Goal: Task Accomplishment & Management: Manage account settings

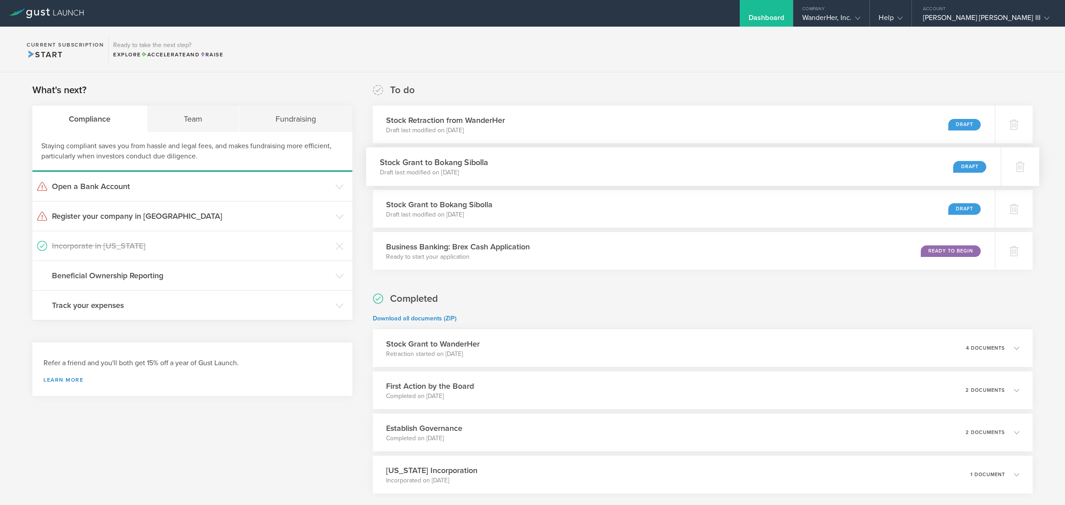
click at [482, 166] on h3 "Stock Grant to Bokang Sibolla" at bounding box center [433, 162] width 109 height 12
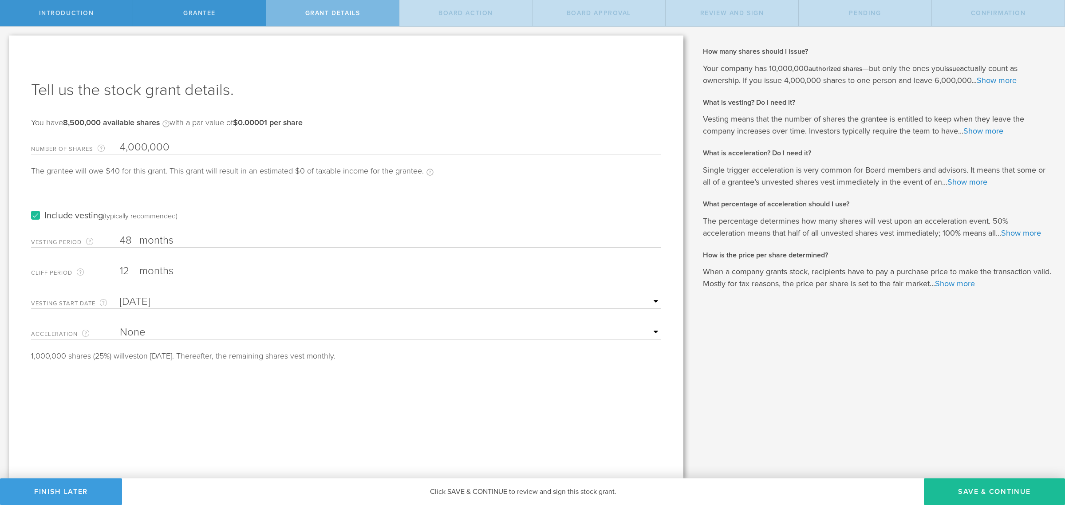
click at [33, 216] on label "Include vesting (typically recommended)" at bounding box center [104, 215] width 146 height 9
click at [0, 0] on input "Include vesting (typically recommended)" at bounding box center [0, 0] width 0 height 0
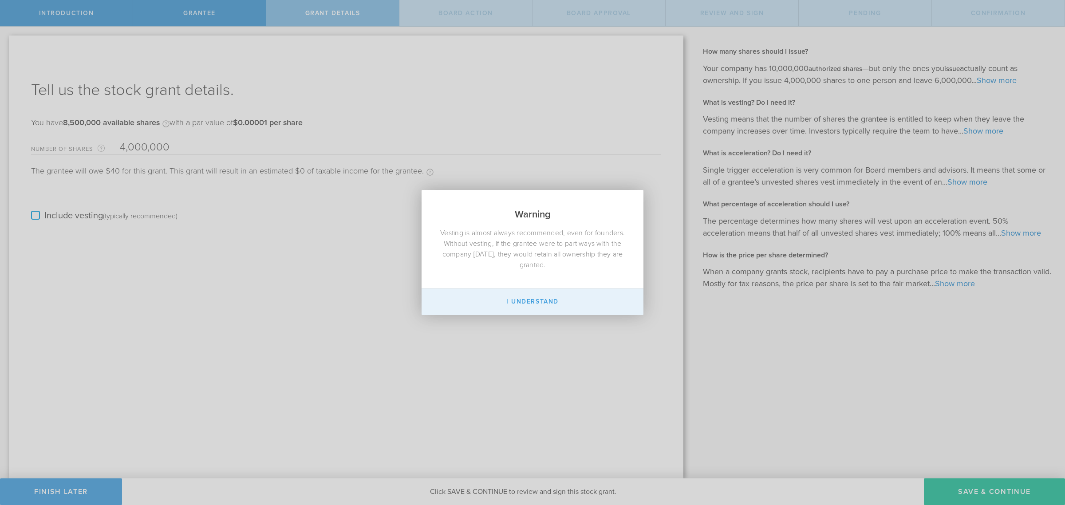
click at [567, 305] on button "I Understand" at bounding box center [532, 301] width 222 height 27
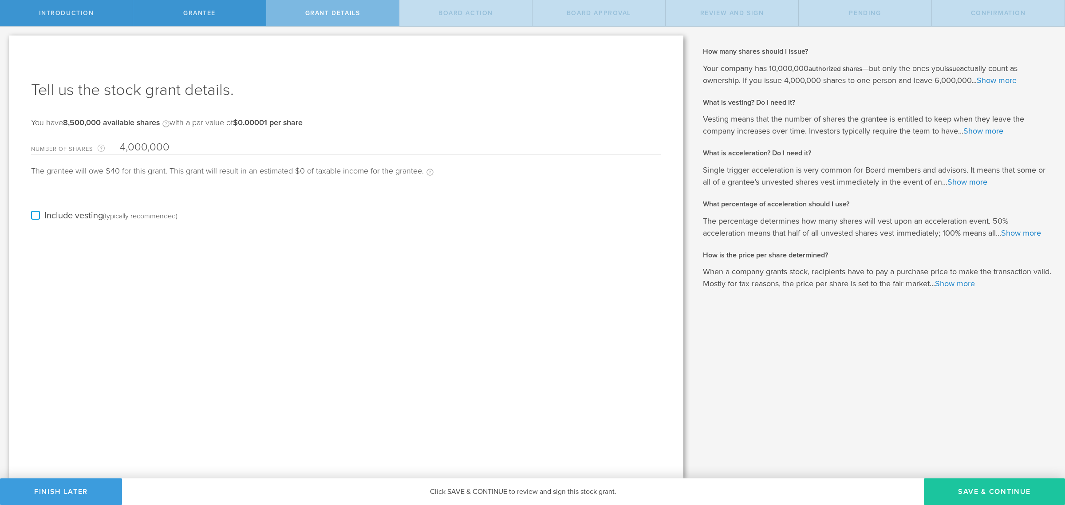
click at [1000, 484] on button "Save & Continue" at bounding box center [994, 491] width 141 height 27
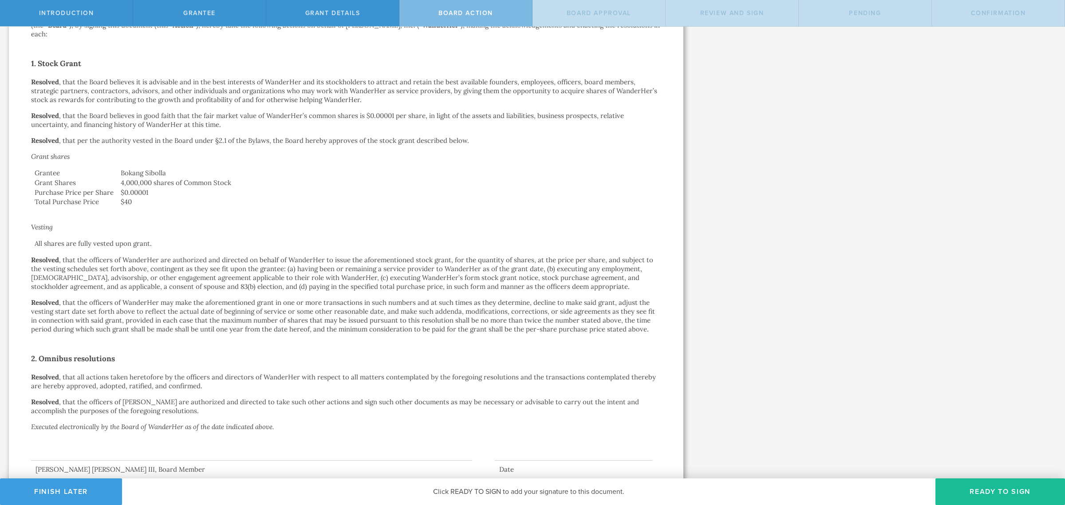
scroll to position [166, 0]
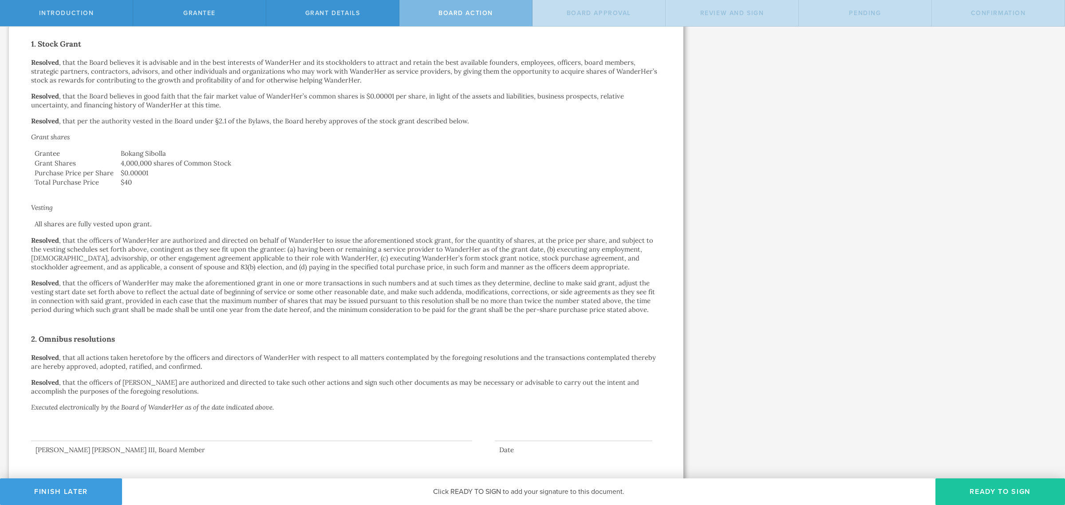
click at [1004, 496] on button "Ready to Sign" at bounding box center [1000, 491] width 130 height 27
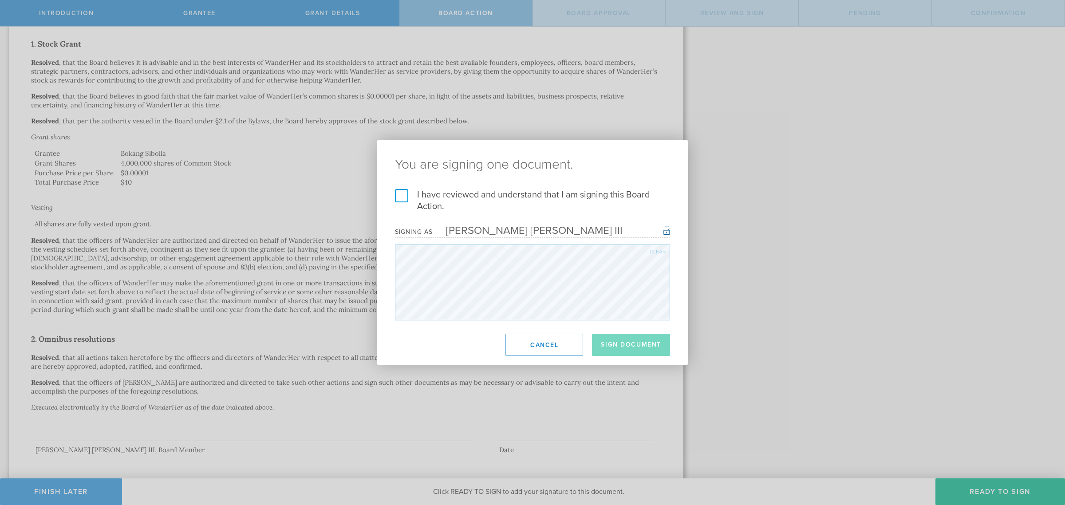
drag, startPoint x: 593, startPoint y: 231, endPoint x: 588, endPoint y: 231, distance: 4.9
click at [591, 231] on div "Signing as Lynn Cordell Nicholas III Once signed, this document will have a sec…" at bounding box center [532, 231] width 275 height 12
click at [548, 345] on button "Cancel" at bounding box center [544, 345] width 78 height 22
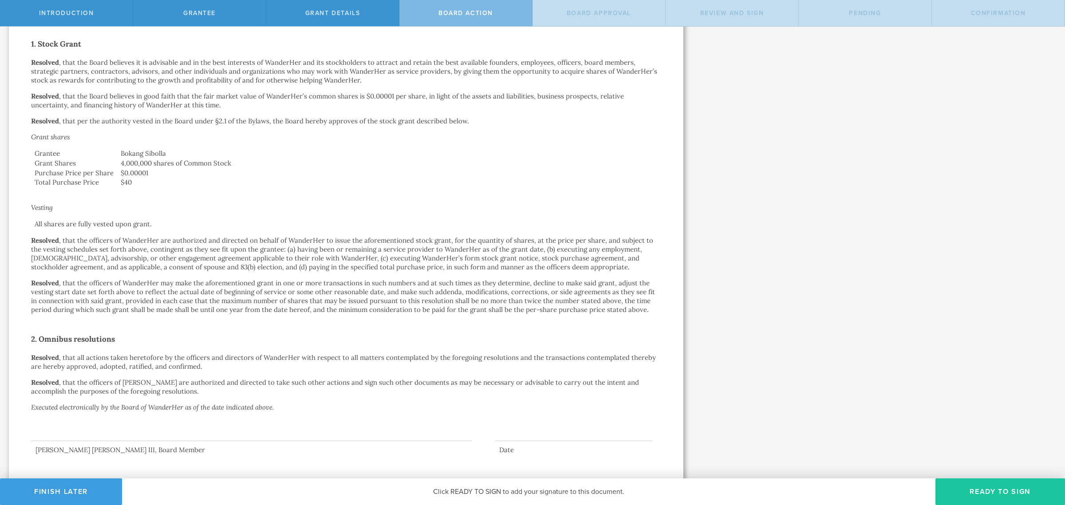
click at [985, 489] on button "Ready to Sign" at bounding box center [1000, 491] width 130 height 27
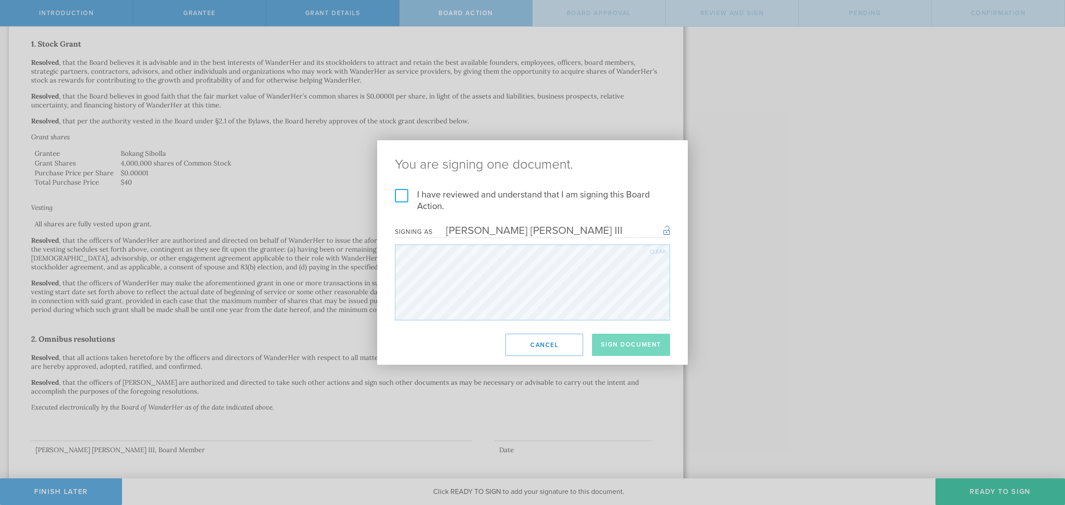
click at [393, 196] on div "I have reviewed and understand that I am signing this Board Action. I understan…" at bounding box center [532, 254] width 311 height 131
click at [398, 194] on label "I have reviewed and understand that I am signing this Board Action." at bounding box center [532, 200] width 275 height 23
click at [0, 0] on input "I have reviewed and understand that I am signing this Board Action." at bounding box center [0, 0] width 0 height 0
click at [559, 340] on button "Cancel" at bounding box center [544, 345] width 78 height 22
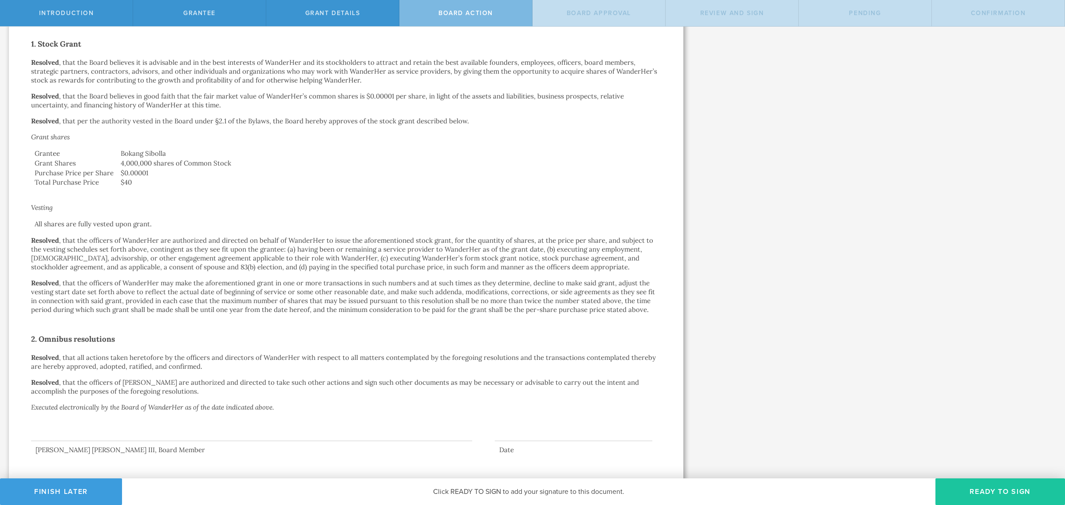
click at [994, 496] on button "Ready to Sign" at bounding box center [1000, 491] width 130 height 27
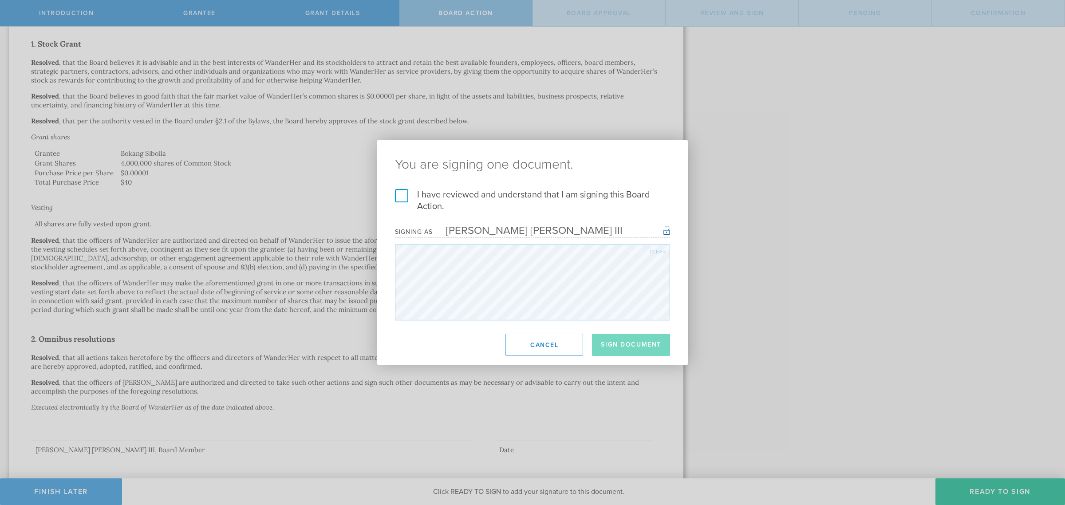
click at [398, 197] on label "I have reviewed and understand that I am signing this Board Action." at bounding box center [532, 200] width 275 height 23
click at [0, 0] on input "I have reviewed and understand that I am signing this Board Action." at bounding box center [0, 0] width 0 height 0
click at [648, 346] on button "Sign Document" at bounding box center [631, 345] width 78 height 22
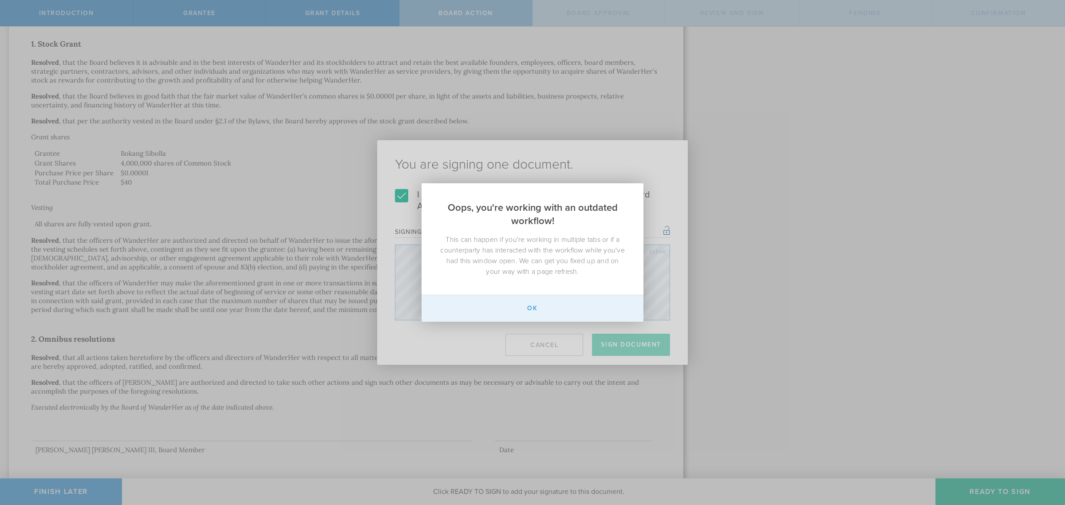
click at [542, 304] on button "Ok" at bounding box center [532, 308] width 222 height 27
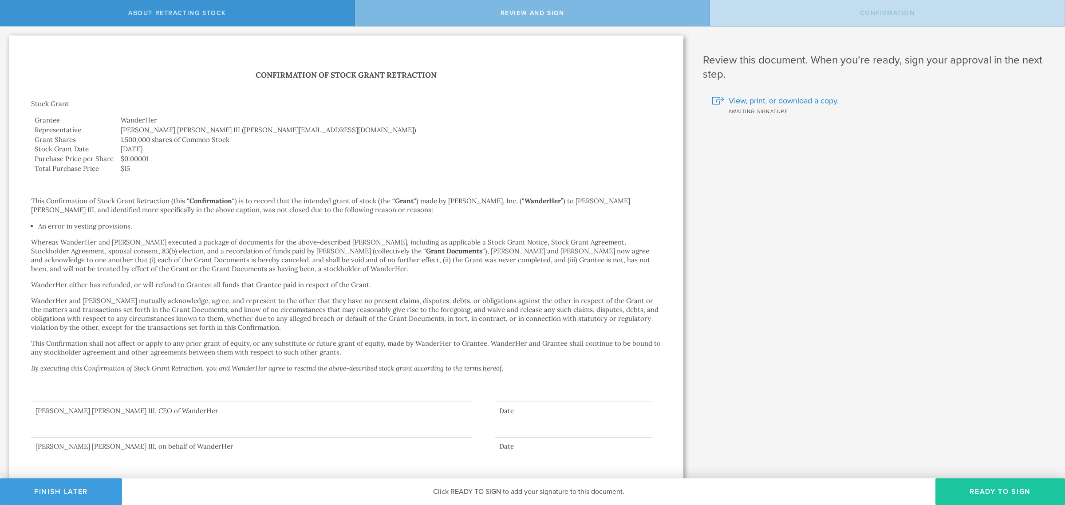
drag, startPoint x: 989, startPoint y: 491, endPoint x: 977, endPoint y: 493, distance: 12.1
click at [977, 493] on button "Ready to Sign" at bounding box center [1000, 491] width 130 height 27
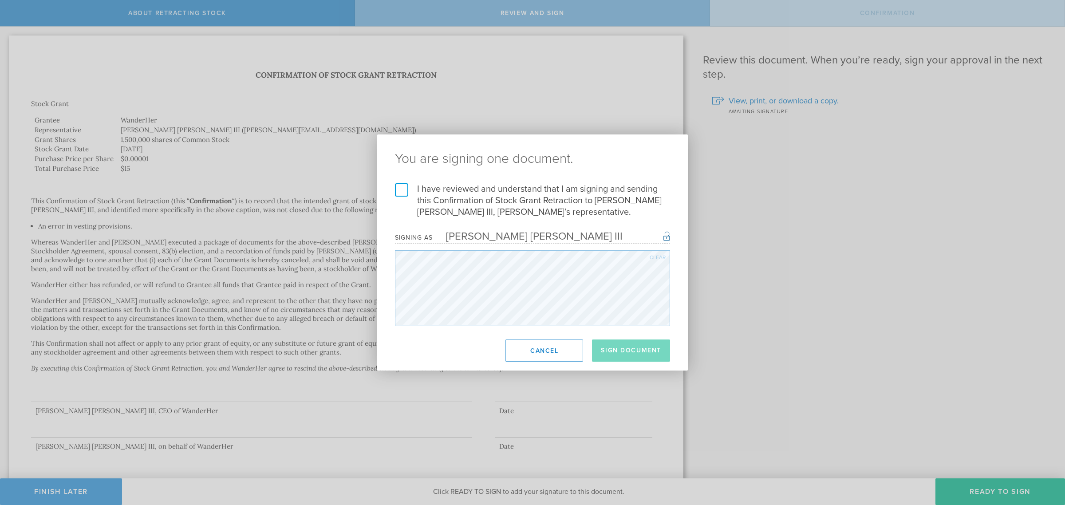
click at [402, 192] on label "I have reviewed and understand that I am signing and sending this Confirmation …" at bounding box center [532, 200] width 275 height 35
click at [0, 0] on input "I have reviewed and understand that I am signing and sending this Confirmation …" at bounding box center [0, 0] width 0 height 0
click at [642, 349] on button "Sign Document" at bounding box center [631, 350] width 78 height 22
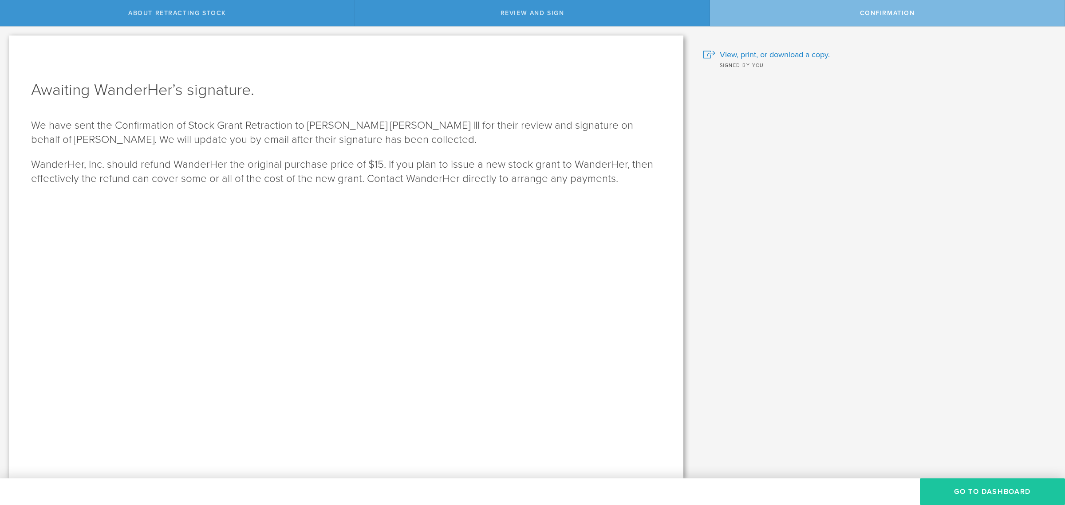
click at [968, 491] on button "Go to Dashboard" at bounding box center [992, 491] width 145 height 27
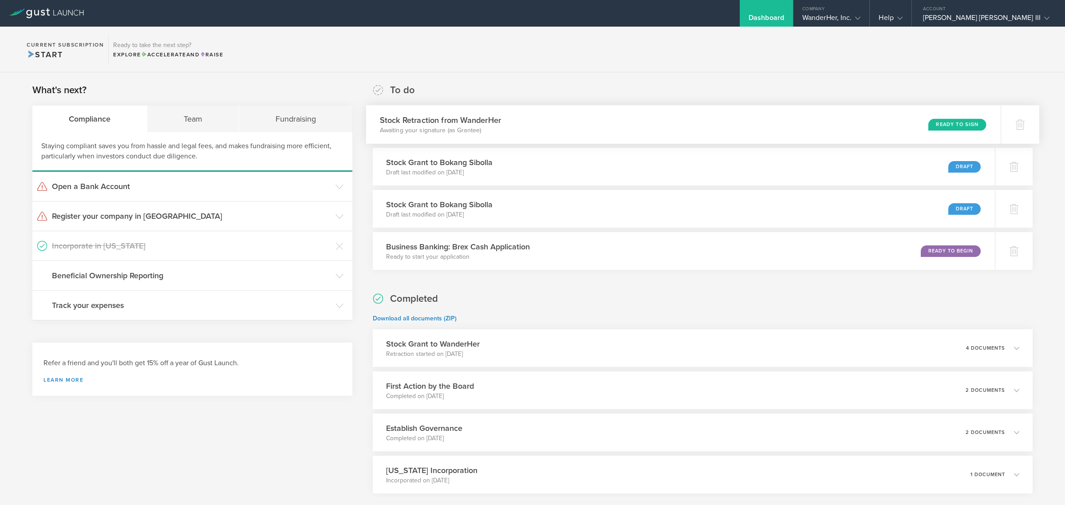
click at [759, 120] on div "Stock Retraction from WanderHer Awaiting your signature (as Grantee) Ready to S…" at bounding box center [683, 124] width 634 height 39
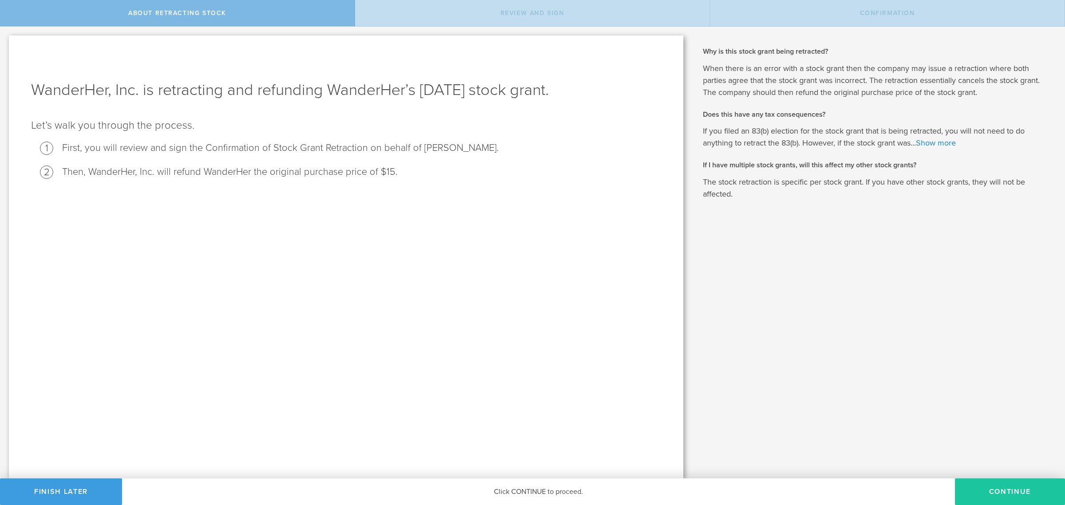
click at [1006, 492] on button "Continue" at bounding box center [1010, 491] width 110 height 27
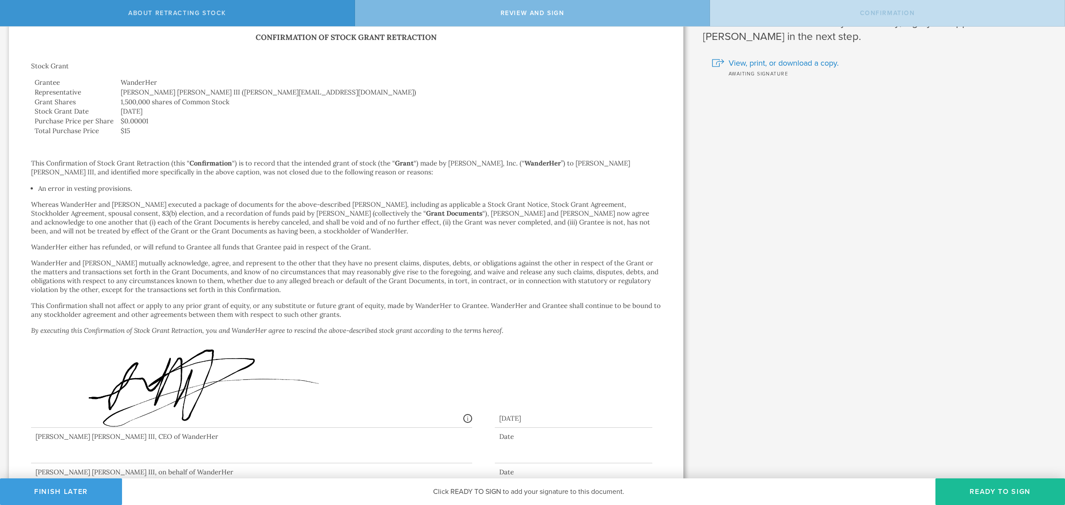
scroll to position [68, 0]
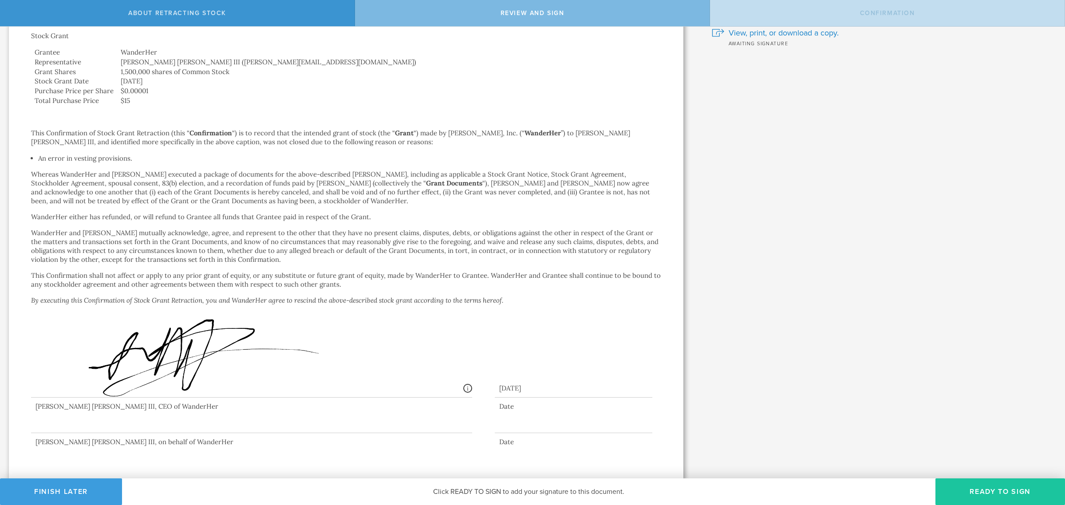
click at [1015, 491] on button "Ready to Sign" at bounding box center [1000, 491] width 130 height 27
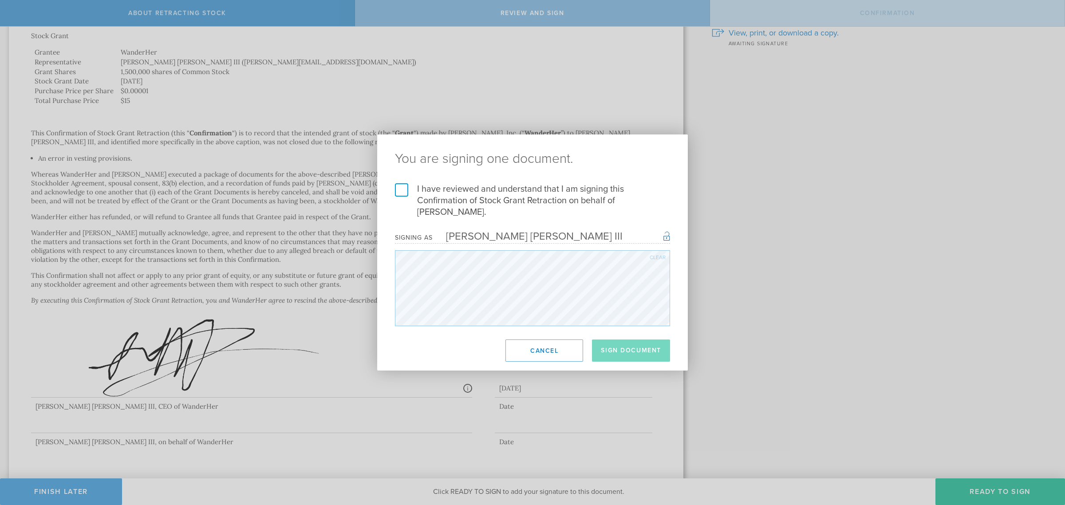
click at [401, 195] on label "I have reviewed and understand that I am signing this Confirmation of Stock Gra…" at bounding box center [532, 200] width 275 height 35
click at [0, 0] on input "I have reviewed and understand that I am signing this Confirmation of Stock Gra…" at bounding box center [0, 0] width 0 height 0
click at [633, 347] on button "Sign Document" at bounding box center [631, 350] width 78 height 22
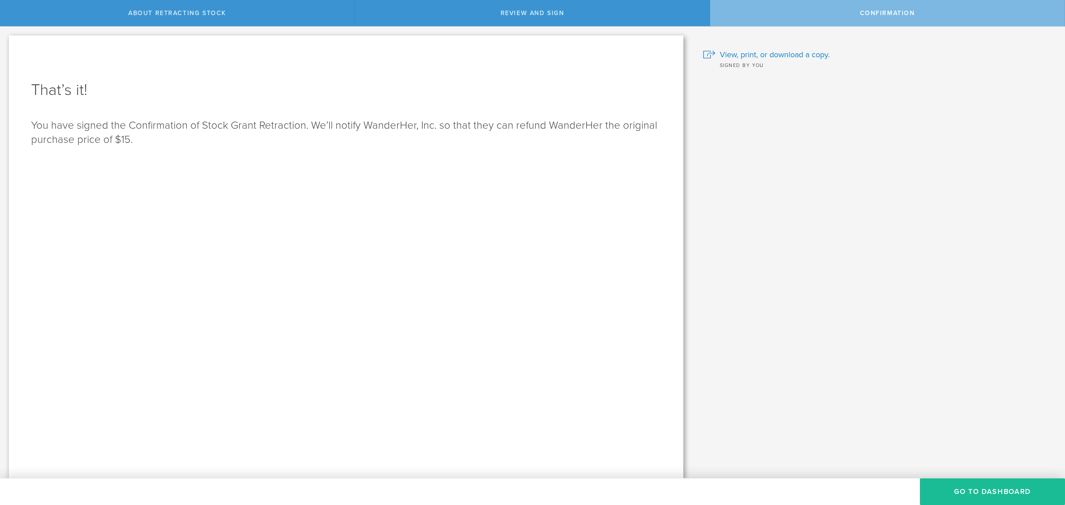
scroll to position [0, 0]
click at [1003, 480] on button "Go to Dashboard" at bounding box center [992, 491] width 145 height 27
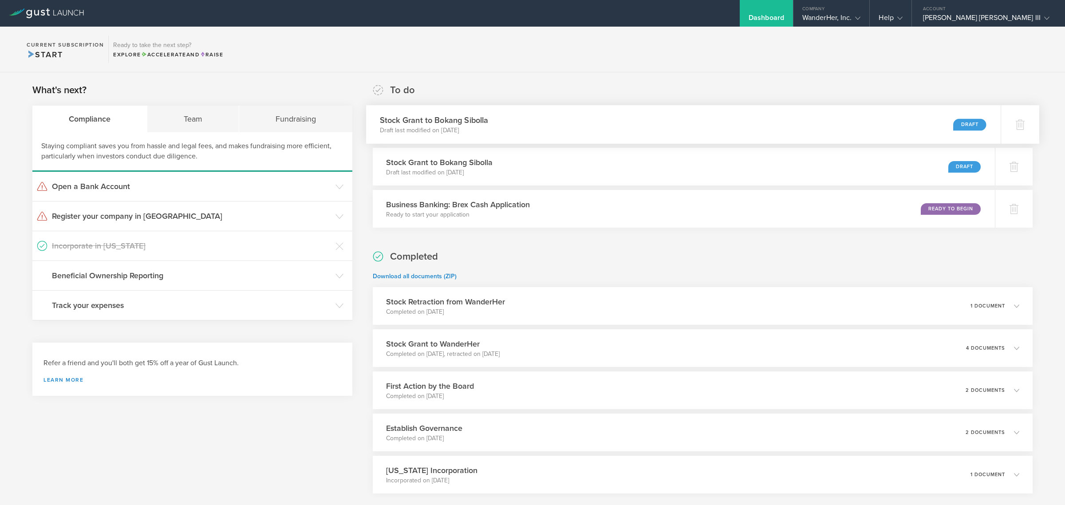
click at [446, 120] on h3 "Stock Grant to Bokang Sibolla" at bounding box center [433, 120] width 109 height 12
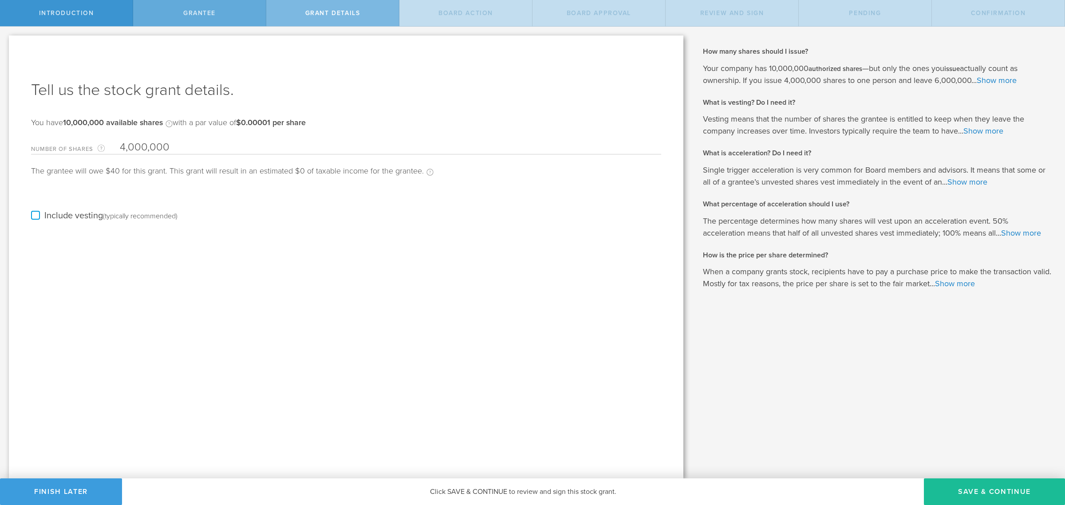
click at [202, 19] on div "Grantee" at bounding box center [199, 13] width 133 height 26
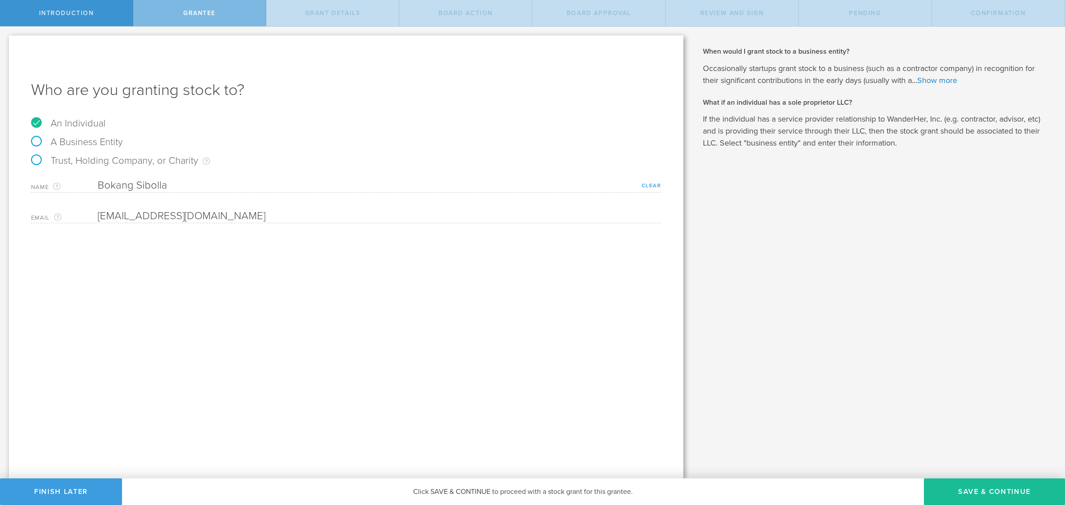
click at [648, 185] on link "Clear" at bounding box center [652, 185] width 20 height 6
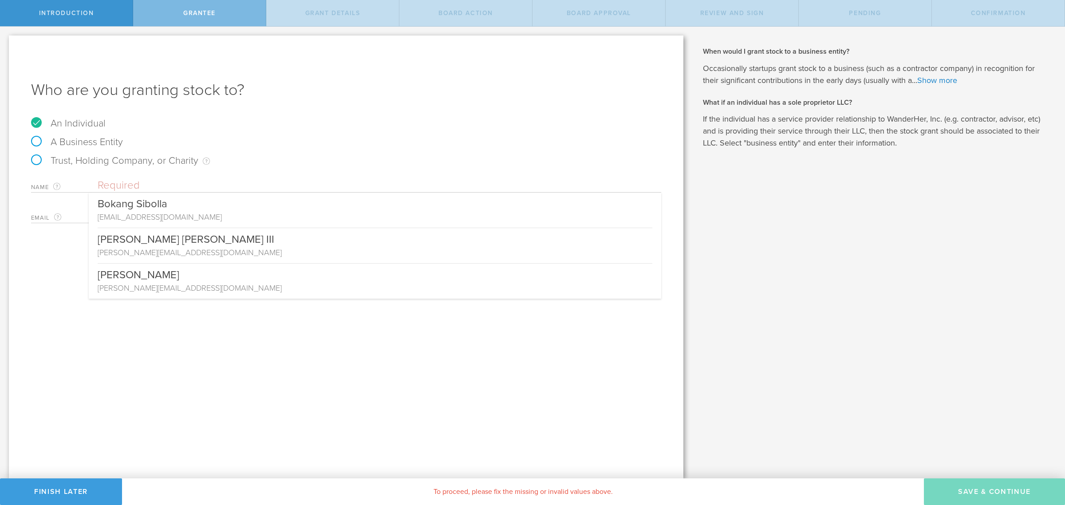
click at [342, 190] on input "text" at bounding box center [379, 185] width 563 height 13
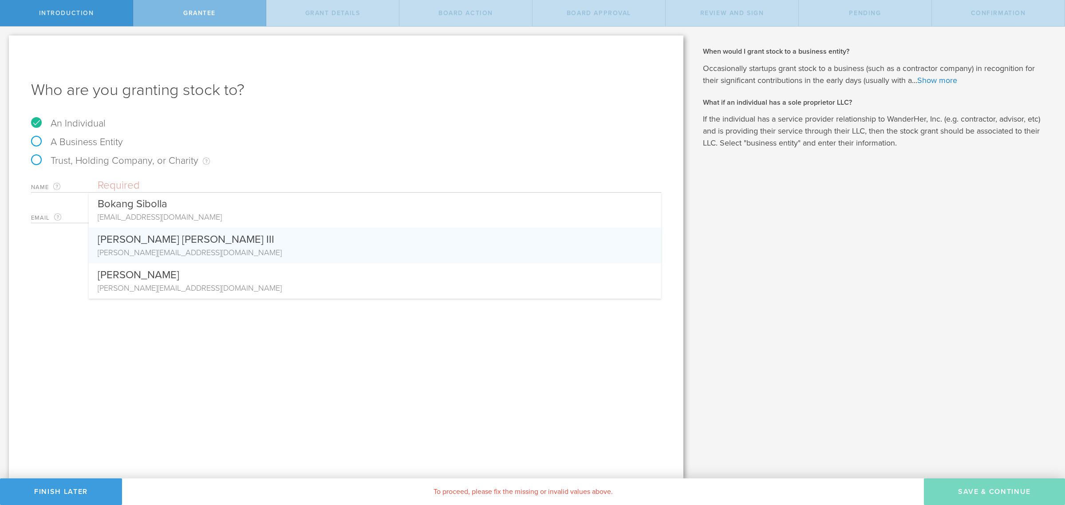
click at [169, 243] on div "[PERSON_NAME] [PERSON_NAME] III" at bounding box center [375, 237] width 555 height 19
type input "[PERSON_NAME] [PERSON_NAME] III"
type input "[PERSON_NAME][EMAIL_ADDRESS][DOMAIN_NAME]"
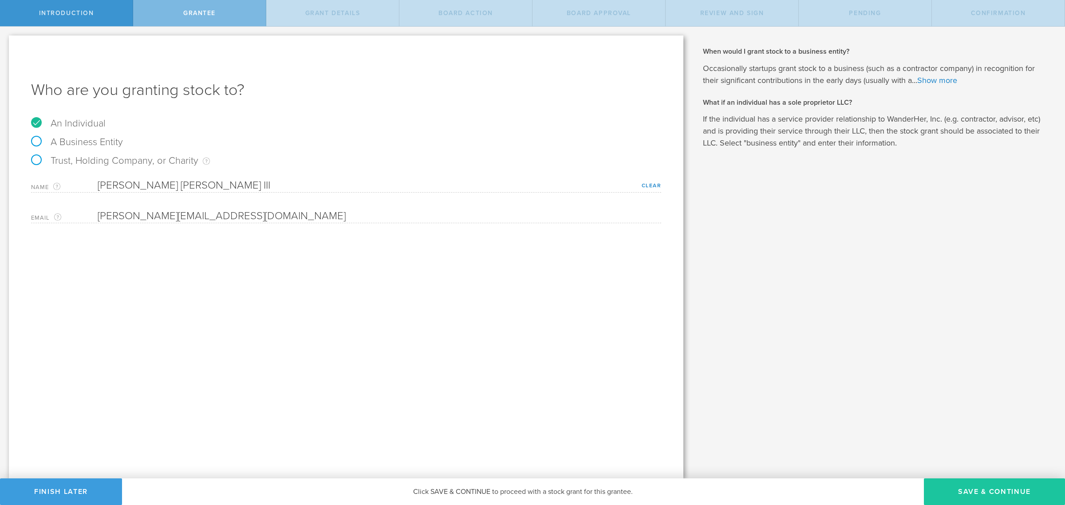
click at [996, 495] on button "Save & Continue" at bounding box center [994, 491] width 141 height 27
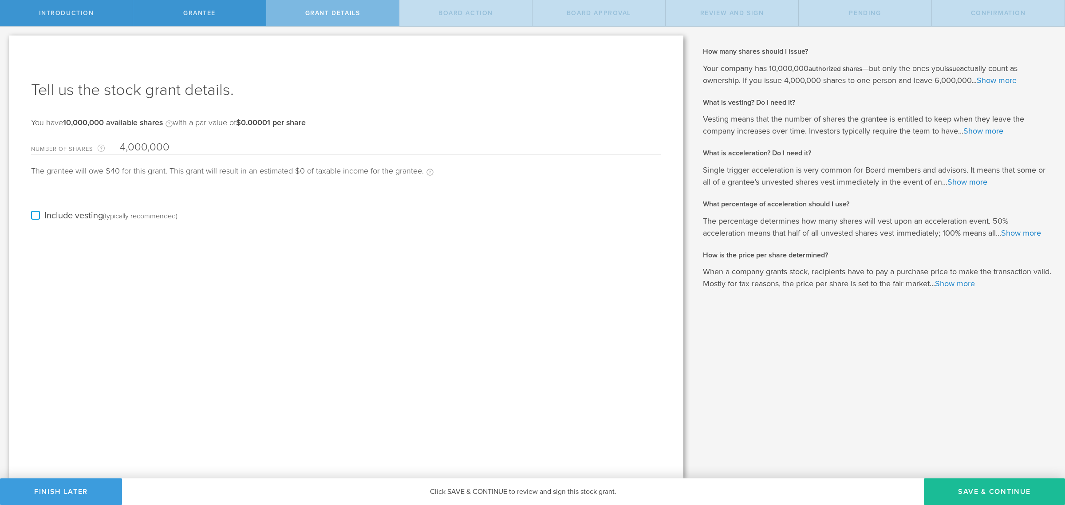
click at [125, 142] on input "4,000,000" at bounding box center [390, 147] width 541 height 13
type input "700,000"
drag, startPoint x: 189, startPoint y: 284, endPoint x: 72, endPoint y: 222, distance: 132.6
click at [189, 283] on div "Tell us the stock grant details. You have 10,000,000 available shares Available…" at bounding box center [346, 256] width 674 height 443
click at [36, 214] on label "Include vesting (typically recommended)" at bounding box center [104, 215] width 146 height 9
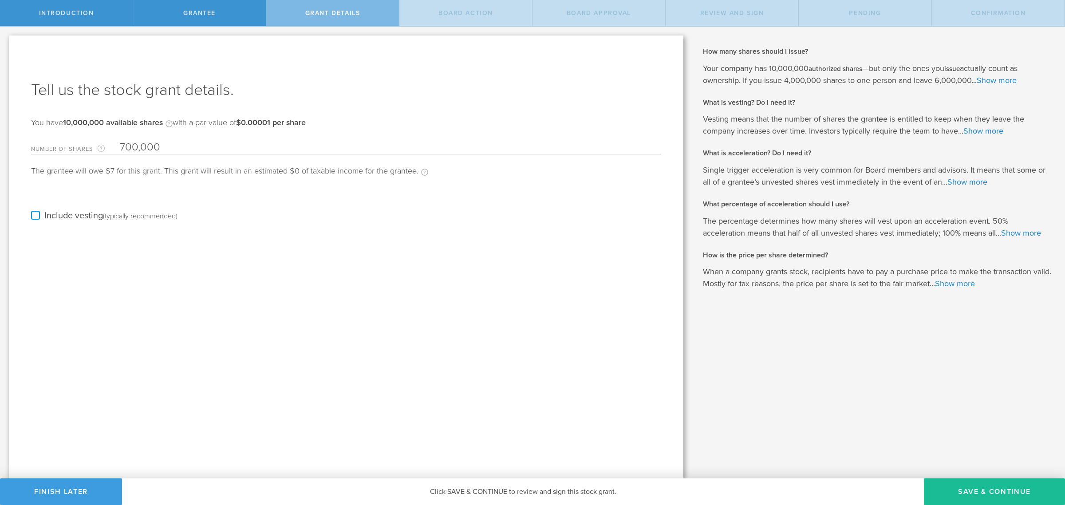
click at [0, 0] on input "Include vesting (typically recommended)" at bounding box center [0, 0] width 0 height 0
click at [132, 241] on input "48" at bounding box center [390, 240] width 541 height 13
type input "4"
type input "24"
click at [131, 268] on input "12" at bounding box center [390, 270] width 541 height 13
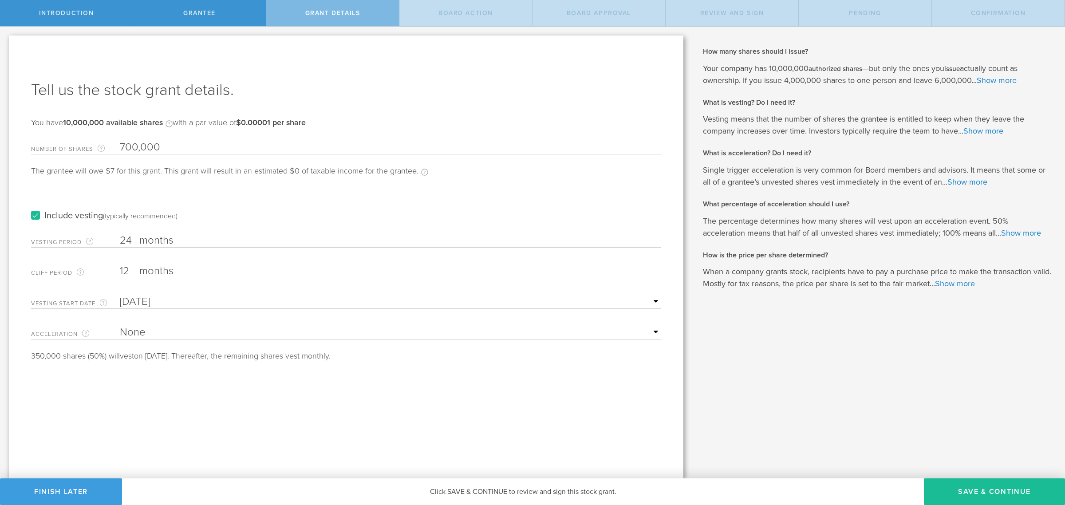
drag, startPoint x: 130, startPoint y: 268, endPoint x: 118, endPoint y: 266, distance: 11.7
click at [118, 266] on div "Cliff Period The initial waiting period before the first set of shares vests. T…" at bounding box center [346, 269] width 630 height 18
type input "6"
click at [147, 299] on input "[DATE]" at bounding box center [390, 301] width 541 height 13
click at [145, 298] on input "[DATE]" at bounding box center [390, 301] width 541 height 13
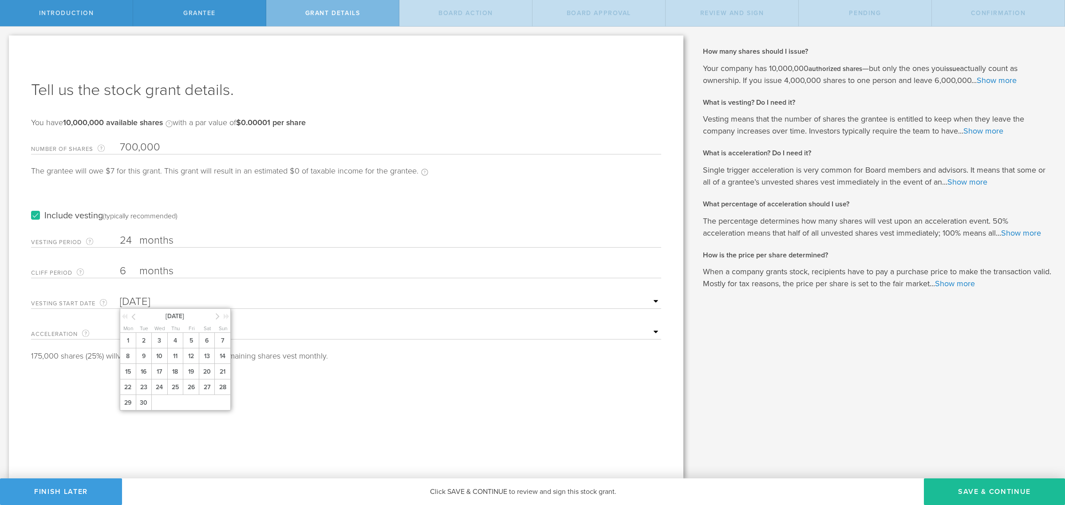
click at [132, 317] on icon at bounding box center [133, 316] width 4 height 11
click at [182, 387] on span "21" at bounding box center [175, 387] width 16 height 16
click at [197, 413] on div "Tell us the stock grant details. You have 10,000,000 available shares Available…" at bounding box center [346, 256] width 674 height 443
click at [36, 211] on label "Include vesting (typically recommended)" at bounding box center [104, 215] width 146 height 9
click at [0, 0] on input "Include vesting (typically recommended)" at bounding box center [0, 0] width 0 height 0
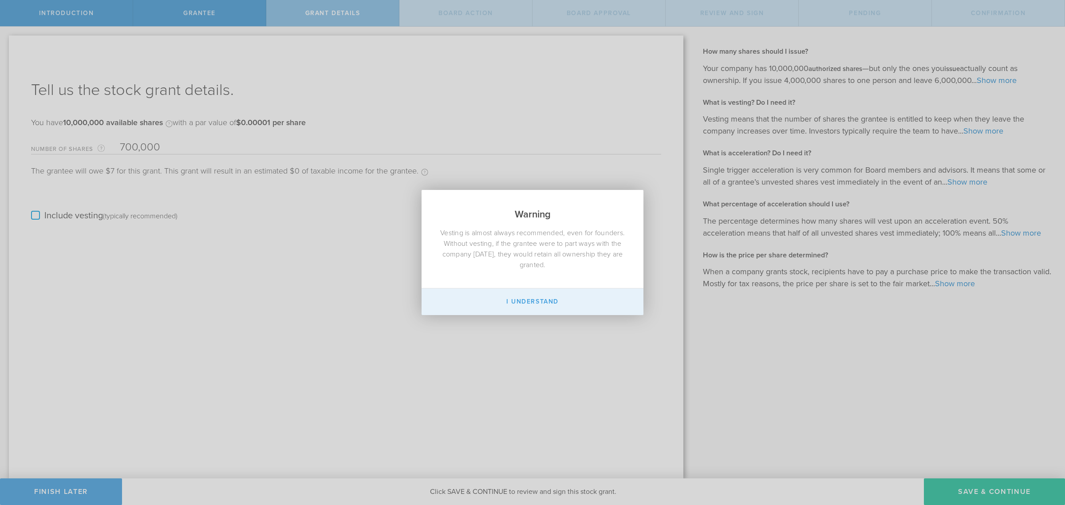
click at [478, 301] on button "I Understand" at bounding box center [532, 301] width 222 height 27
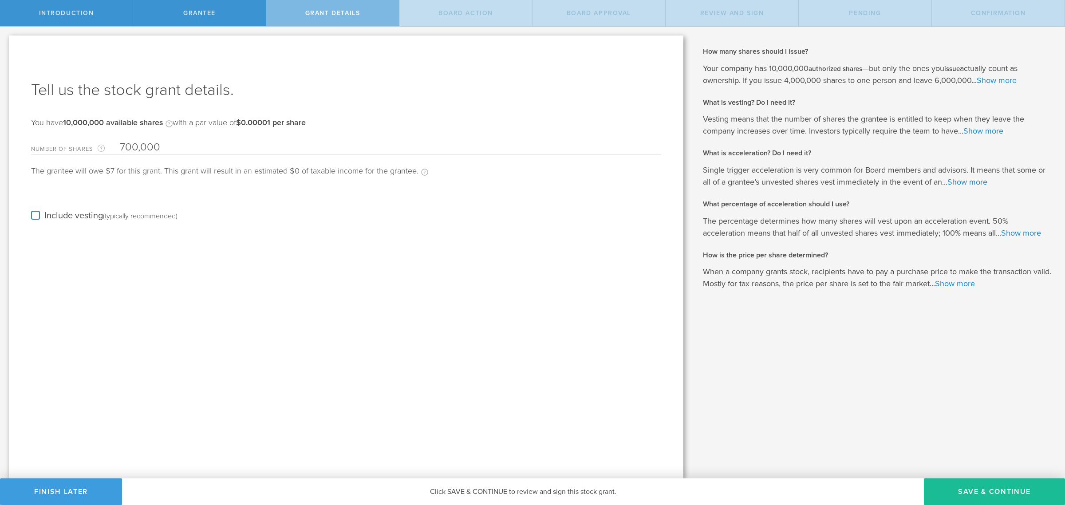
click at [38, 215] on label "Include vesting (typically recommended)" at bounding box center [104, 215] width 146 height 9
click at [0, 0] on input "Include vesting (typically recommended)" at bounding box center [0, 0] width 0 height 0
click at [35, 215] on label "Include vesting (typically recommended)" at bounding box center [104, 215] width 146 height 9
click at [0, 0] on input "Include vesting (typically recommended)" at bounding box center [0, 0] width 0 height 0
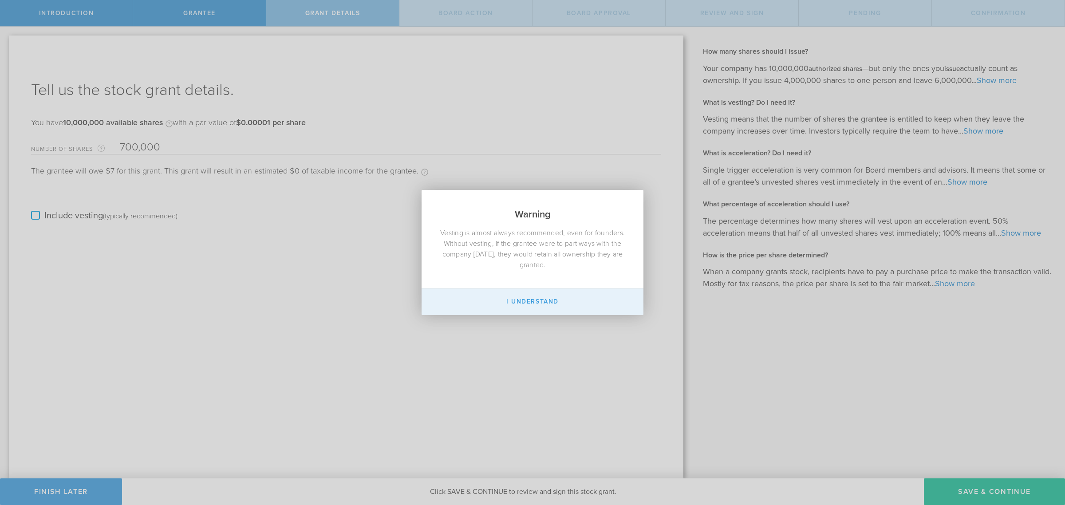
click at [580, 296] on button "I Understand" at bounding box center [532, 301] width 222 height 27
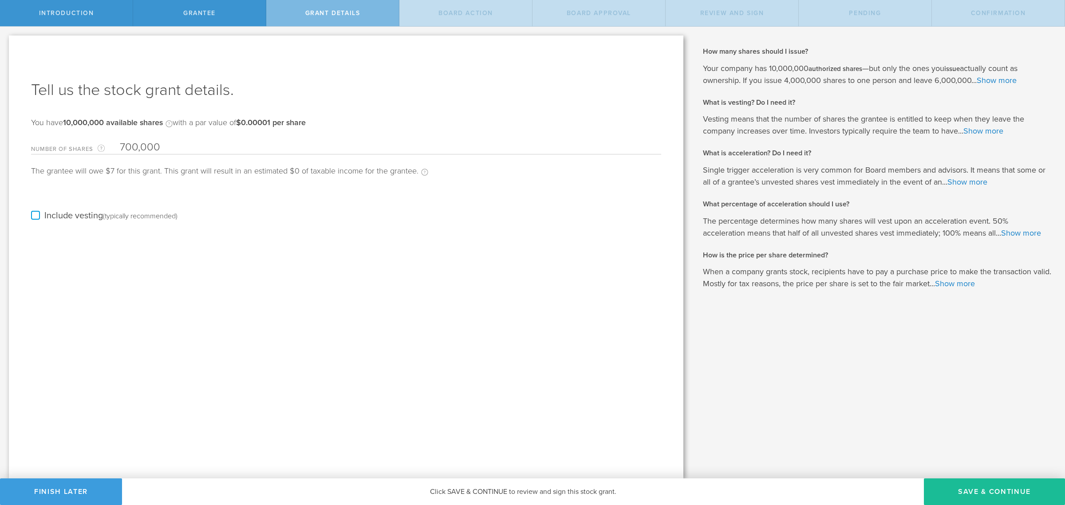
click at [44, 211] on label "Include vesting (typically recommended)" at bounding box center [104, 215] width 146 height 9
click at [0, 0] on input "Include vesting (typically recommended)" at bounding box center [0, 0] width 0 height 0
click at [164, 234] on label "months" at bounding box center [183, 241] width 89 height 15
click at [164, 234] on input "24" at bounding box center [390, 240] width 541 height 13
click at [164, 238] on label "months" at bounding box center [183, 241] width 89 height 15
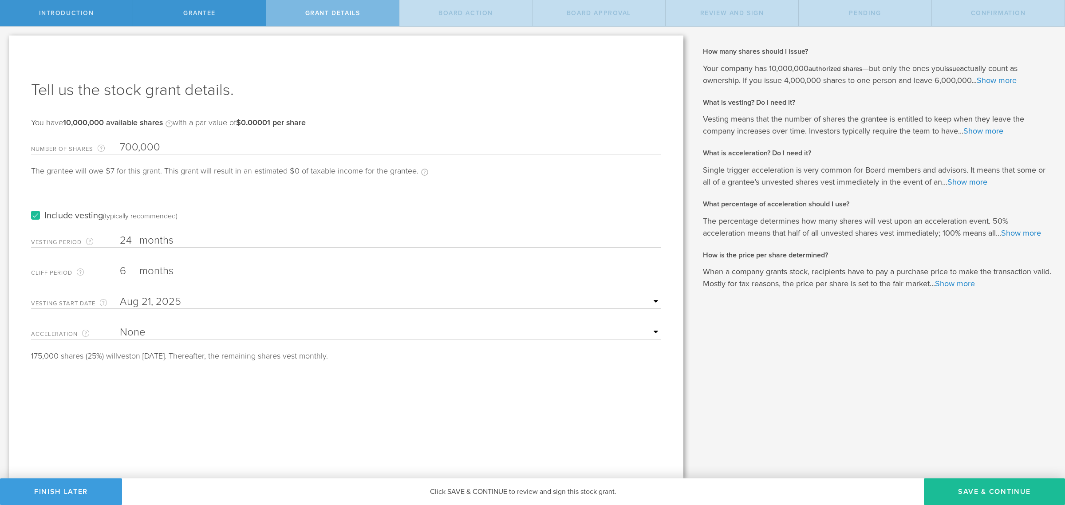
click at [164, 238] on input "24" at bounding box center [390, 240] width 541 height 13
click at [165, 264] on label "months" at bounding box center [183, 271] width 89 height 15
click at [165, 264] on input "6" at bounding box center [390, 270] width 541 height 13
click at [167, 267] on label "months" at bounding box center [183, 271] width 89 height 15
click at [167, 267] on input "6" at bounding box center [390, 270] width 541 height 13
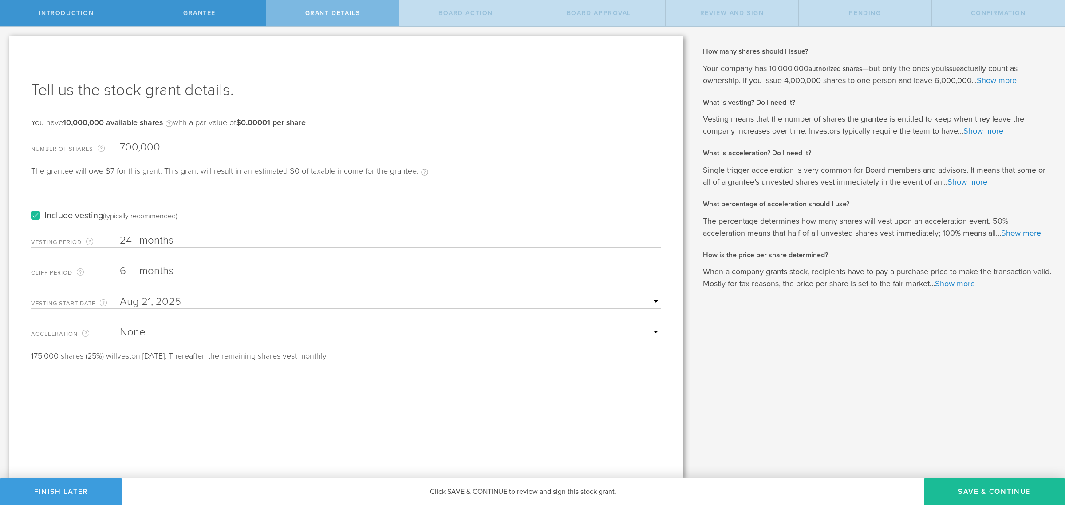
click at [35, 216] on label "Include vesting (typically recommended)" at bounding box center [104, 215] width 146 height 9
click at [0, 0] on input "Include vesting (typically recommended)" at bounding box center [0, 0] width 0 height 0
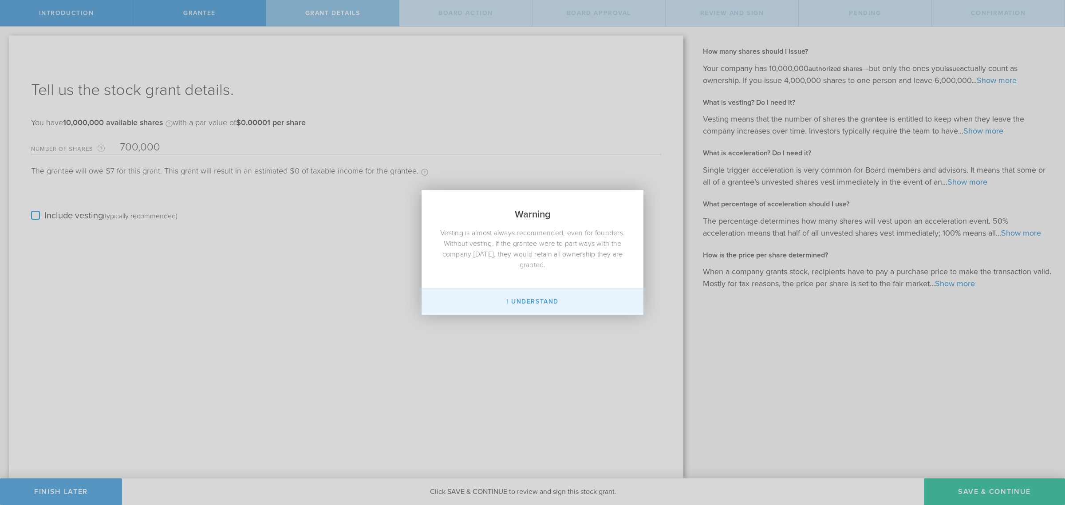
click at [489, 299] on button "I Understand" at bounding box center [532, 301] width 222 height 27
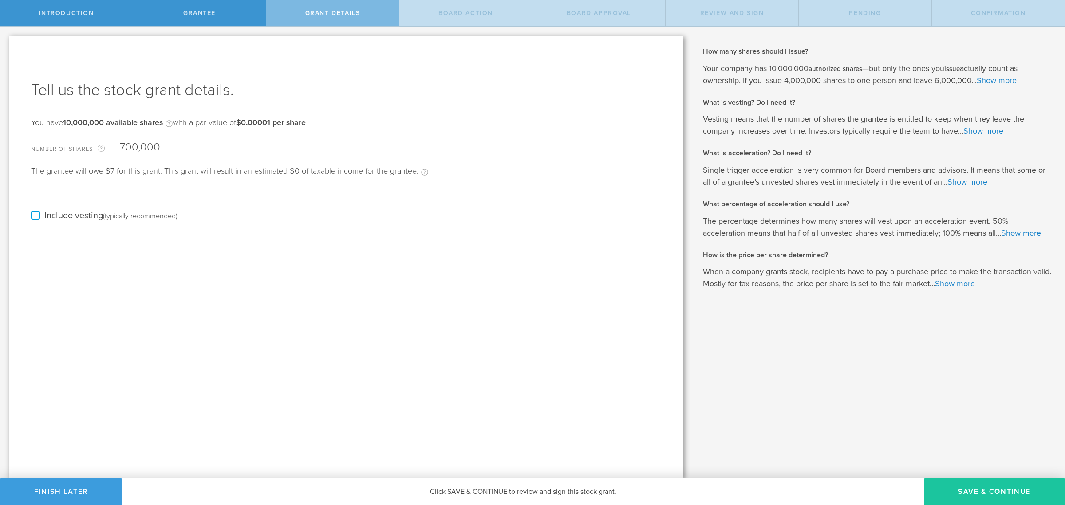
click at [1004, 484] on button "Save & Continue" at bounding box center [994, 491] width 141 height 27
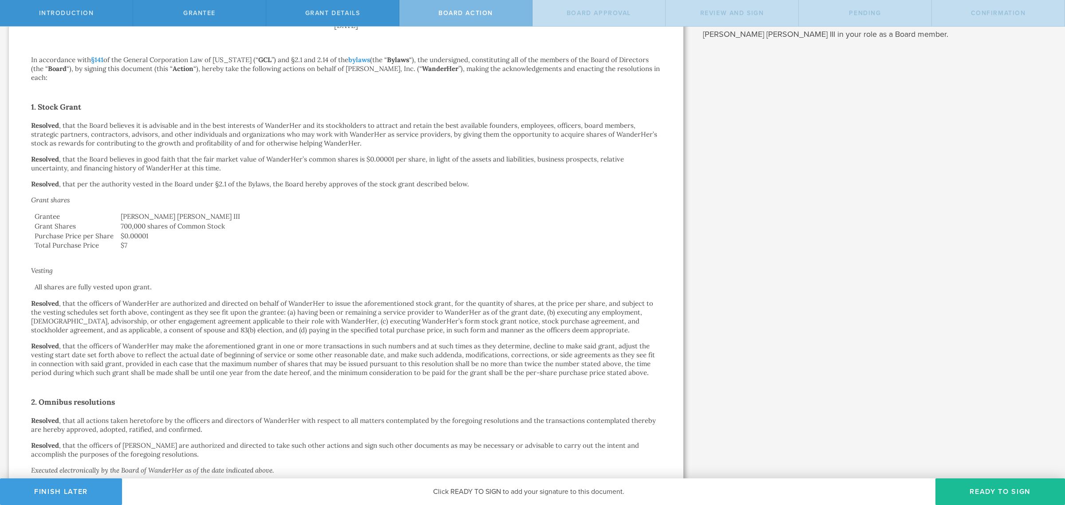
scroll to position [166, 0]
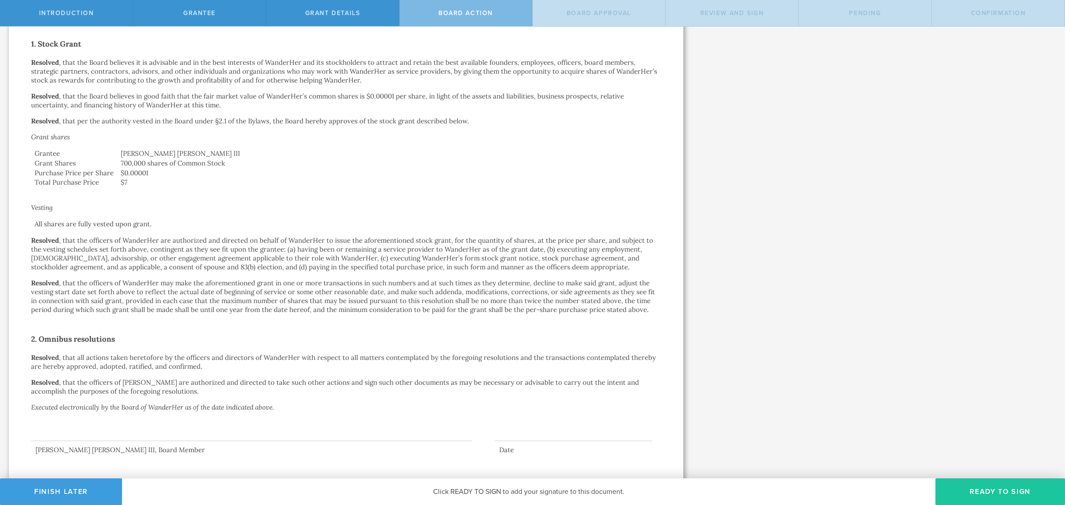
click at [995, 497] on button "Ready to Sign" at bounding box center [1000, 491] width 130 height 27
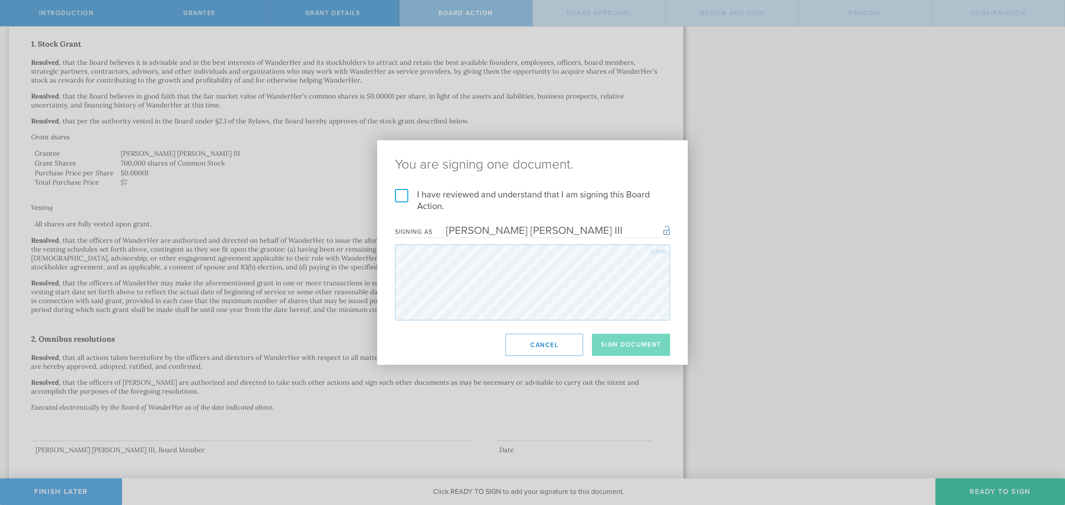
click at [398, 196] on label "I have reviewed and understand that I am signing this Board Action." at bounding box center [532, 200] width 275 height 23
click at [0, 0] on input "I have reviewed and understand that I am signing this Board Action." at bounding box center [0, 0] width 0 height 0
click at [626, 341] on button "Sign Document" at bounding box center [631, 345] width 78 height 22
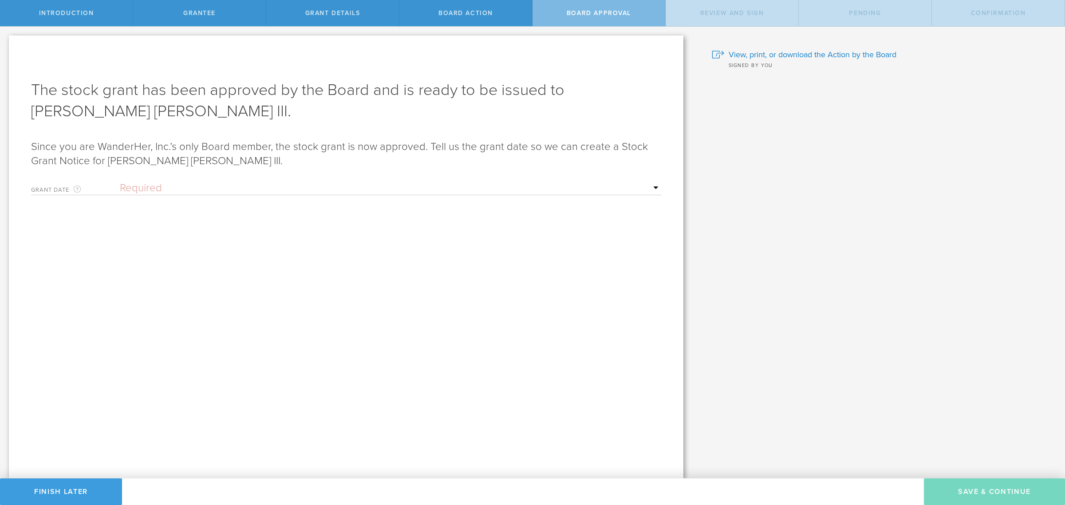
scroll to position [0, 0]
click at [138, 192] on select "Required Upon grantee's signature A specific date" at bounding box center [390, 187] width 541 height 13
click at [386, 312] on div "Awaiting Board review and signature. We’ve sent the Action by the Board to the …" at bounding box center [346, 256] width 674 height 443
click at [226, 180] on div "Grant Date This is the date on which the recipient is granted the stock. This d…" at bounding box center [346, 186] width 630 height 18
click at [223, 188] on select "Required Upon grantee's signature A specific date" at bounding box center [390, 187] width 541 height 13
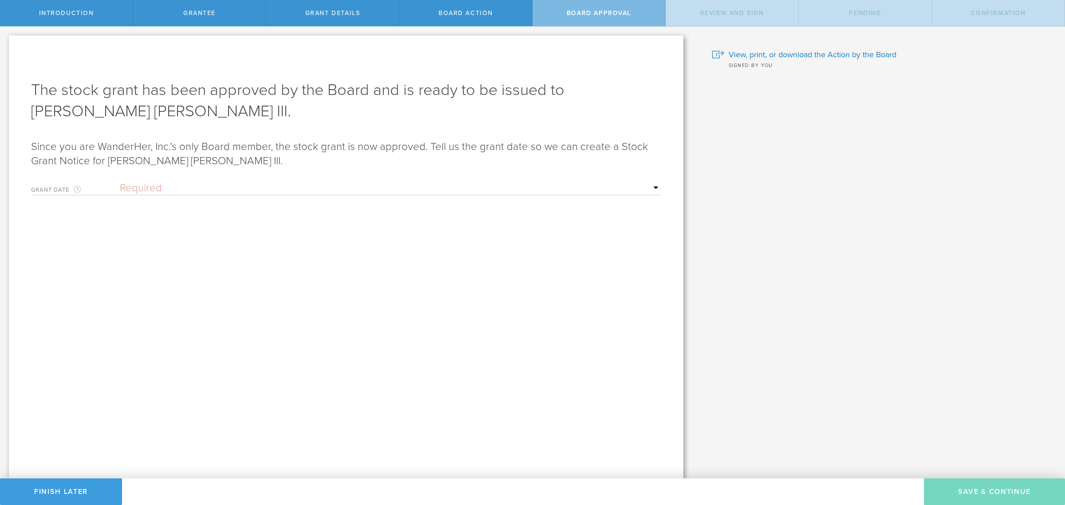
select select "uponGranteeSignature"
click at [120, 181] on select "Required Upon grantee's signature A specific date" at bounding box center [390, 187] width 541 height 13
click at [1000, 499] on button "Save & Continue" at bounding box center [994, 491] width 141 height 27
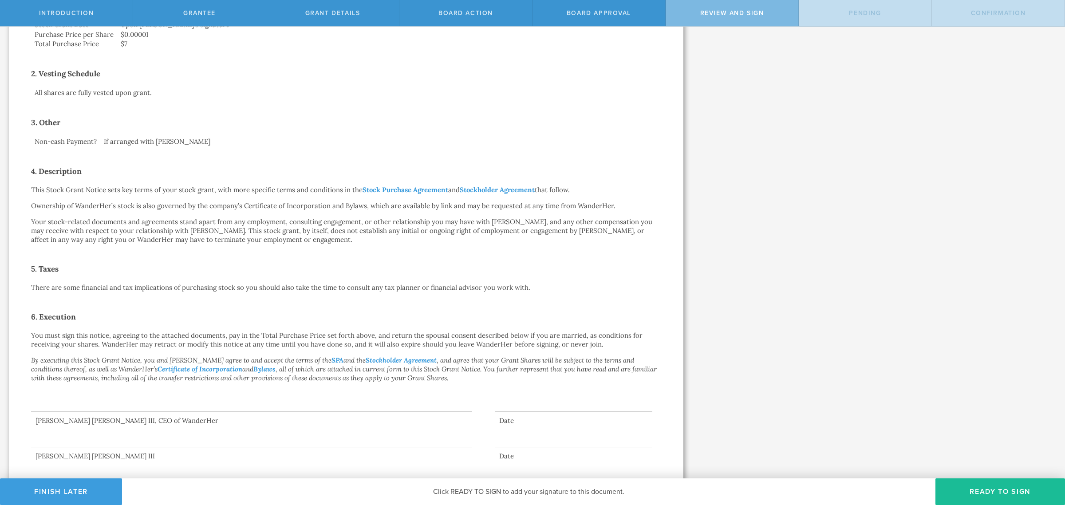
scroll to position [209, 0]
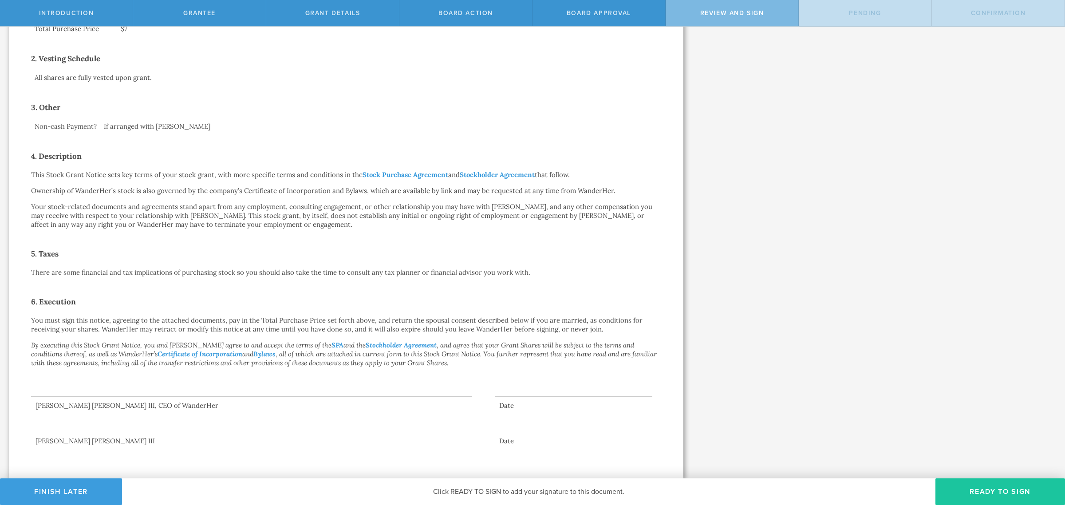
click at [1004, 492] on button "Ready to Sign" at bounding box center [1000, 491] width 130 height 27
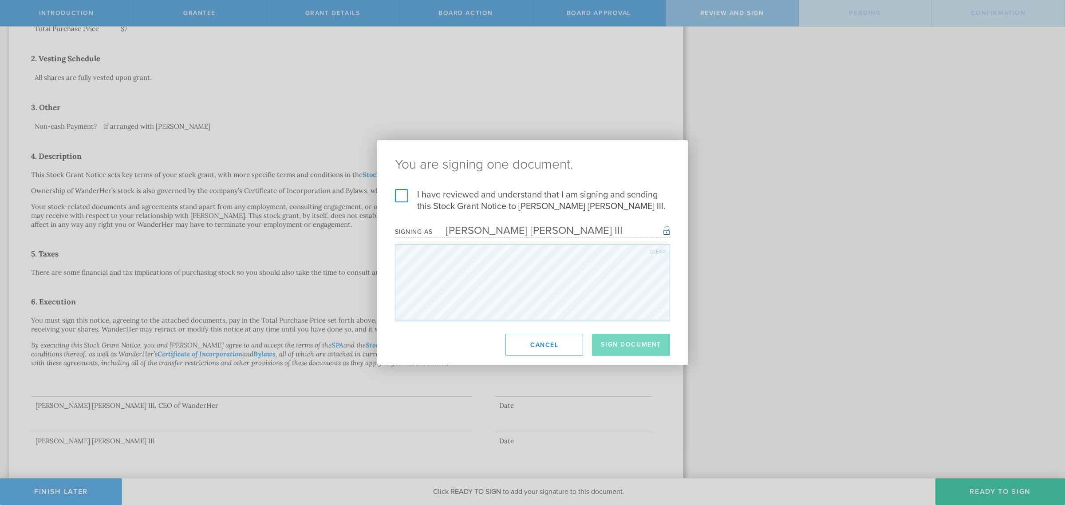
click at [406, 191] on label "I have reviewed and understand that I am signing and sending this Stock Grant N…" at bounding box center [532, 200] width 275 height 23
click at [0, 0] on input "I have reviewed and understand that I am signing and sending this Stock Grant N…" at bounding box center [0, 0] width 0 height 0
click at [650, 341] on button "Sign Document" at bounding box center [631, 345] width 78 height 22
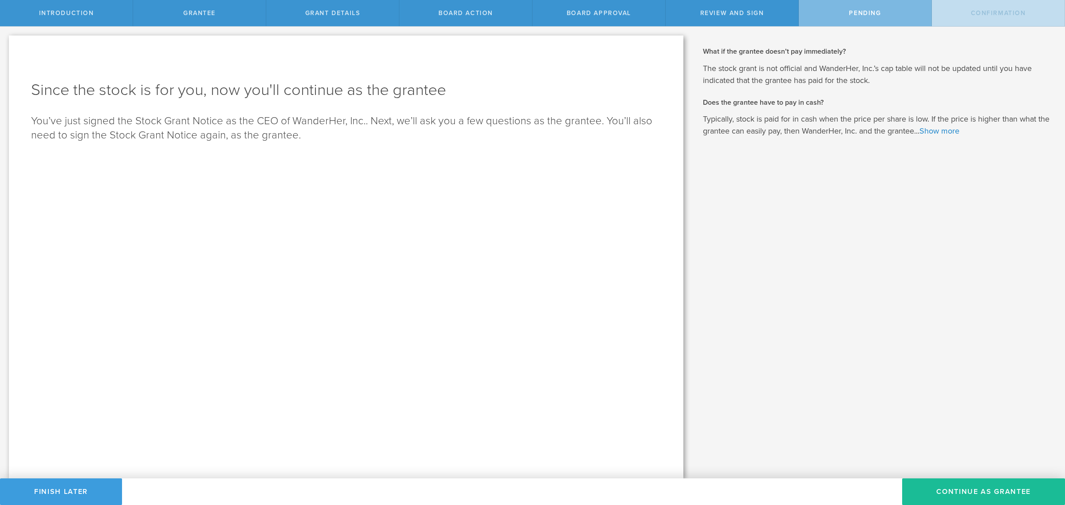
scroll to position [0, 0]
click at [977, 497] on button "Continue as Grantee" at bounding box center [983, 491] width 163 height 27
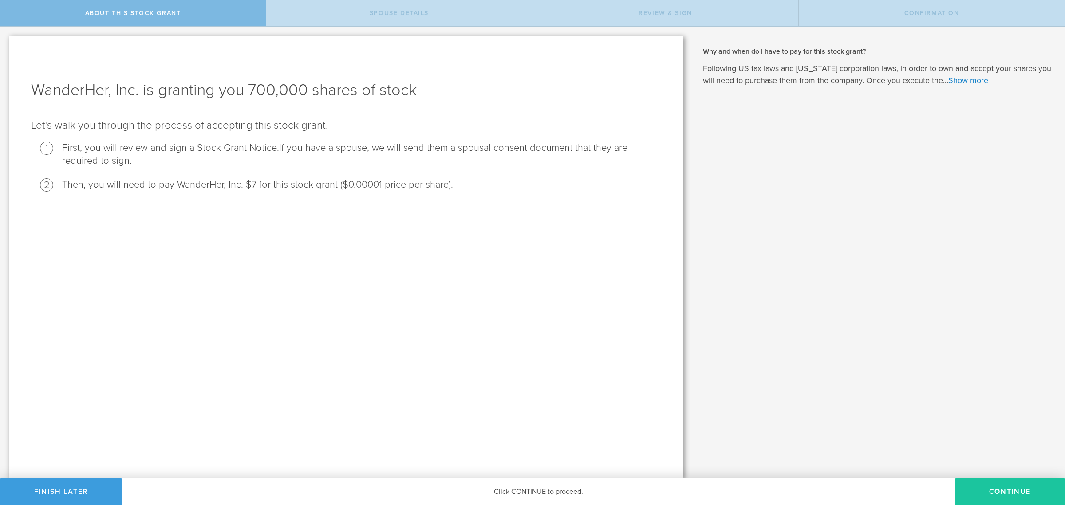
click at [1013, 486] on button "CONTINUE" at bounding box center [1010, 491] width 110 height 27
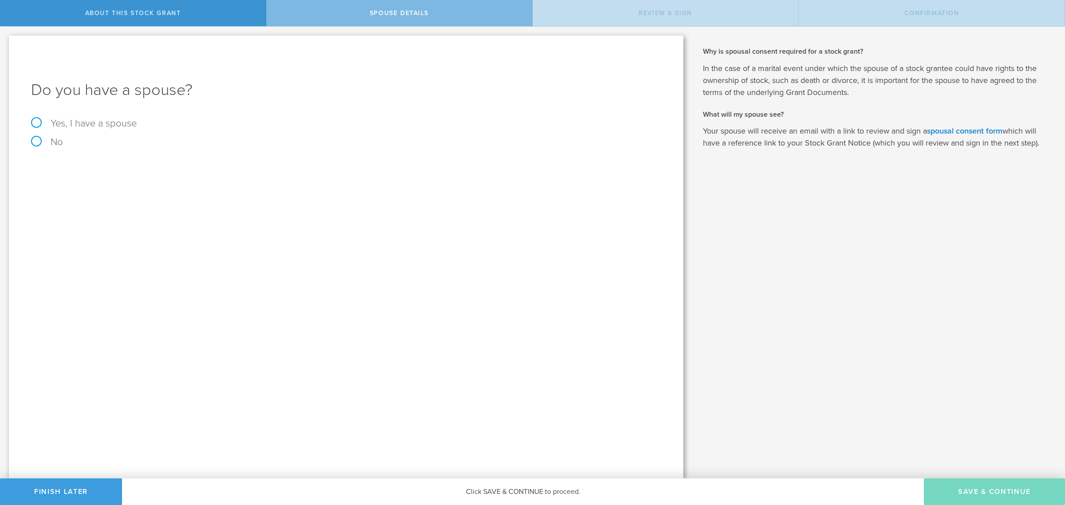
click at [37, 137] on label "No" at bounding box center [346, 142] width 630 height 10
click at [6, 41] on input "No" at bounding box center [3, 34] width 6 height 14
radio input "true"
click at [988, 492] on button "Save & Continue" at bounding box center [994, 491] width 141 height 27
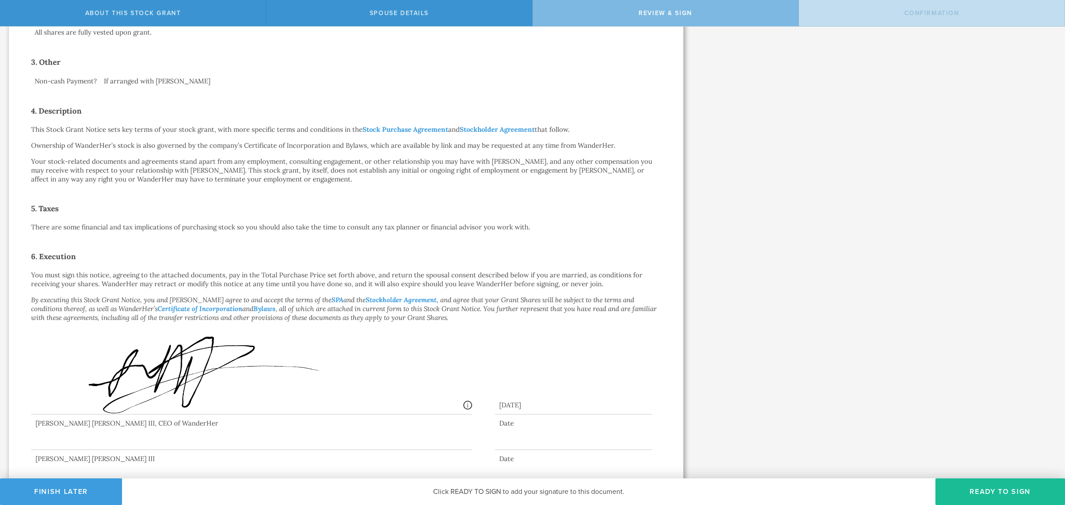
scroll to position [271, 0]
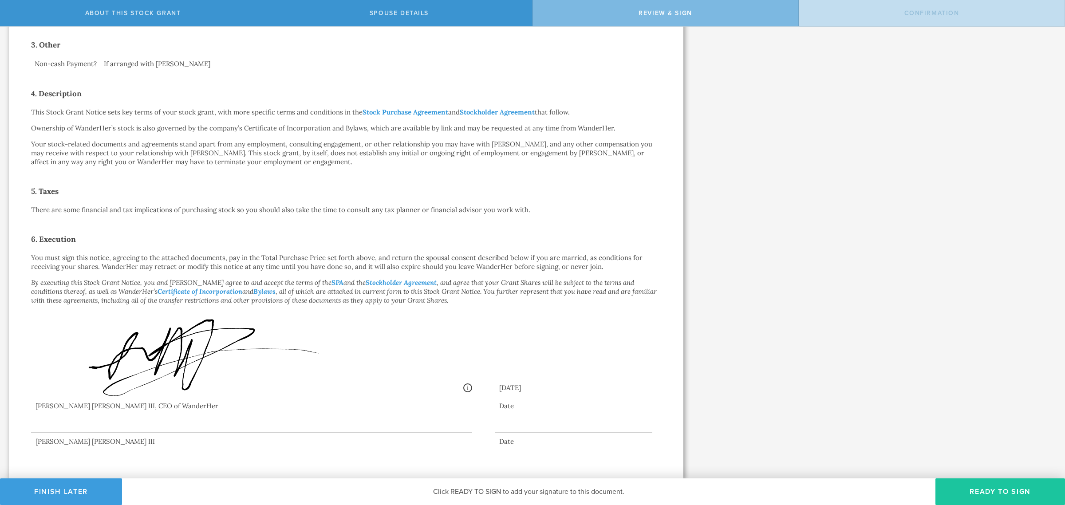
click at [986, 490] on button "Ready to Sign" at bounding box center [1000, 491] width 130 height 27
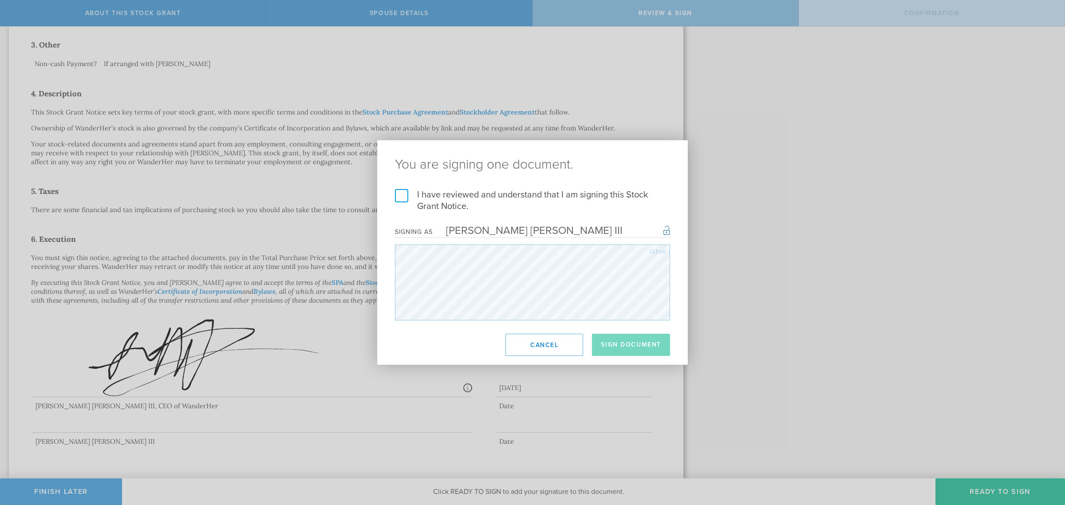
click at [403, 192] on label "I have reviewed and understand that I am signing this Stock Grant Notice." at bounding box center [532, 200] width 275 height 23
click at [0, 0] on input "I have reviewed and understand that I am signing this Stock Grant Notice." at bounding box center [0, 0] width 0 height 0
click at [643, 350] on button "Sign Document" at bounding box center [631, 345] width 78 height 22
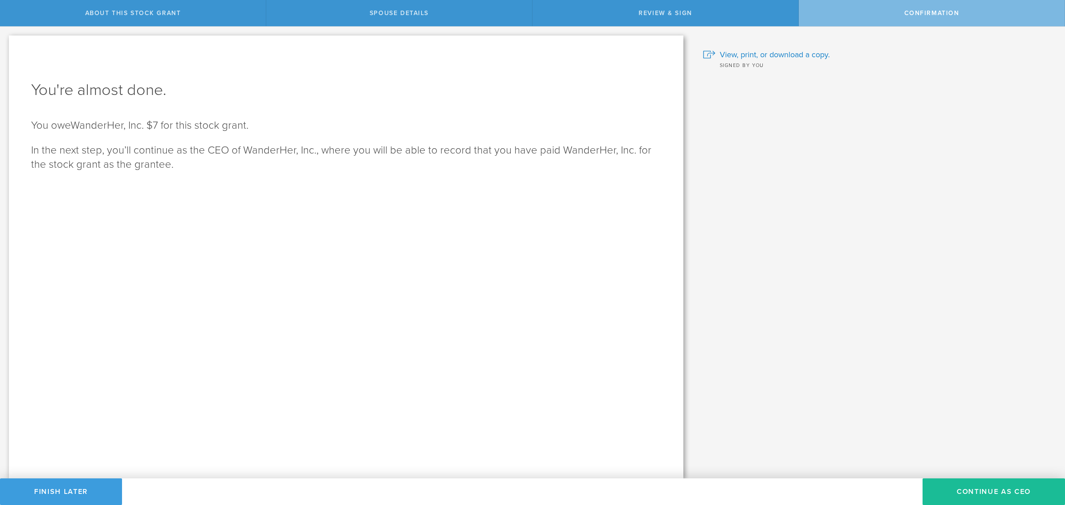
scroll to position [0, 0]
click at [981, 488] on button "Continue as CEO" at bounding box center [993, 491] width 142 height 27
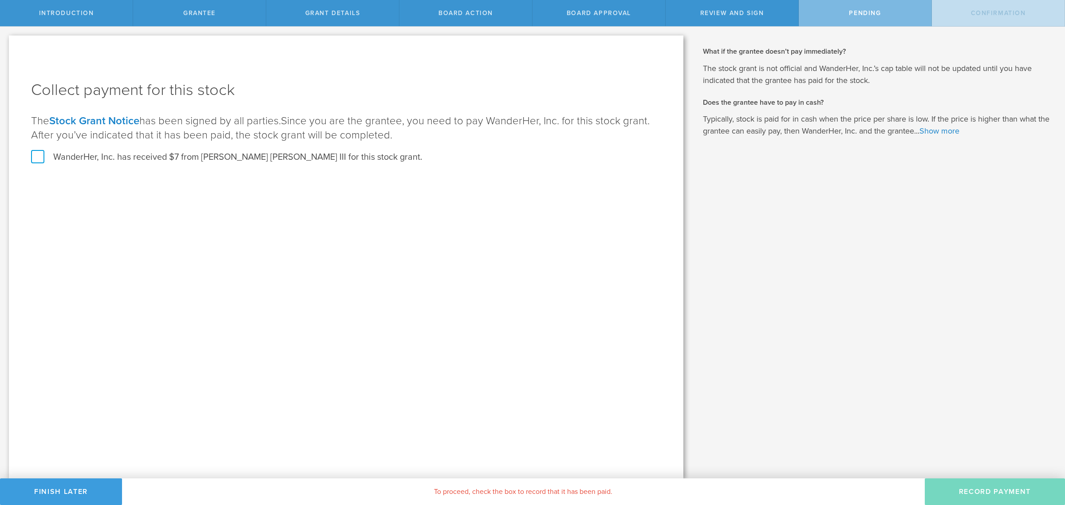
click at [35, 154] on label "WanderHer, Inc. has received $7 from [PERSON_NAME] [PERSON_NAME] III for this s…" at bounding box center [226, 157] width 391 height 12
click at [0, 0] on input "WanderHer, Inc. has received $7 from [PERSON_NAME] [PERSON_NAME] III for this s…" at bounding box center [0, 0] width 0 height 0
click at [979, 496] on button "Record Payment" at bounding box center [995, 491] width 140 height 27
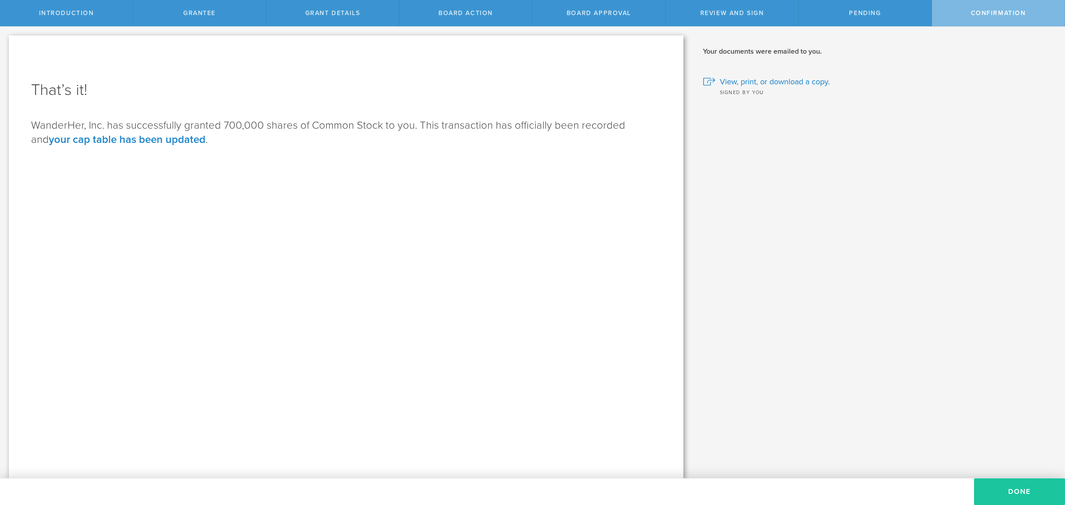
click at [1020, 492] on button "Done" at bounding box center [1019, 491] width 91 height 27
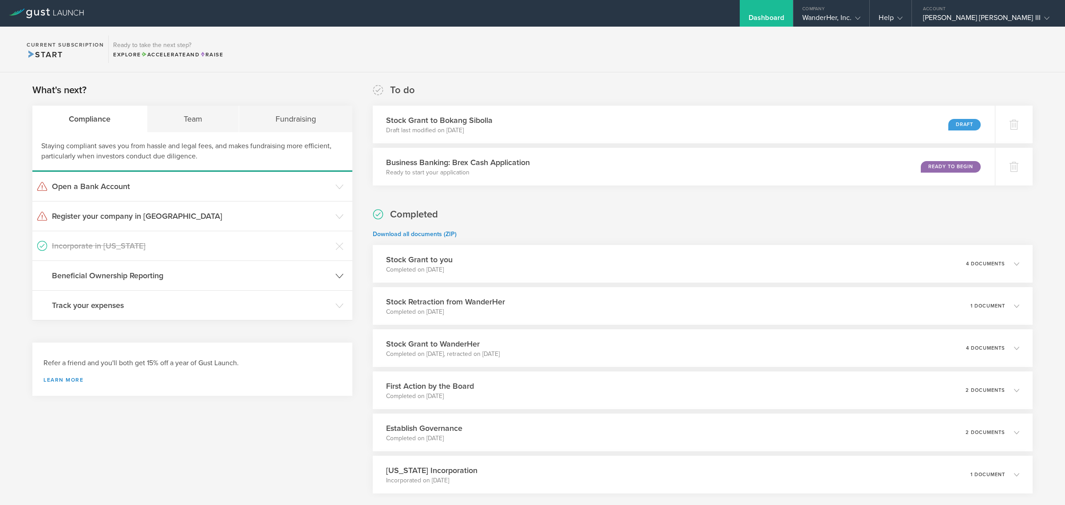
click at [101, 282] on header "Beneficial Ownership Reporting" at bounding box center [192, 275] width 320 height 29
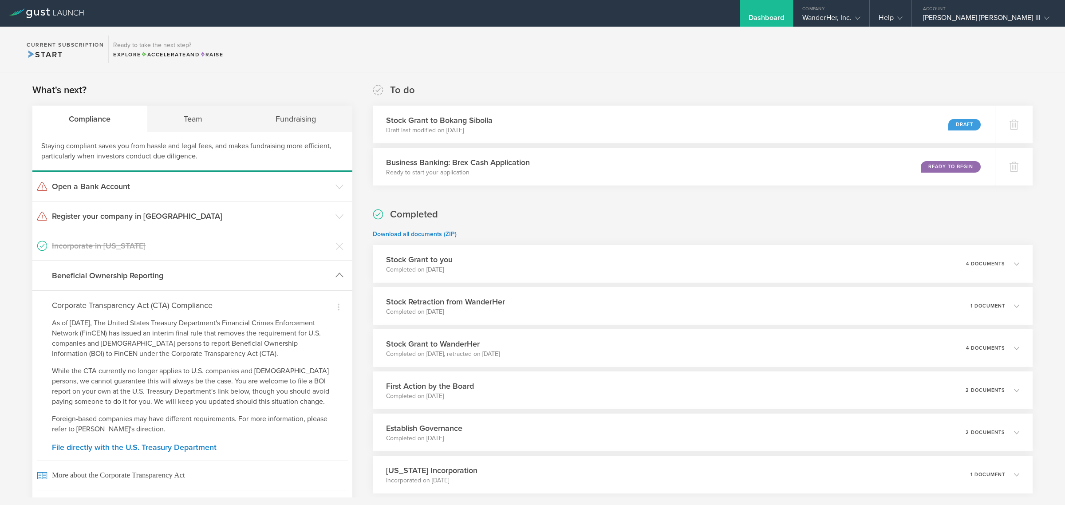
click at [101, 282] on header "Beneficial Ownership Reporting" at bounding box center [192, 275] width 320 height 29
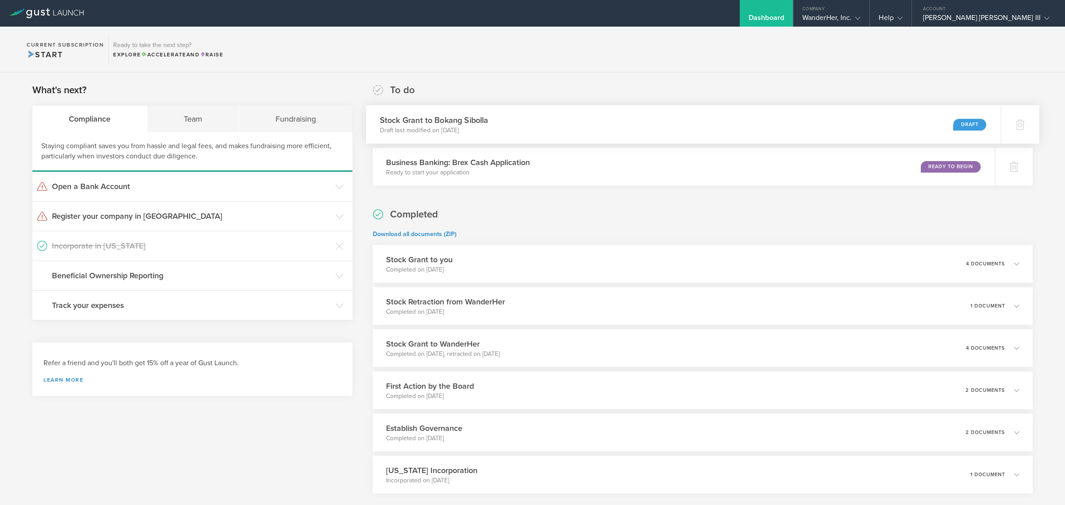
click at [509, 123] on div "Stock Grant to Bokang Sibolla Draft last modified on Sep 1, 2025 Draft" at bounding box center [683, 124] width 634 height 39
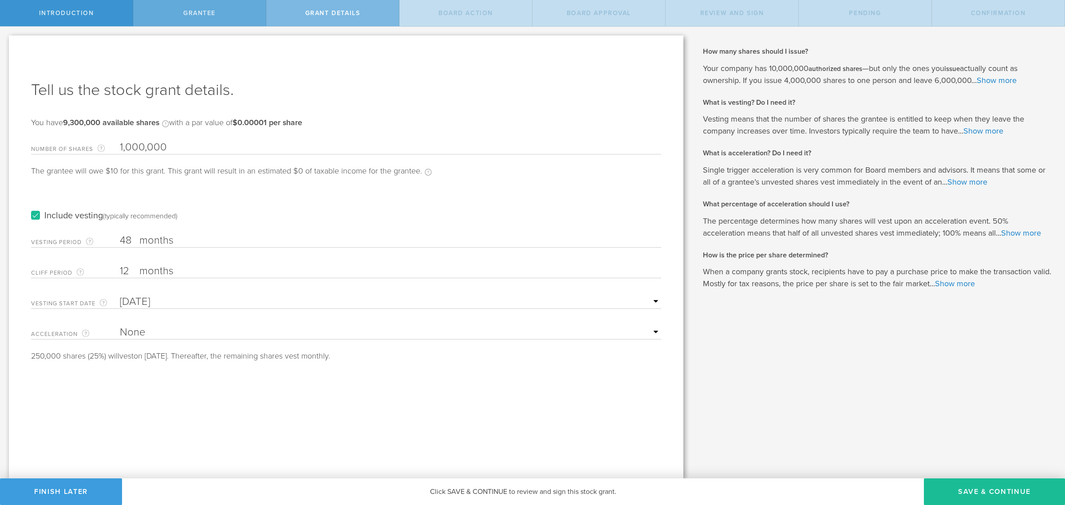
click at [213, 12] on span "Grantee" at bounding box center [199, 13] width 32 height 8
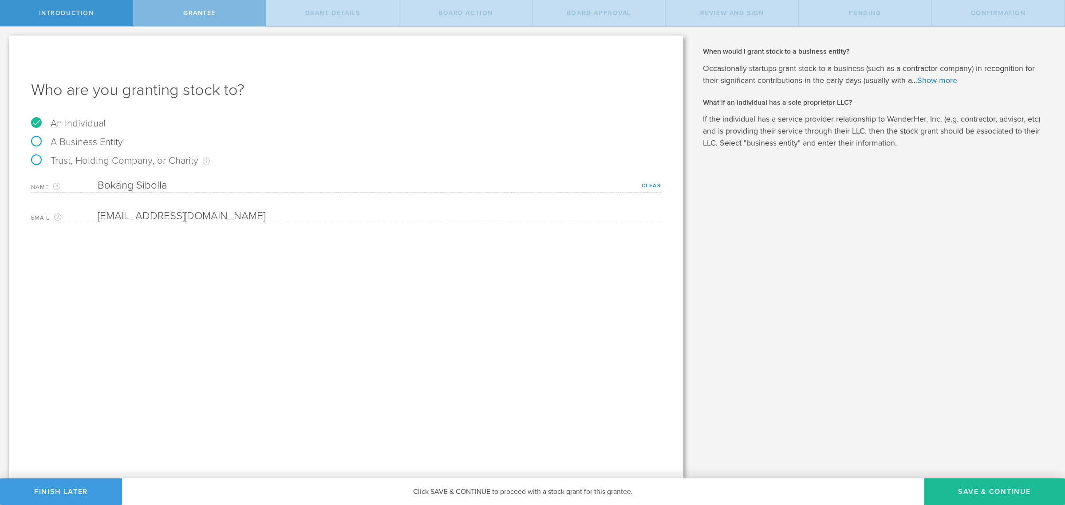
click at [203, 176] on div "Name The first and last name of the person that you are granting stock to. Boka…" at bounding box center [346, 183] width 630 height 18
click at [646, 182] on link "Clear" at bounding box center [652, 185] width 20 height 6
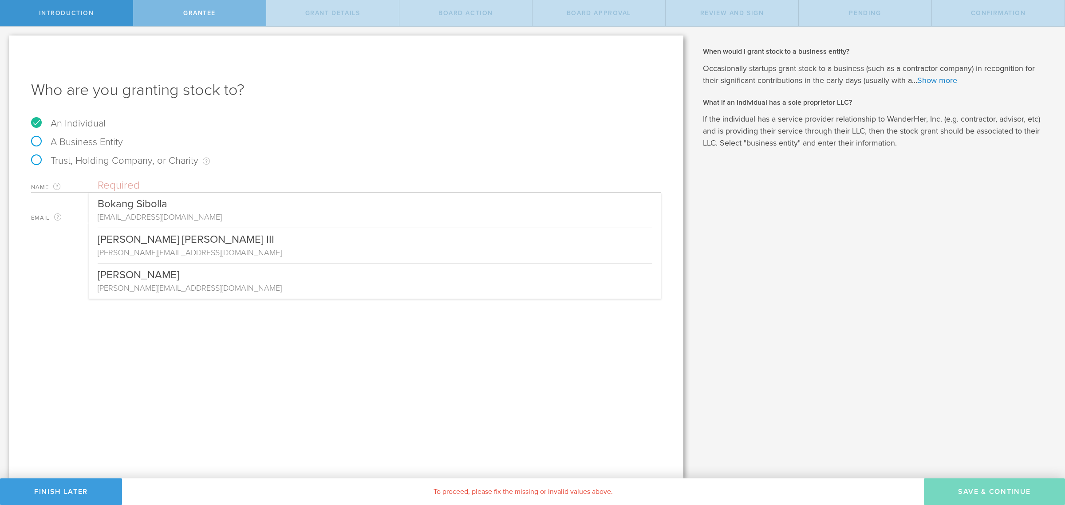
click at [151, 186] on input "text" at bounding box center [379, 185] width 563 height 13
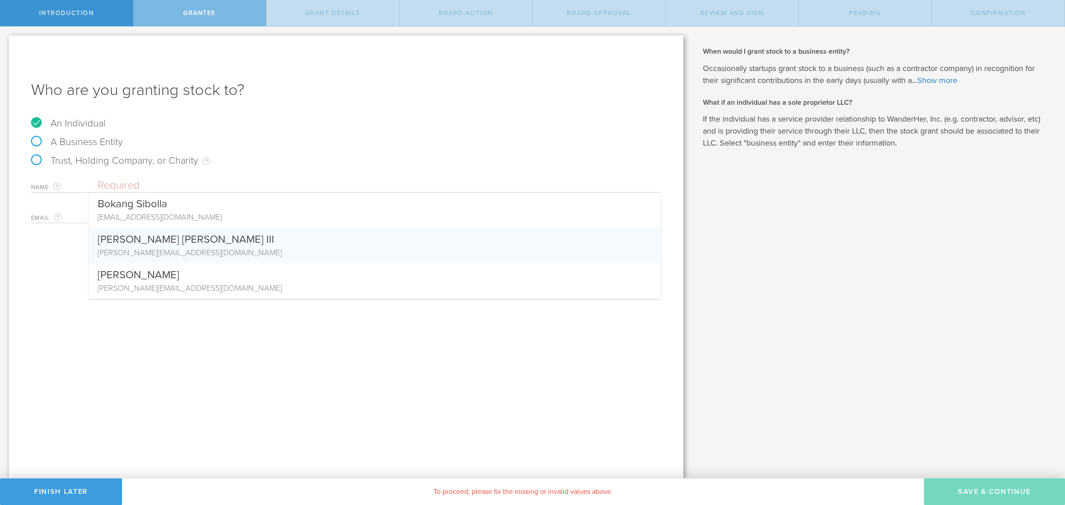
click at [184, 238] on div "[PERSON_NAME] [PERSON_NAME] III" at bounding box center [375, 237] width 555 height 19
type input "[PERSON_NAME] [PERSON_NAME] III"
type input "[PERSON_NAME][EMAIL_ADDRESS][DOMAIN_NAME]"
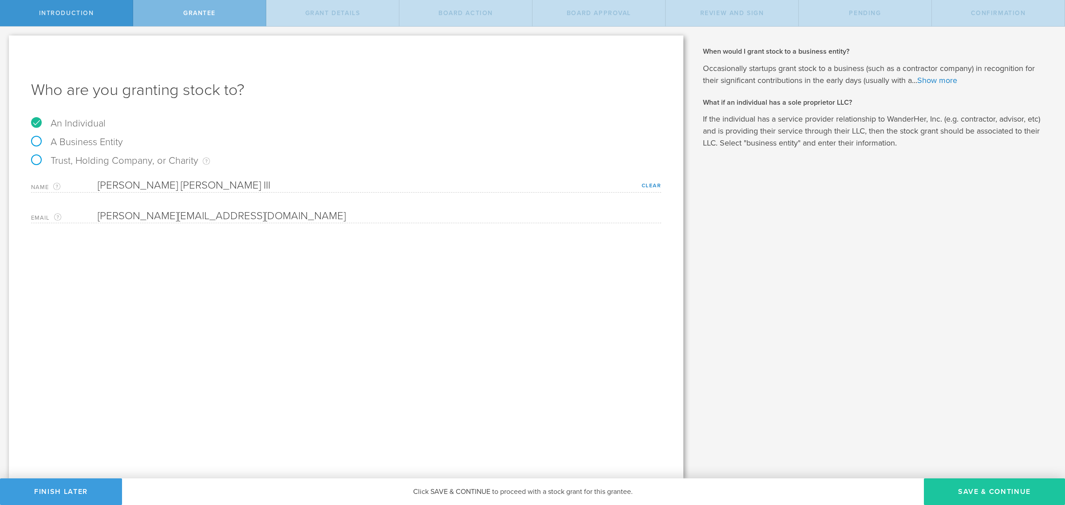
click at [992, 492] on button "Save & Continue" at bounding box center [994, 491] width 141 height 27
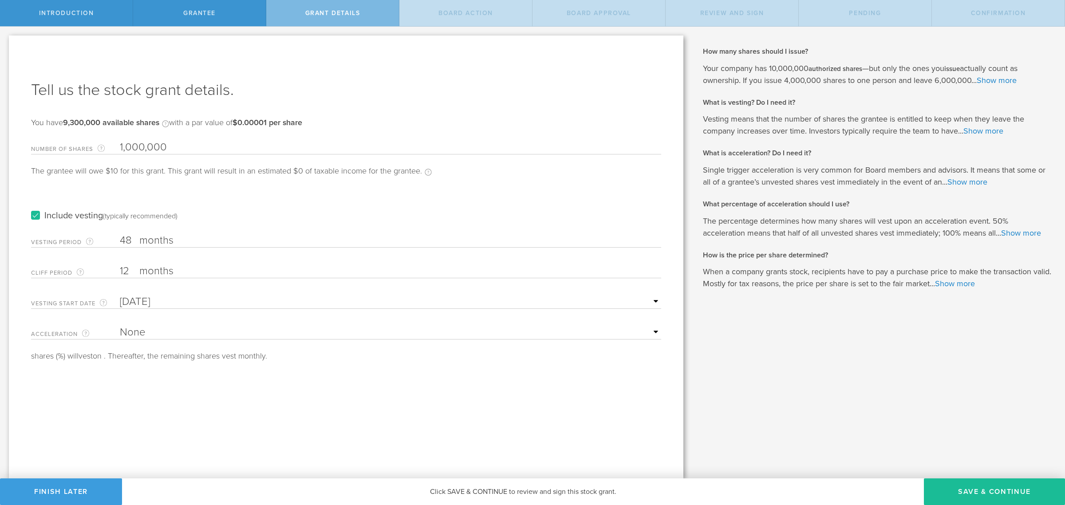
click at [130, 145] on input "1,000,000" at bounding box center [390, 147] width 541 height 13
type input "800,000"
click at [238, 248] on form "Number of Shares The total amount of stock the company is granting to this reci…" at bounding box center [346, 248] width 630 height 224
click at [153, 244] on label "months" at bounding box center [183, 241] width 89 height 15
click at [153, 244] on input "48" at bounding box center [390, 240] width 541 height 13
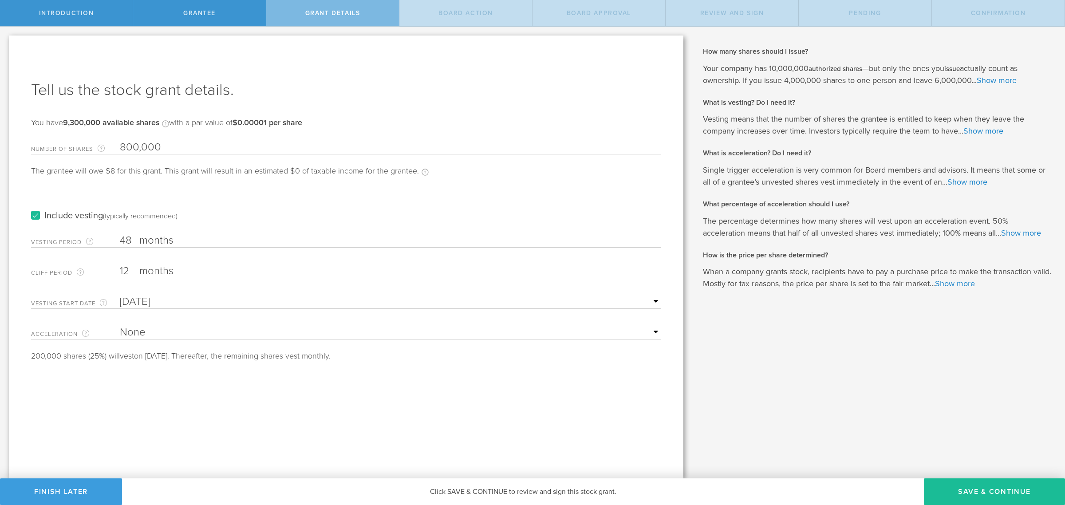
drag, startPoint x: 129, startPoint y: 238, endPoint x: 121, endPoint y: 239, distance: 8.0
click at [121, 239] on input "48" at bounding box center [390, 240] width 541 height 13
type input "24"
click at [165, 275] on label "months" at bounding box center [183, 271] width 89 height 15
click at [165, 275] on input "12" at bounding box center [390, 270] width 541 height 13
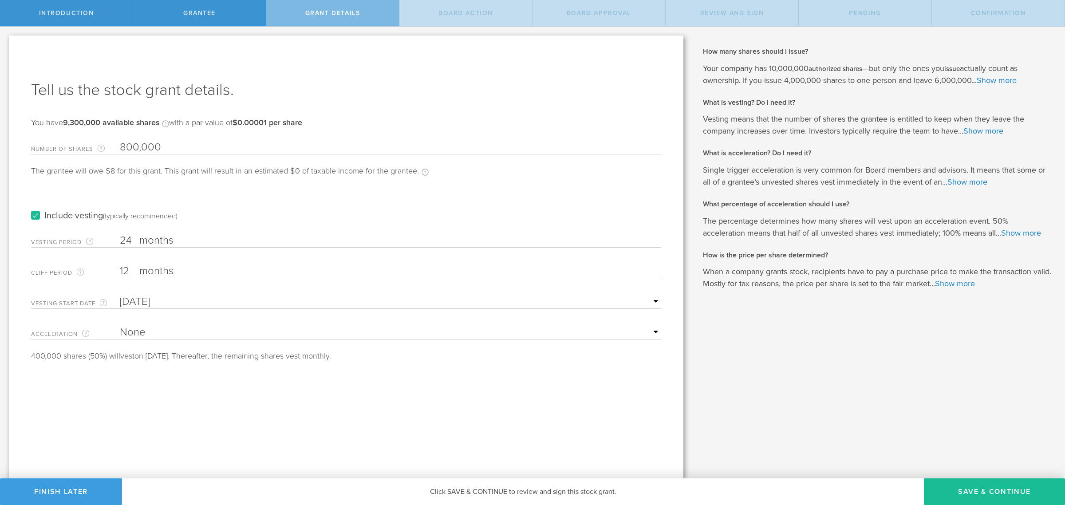
click at [181, 271] on label "months" at bounding box center [183, 271] width 89 height 15
click at [181, 271] on input "12" at bounding box center [390, 270] width 541 height 13
click at [196, 302] on input "Sep 5, 2025" at bounding box center [390, 301] width 541 height 13
click at [132, 317] on icon at bounding box center [133, 316] width 4 height 11
click at [173, 385] on span "21" at bounding box center [175, 387] width 16 height 16
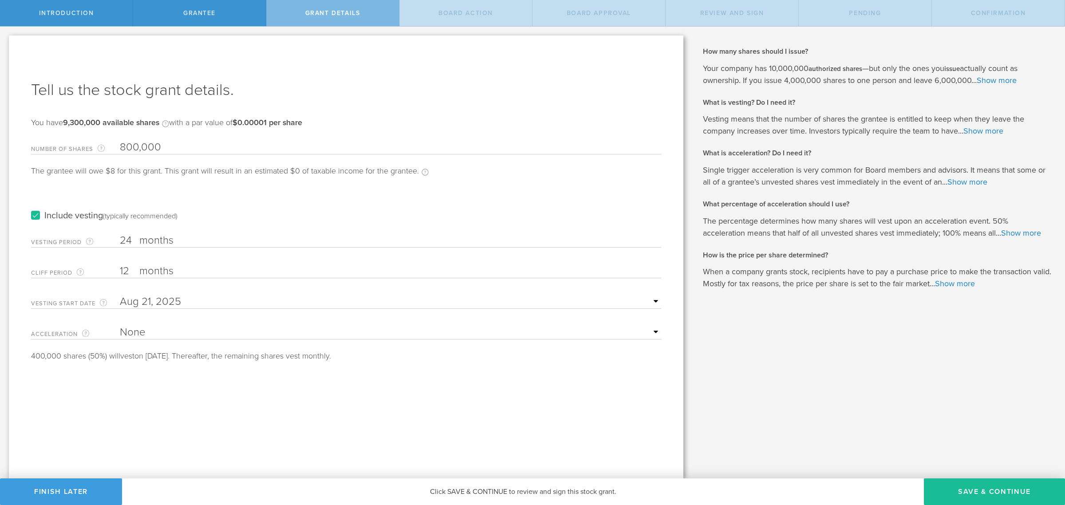
click at [203, 276] on label "months" at bounding box center [183, 271] width 89 height 15
click at [203, 276] on input "12" at bounding box center [390, 270] width 541 height 13
type input "1"
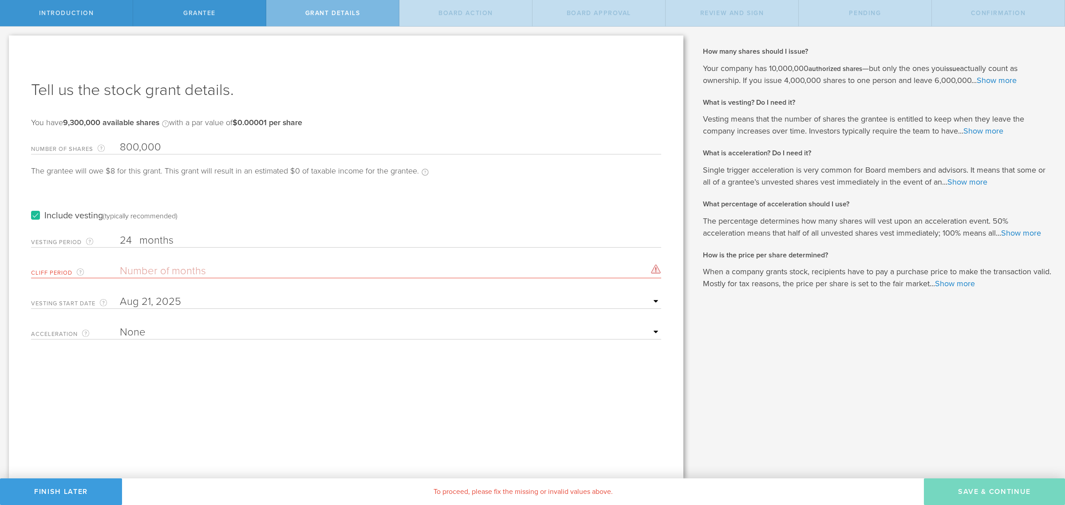
type input "6"
type input "3"
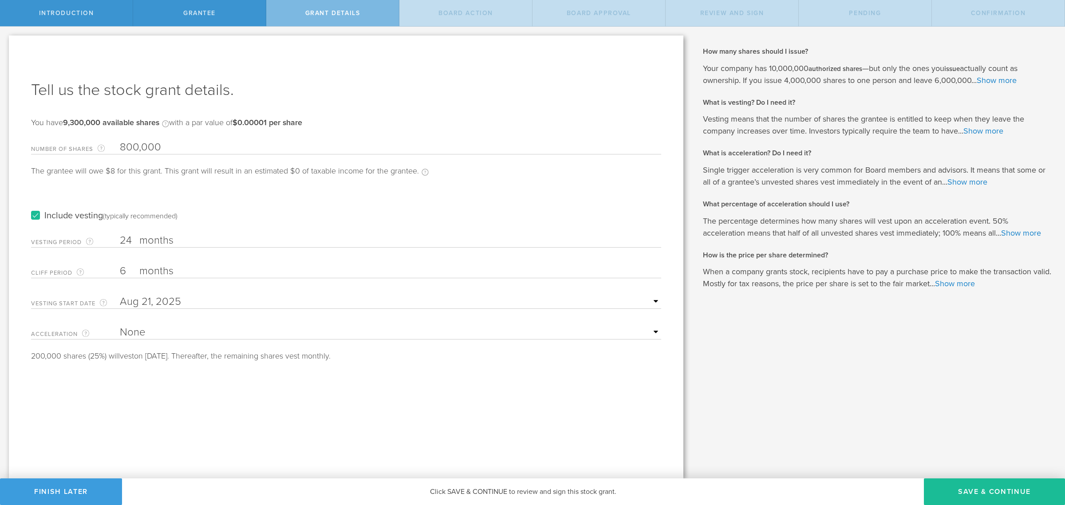
type input "6"
click at [208, 389] on div "Tell us the stock grant details. You have 9,300,000 available shares Available …" at bounding box center [346, 256] width 674 height 443
click at [968, 497] on button "Save & Continue" at bounding box center [994, 491] width 141 height 27
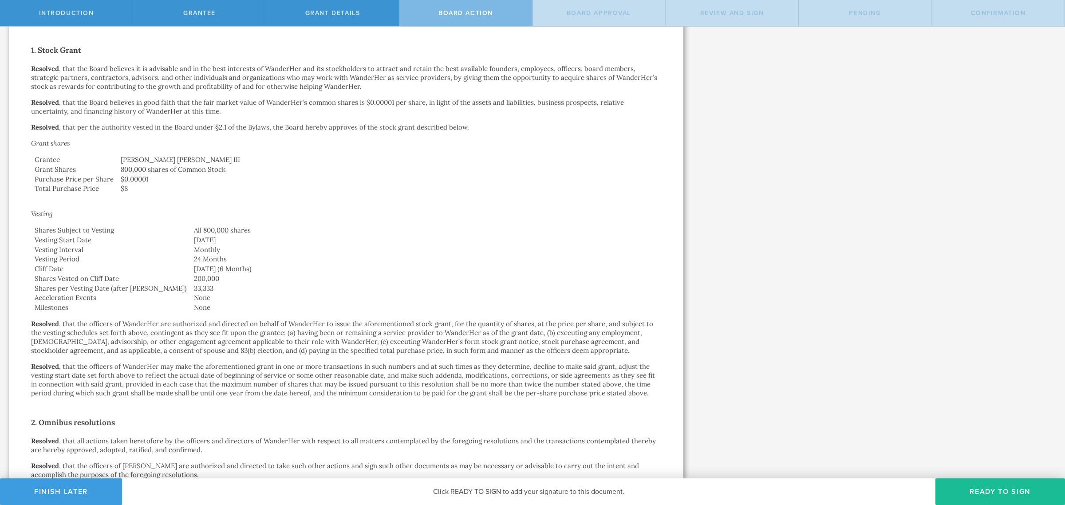
scroll to position [166, 0]
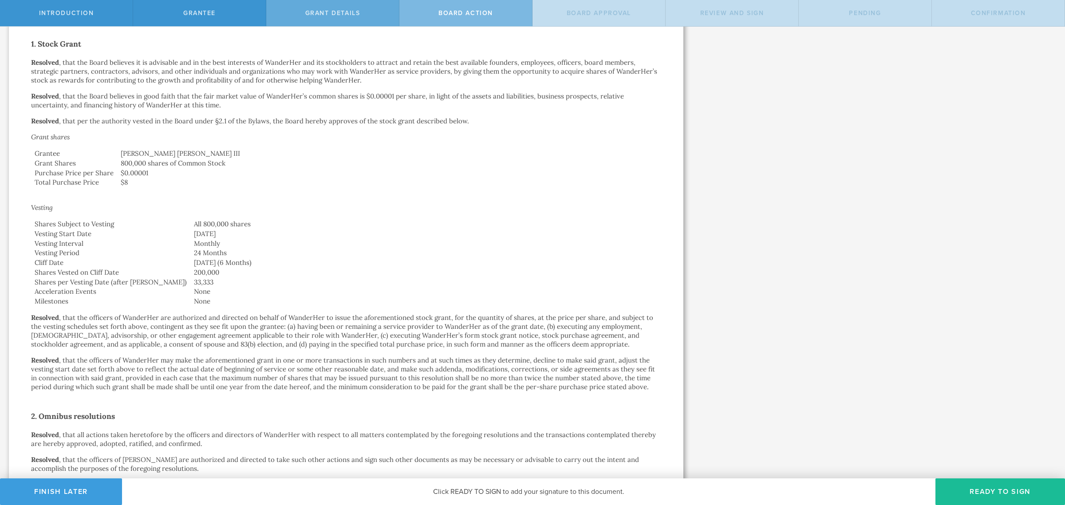
click at [317, 12] on span "Grant Details" at bounding box center [332, 13] width 55 height 8
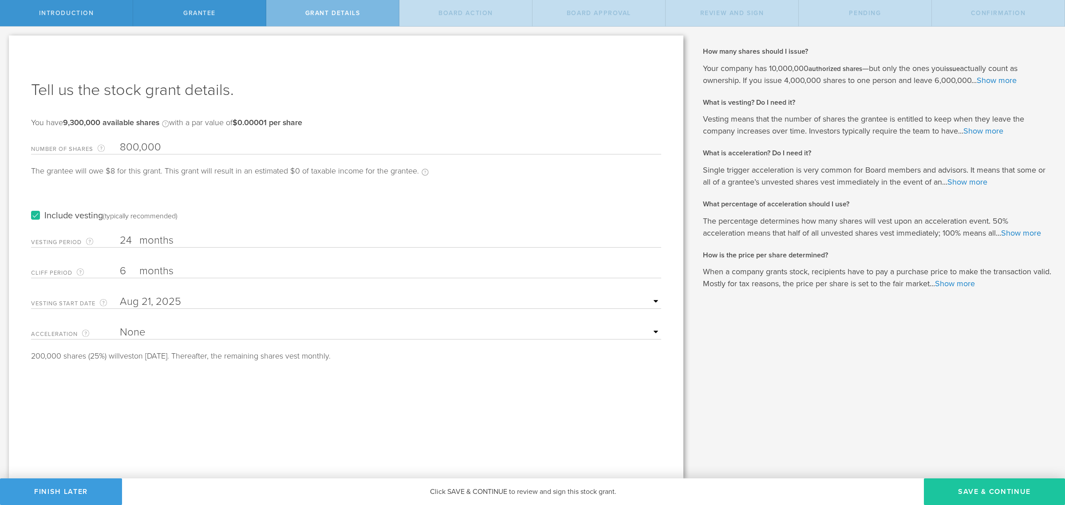
click at [984, 491] on button "Save & Continue" at bounding box center [994, 491] width 141 height 27
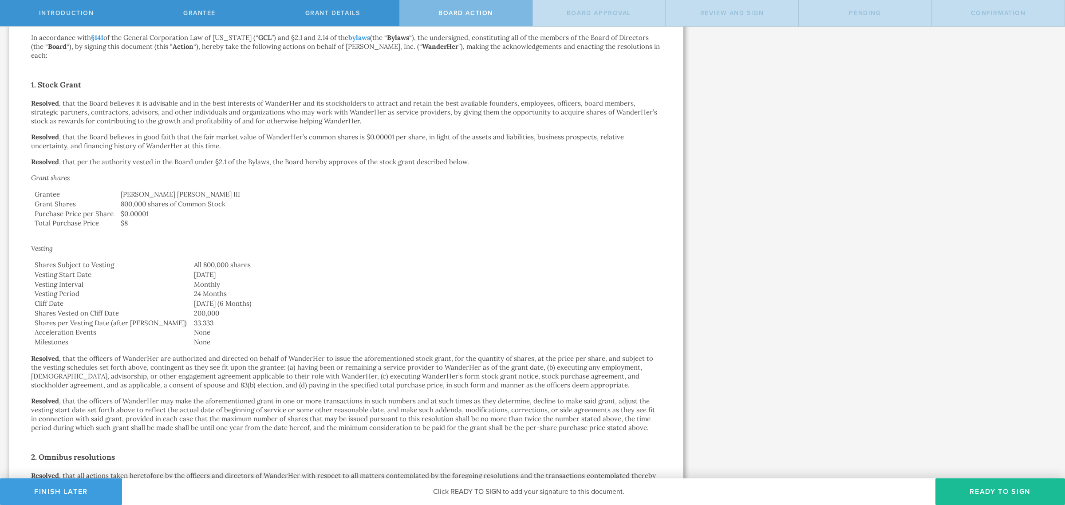
scroll to position [243, 0]
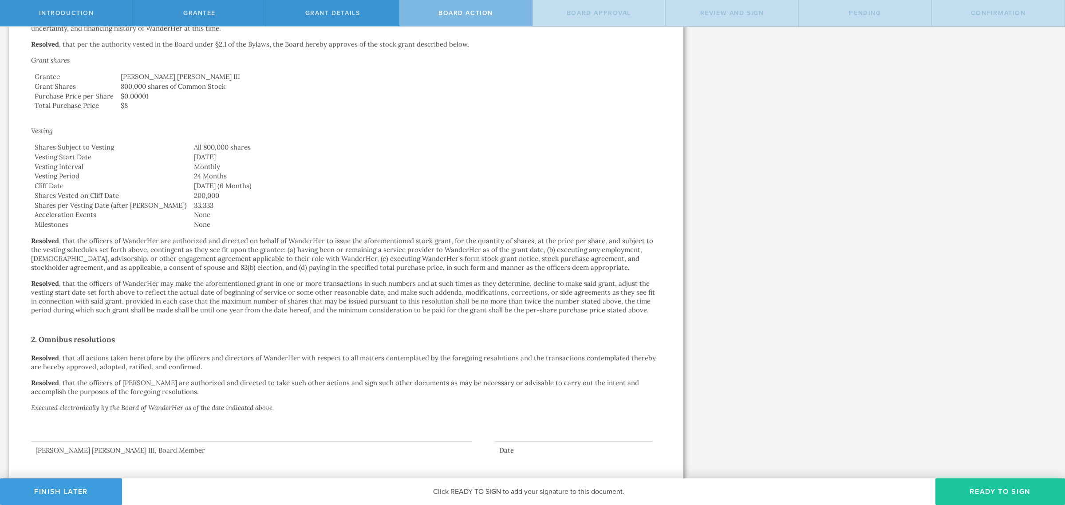
click at [1005, 484] on button "Ready to Sign" at bounding box center [1000, 491] width 130 height 27
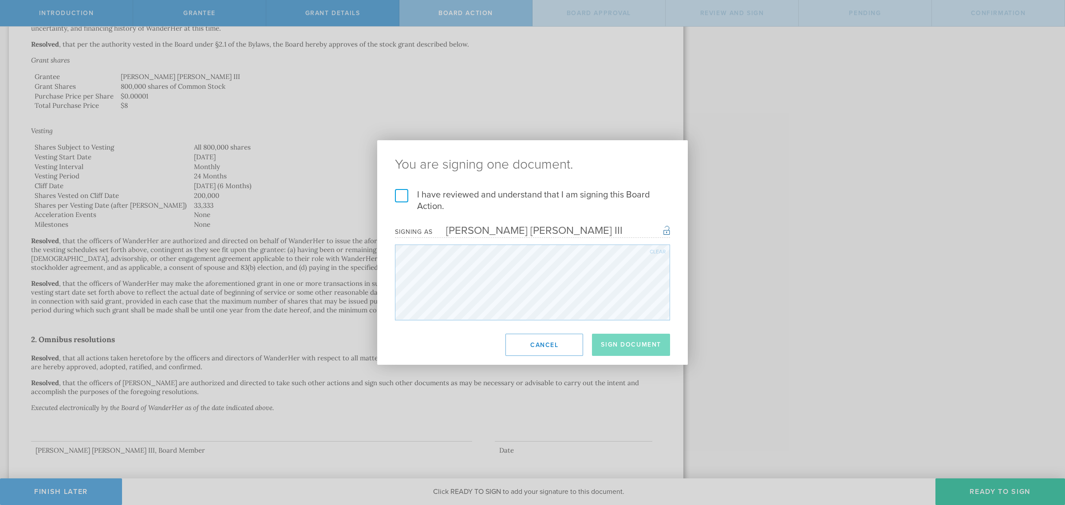
click at [396, 194] on label "I have reviewed and understand that I am signing this Board Action." at bounding box center [532, 200] width 275 height 23
click at [0, 0] on input "I have reviewed and understand that I am signing this Board Action." at bounding box center [0, 0] width 0 height 0
click at [629, 346] on button "Sign Document" at bounding box center [631, 345] width 78 height 22
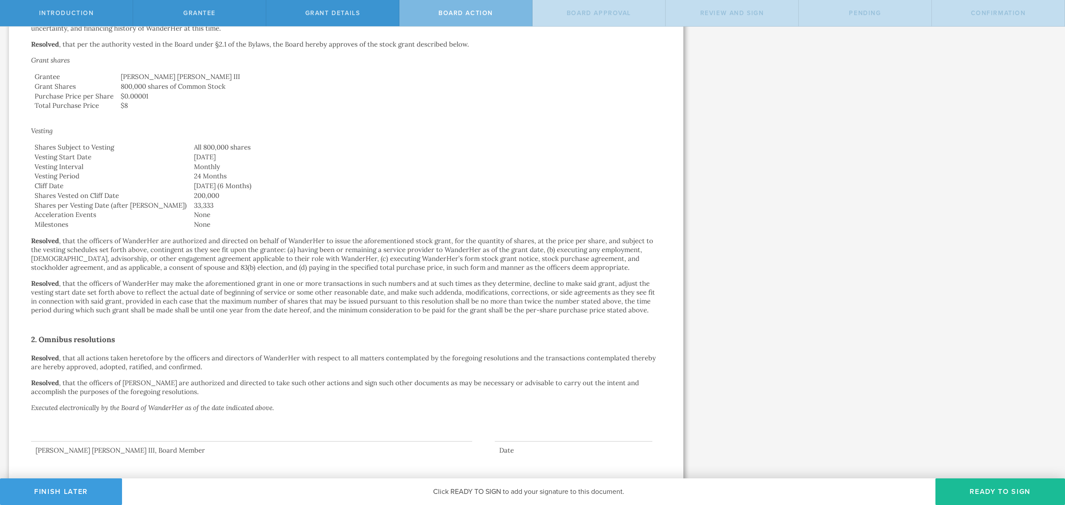
scroll to position [0, 0]
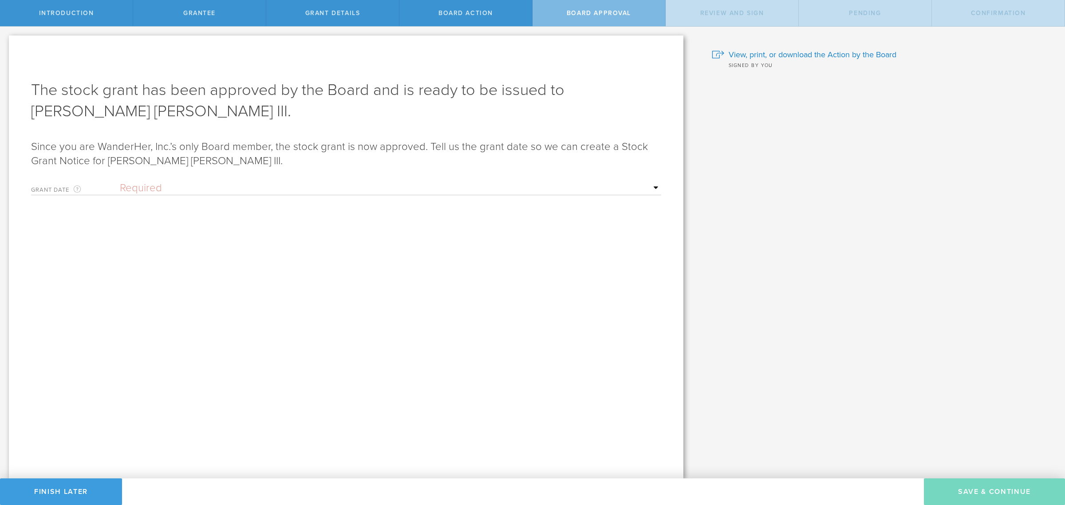
click at [154, 182] on select "Required Upon grantee's signature A specific date" at bounding box center [390, 187] width 541 height 13
select select "uponGranteeSignature"
click at [120, 181] on select "Required Upon grantee's signature A specific date" at bounding box center [390, 187] width 541 height 13
click at [995, 489] on button "Save & Continue" at bounding box center [994, 491] width 141 height 27
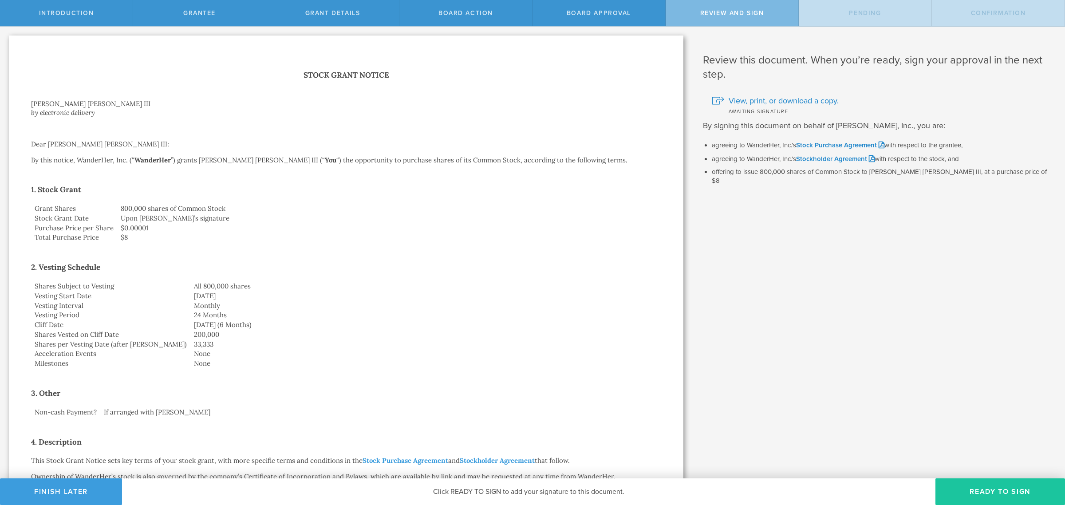
click at [997, 495] on button "Ready to Sign" at bounding box center [1000, 491] width 130 height 27
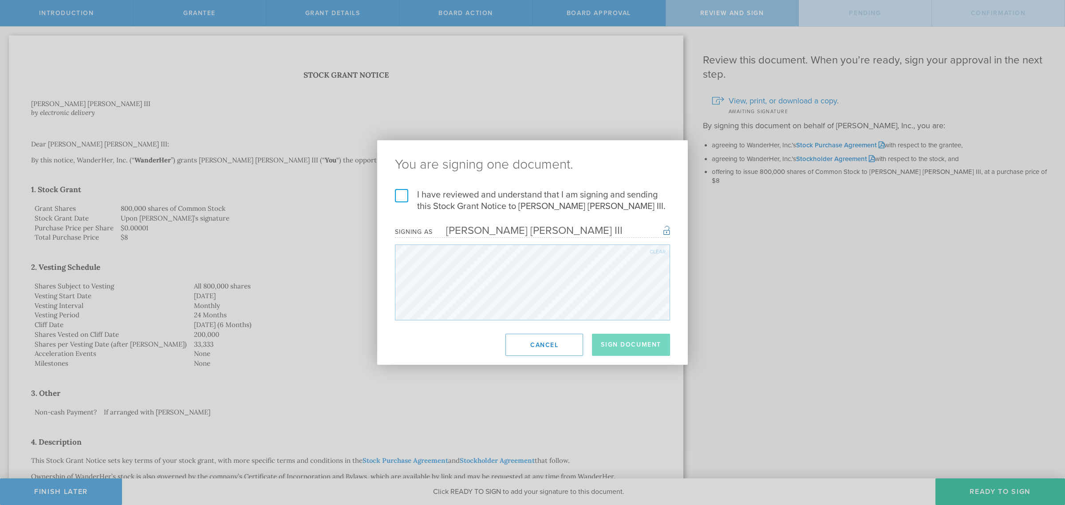
click at [402, 193] on label "I have reviewed and understand that I am signing and sending this Stock Grant N…" at bounding box center [532, 200] width 275 height 23
click at [0, 0] on input "I have reviewed and understand that I am signing and sending this Stock Grant N…" at bounding box center [0, 0] width 0 height 0
click at [642, 344] on button "Sign Document" at bounding box center [631, 345] width 78 height 22
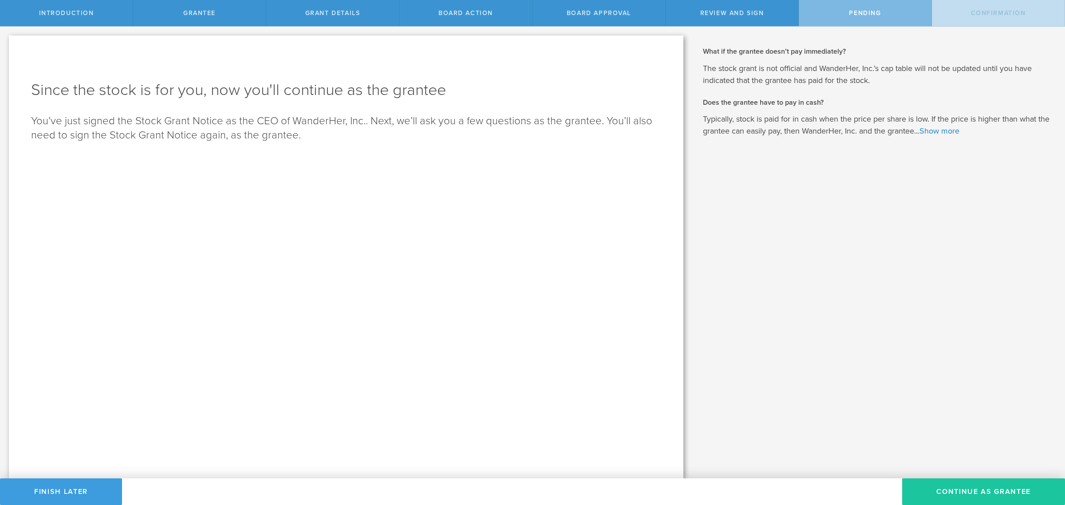
click at [992, 488] on button "Continue as Grantee" at bounding box center [983, 491] width 163 height 27
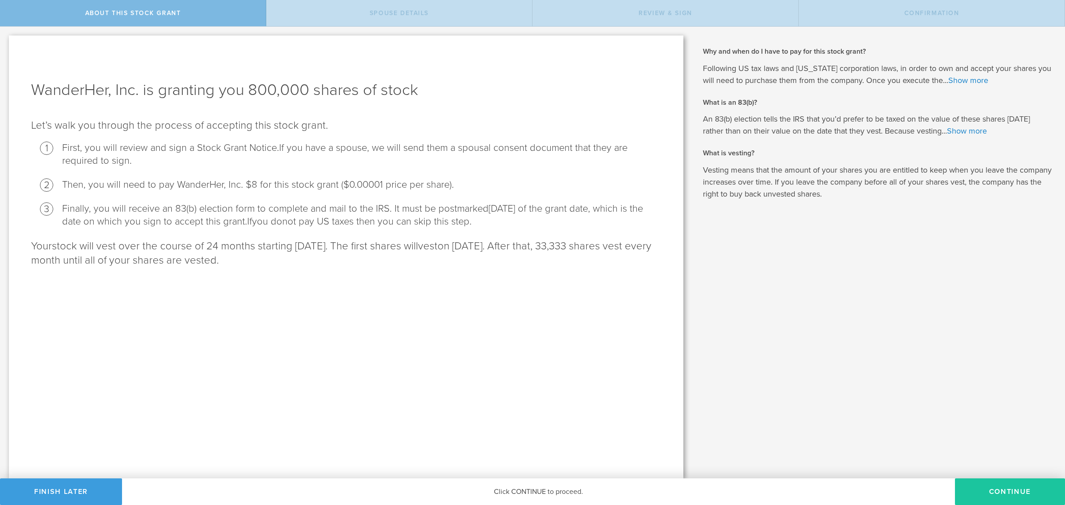
click at [1003, 491] on button "CONTINUE" at bounding box center [1010, 491] width 110 height 27
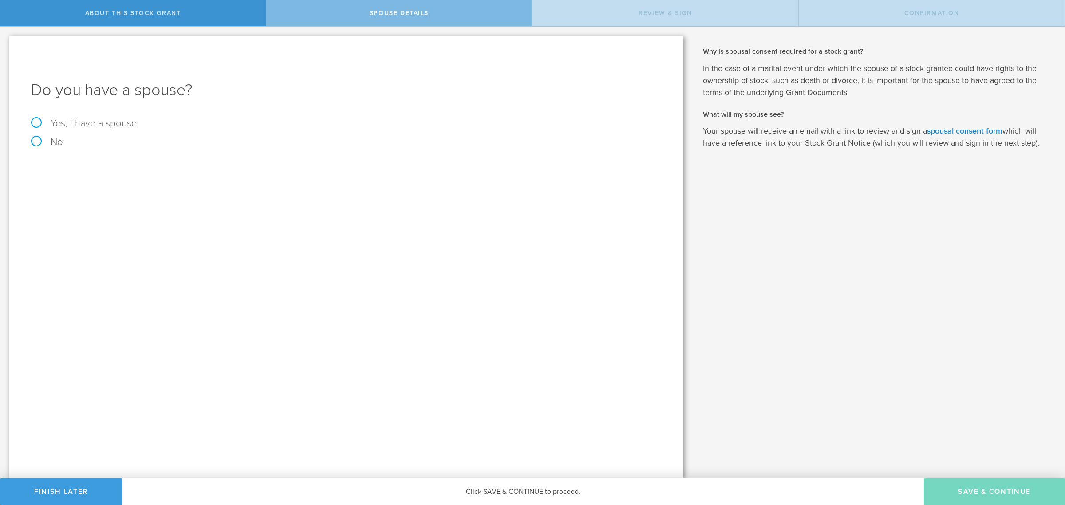
click at [37, 141] on label "No" at bounding box center [346, 142] width 630 height 10
click at [6, 41] on input "No" at bounding box center [3, 34] width 6 height 14
radio input "true"
click at [993, 484] on button "Save & Continue" at bounding box center [994, 491] width 141 height 27
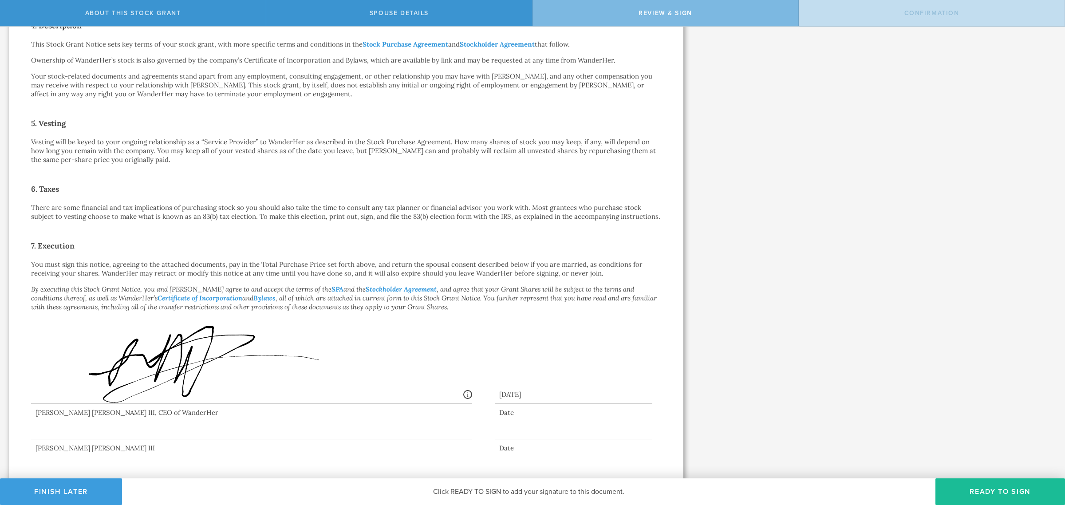
scroll to position [431, 0]
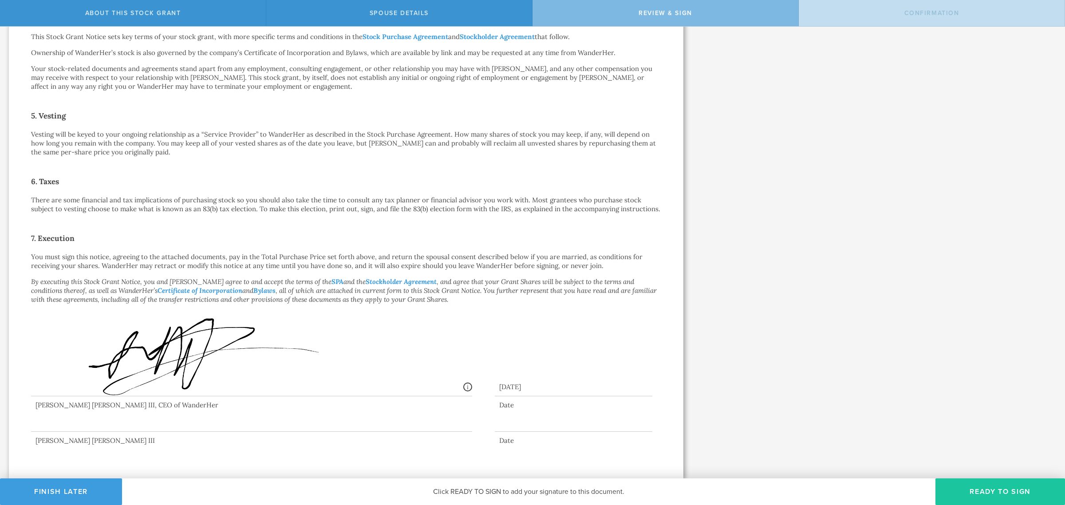
click at [992, 490] on button "Ready to Sign" at bounding box center [1000, 491] width 130 height 27
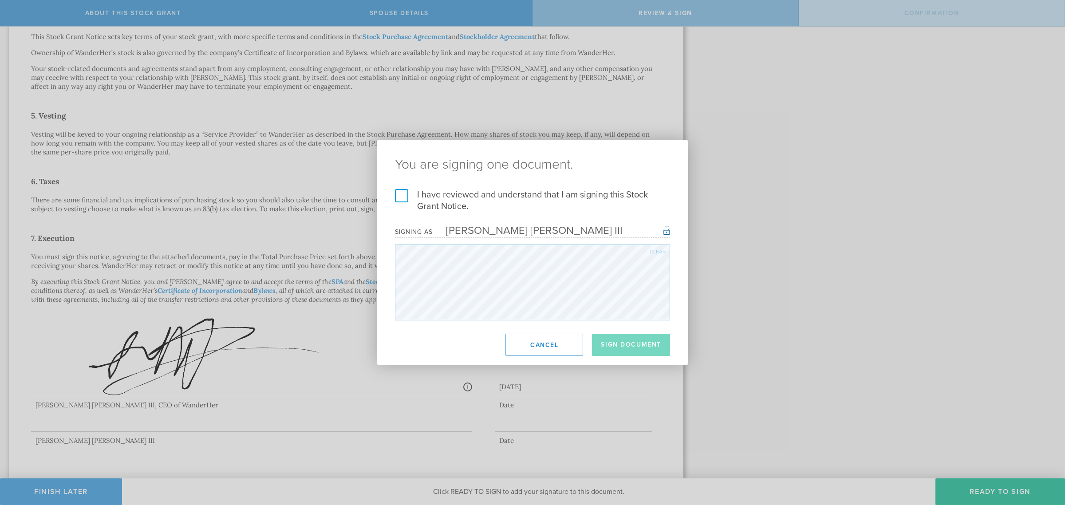
drag, startPoint x: 402, startPoint y: 194, endPoint x: 431, endPoint y: 209, distance: 31.7
click at [402, 194] on label "I have reviewed and understand that I am signing this Stock Grant Notice." at bounding box center [532, 200] width 275 height 23
click at [0, 0] on input "I have reviewed and understand that I am signing this Stock Grant Notice." at bounding box center [0, 0] width 0 height 0
click at [629, 337] on button "Sign Document" at bounding box center [631, 345] width 78 height 22
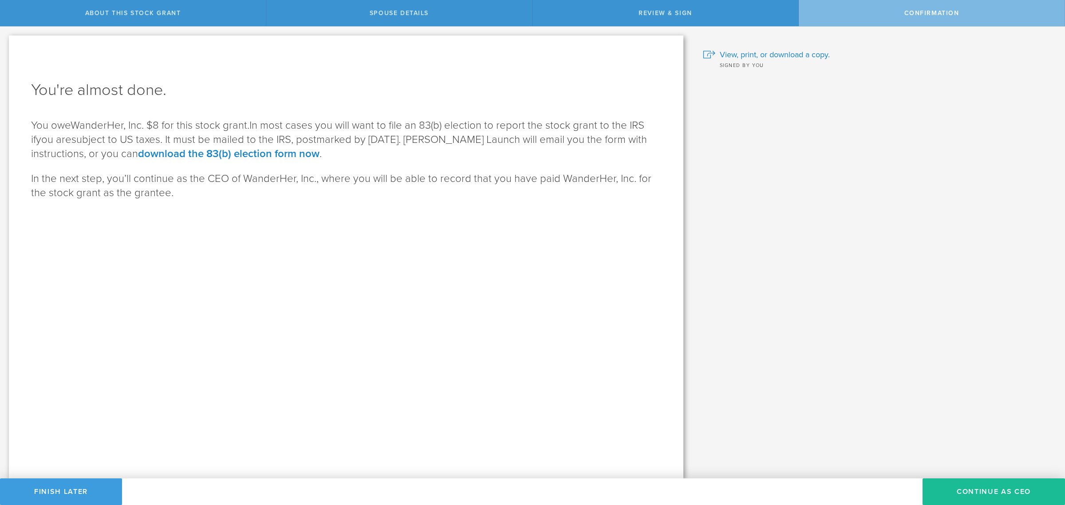
scroll to position [0, 0]
click at [982, 492] on button "Continue as CEO" at bounding box center [993, 491] width 142 height 27
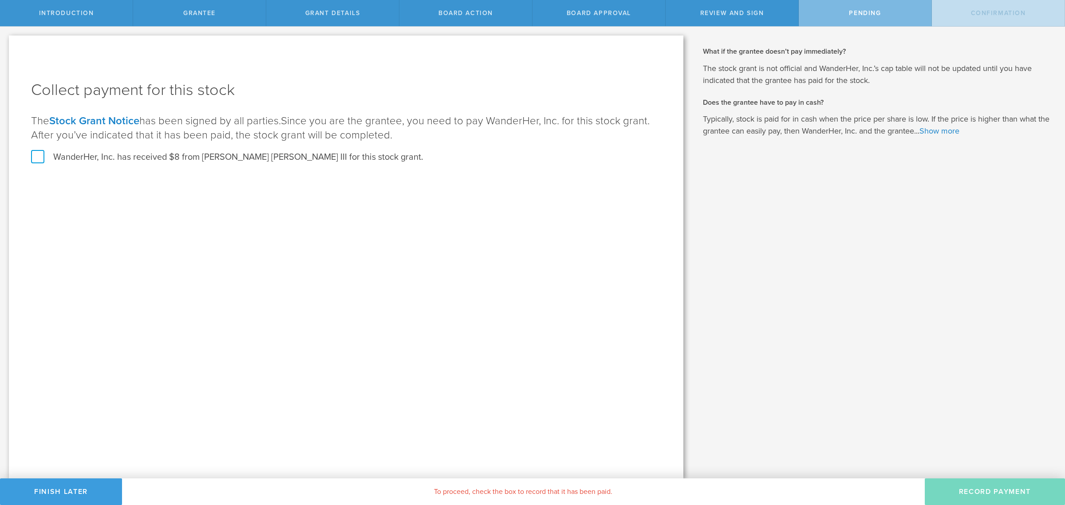
click at [46, 152] on label "WanderHer, Inc. has received $8 from [PERSON_NAME] [PERSON_NAME] III for this s…" at bounding box center [227, 157] width 392 height 12
click at [0, 0] on input "WanderHer, Inc. has received $8 from [PERSON_NAME] [PERSON_NAME] III for this s…" at bounding box center [0, 0] width 0 height 0
click at [981, 489] on button "Record Payment" at bounding box center [995, 491] width 140 height 27
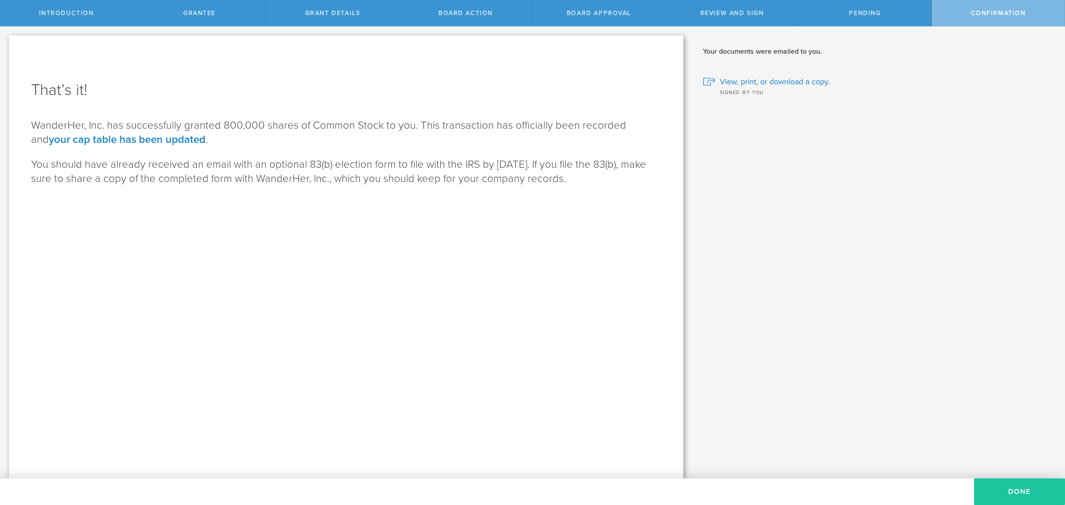
click at [1004, 485] on button "Done" at bounding box center [1019, 491] width 91 height 27
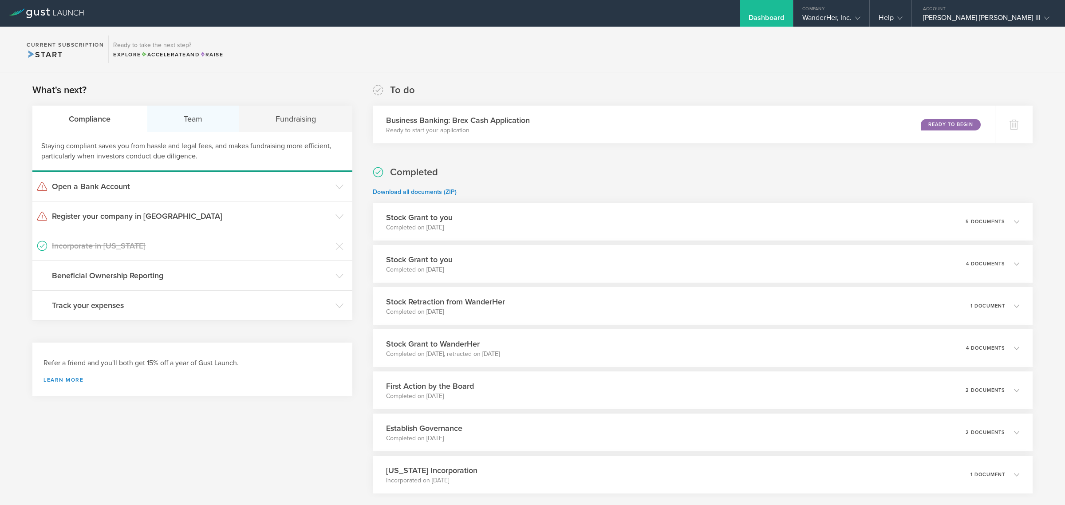
click at [180, 125] on div "Team" at bounding box center [193, 119] width 92 height 27
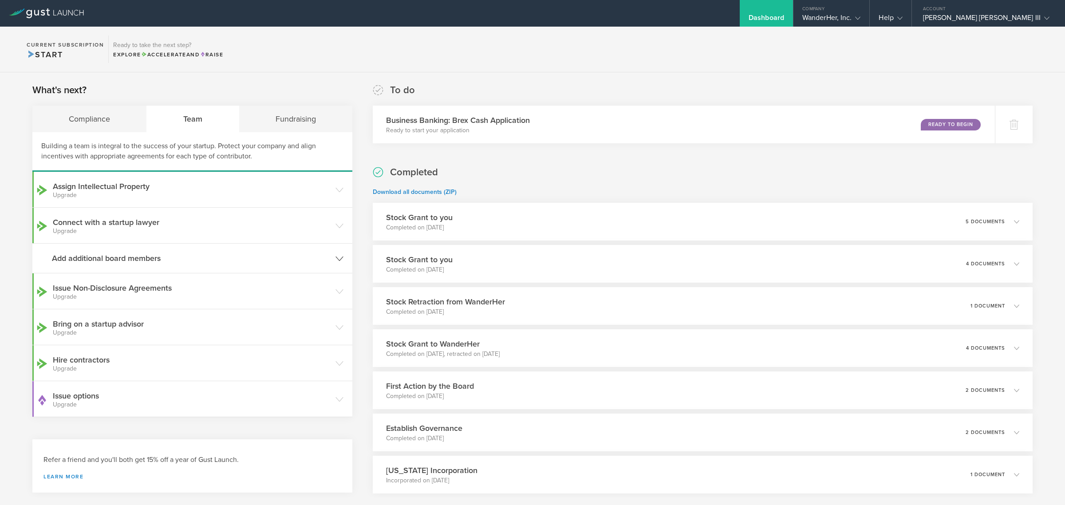
click at [136, 258] on h3 "Add additional board members" at bounding box center [191, 258] width 279 height 12
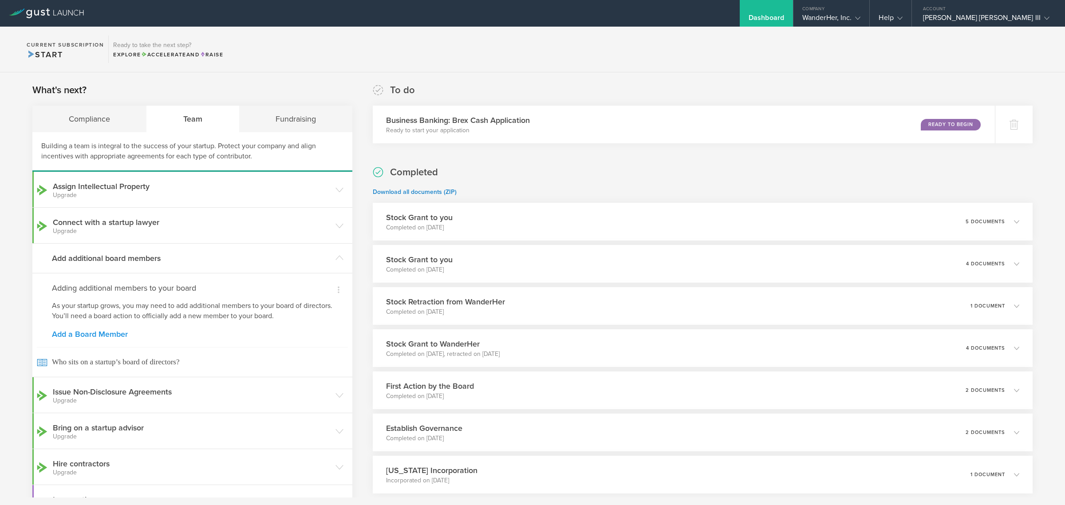
click at [105, 336] on link "Add a Board Member" at bounding box center [192, 334] width 281 height 8
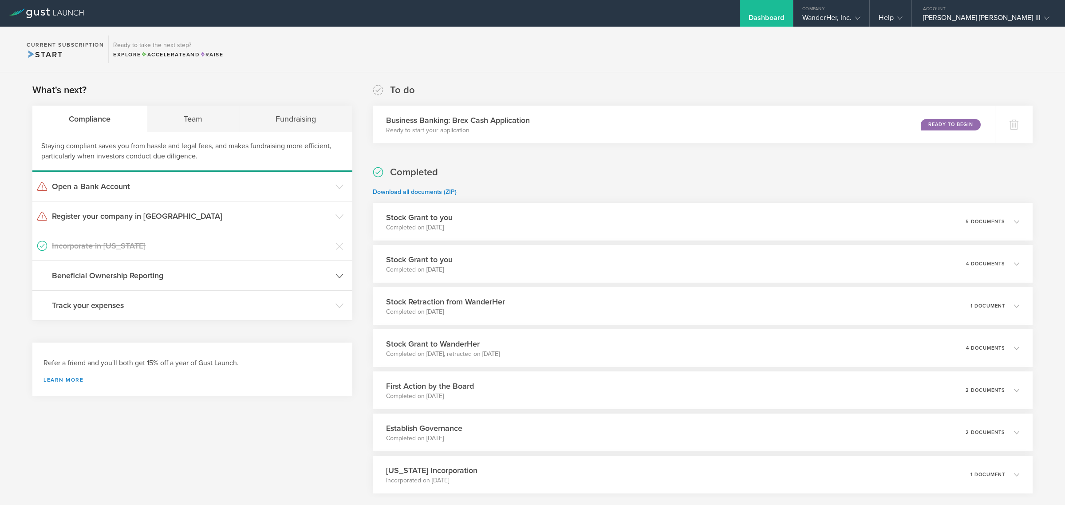
click at [211, 280] on h3 "Beneficial Ownership Reporting" at bounding box center [191, 276] width 279 height 12
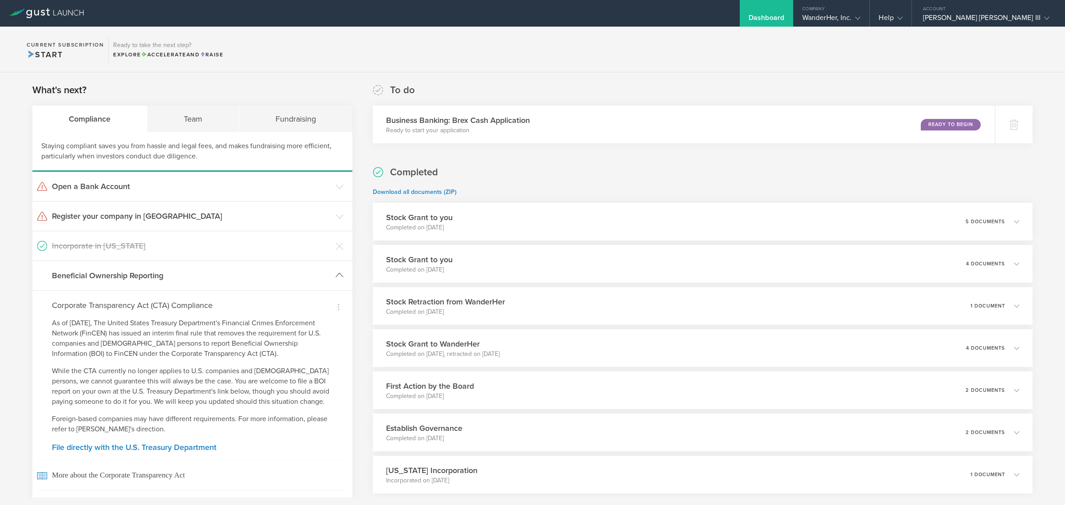
click at [211, 280] on h3 "Beneficial Ownership Reporting" at bounding box center [191, 276] width 279 height 12
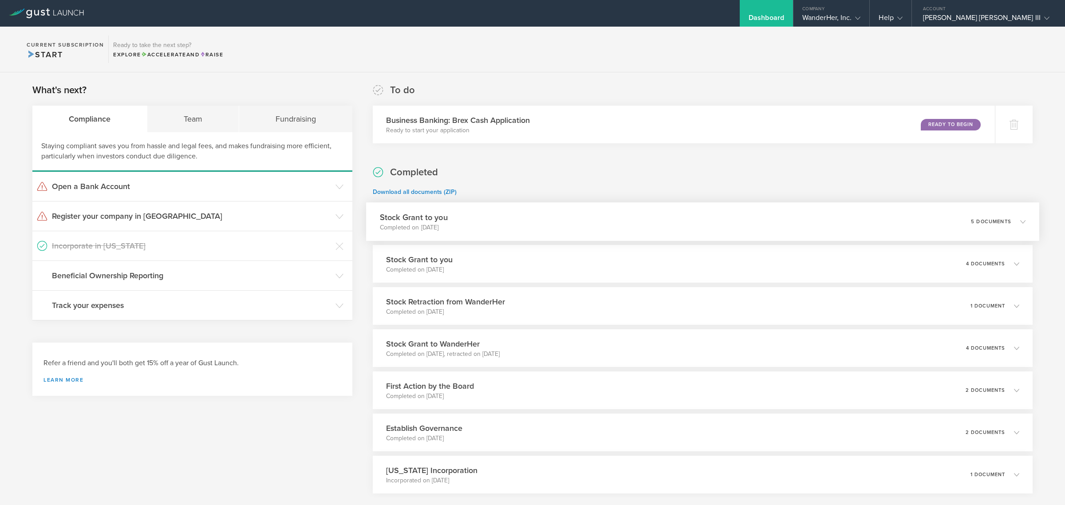
click at [487, 216] on div "Stock Grant to you Completed on Sep 5, 2025 5 documents" at bounding box center [702, 221] width 673 height 39
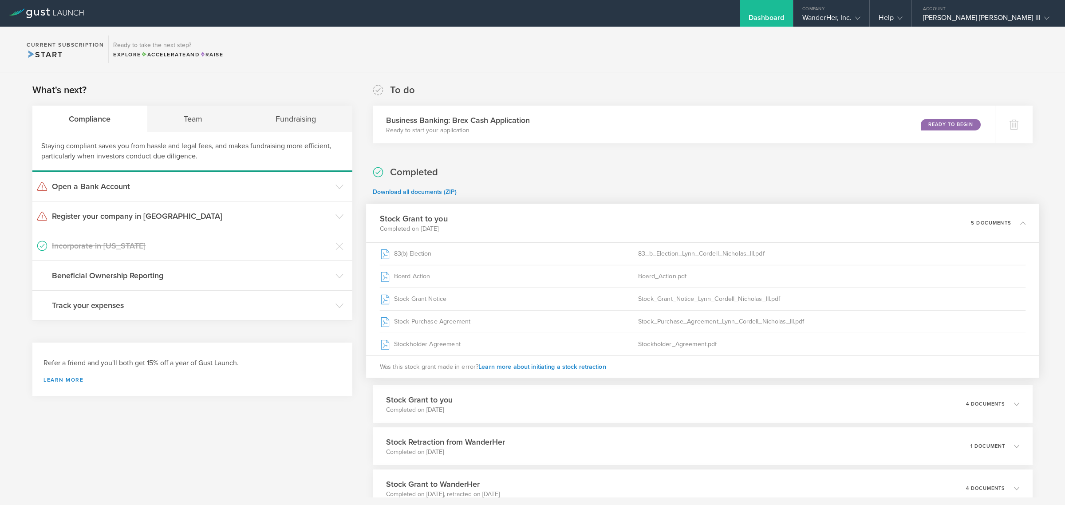
click at [515, 212] on div "Stock Grant to you Completed on Sep 5, 2025 5 documents" at bounding box center [702, 223] width 673 height 39
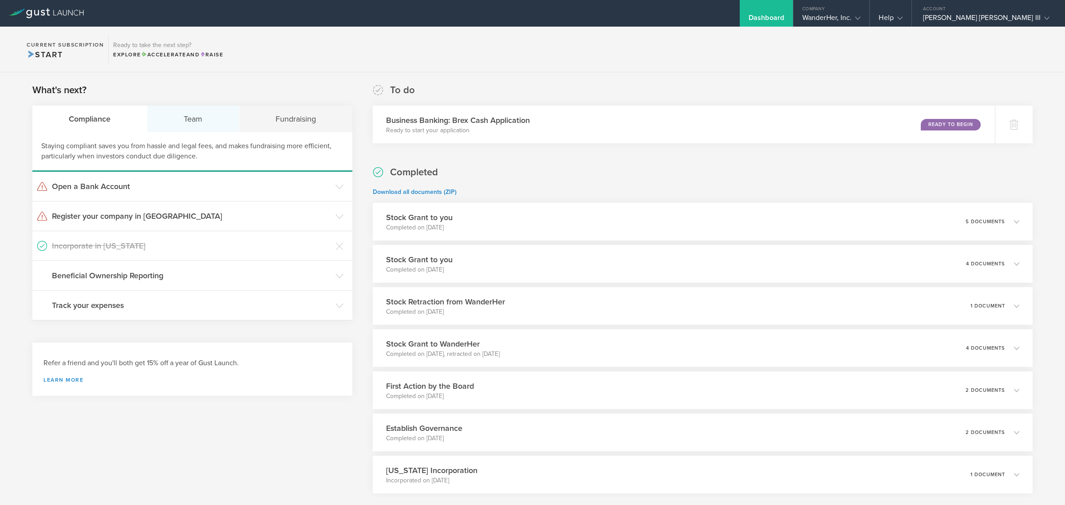
click at [178, 116] on div "Team" at bounding box center [193, 119] width 92 height 27
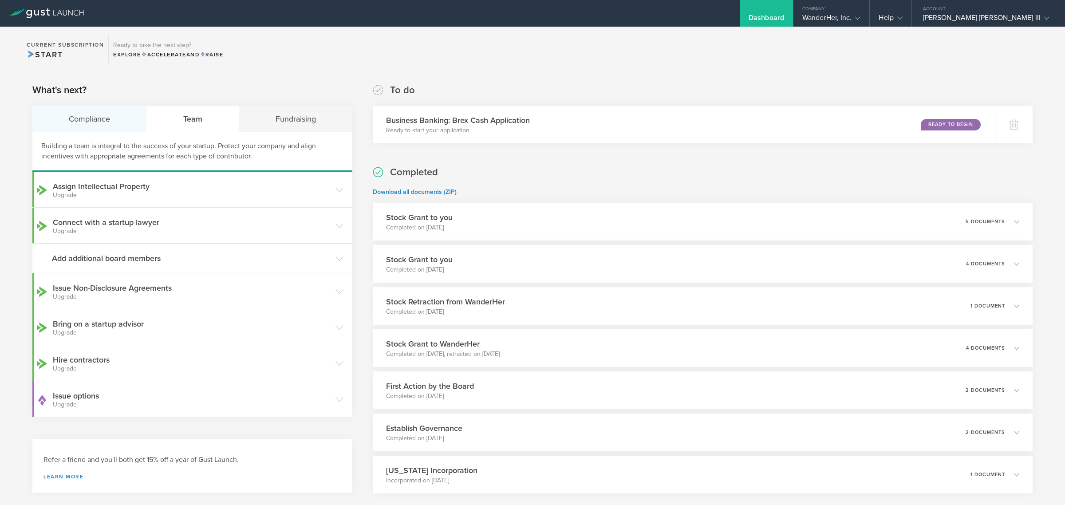
click at [73, 121] on div "Compliance" at bounding box center [89, 119] width 114 height 27
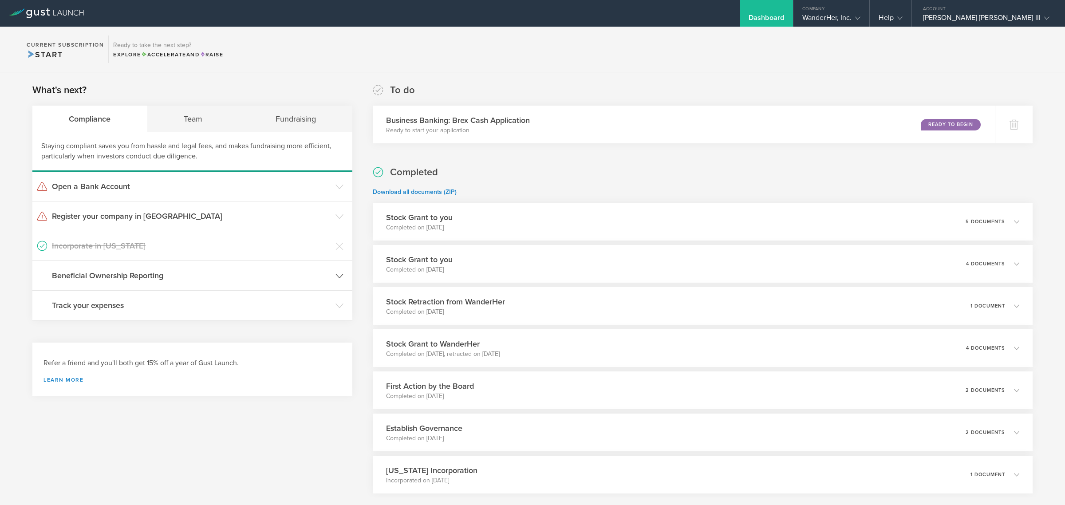
click at [138, 274] on h3 "Beneficial Ownership Reporting" at bounding box center [191, 276] width 279 height 12
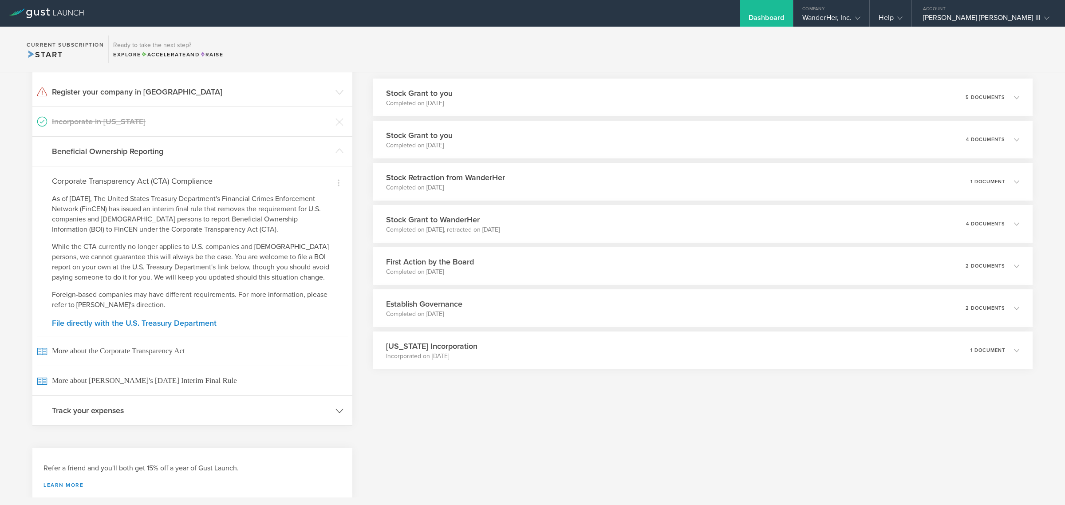
scroll to position [148, 0]
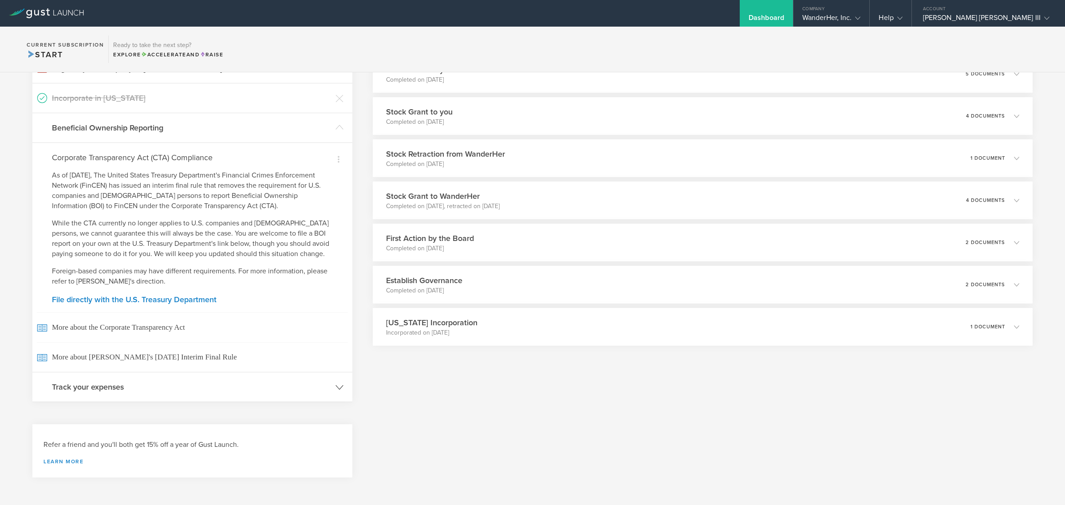
click at [129, 380] on header "Track your expenses" at bounding box center [192, 386] width 320 height 29
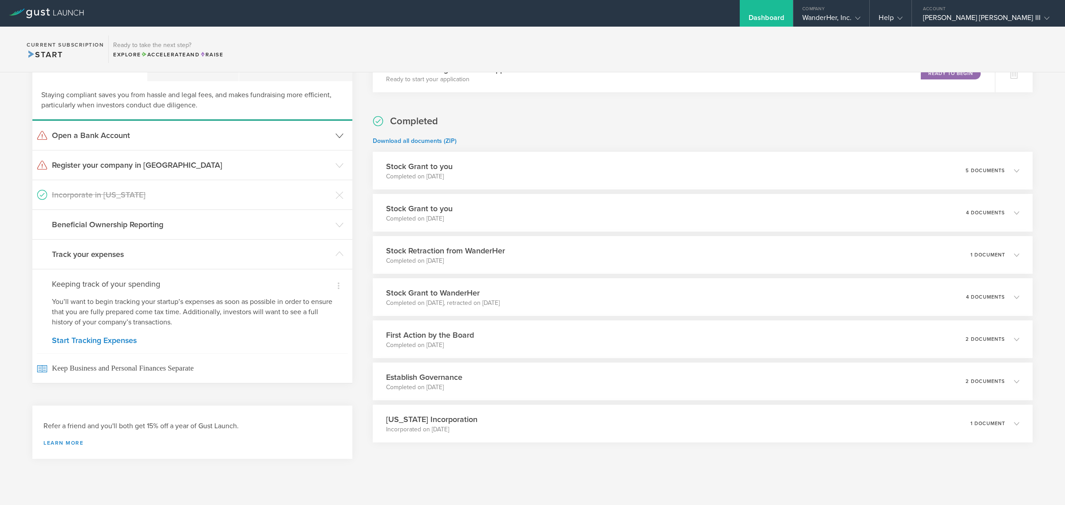
click at [154, 134] on h3 "Open a Bank Account" at bounding box center [191, 136] width 279 height 12
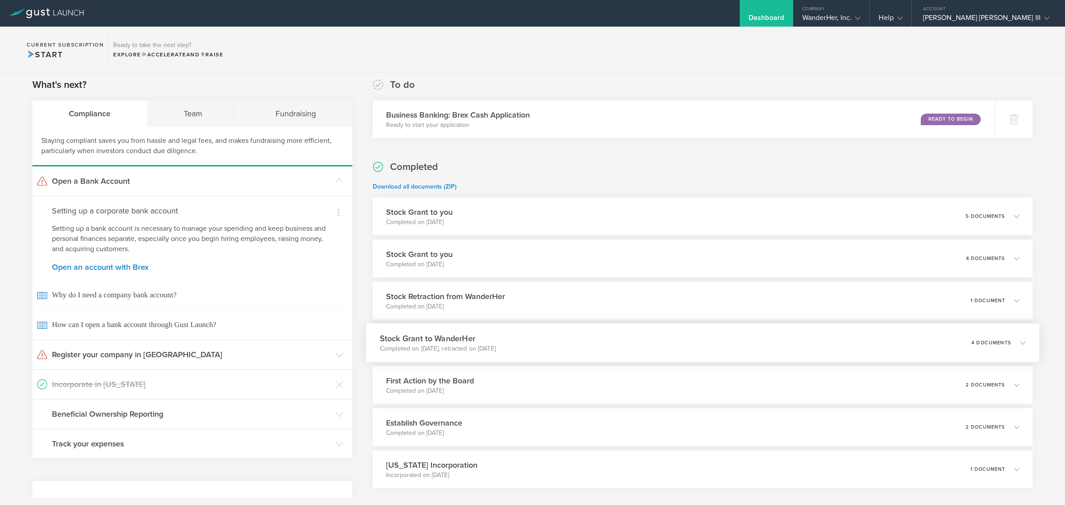
scroll to position [0, 0]
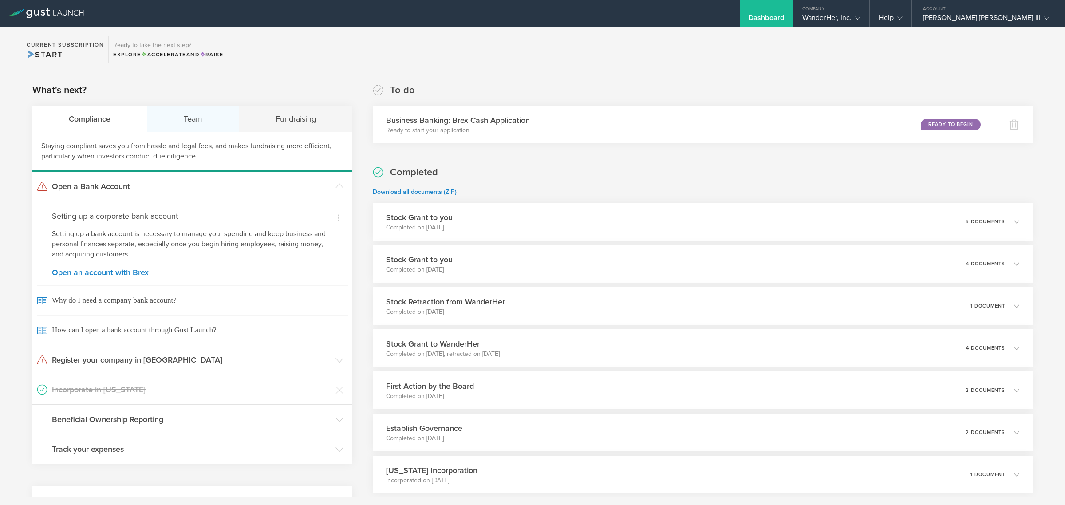
click at [183, 132] on div "Team" at bounding box center [193, 119] width 92 height 27
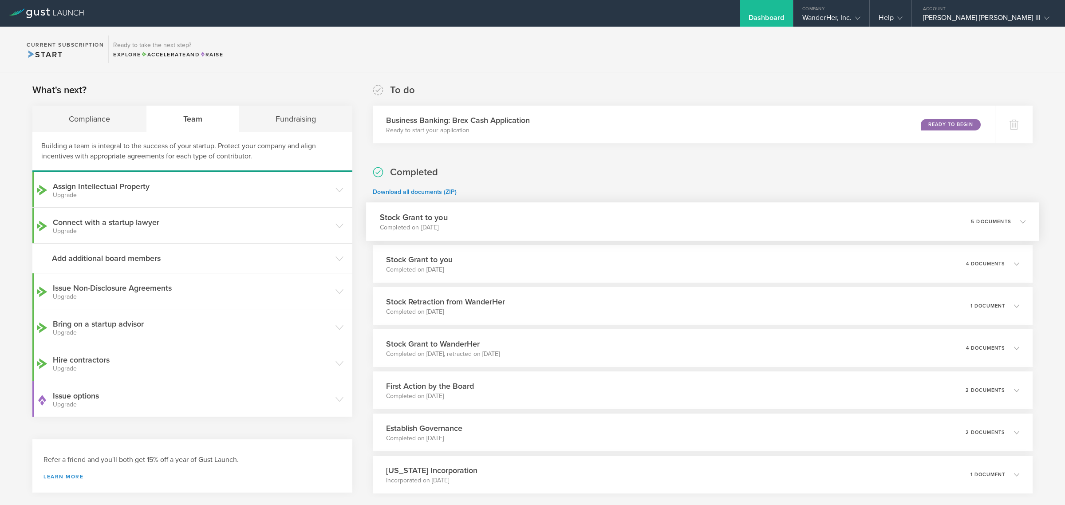
click at [553, 225] on div "Stock Grant to you Completed on Sep 5, 2025 5 documents" at bounding box center [702, 221] width 673 height 39
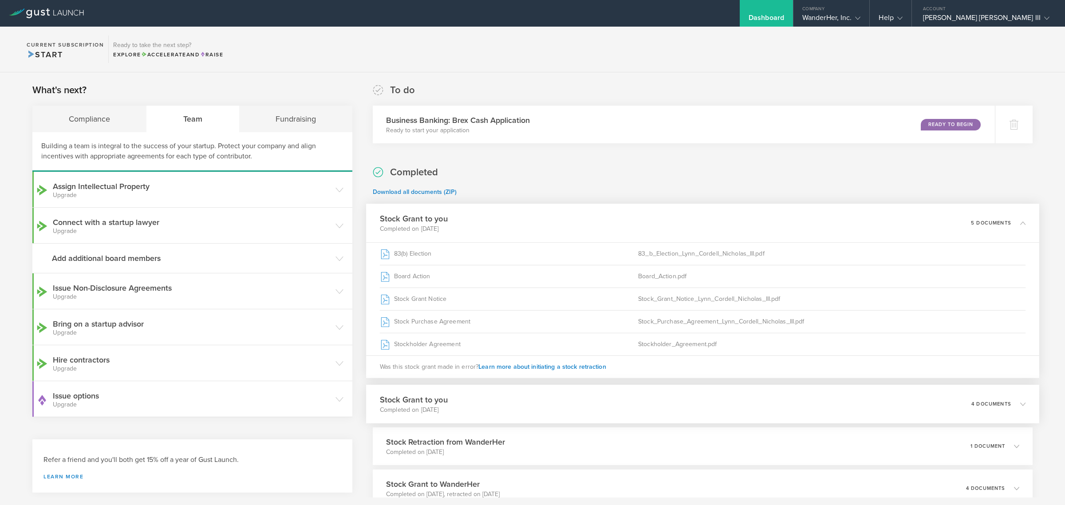
click at [460, 400] on div "Stock Grant to you Completed on Sep 5, 2025 4 documents" at bounding box center [702, 404] width 673 height 39
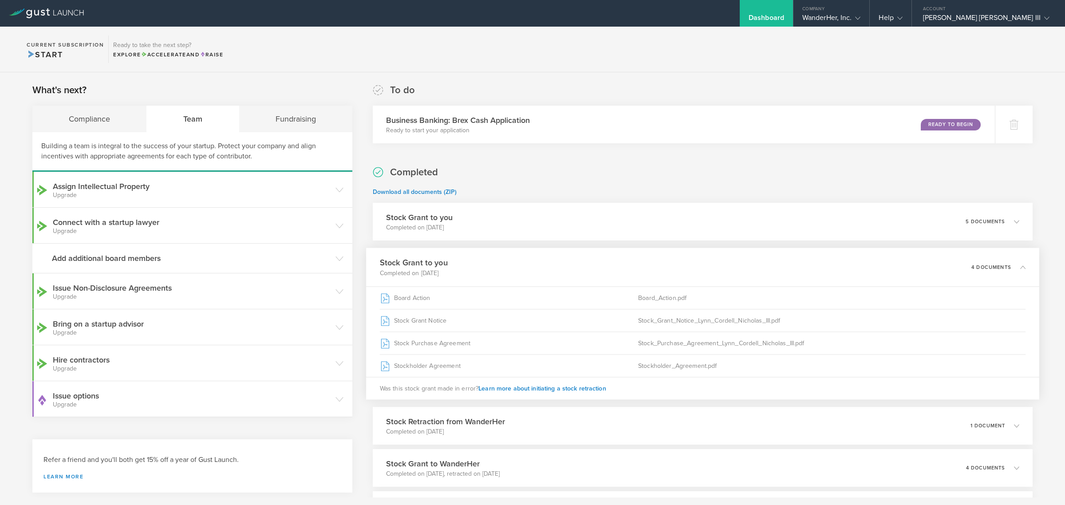
click at [419, 259] on h3 "Stock Grant to you" at bounding box center [413, 263] width 68 height 12
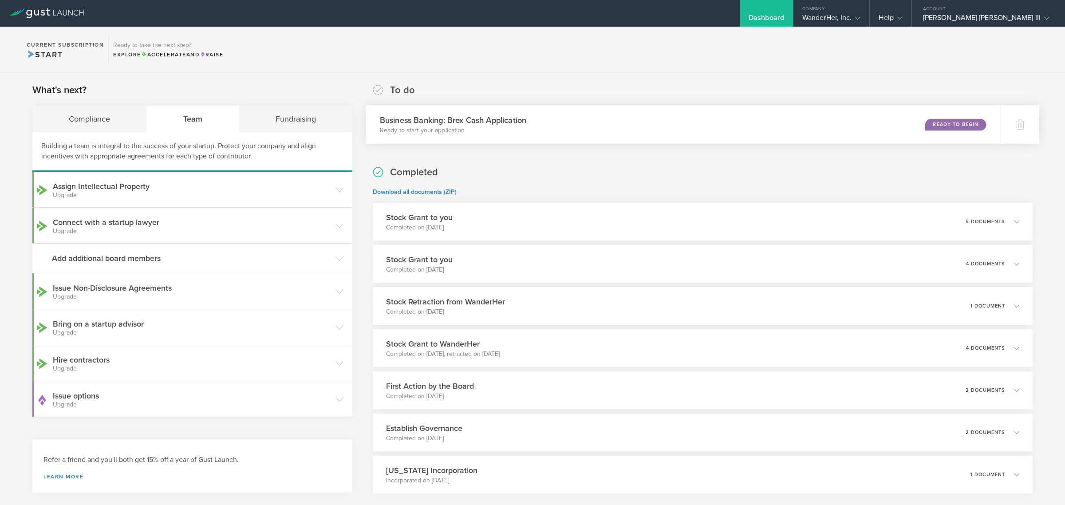
click at [539, 118] on div "Business Banking: Brex Cash Application Ready to start your application Ready t…" at bounding box center [683, 124] width 634 height 39
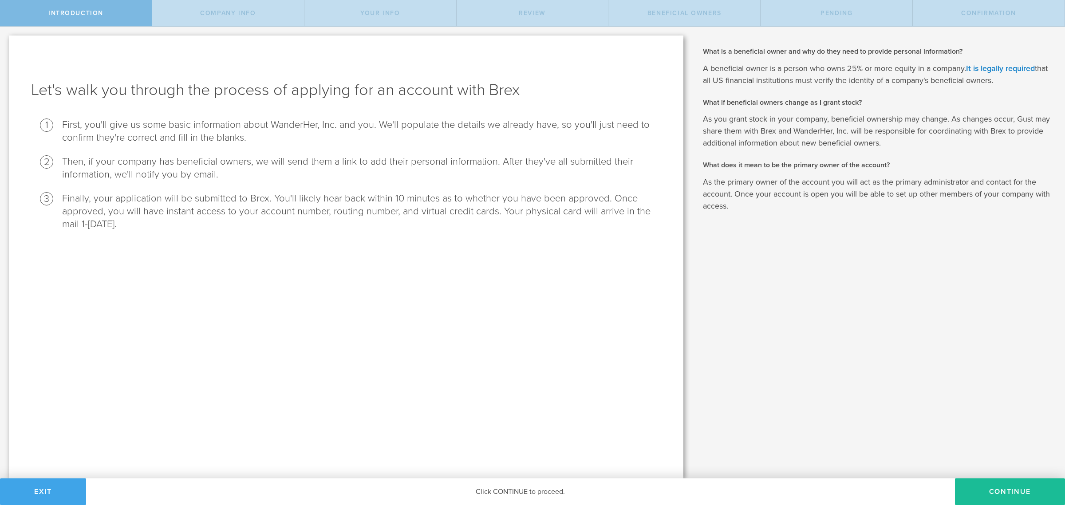
click at [58, 496] on button "Exit" at bounding box center [43, 491] width 86 height 27
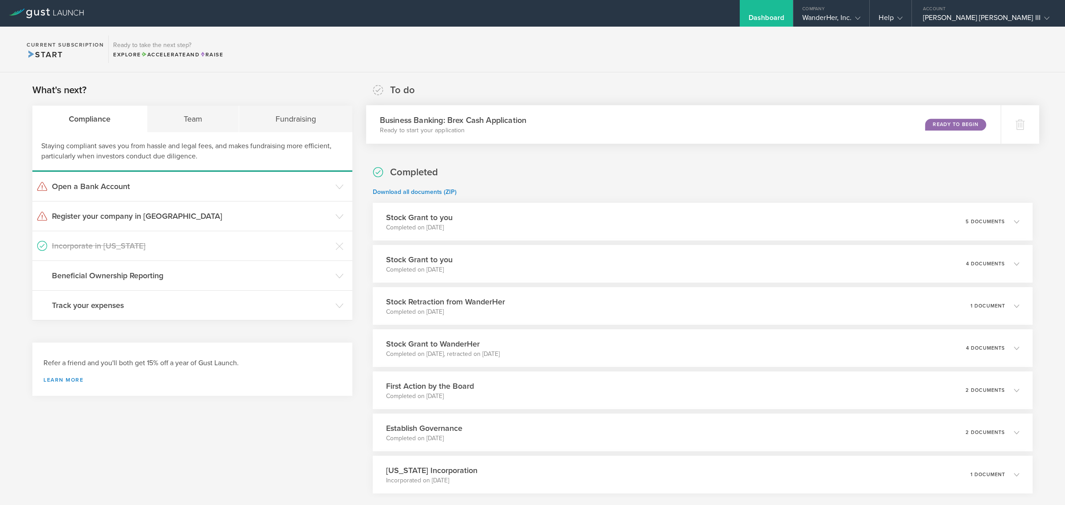
click at [520, 120] on h3 "Business Banking: Brex Cash Application" at bounding box center [452, 120] width 146 height 12
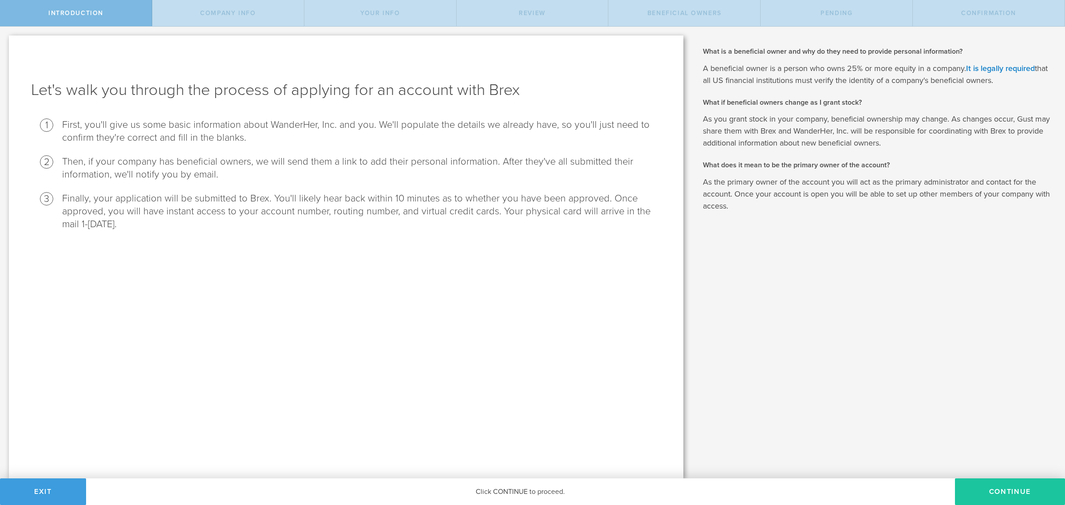
click at [977, 491] on button "Continue" at bounding box center [1010, 491] width 110 height 27
select select "string:C_CORP"
type input "Solo women’s travel & safety app"
type input "[PHONE_NUMBER]"
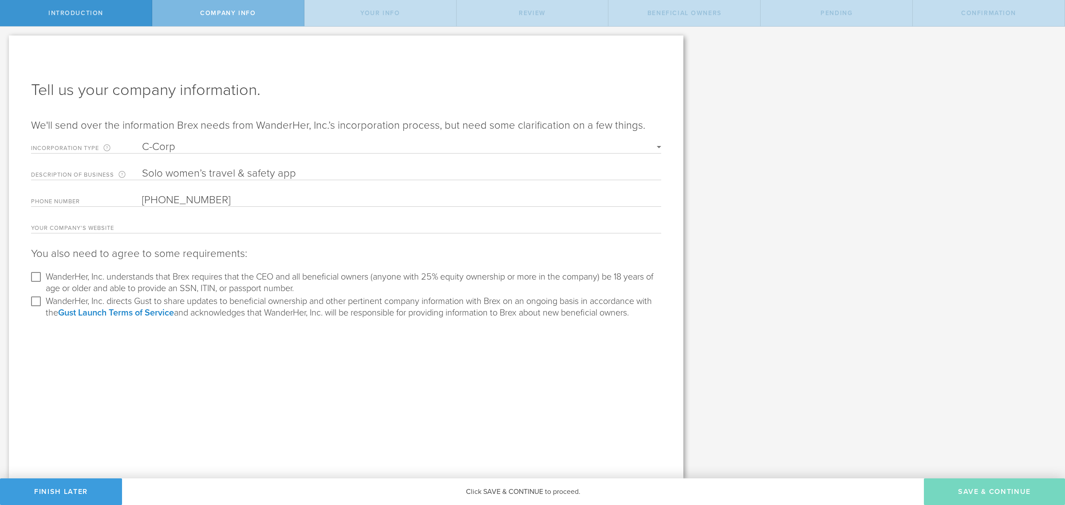
drag, startPoint x: 233, startPoint y: 203, endPoint x: 118, endPoint y: 201, distance: 115.8
click at [118, 201] on div "Phone number [PHONE_NUMBER] Please enter a valid US phone number." at bounding box center [346, 199] width 630 height 13
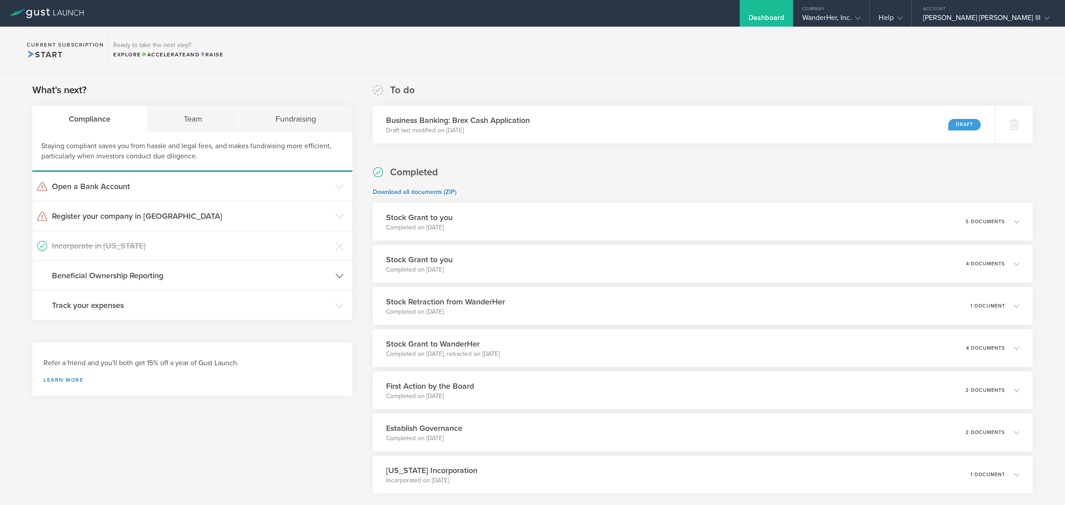
click at [125, 269] on header "Beneficial Ownership Reporting" at bounding box center [192, 275] width 320 height 29
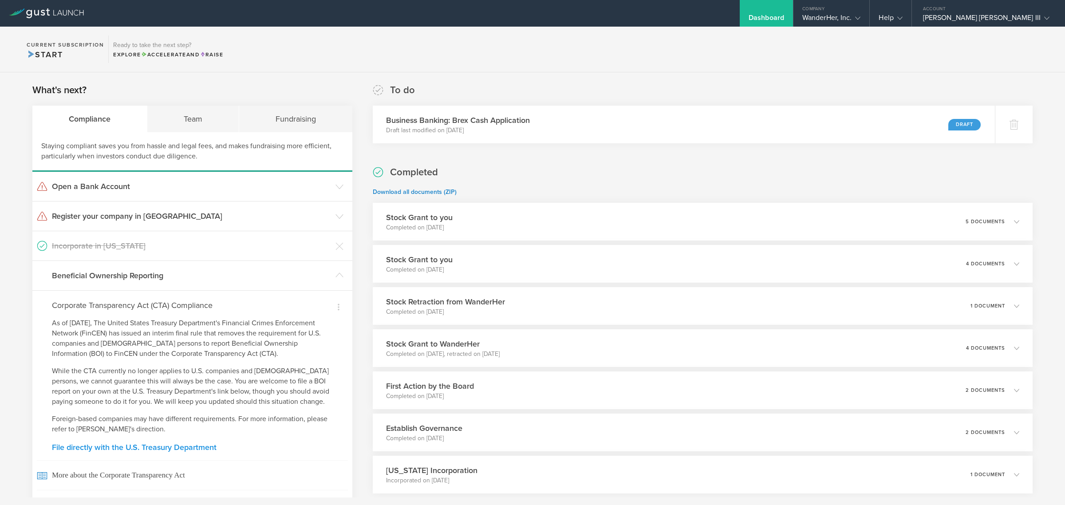
click at [164, 445] on link "File directly with the U.S. Treasury Department" at bounding box center [192, 447] width 281 height 8
click at [861, 19] on div "WanderHer, Inc." at bounding box center [831, 19] width 59 height 13
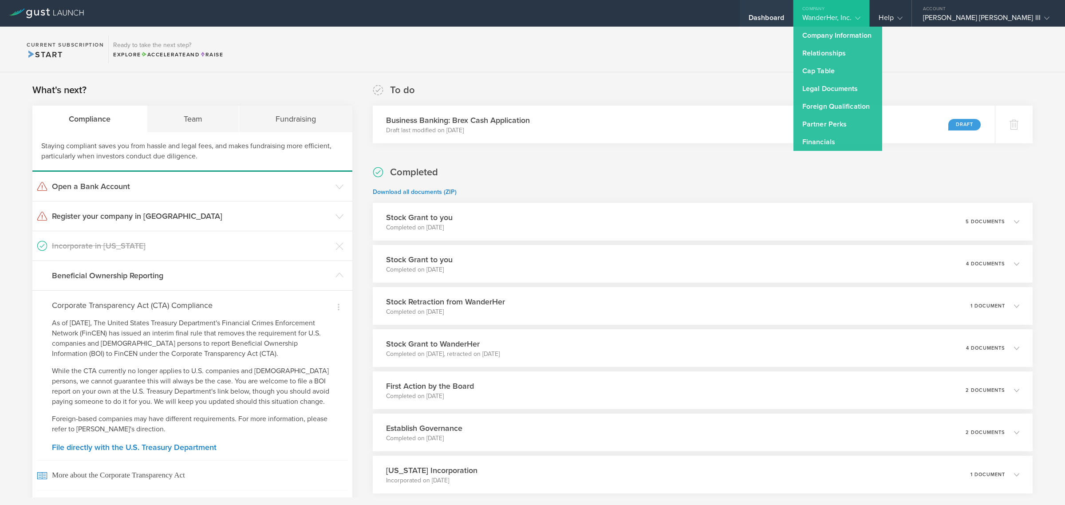
click at [784, 14] on div "Dashboard" at bounding box center [765, 19] width 35 height 13
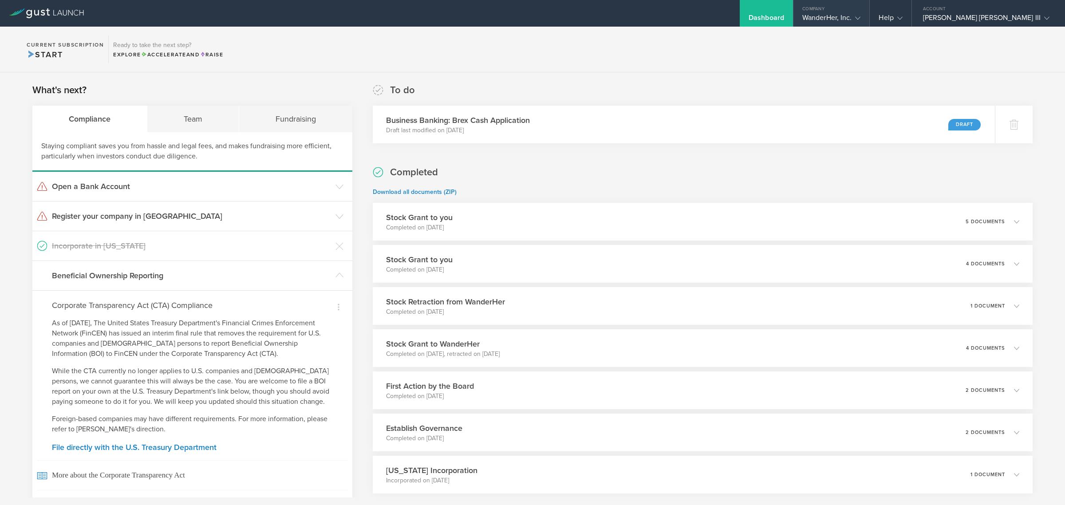
click at [860, 17] on gust-icon at bounding box center [855, 17] width 9 height 9
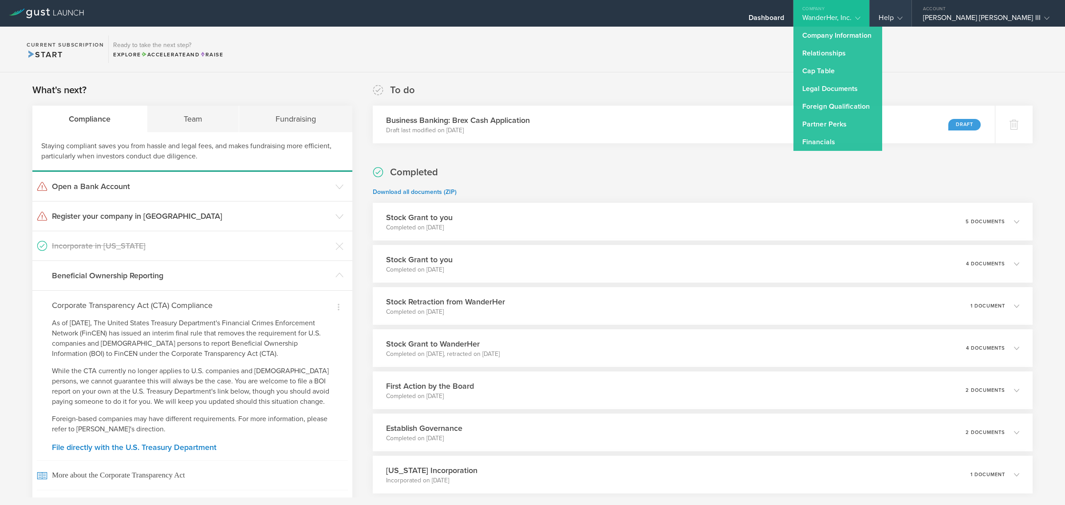
click at [902, 18] on gust-icon at bounding box center [897, 17] width 9 height 9
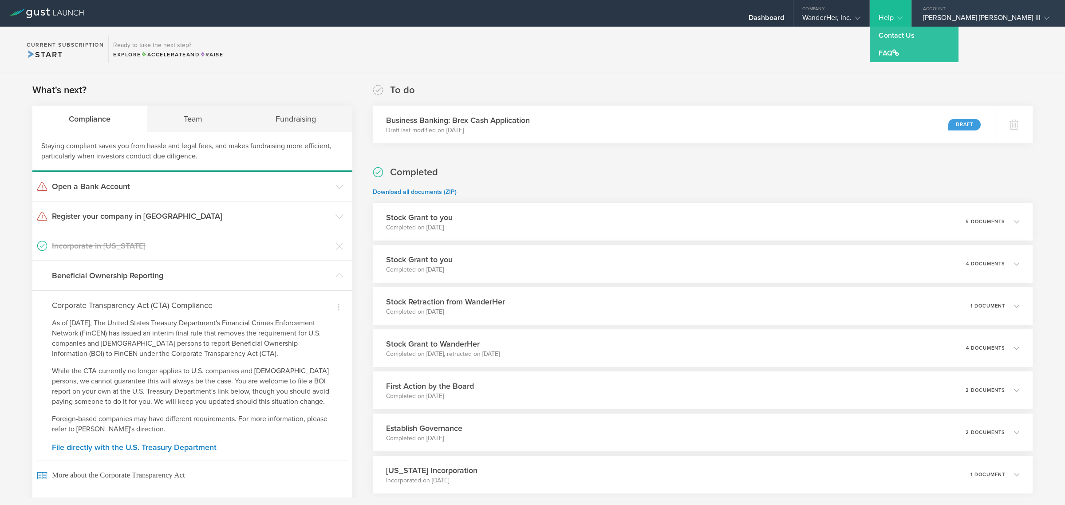
click at [1015, 18] on div "[PERSON_NAME] [PERSON_NAME] III" at bounding box center [986, 19] width 126 height 13
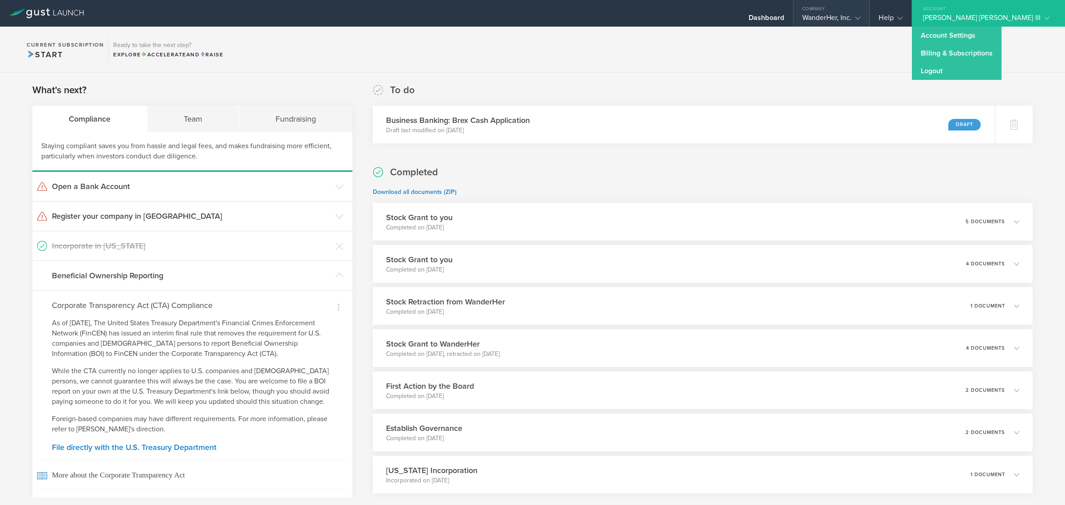
click at [861, 21] on div "WanderHer, Inc." at bounding box center [831, 19] width 59 height 13
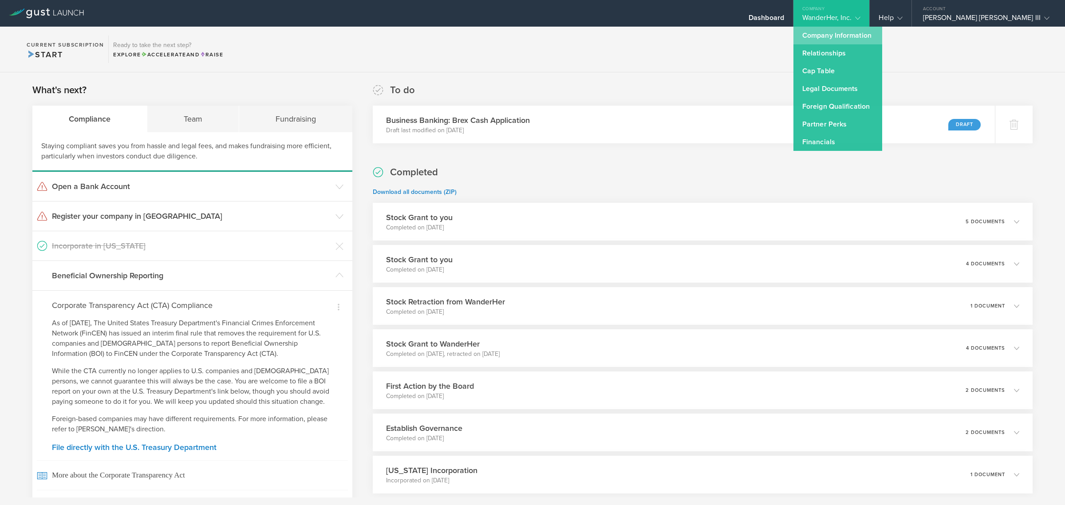
click at [882, 35] on link "Company Information" at bounding box center [837, 36] width 89 height 18
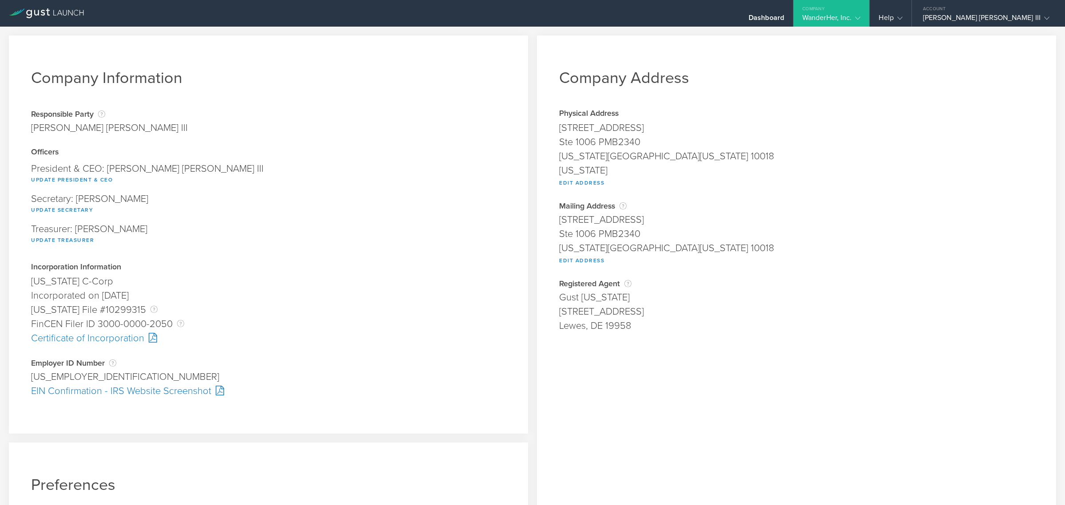
click at [861, 14] on div "WanderHer, Inc." at bounding box center [831, 19] width 59 height 13
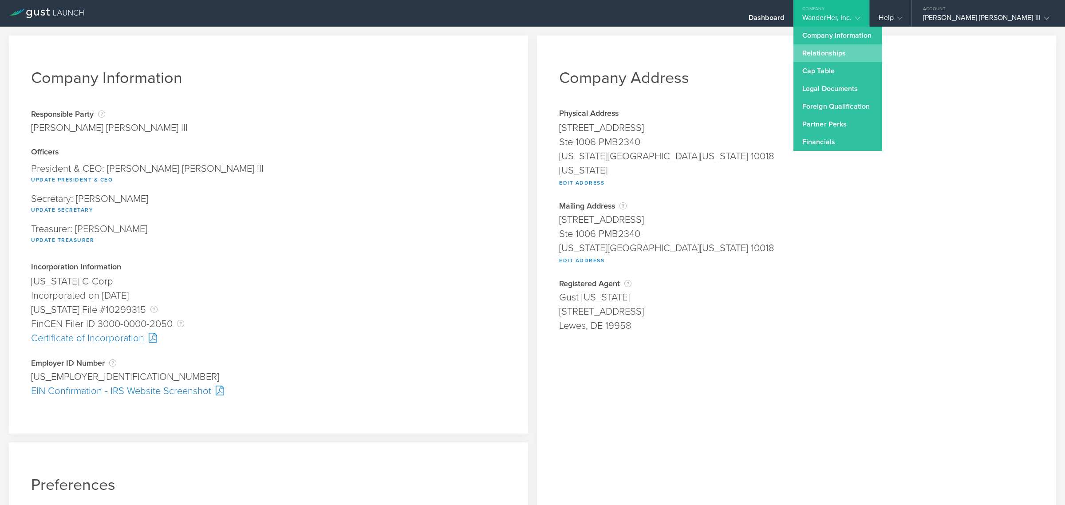
click at [873, 53] on link "Relationships" at bounding box center [837, 53] width 89 height 18
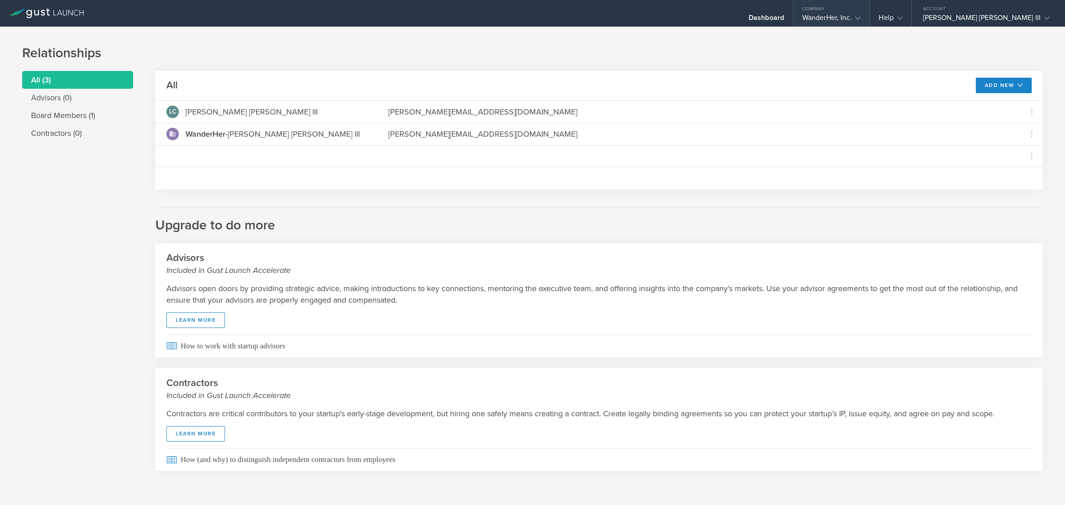
click at [861, 16] on div "WanderHer, Inc." at bounding box center [831, 19] width 59 height 13
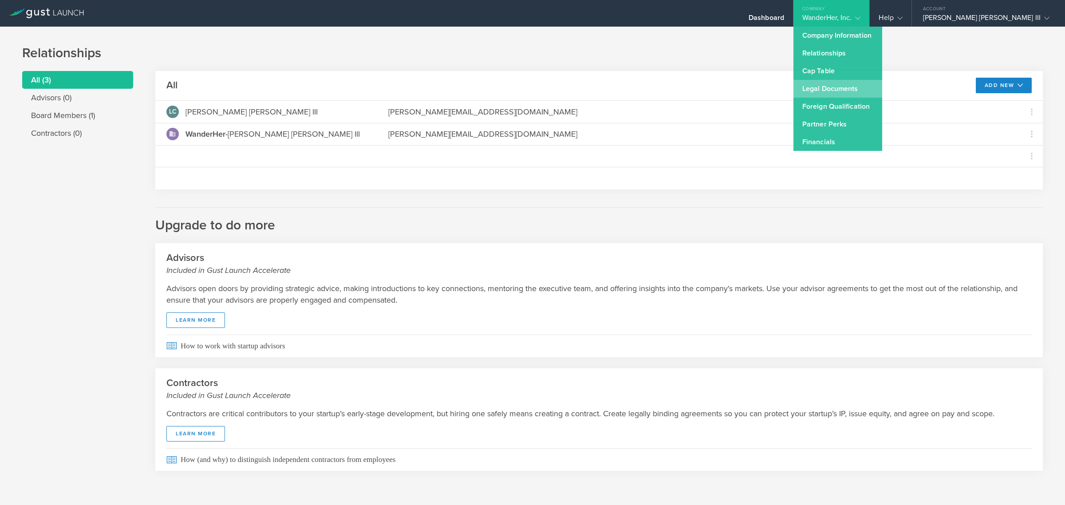
click at [873, 85] on link "Legal Documents" at bounding box center [837, 89] width 89 height 18
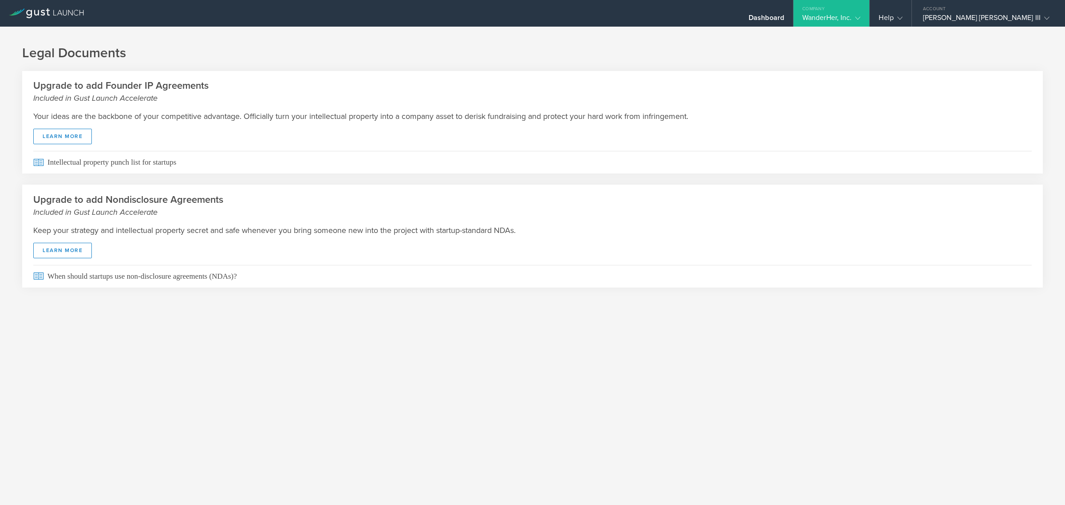
click at [861, 14] on div "WanderHer, Inc." at bounding box center [831, 19] width 59 height 13
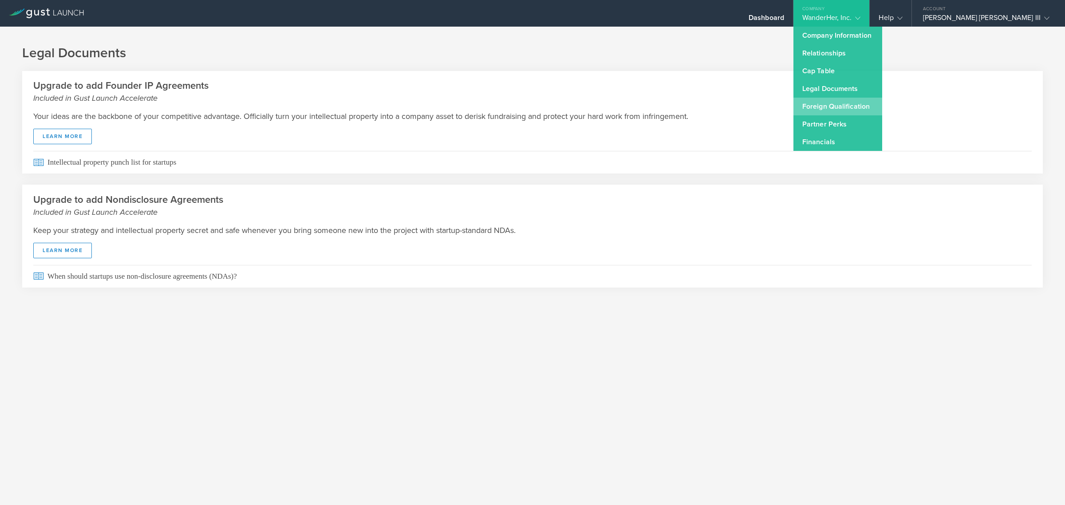
click at [882, 102] on link "Foreign Qualification" at bounding box center [837, 107] width 89 height 18
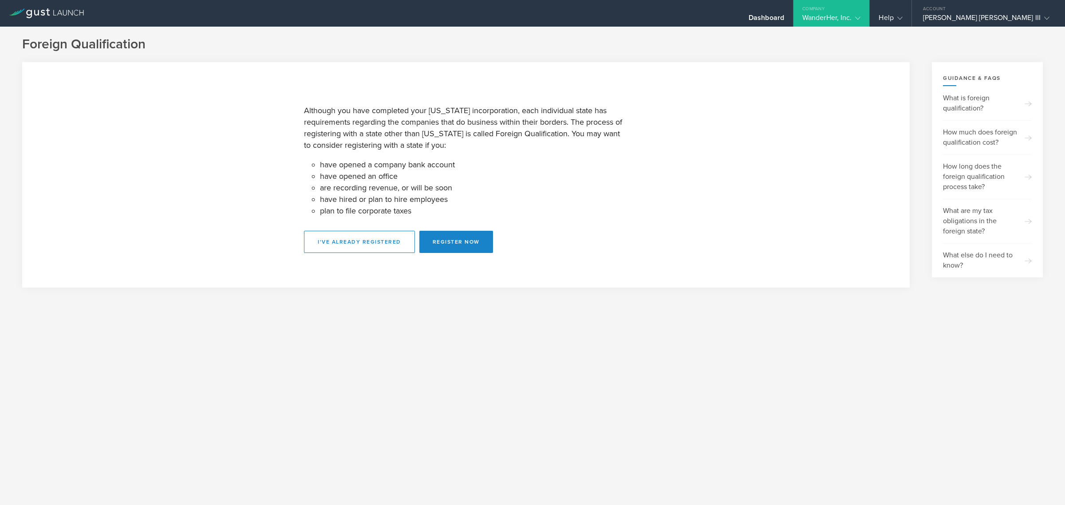
click at [860, 21] on gust-icon at bounding box center [855, 17] width 9 height 9
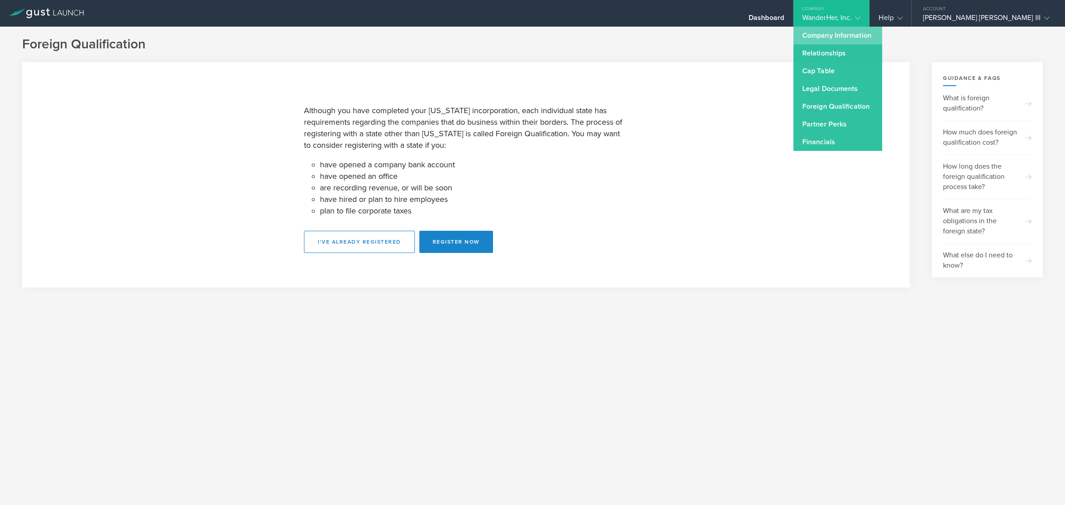
click at [882, 39] on link "Company Information" at bounding box center [837, 36] width 89 height 18
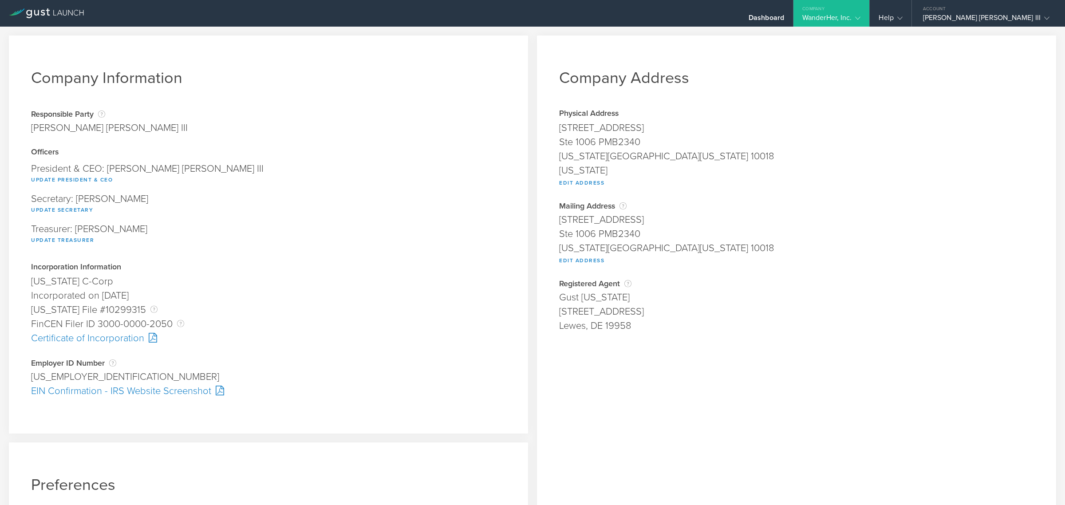
click at [59, 16] on icon at bounding box center [46, 13] width 75 height 10
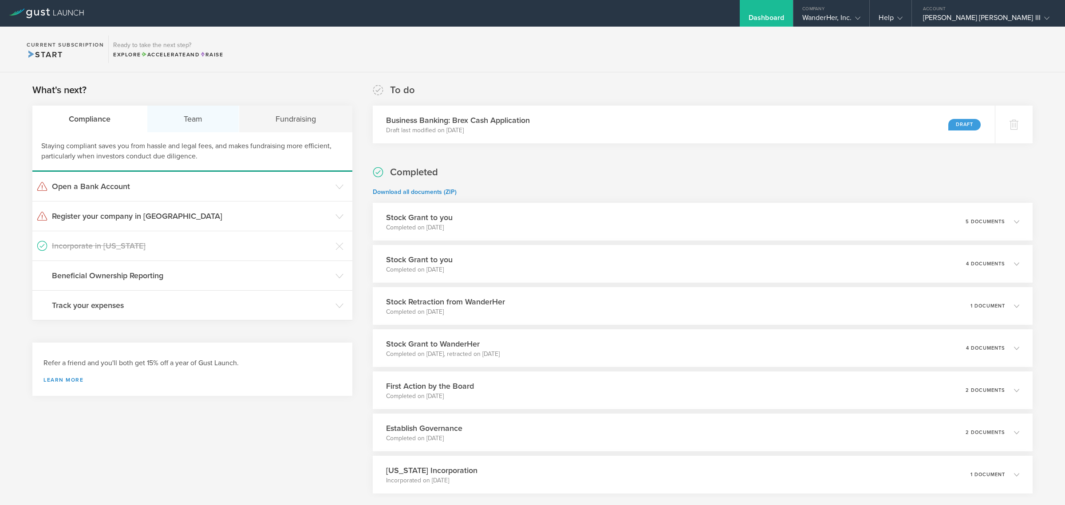
click at [203, 118] on div "Team" at bounding box center [193, 119] width 92 height 27
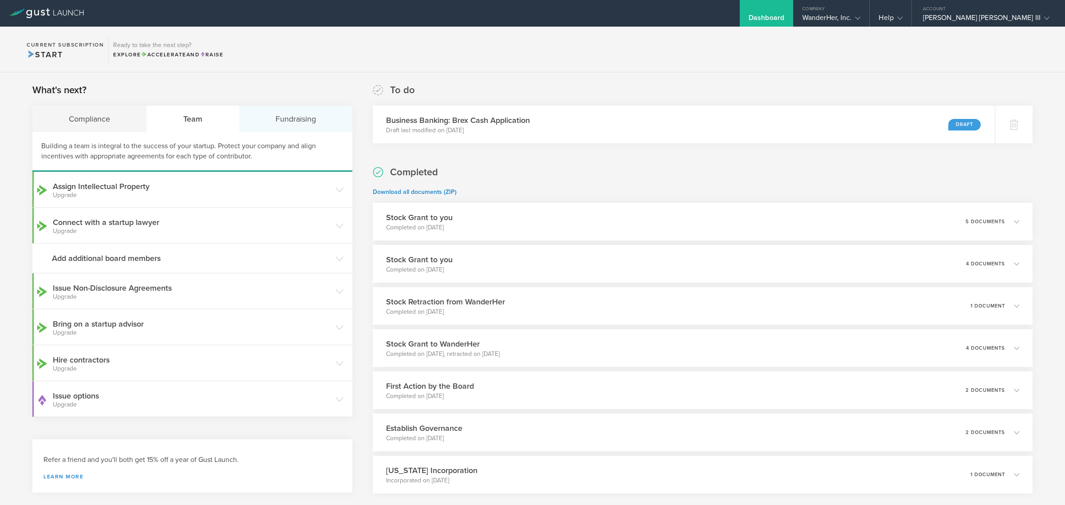
click at [322, 125] on div "Fundraising" at bounding box center [295, 119] width 113 height 27
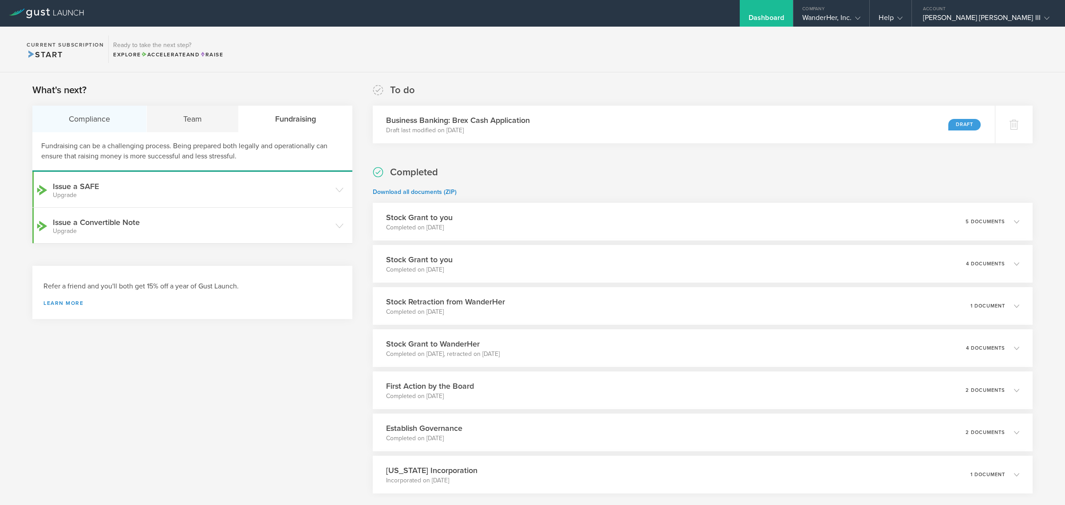
click at [67, 125] on div "Compliance" at bounding box center [89, 119] width 114 height 27
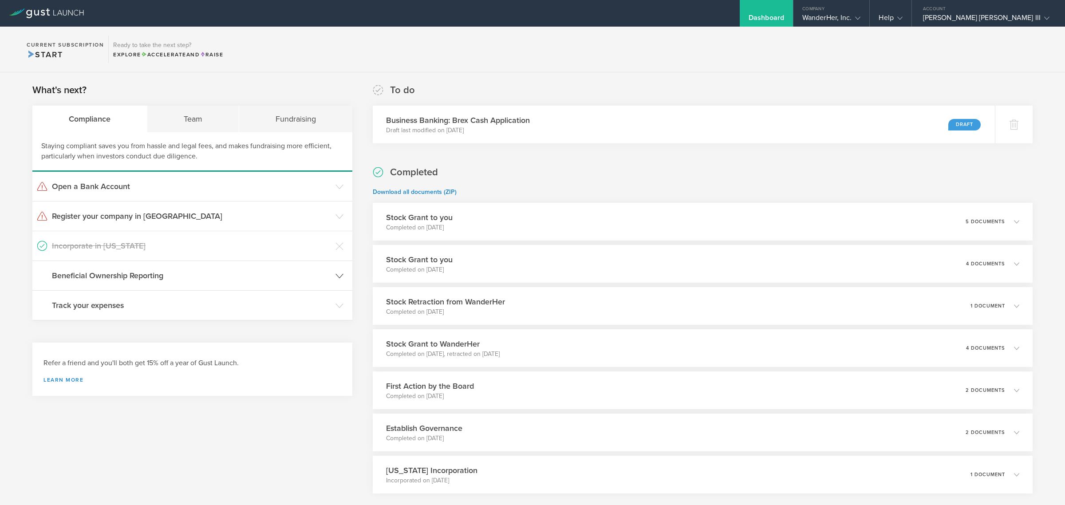
click at [125, 275] on h3 "Beneficial Ownership Reporting" at bounding box center [191, 276] width 279 height 12
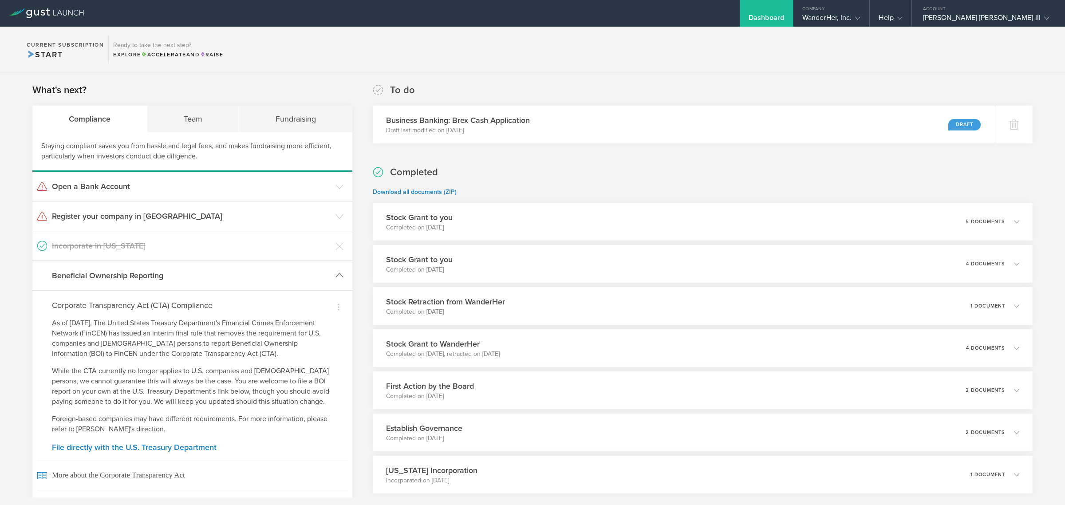
click at [125, 275] on h3 "Beneficial Ownership Reporting" at bounding box center [191, 276] width 279 height 12
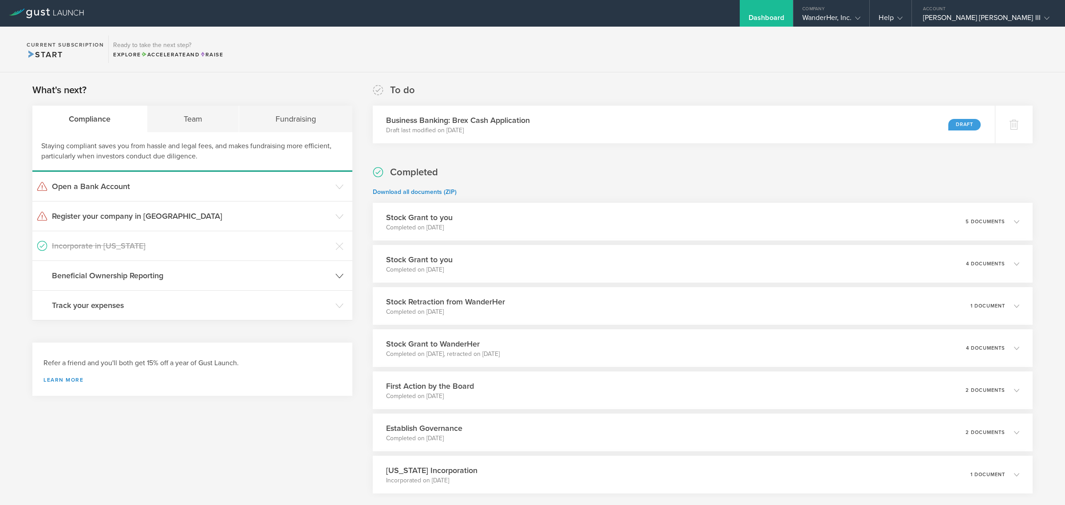
click at [125, 275] on h3 "Beneficial Ownership Reporting" at bounding box center [191, 276] width 279 height 12
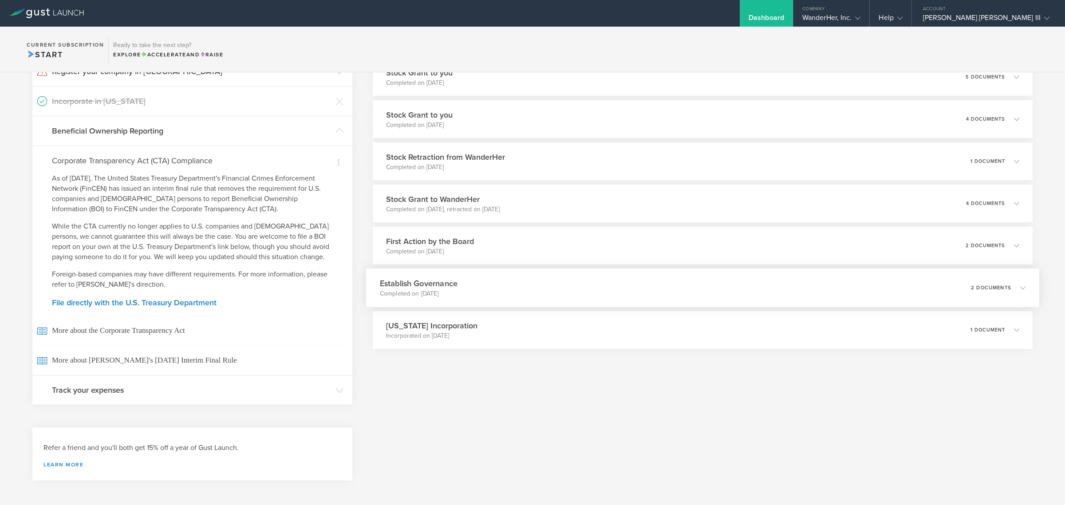
scroll to position [148, 0]
click at [1040, 138] on div "What's next? Compliance Team Fundraising Staying compliant saves you from hassl…" at bounding box center [532, 211] width 1065 height 573
click at [902, 18] on div "Help" at bounding box center [890, 19] width 24 height 13
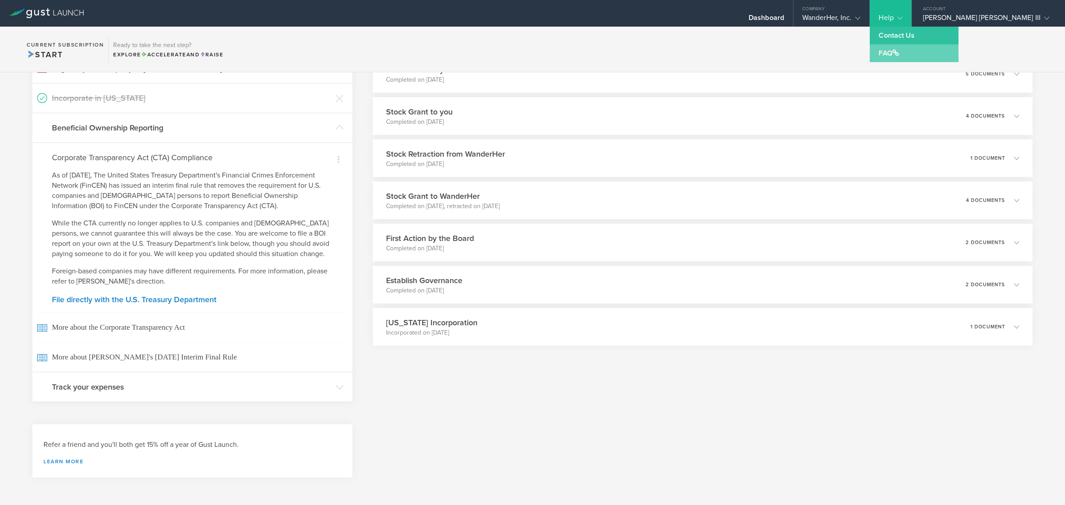
click at [899, 55] on span at bounding box center [895, 52] width 7 height 7
click at [533, 400] on div "To do Business Banking: Brex Cash Application Draft last modified on Sep 5, 202…" at bounding box center [703, 211] width 660 height 551
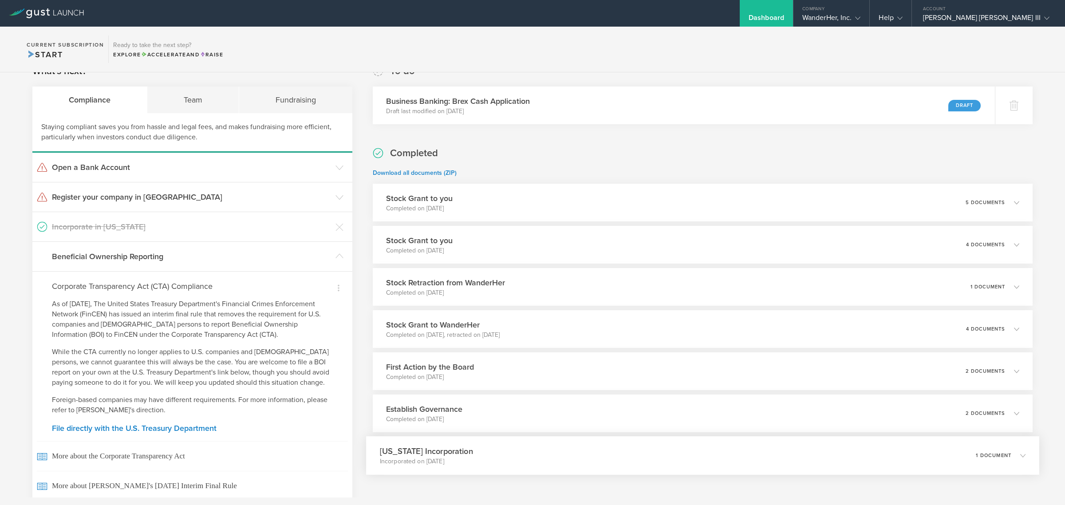
scroll to position [0, 0]
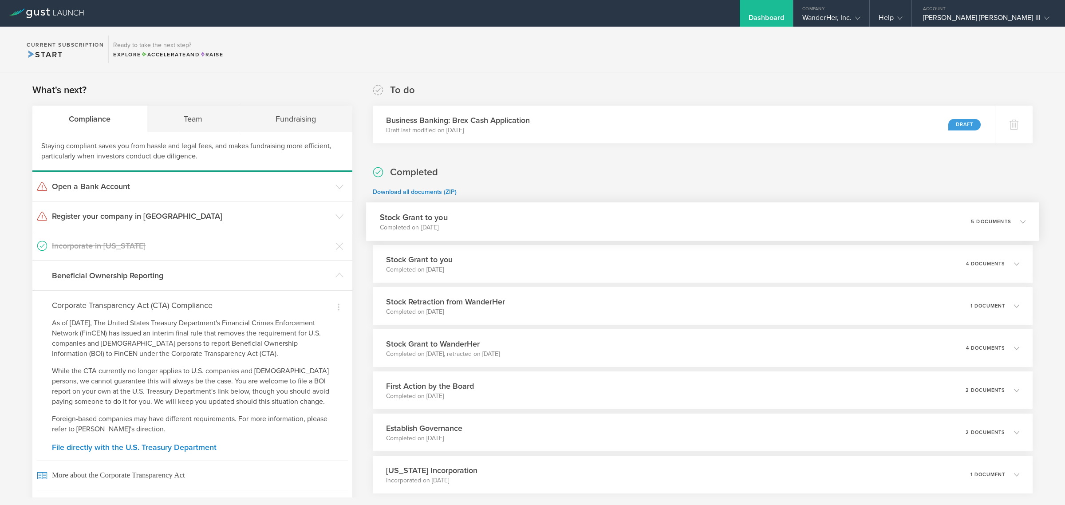
click at [1018, 215] on div "Stock Grant to you Completed on Sep 5, 2025 5 documents" at bounding box center [702, 221] width 673 height 39
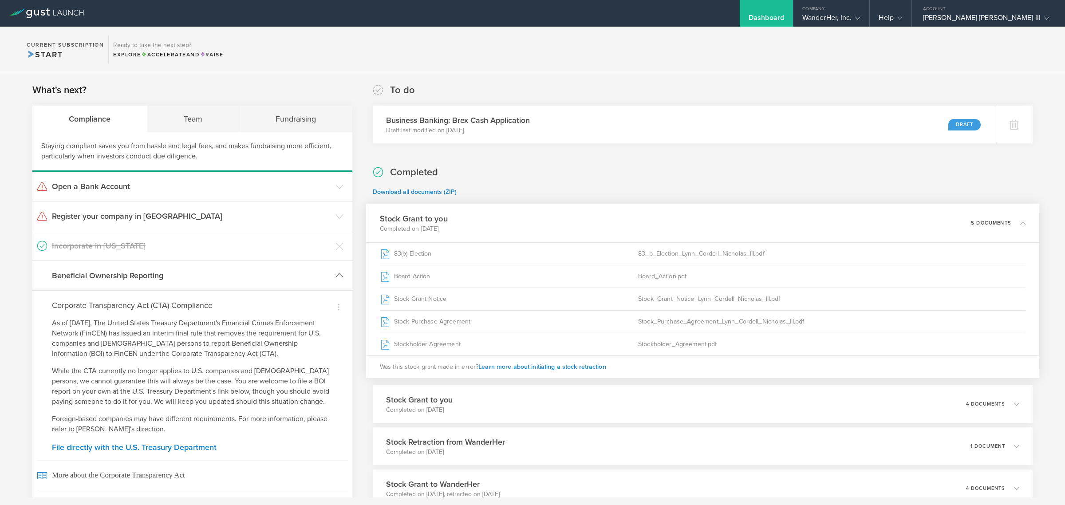
click at [181, 280] on h3 "Beneficial Ownership Reporting" at bounding box center [191, 276] width 279 height 12
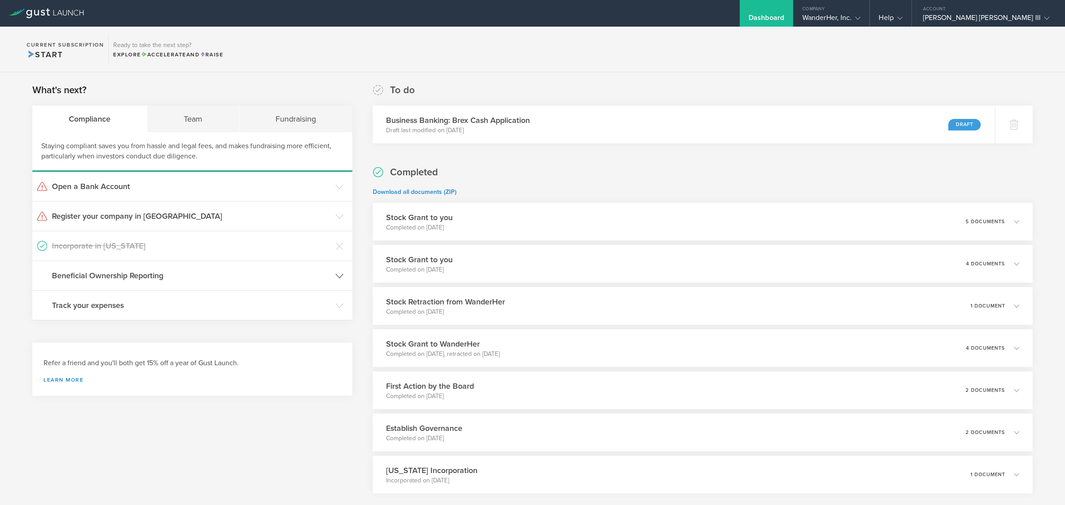
click at [181, 280] on h3 "Beneficial Ownership Reporting" at bounding box center [191, 276] width 279 height 12
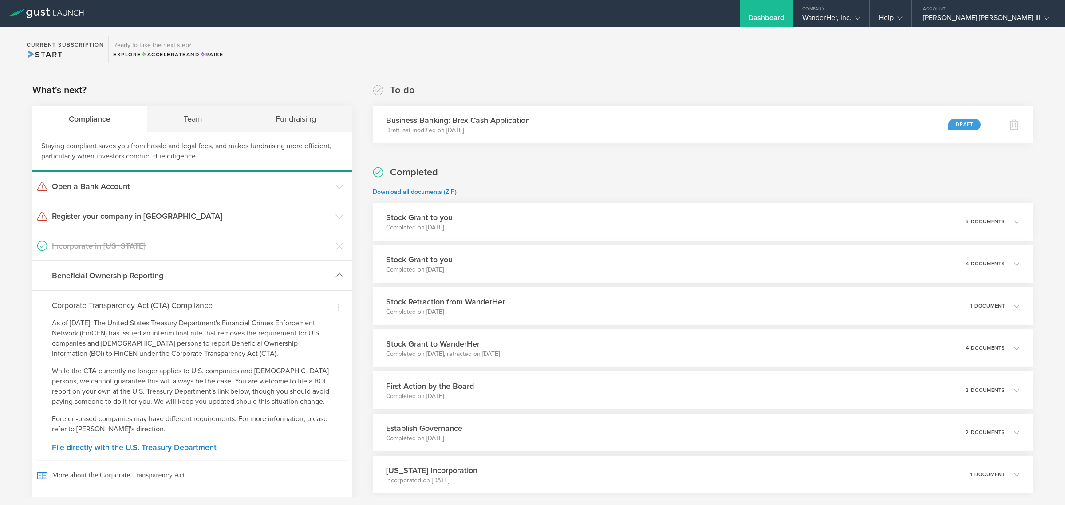
click at [191, 275] on h3 "Beneficial Ownership Reporting" at bounding box center [191, 276] width 279 height 12
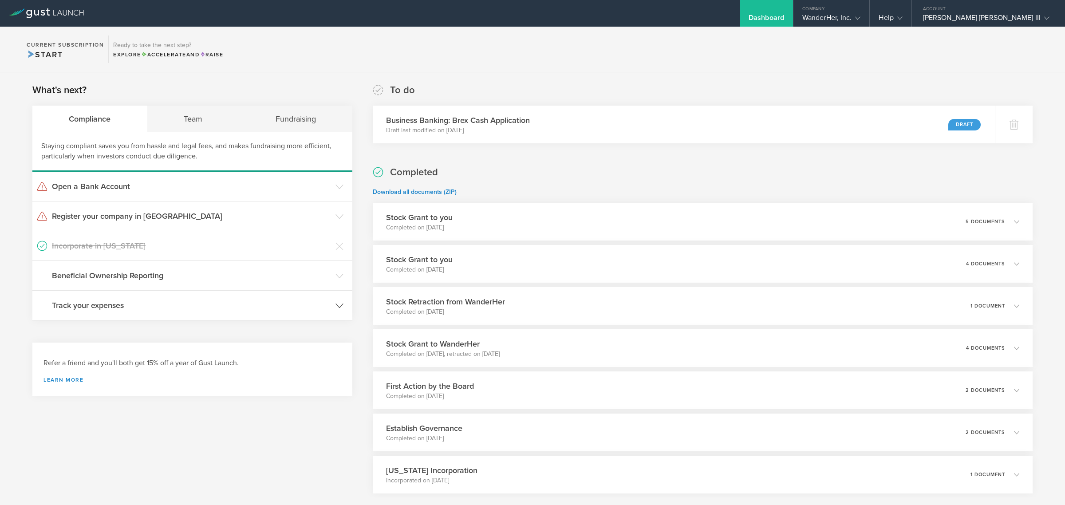
click at [157, 307] on h3 "Track your expenses" at bounding box center [191, 305] width 279 height 12
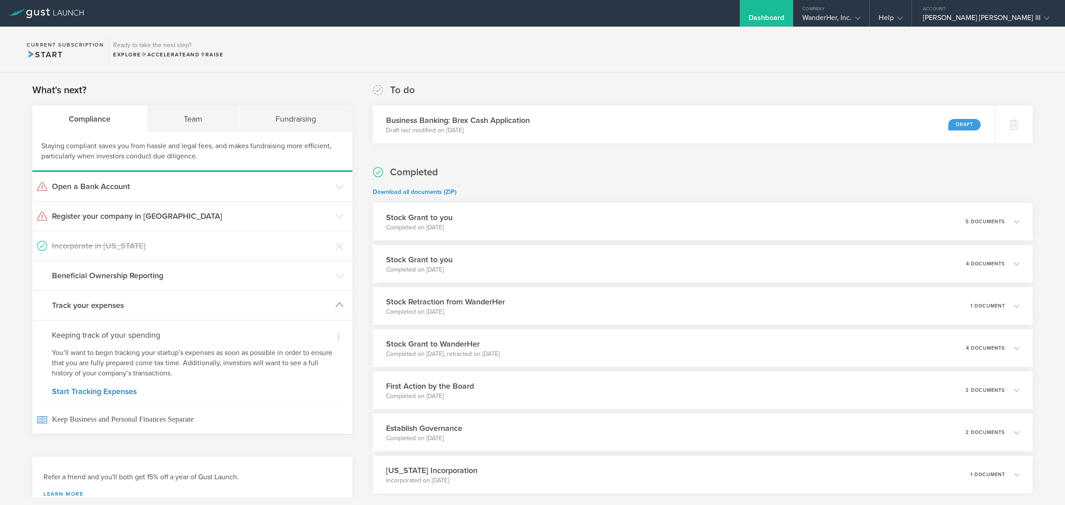
click at [157, 307] on h3 "Track your expenses" at bounding box center [191, 305] width 279 height 12
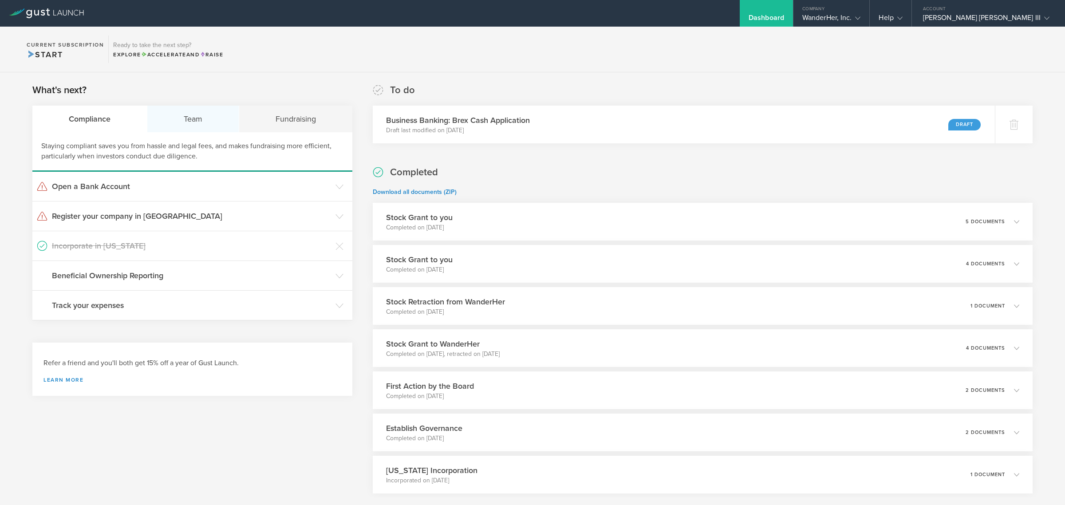
click at [185, 124] on div "Team" at bounding box center [193, 119] width 92 height 27
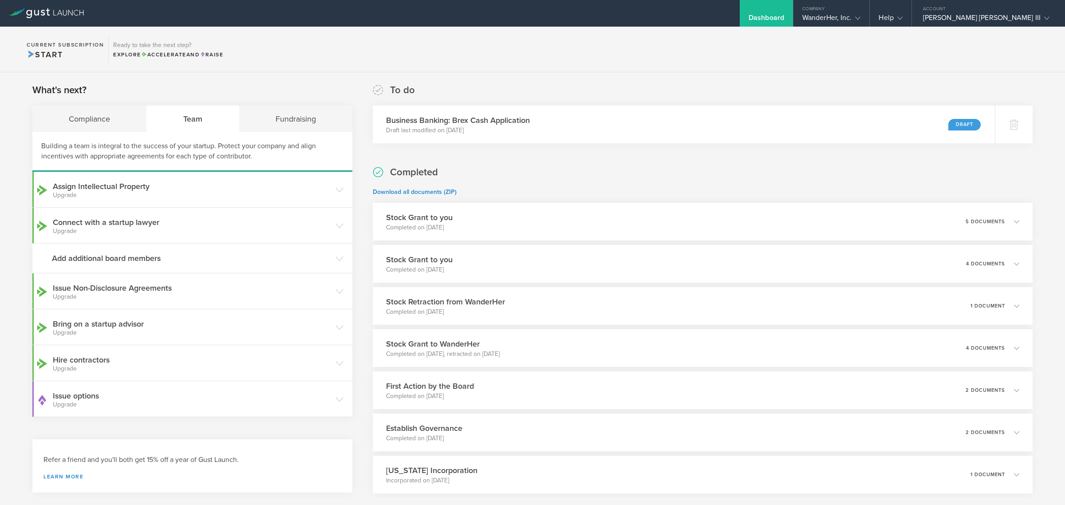
click at [50, 53] on span "Start" at bounding box center [45, 55] width 36 height 10
click at [287, 118] on div "Fundraising" at bounding box center [295, 119] width 113 height 27
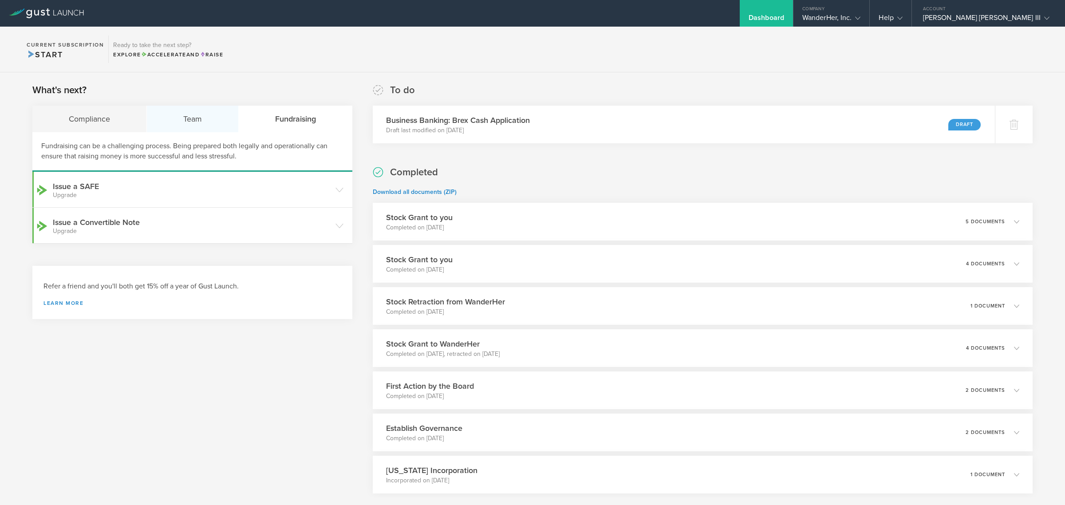
click at [217, 122] on div "Team" at bounding box center [193, 119] width 92 height 27
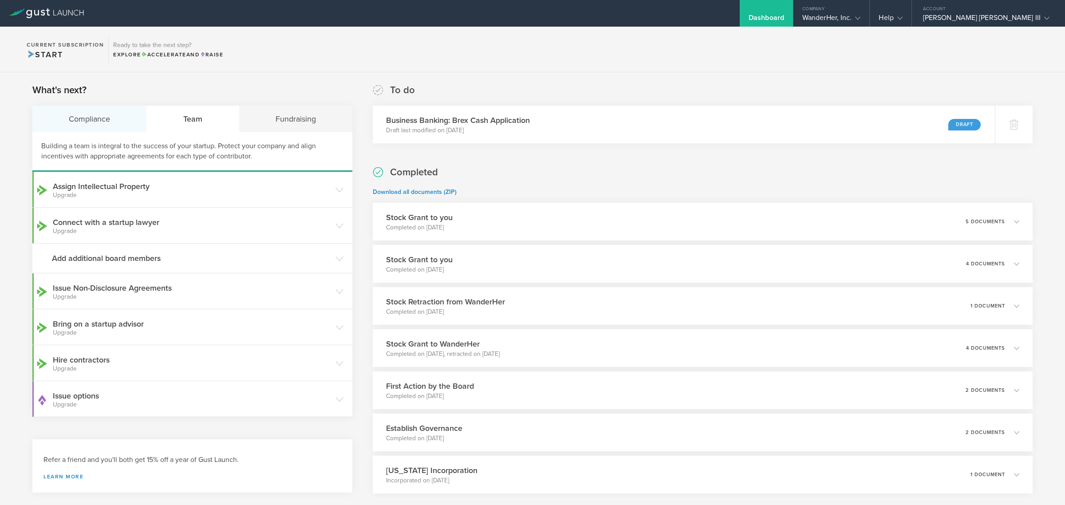
click at [90, 121] on div "Compliance" at bounding box center [89, 119] width 114 height 27
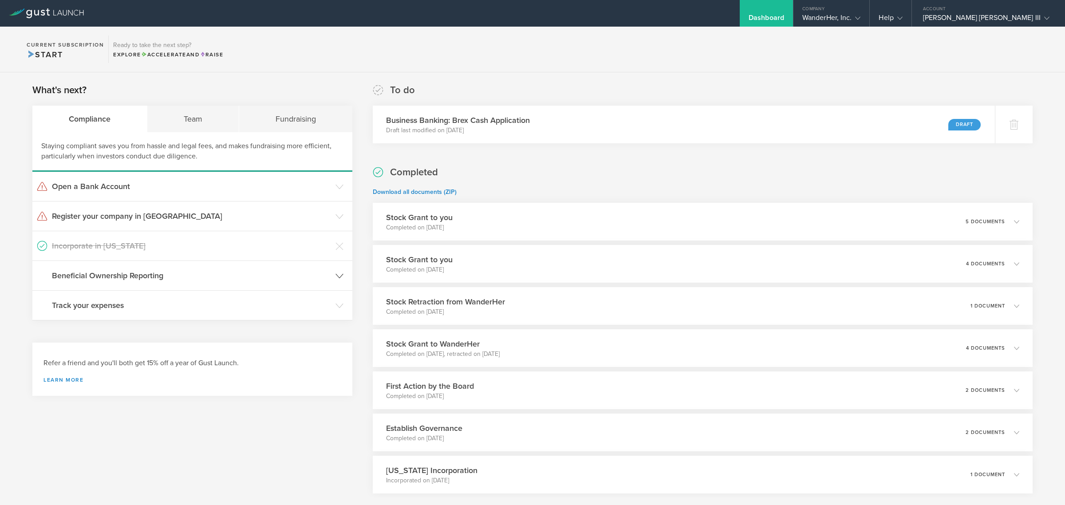
click at [231, 280] on h3 "Beneficial Ownership Reporting" at bounding box center [191, 276] width 279 height 12
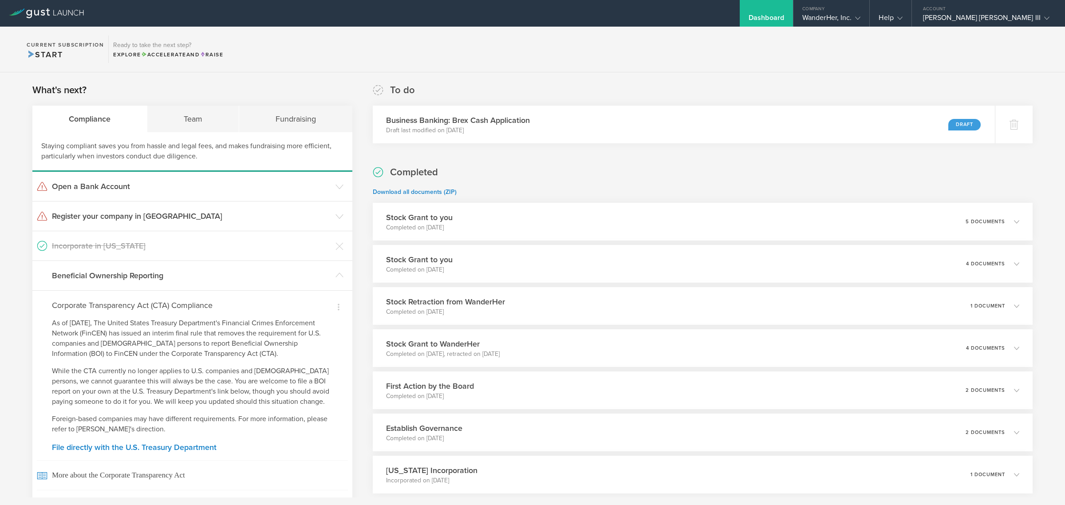
click at [189, 305] on h4 "Corporate Transparency Act (CTA) Compliance" at bounding box center [192, 305] width 281 height 12
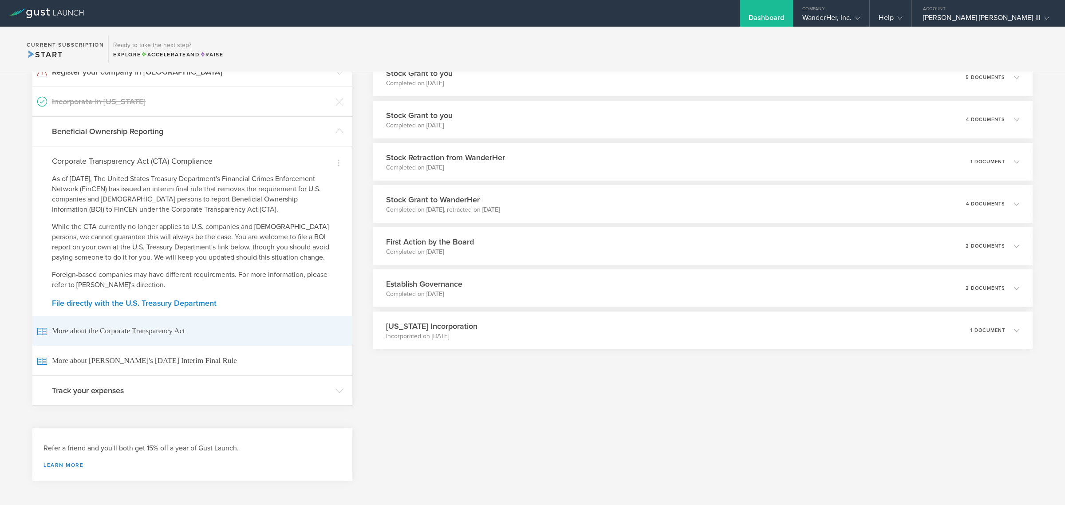
scroll to position [148, 0]
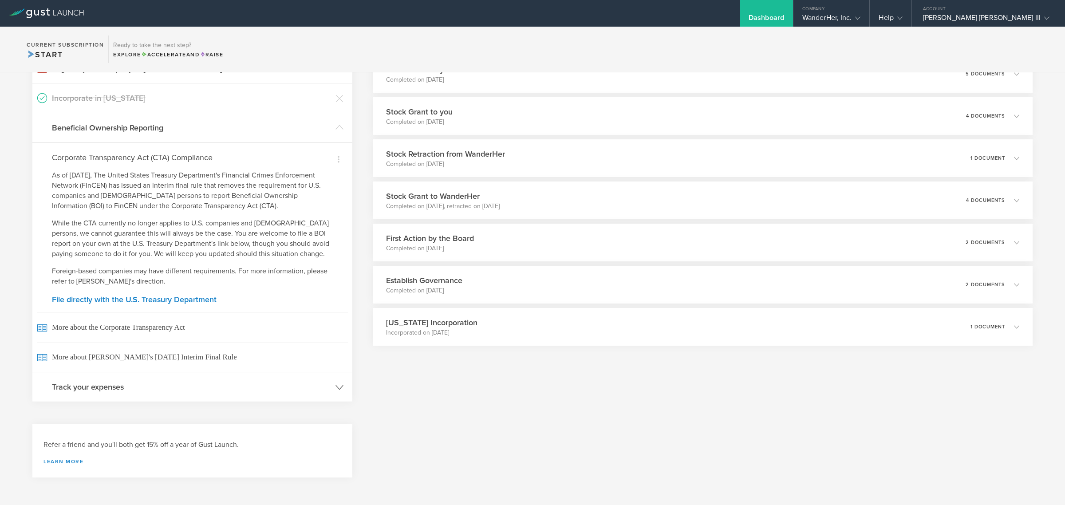
click at [118, 383] on h3 "Track your expenses" at bounding box center [191, 387] width 279 height 12
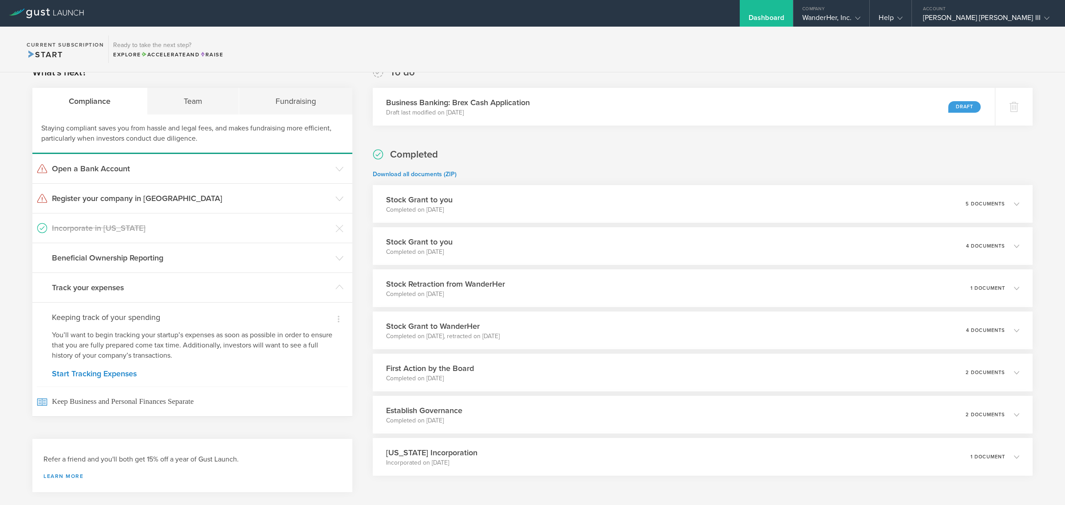
scroll to position [0, 0]
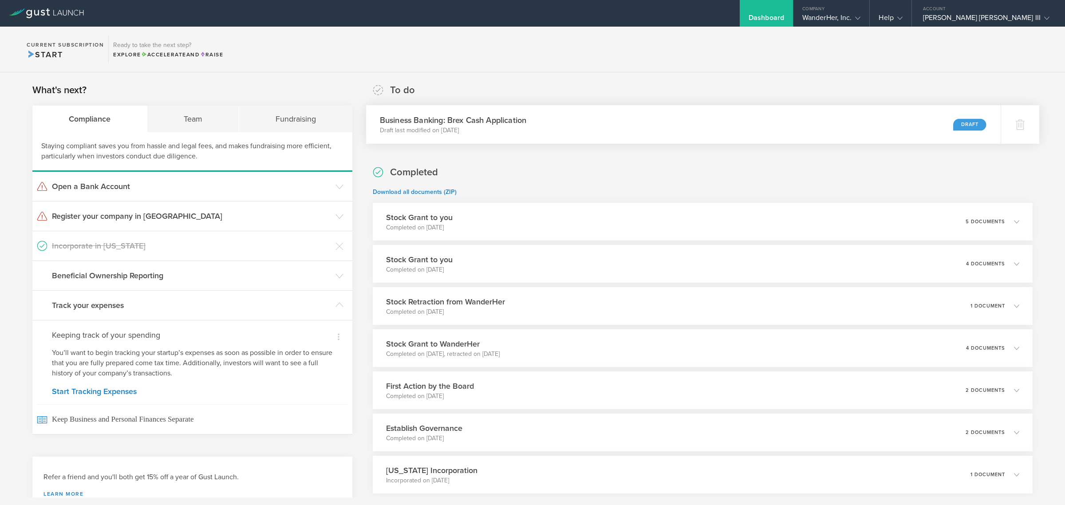
click at [597, 130] on div "Business Banking: Brex Cash Application Draft last modified on [DATE] Draft" at bounding box center [683, 124] width 634 height 39
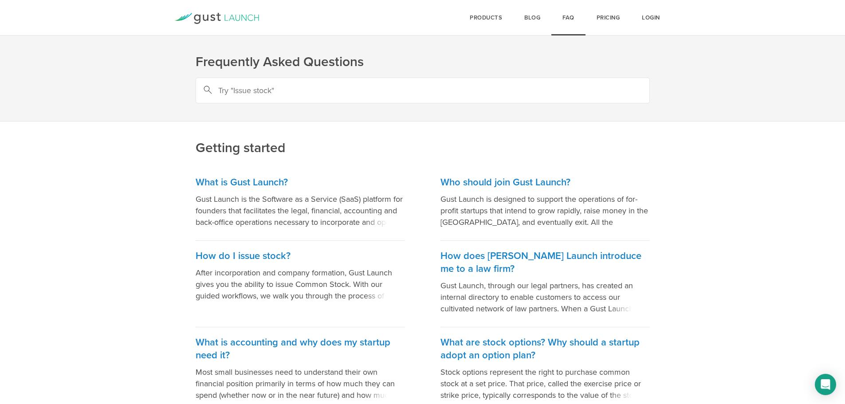
click at [284, 96] on input "text" at bounding box center [423, 91] width 454 height 26
type input "how to add new shareholders?"
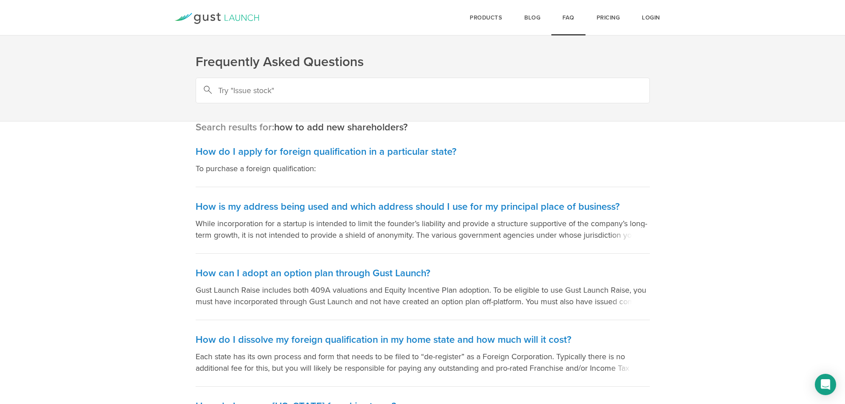
click at [269, 92] on input "text" at bounding box center [423, 91] width 454 height 26
type input "issue [PERSON_NAME]"
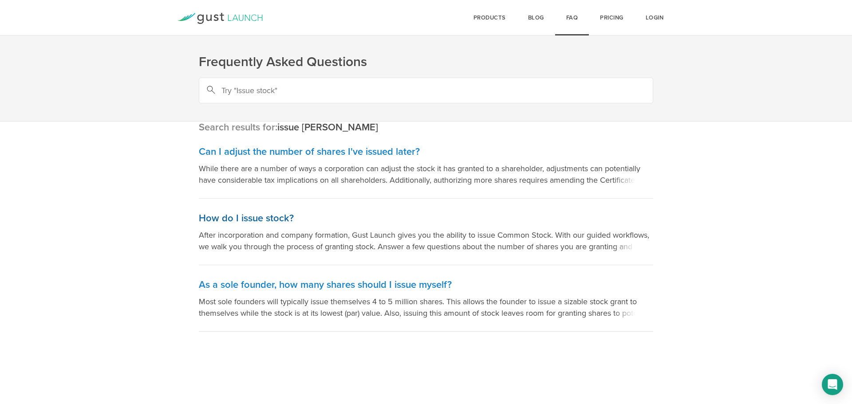
click at [270, 217] on h3 "How do I issue stock?" at bounding box center [426, 218] width 454 height 13
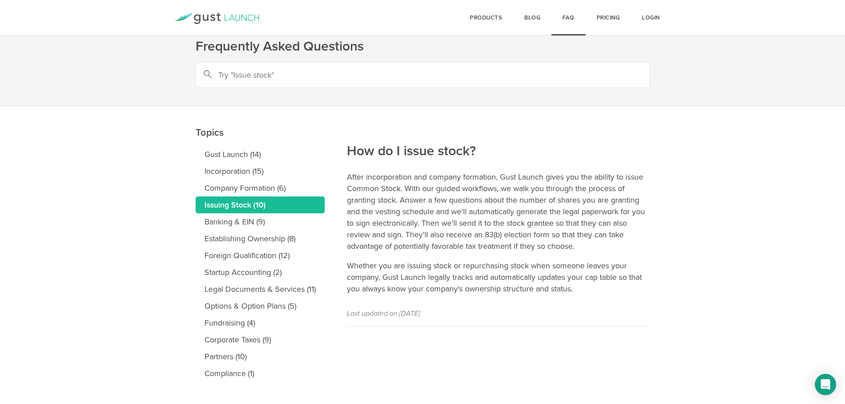
scroll to position [29, 0]
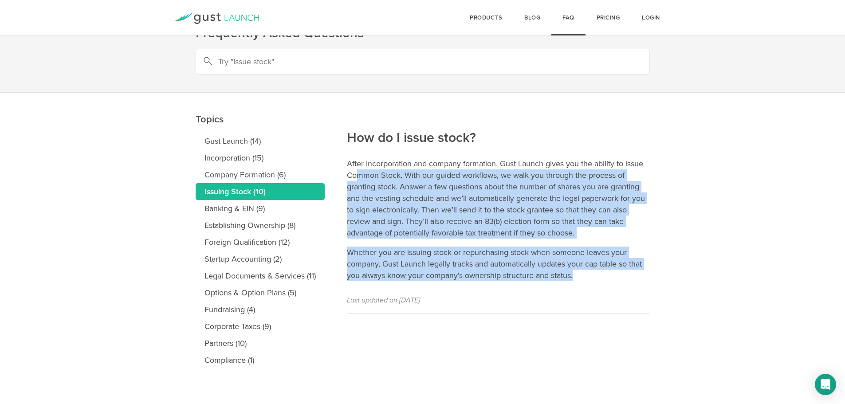
drag, startPoint x: 355, startPoint y: 175, endPoint x: 593, endPoint y: 276, distance: 258.4
click at [593, 276] on article "How do I issue stock? After incorporation and company formation, Gust Launch gi…" at bounding box center [498, 203] width 303 height 221
click at [256, 209] on link "Banking & EIN (9)" at bounding box center [260, 208] width 129 height 17
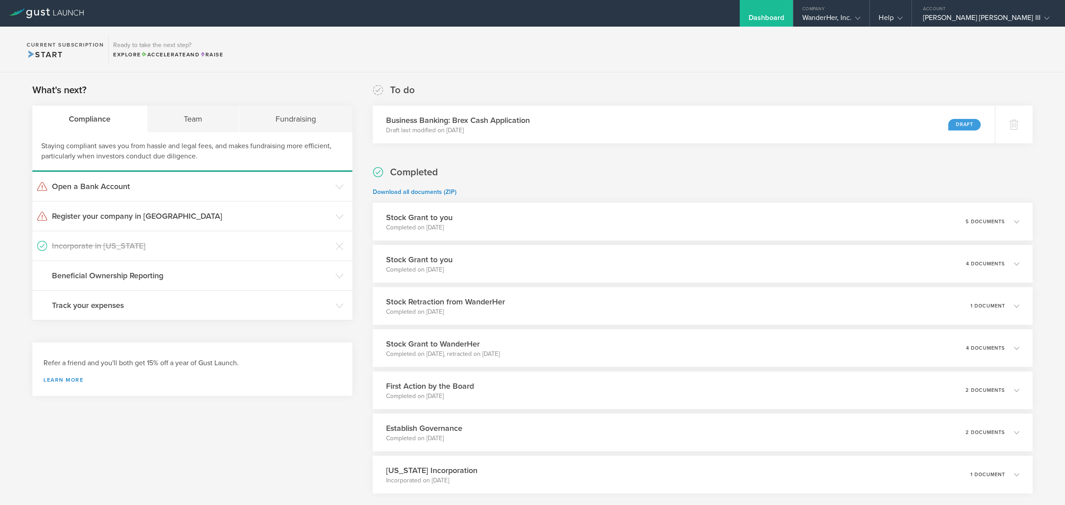
click at [604, 186] on div "Completed Download all documents (ZIP) Stock Grant to you Completed on [DATE] 5…" at bounding box center [703, 329] width 660 height 328
click at [192, 118] on div "Team" at bounding box center [193, 119] width 92 height 27
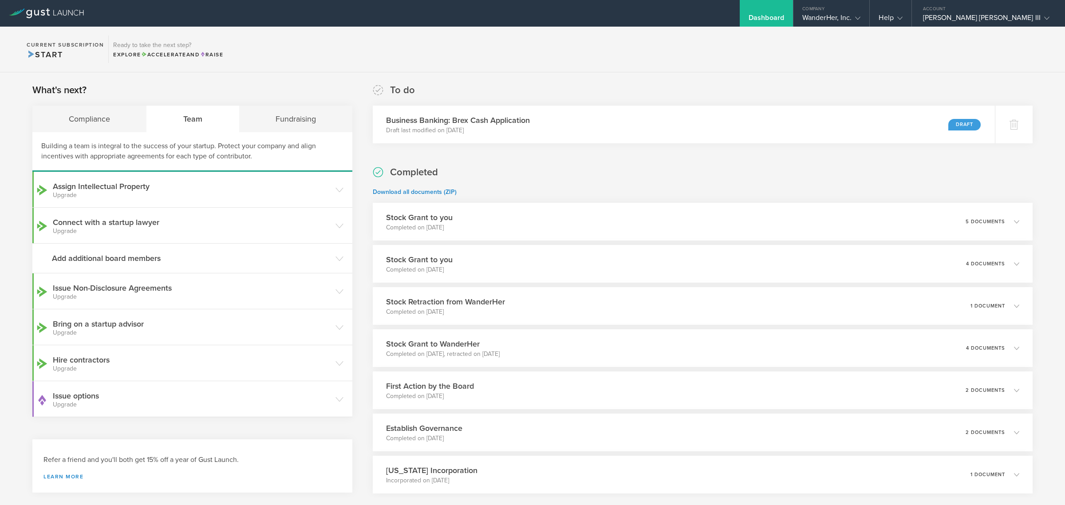
click at [503, 56] on section "Current Subscription Start Ready to take the next step? Explore Accelerate and …" at bounding box center [532, 50] width 1065 height 46
click at [101, 116] on div "Compliance" at bounding box center [89, 119] width 114 height 27
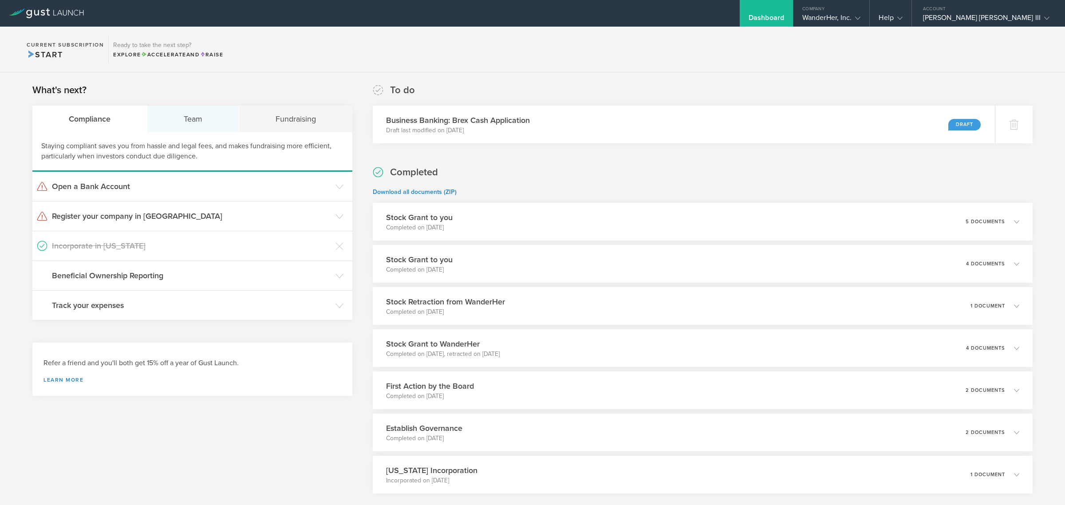
click at [200, 111] on div "Team" at bounding box center [193, 119] width 92 height 27
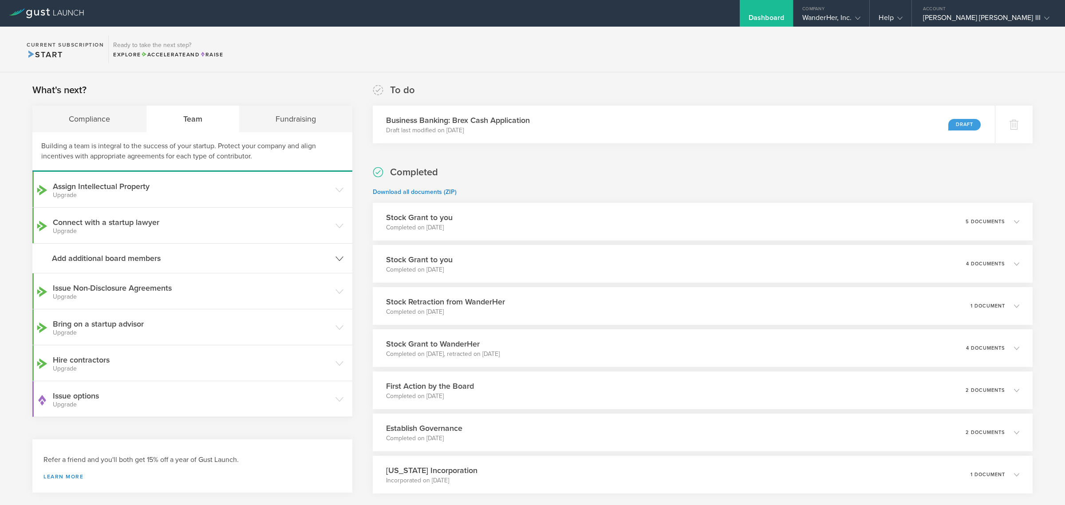
click at [198, 261] on h3 "Add additional board members" at bounding box center [191, 258] width 279 height 12
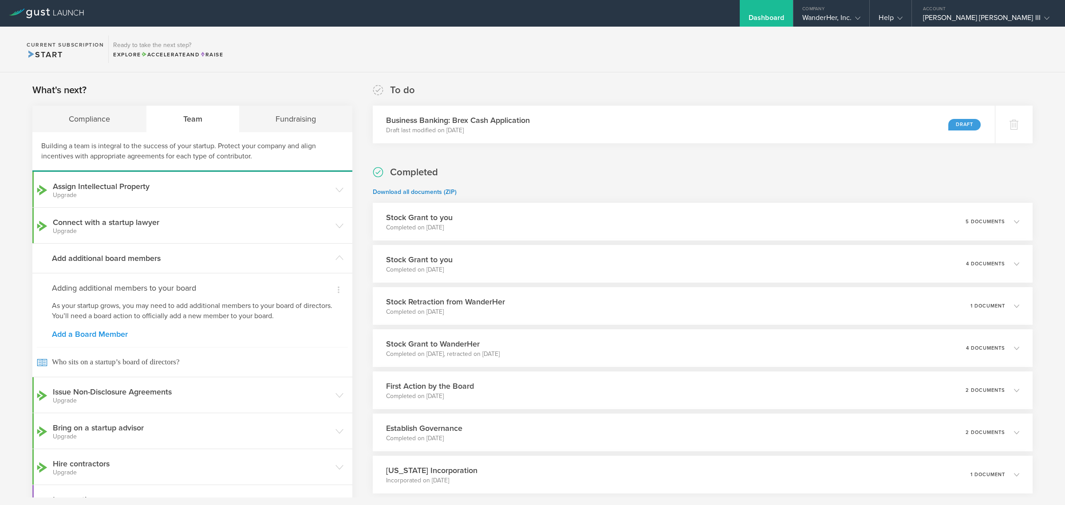
click at [95, 336] on link "Add a Board Member" at bounding box center [192, 334] width 281 height 8
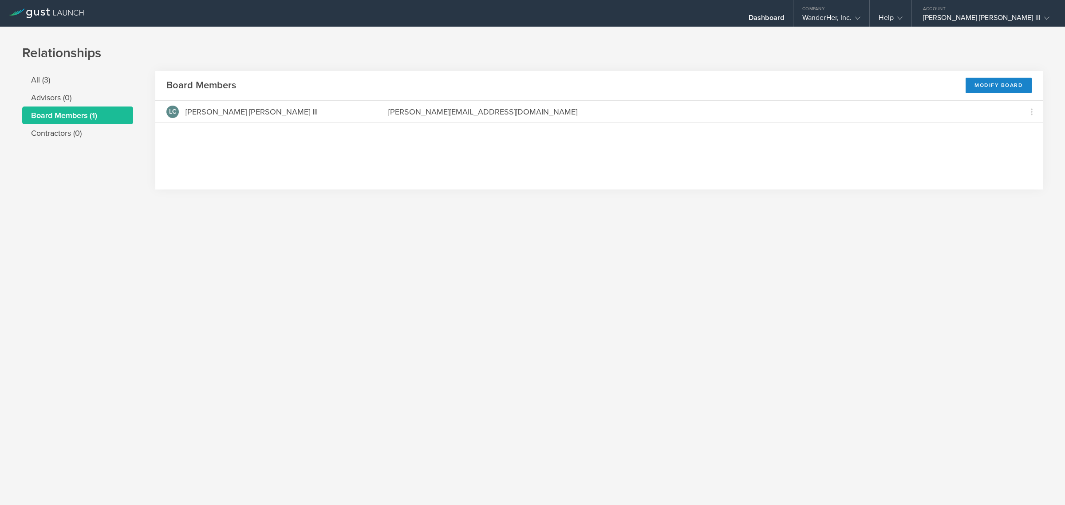
click at [1003, 76] on header "Board Members Modify Board" at bounding box center [598, 86] width 887 height 30
click at [997, 85] on div "Modify Board" at bounding box center [998, 86] width 66 height 16
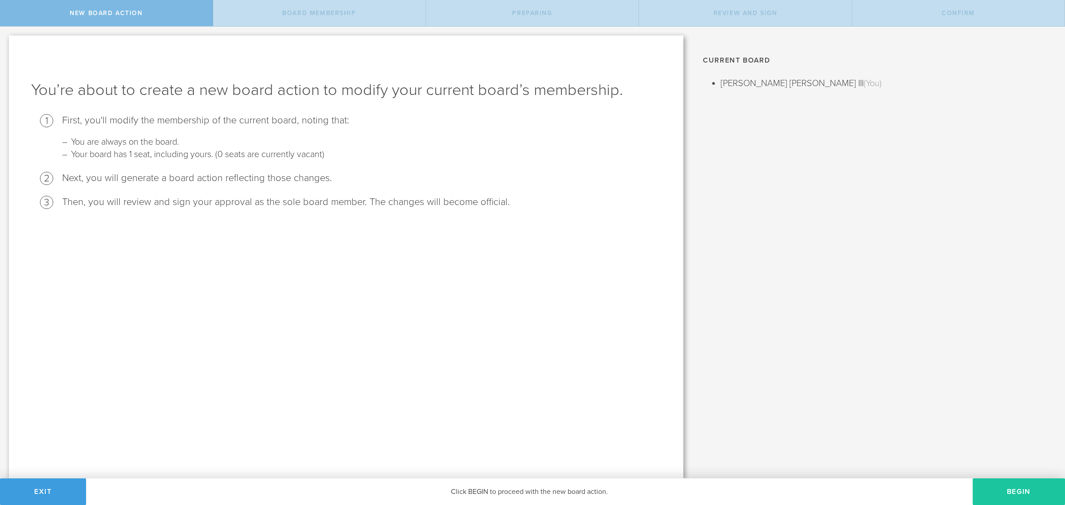
click at [1016, 489] on button "Begin" at bounding box center [1018, 491] width 92 height 27
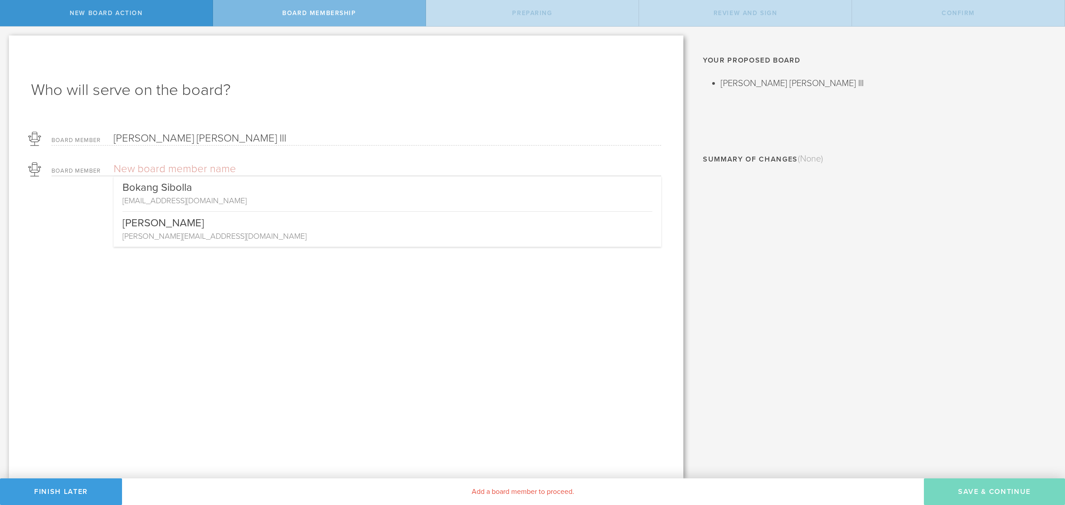
click at [200, 168] on input "text" at bounding box center [356, 168] width 485 height 13
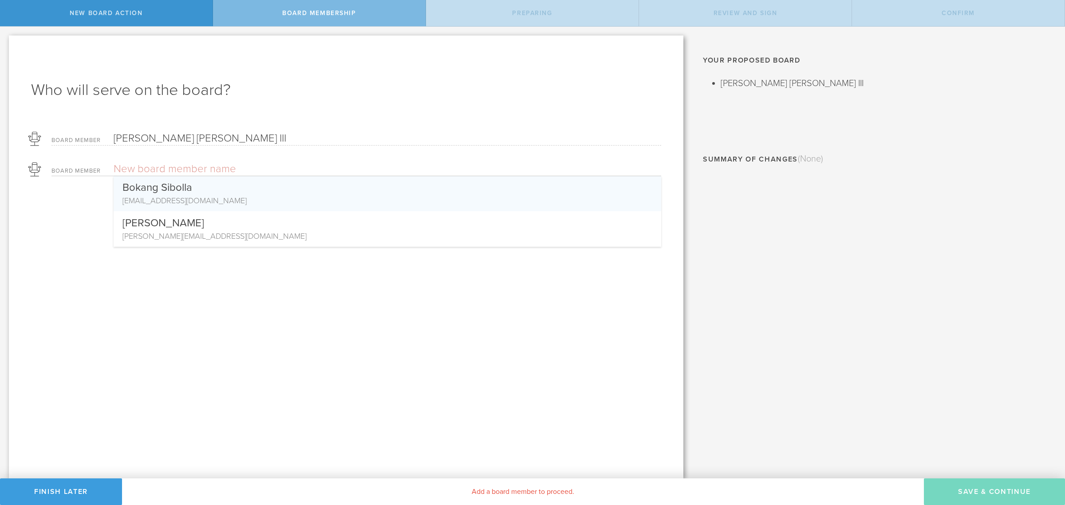
click at [202, 192] on div "Bokang Sibolla" at bounding box center [387, 185] width 530 height 19
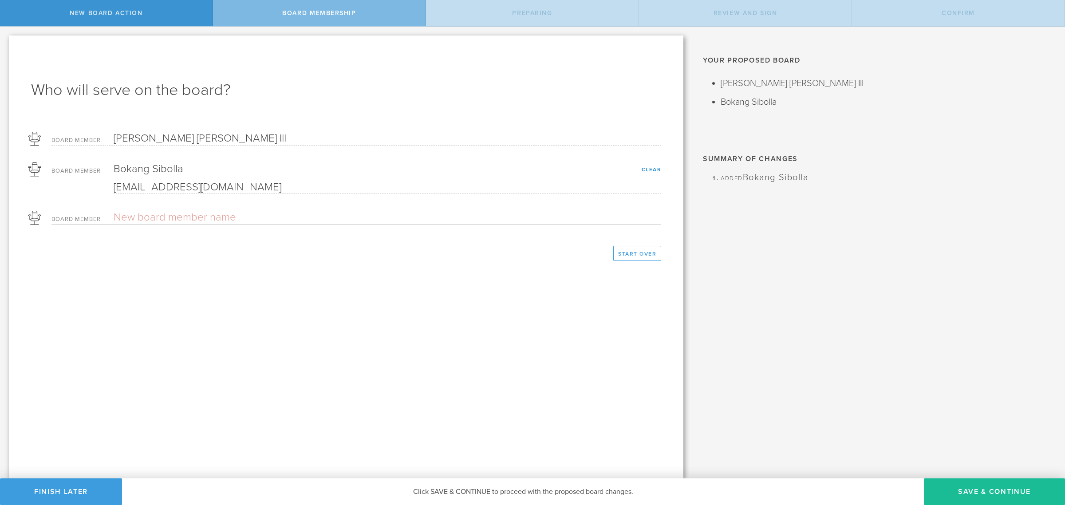
click at [210, 216] on input "text" at bounding box center [356, 217] width 485 height 13
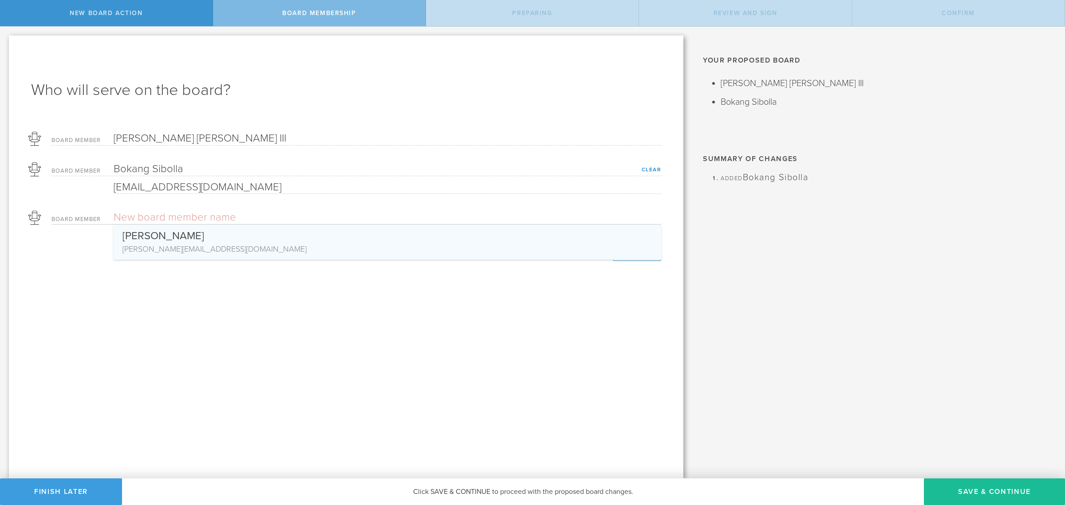
click at [211, 242] on div "Sergio Ruiz Moral" at bounding box center [387, 233] width 530 height 19
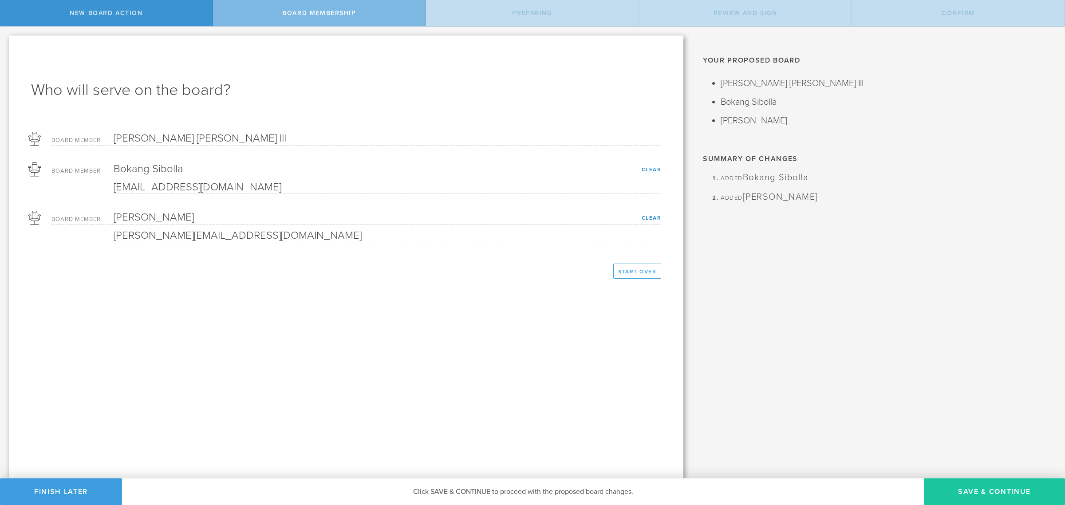
click at [963, 496] on button "Save & Continue" at bounding box center [994, 491] width 141 height 27
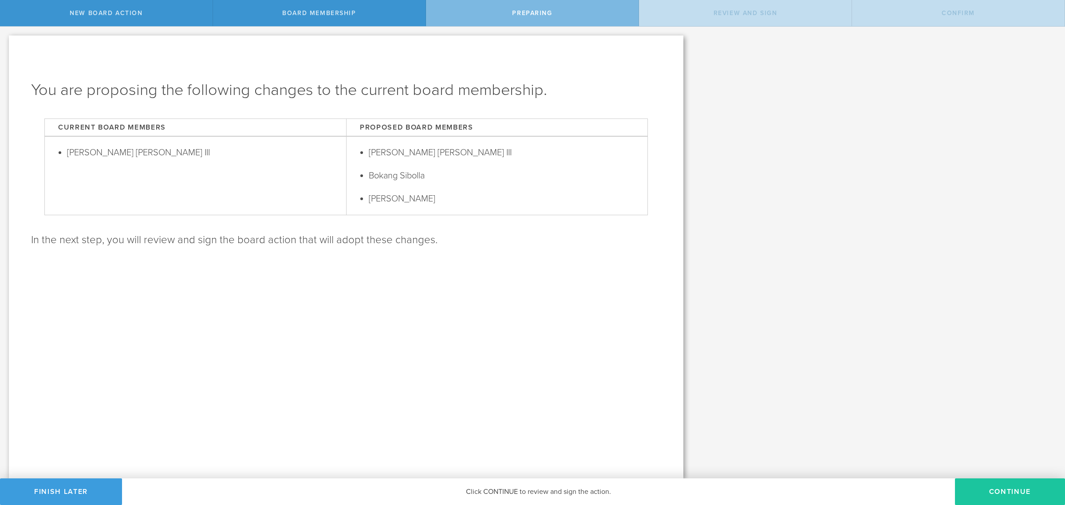
click at [999, 491] on button "Continue" at bounding box center [1010, 491] width 110 height 27
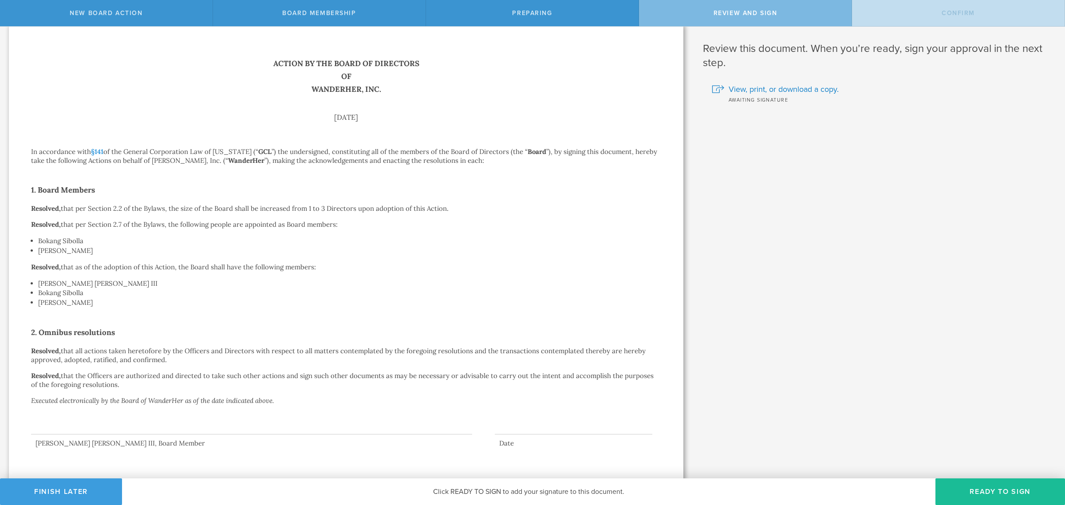
scroll to position [14, 0]
click at [1001, 484] on button "Ready to Sign" at bounding box center [1000, 491] width 130 height 27
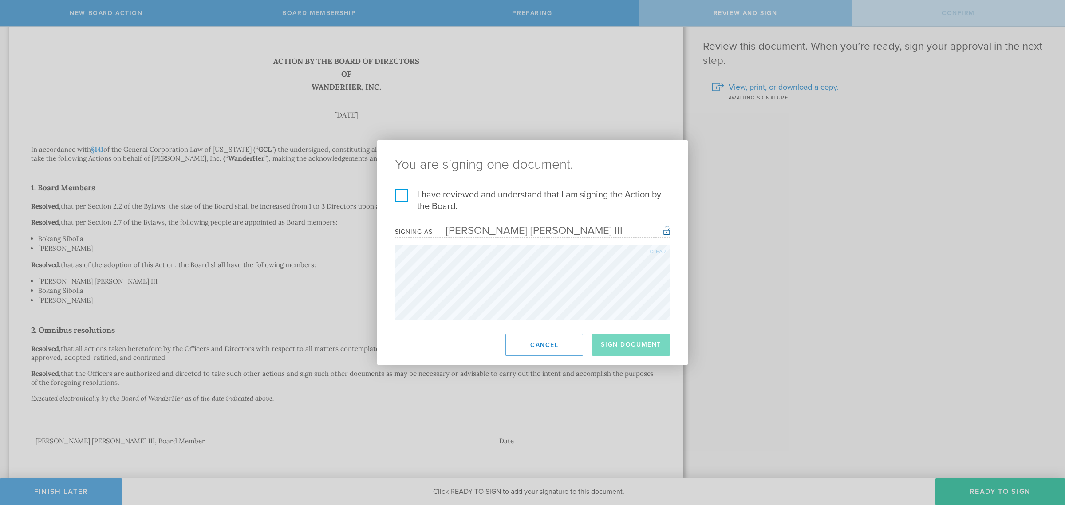
click at [401, 195] on label "I have reviewed and understand that I am signing the Action by the Board." at bounding box center [532, 200] width 275 height 23
click at [0, 0] on input "I have reviewed and understand that I am signing the Action by the Board." at bounding box center [0, 0] width 0 height 0
click at [632, 344] on button "Sign Document" at bounding box center [631, 345] width 78 height 22
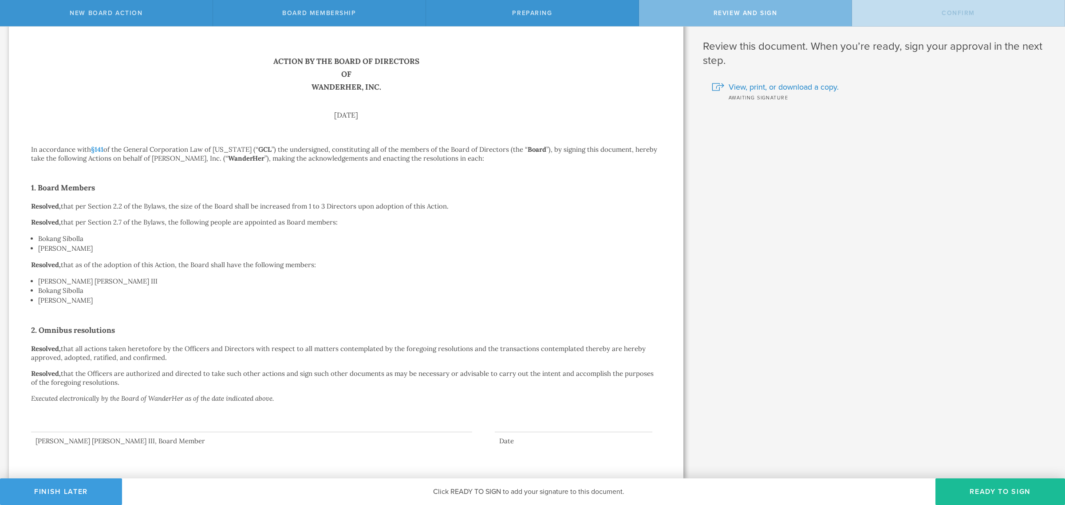
scroll to position [0, 0]
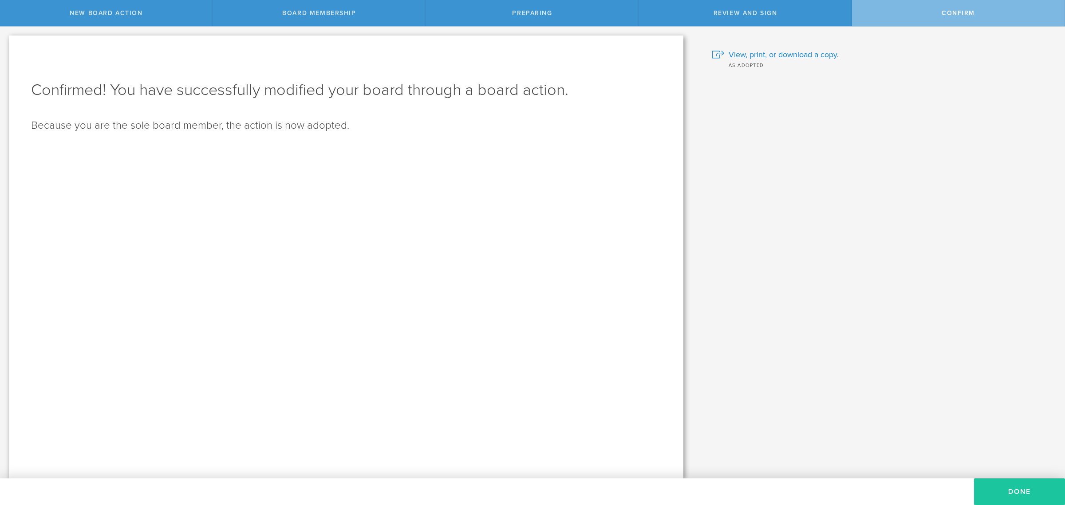
click at [1020, 484] on button "Done" at bounding box center [1019, 491] width 91 height 27
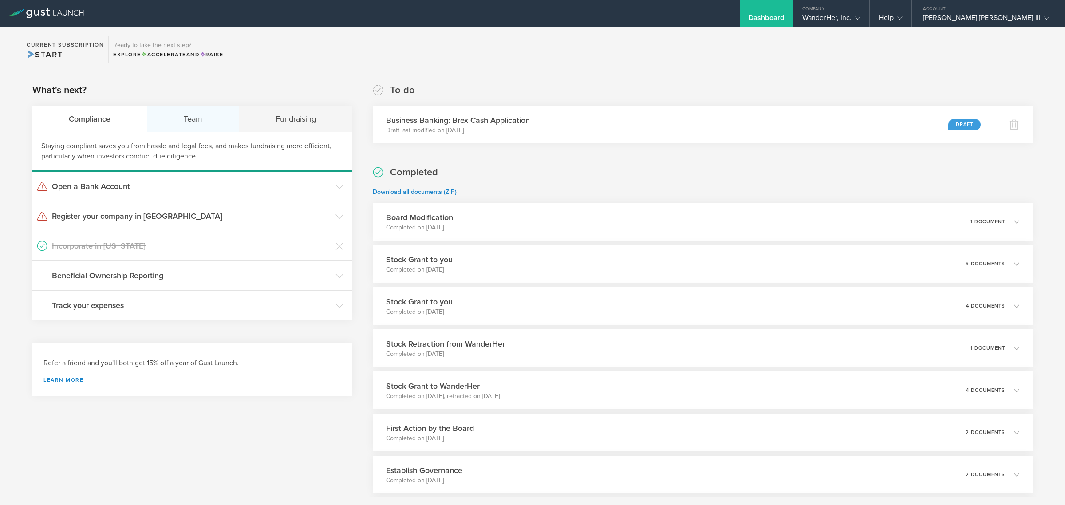
click at [198, 121] on div "Team" at bounding box center [193, 119] width 92 height 27
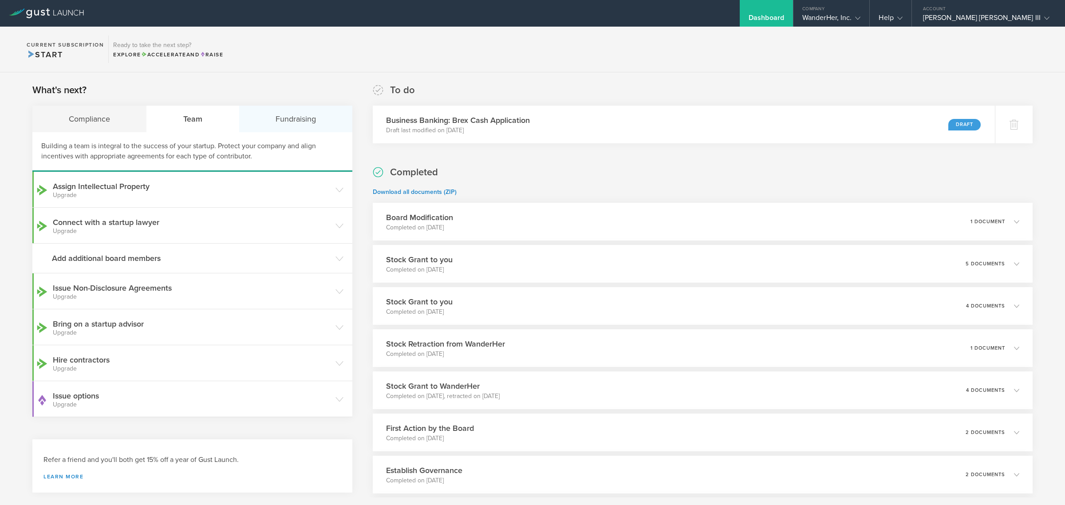
click at [313, 120] on div "Fundraising" at bounding box center [295, 119] width 113 height 27
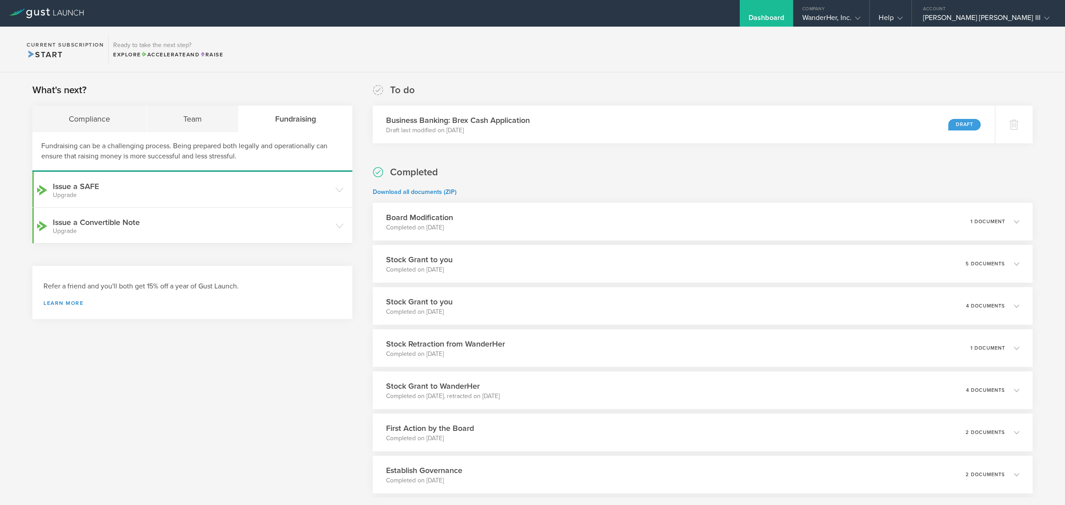
click at [279, 403] on div "What's next? Compliance Team Fundraising Fundraising can be a challenging proce…" at bounding box center [192, 331] width 320 height 496
click at [252, 358] on div "What's next? Compliance Team Fundraising Fundraising can be a challenging proce…" at bounding box center [192, 331] width 320 height 496
click at [94, 121] on div "Compliance" at bounding box center [89, 119] width 114 height 27
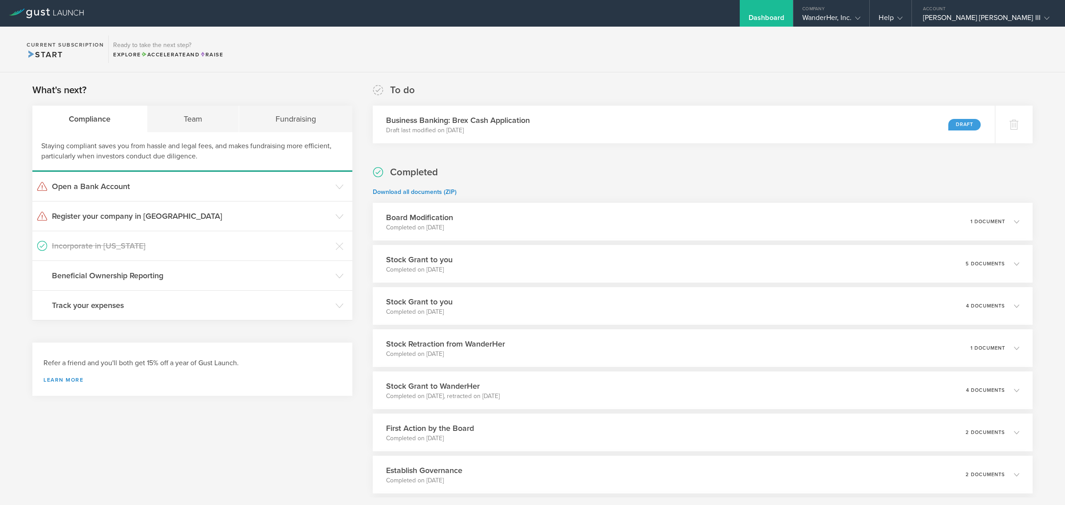
click at [33, 12] on icon at bounding box center [46, 13] width 75 height 10
click at [114, 193] on header "Open a Bank Account" at bounding box center [192, 186] width 320 height 29
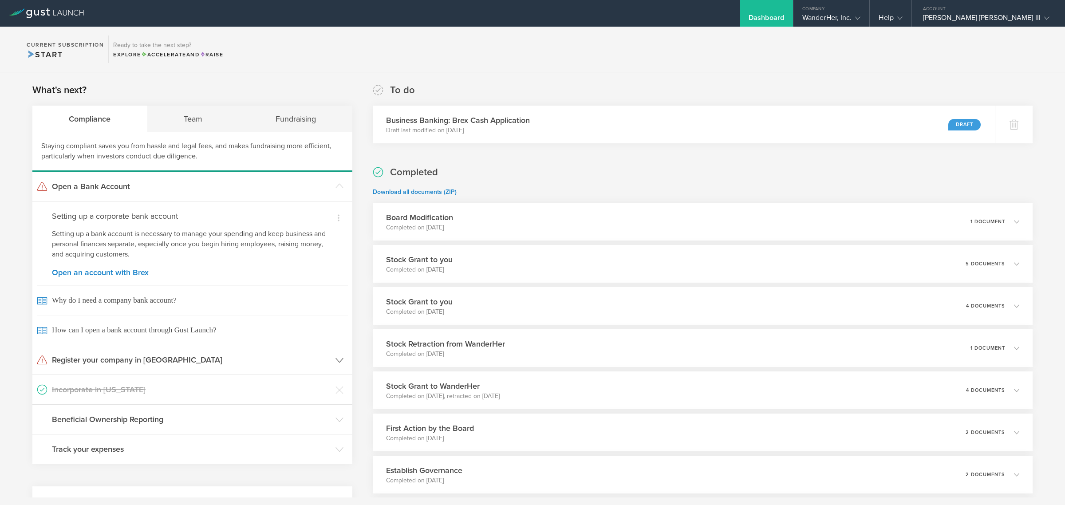
click at [167, 351] on header "Register your company in NY" at bounding box center [192, 359] width 320 height 29
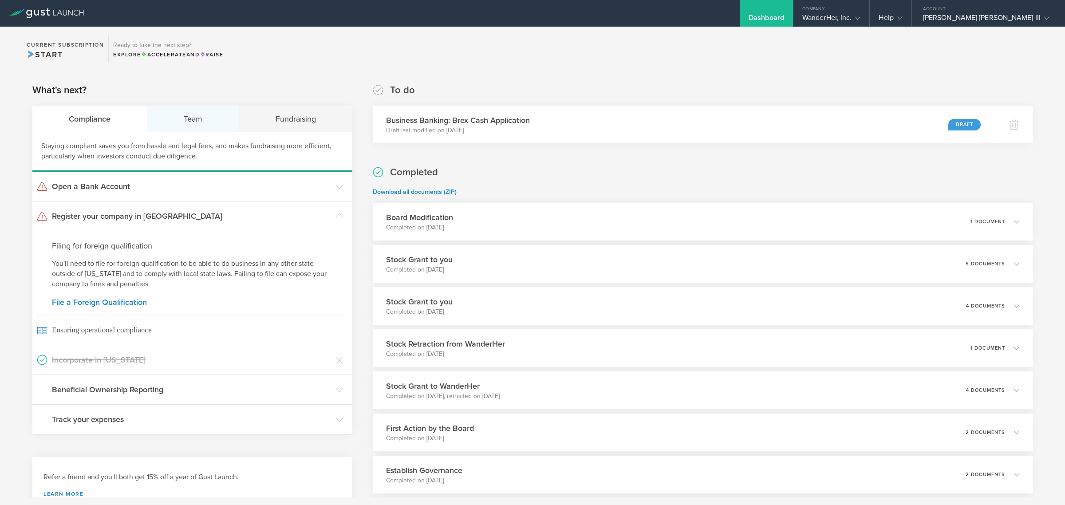
click at [189, 120] on div "Team" at bounding box center [193, 119] width 92 height 27
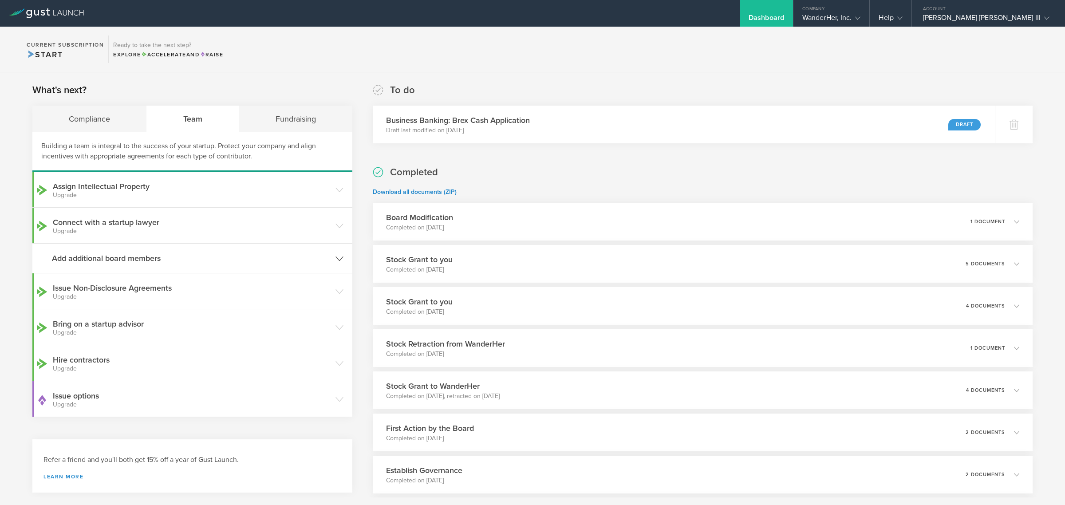
click at [146, 262] on h3 "Add additional board members" at bounding box center [191, 258] width 279 height 12
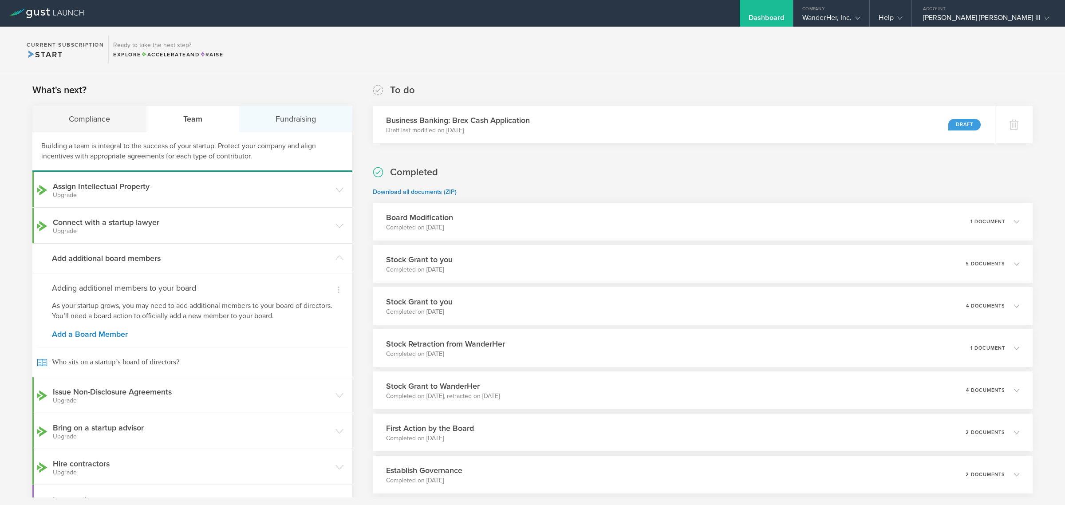
click at [269, 122] on div "Fundraising" at bounding box center [295, 119] width 113 height 27
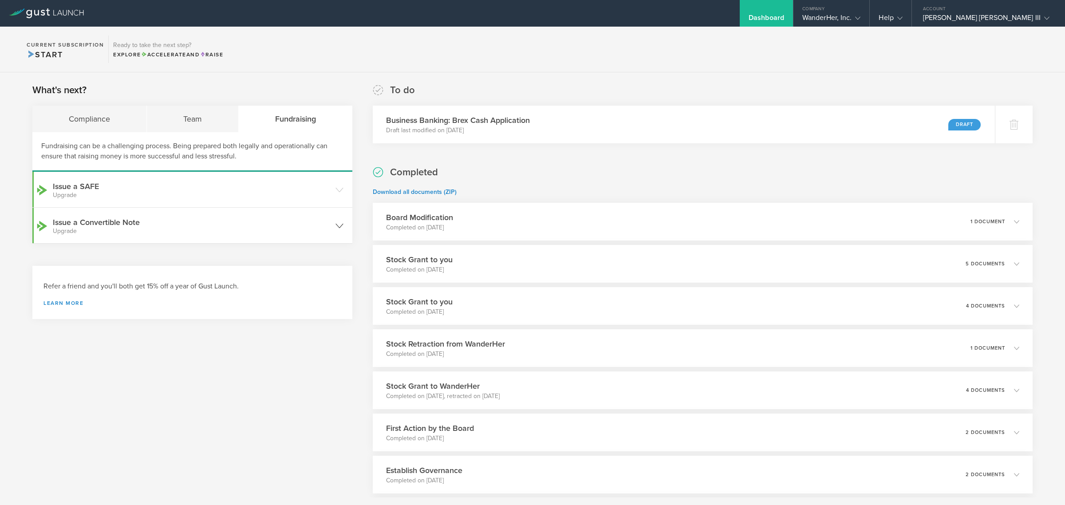
click at [333, 220] on header "Issue a Convertible Note Upgrade" at bounding box center [192, 225] width 320 height 35
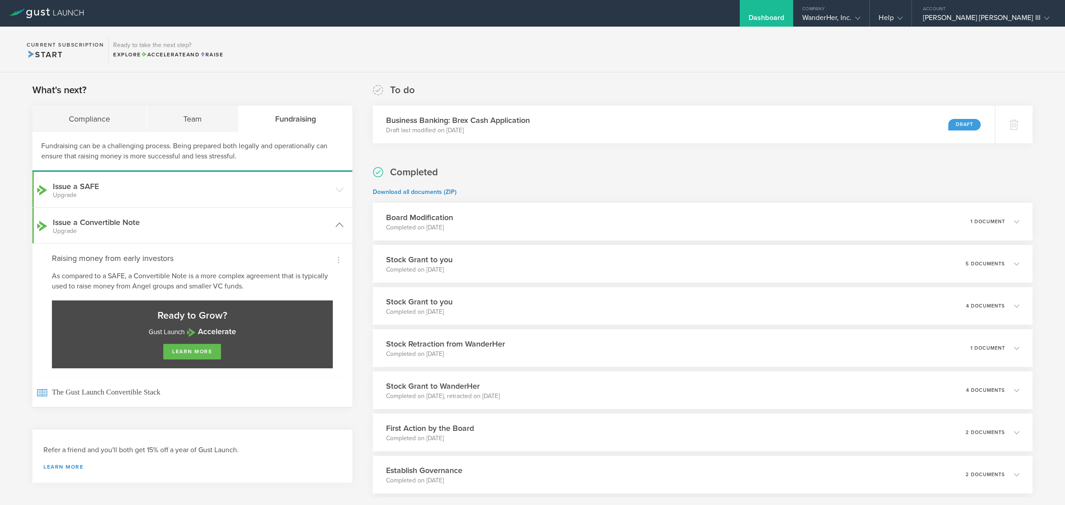
click at [333, 220] on header "Issue a Convertible Note Upgrade" at bounding box center [192, 225] width 320 height 35
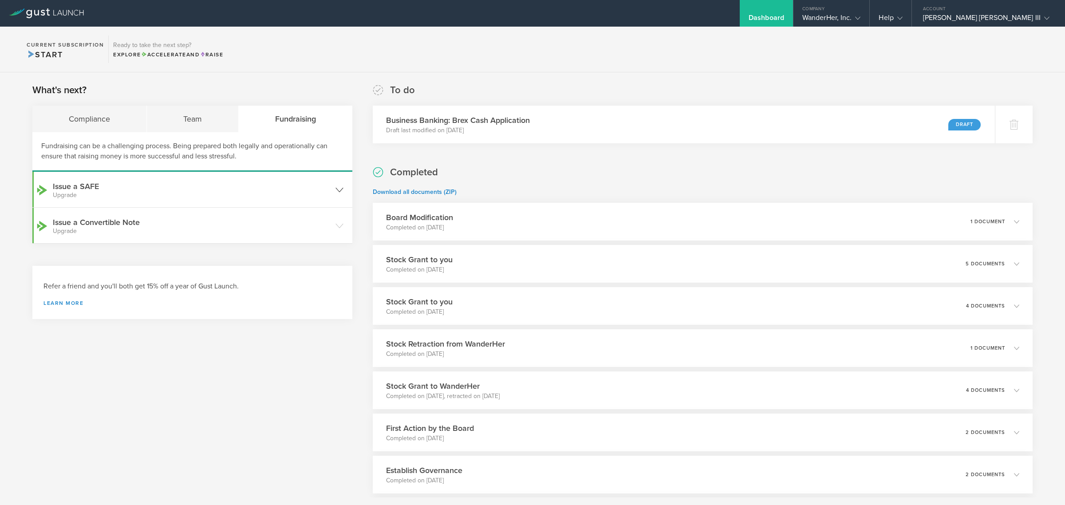
click at [335, 189] on icon at bounding box center [339, 190] width 8 height 8
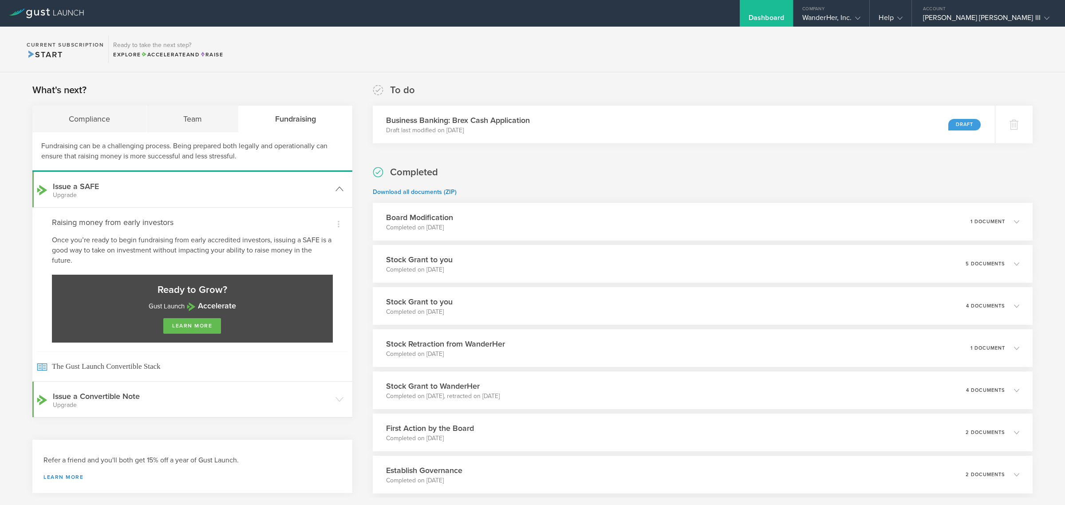
click at [335, 189] on icon at bounding box center [339, 189] width 8 height 8
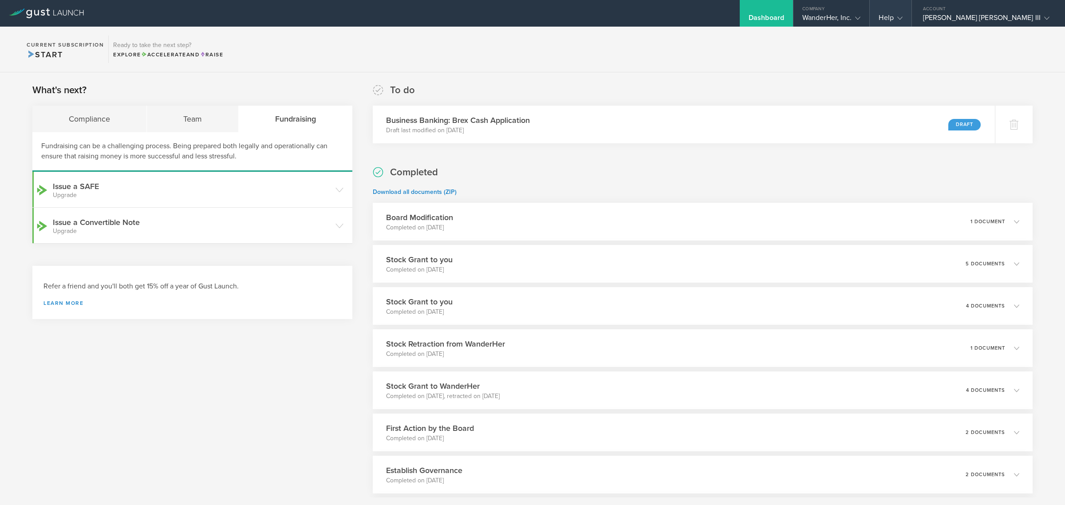
click at [911, 12] on div "Help" at bounding box center [890, 13] width 41 height 27
click at [933, 52] on link "FAQ" at bounding box center [914, 53] width 89 height 18
click at [72, 120] on div "Compliance" at bounding box center [89, 119] width 114 height 27
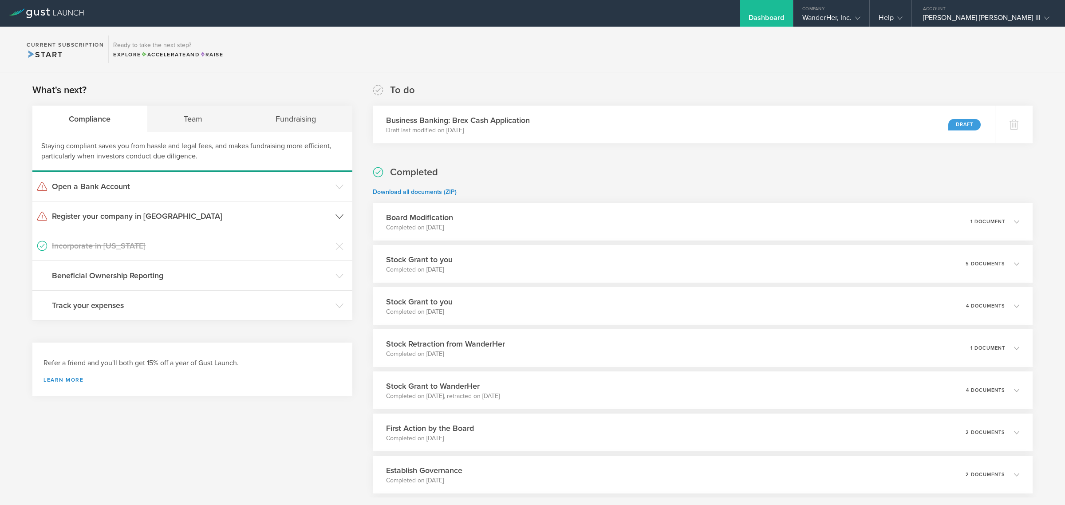
click at [132, 218] on h3 "Register your company in NY" at bounding box center [191, 216] width 279 height 12
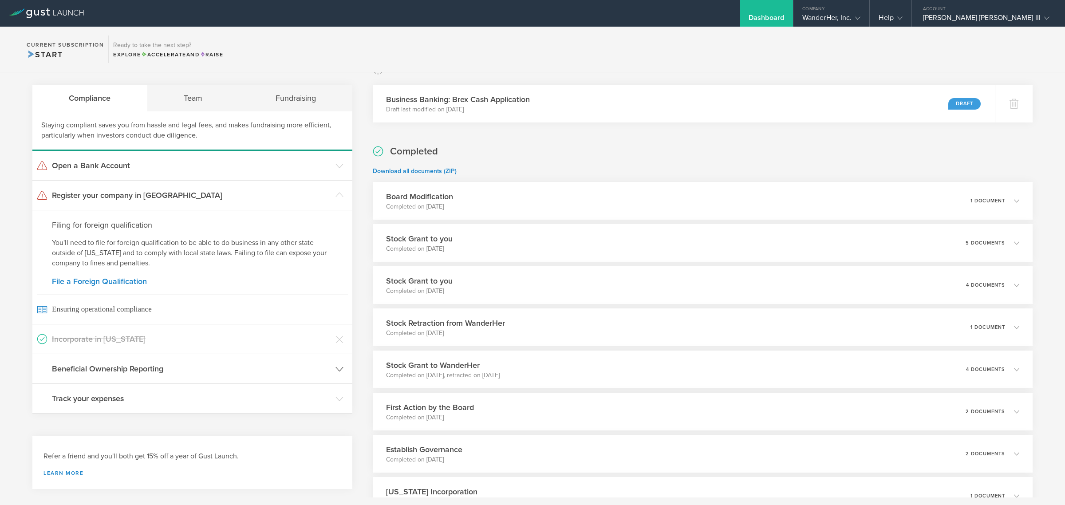
scroll to position [55, 0]
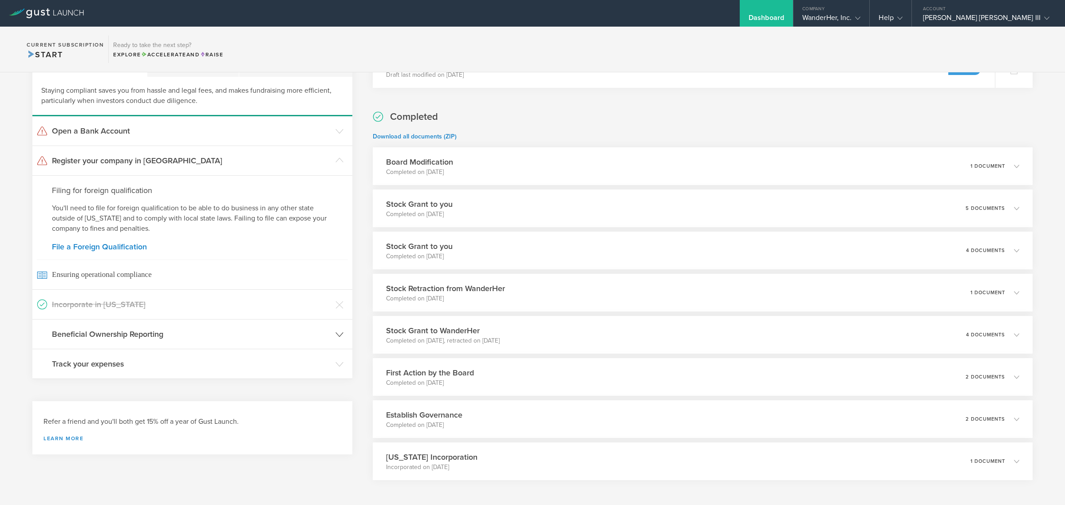
click at [160, 331] on h3 "Beneficial Ownership Reporting" at bounding box center [191, 334] width 279 height 12
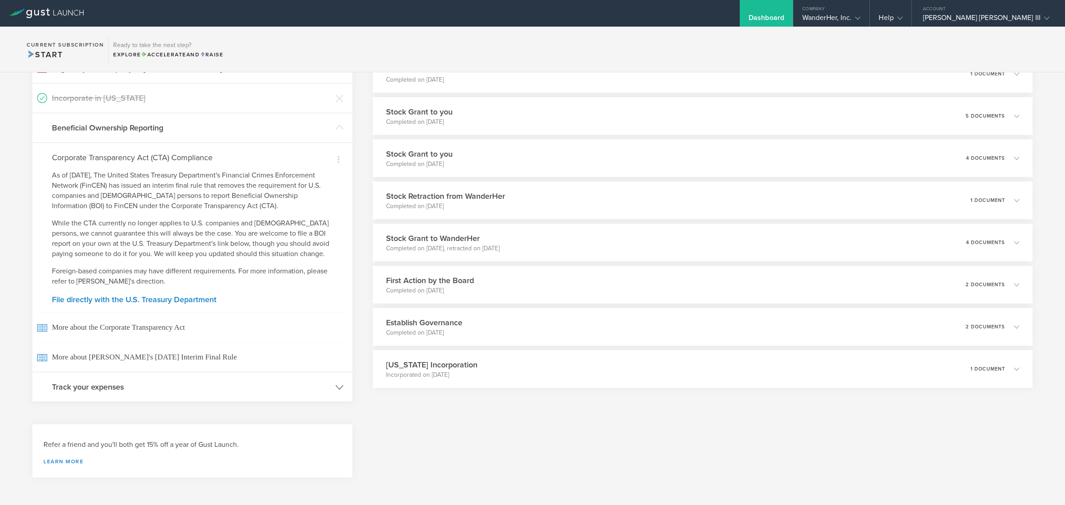
click at [166, 380] on header "Track your expenses" at bounding box center [192, 386] width 320 height 29
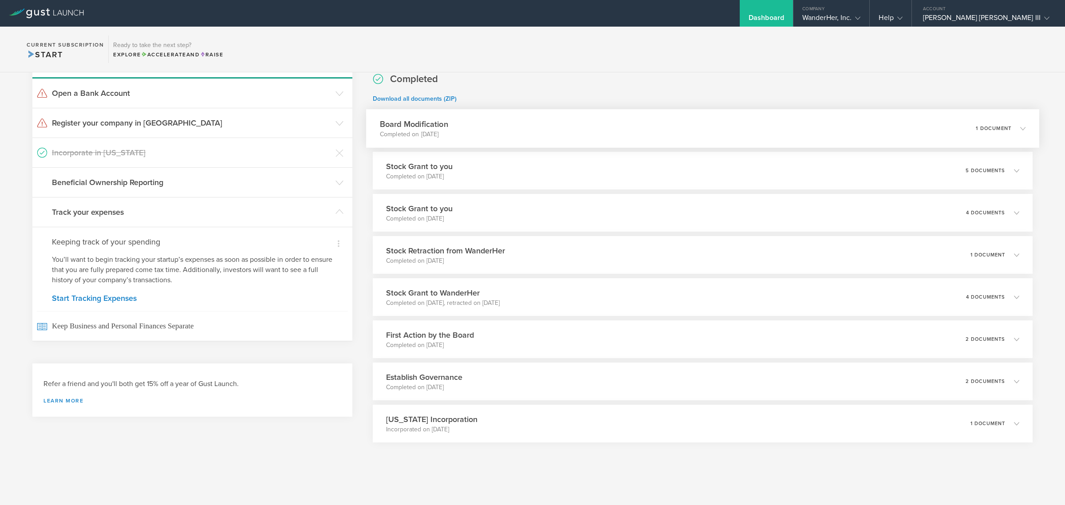
click at [506, 118] on div "Board Modification Completed on Sep 5, 2025 1 document" at bounding box center [702, 128] width 673 height 39
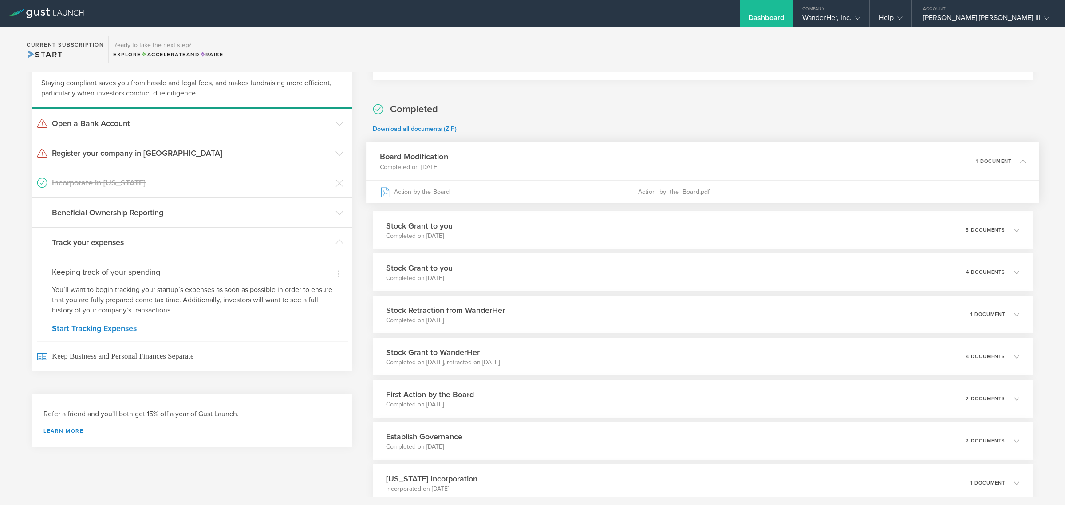
scroll to position [0, 0]
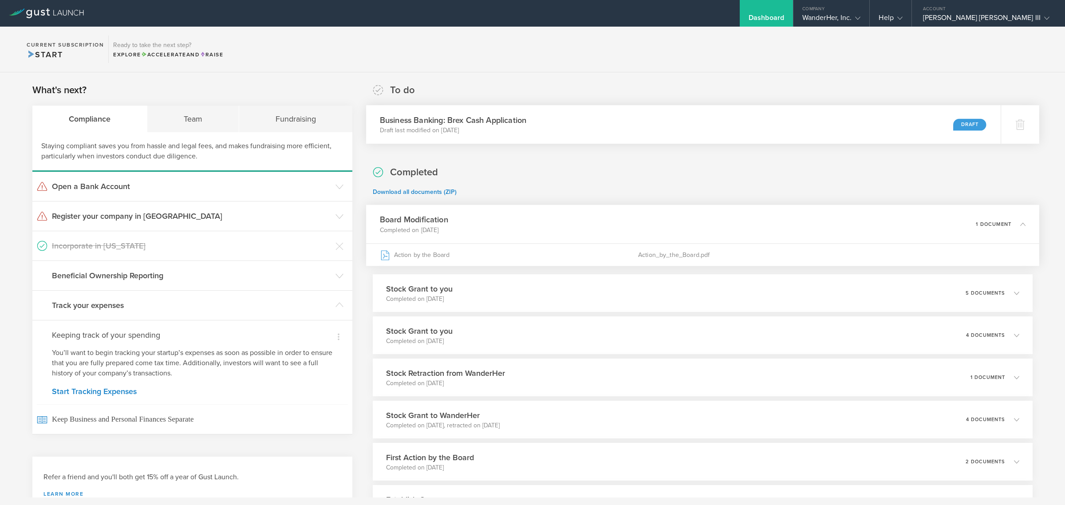
click at [610, 119] on div "Business Banking: Brex Cash Application Draft last modified on Sep 5, 2025 Draft" at bounding box center [683, 124] width 634 height 39
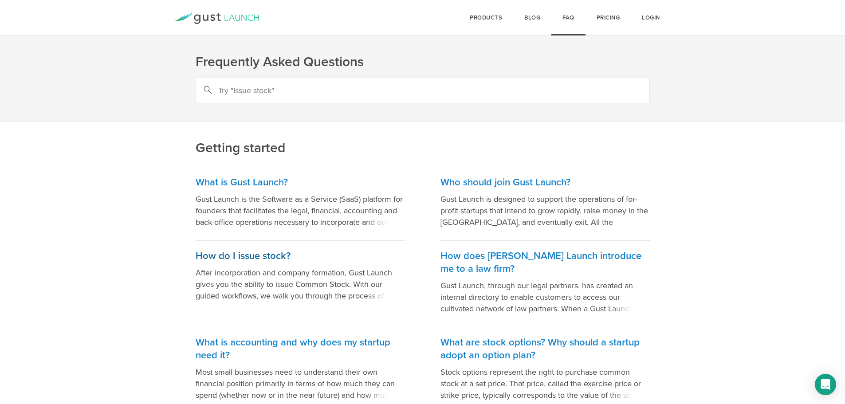
click at [233, 253] on h3 "How do I issue stock?" at bounding box center [300, 256] width 209 height 13
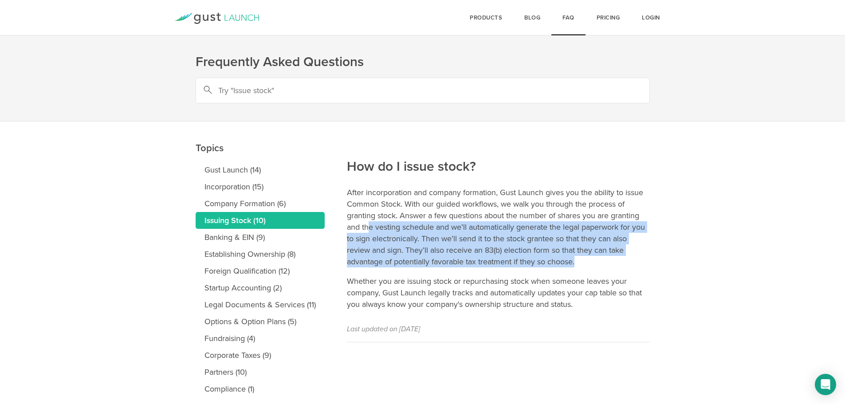
drag, startPoint x: 370, startPoint y: 224, endPoint x: 585, endPoint y: 264, distance: 218.4
click at [585, 264] on p "After incorporation and company formation, Gust Launch gives you the ability to…" at bounding box center [498, 227] width 303 height 81
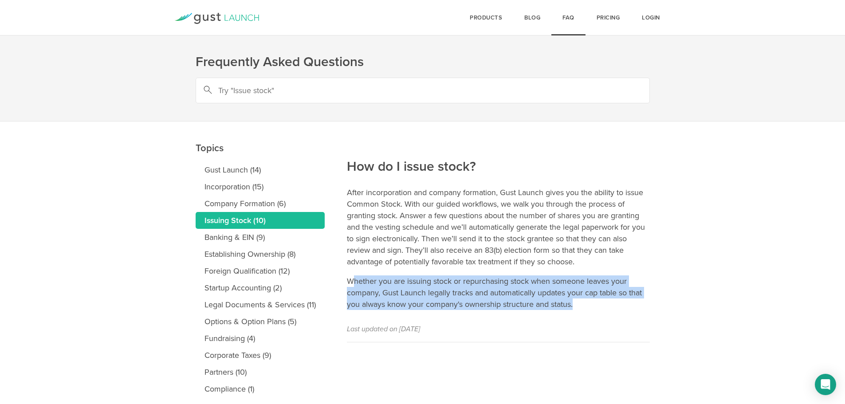
drag, startPoint x: 350, startPoint y: 279, endPoint x: 607, endPoint y: 307, distance: 258.3
click at [607, 307] on p "Whether you are issuing stock or repurchasing stock when someone leaves your co…" at bounding box center [498, 292] width 303 height 35
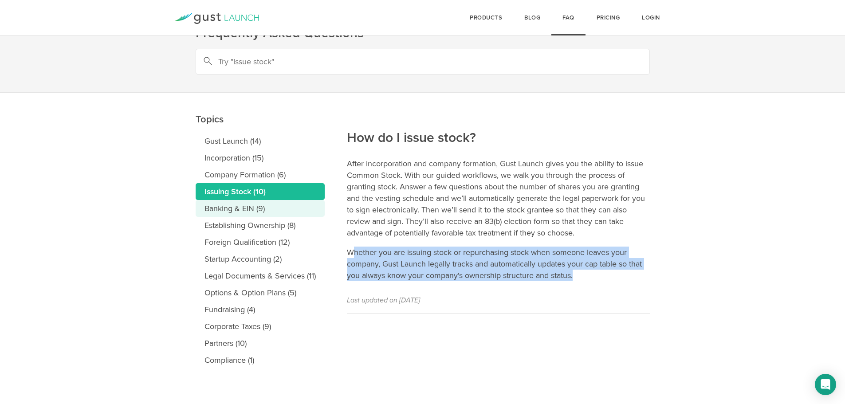
click at [287, 202] on link "Banking & EIN (9)" at bounding box center [260, 208] width 129 height 17
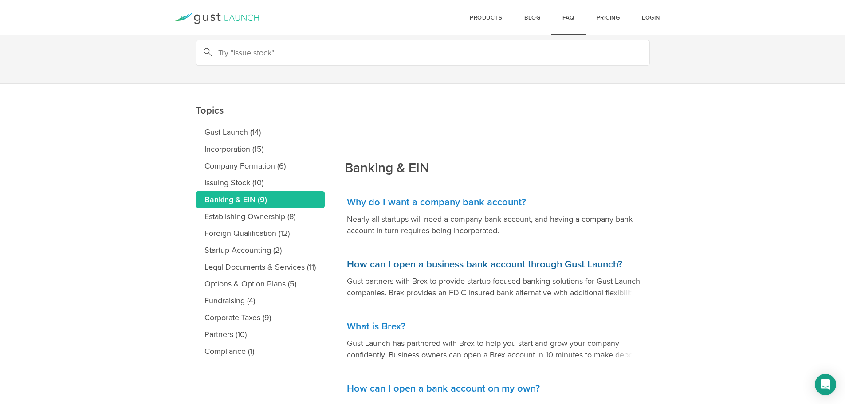
scroll to position [89, 0]
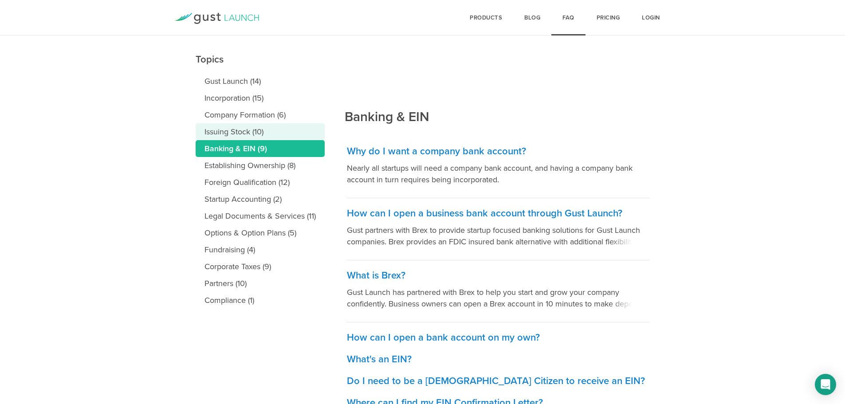
click at [243, 139] on link "Issuing Stock (10)" at bounding box center [260, 131] width 129 height 17
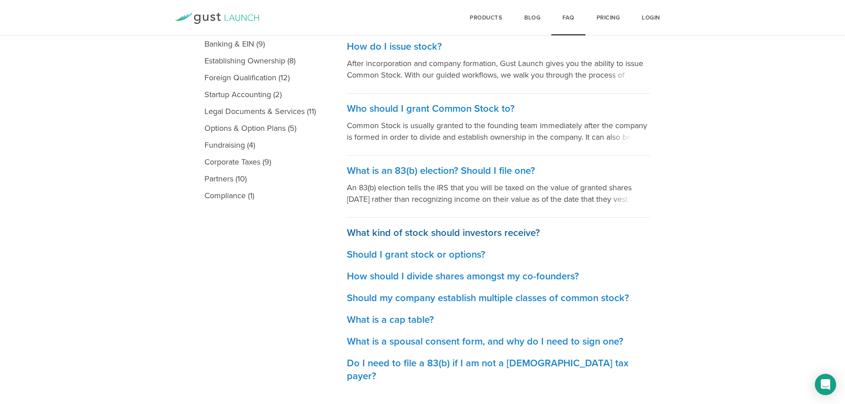
scroll to position [195, 0]
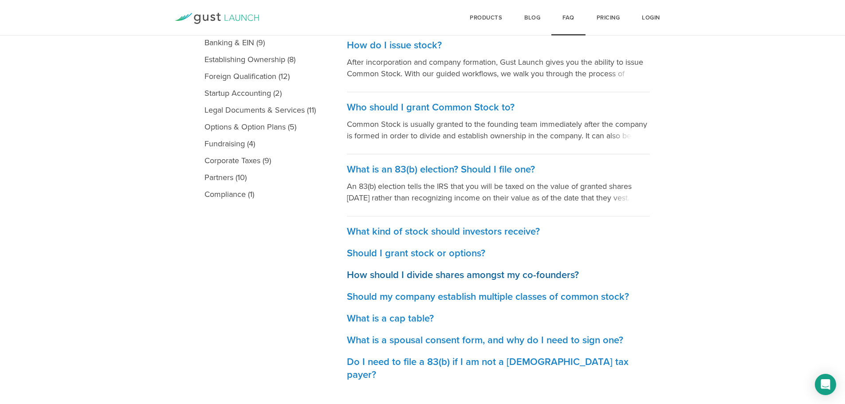
click at [392, 276] on h3 "How should I divide shares amongst my co-founders?" at bounding box center [498, 275] width 303 height 13
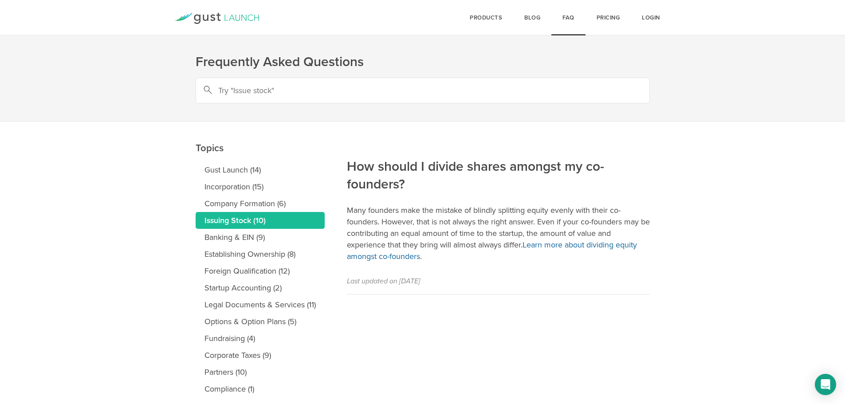
click at [575, 248] on link "Learn more about dividing equity amongst co-founders" at bounding box center [492, 250] width 290 height 21
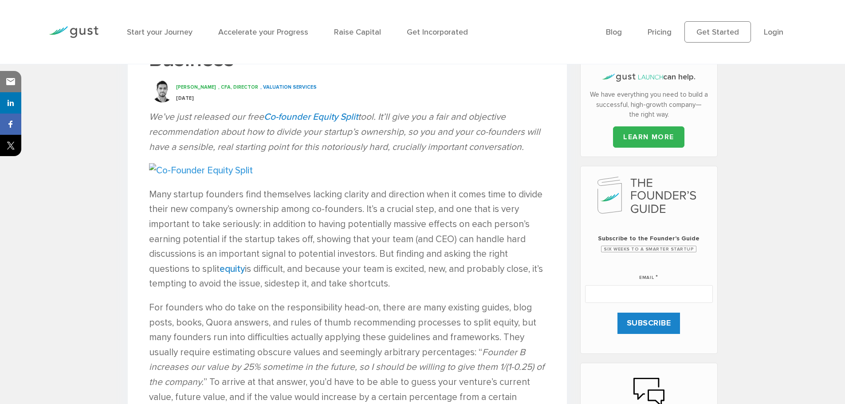
scroll to position [355, 0]
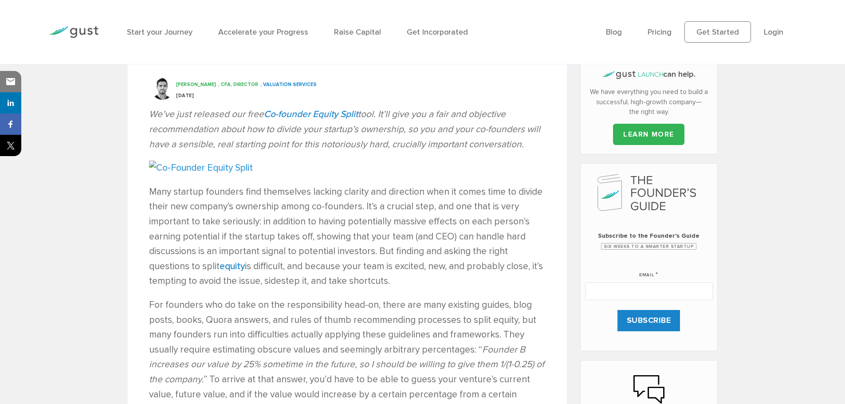
click at [213, 166] on img at bounding box center [347, 168] width 397 height 15
click at [228, 270] on link "equity" at bounding box center [232, 266] width 25 height 11
click at [85, 37] on img at bounding box center [74, 32] width 50 height 12
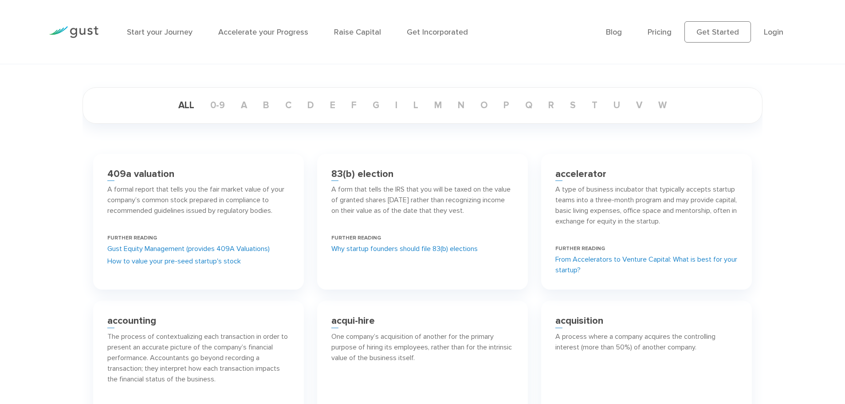
scroll to position [177, 0]
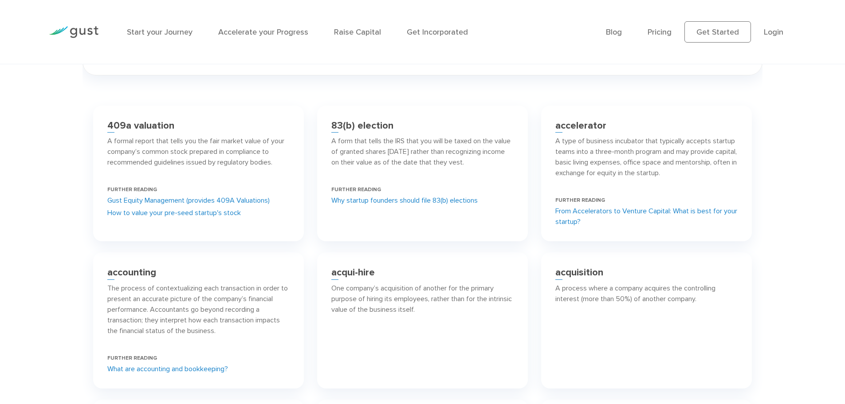
click at [379, 201] on link "Why startup founders should file 83(b) elections" at bounding box center [404, 200] width 146 height 11
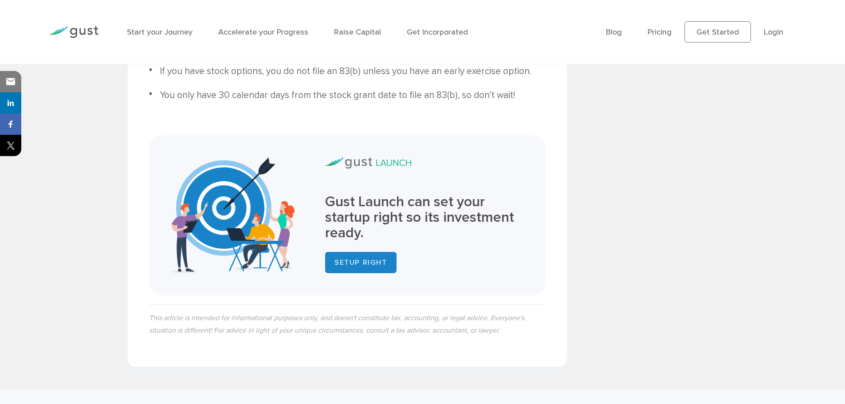
scroll to position [3194, 0]
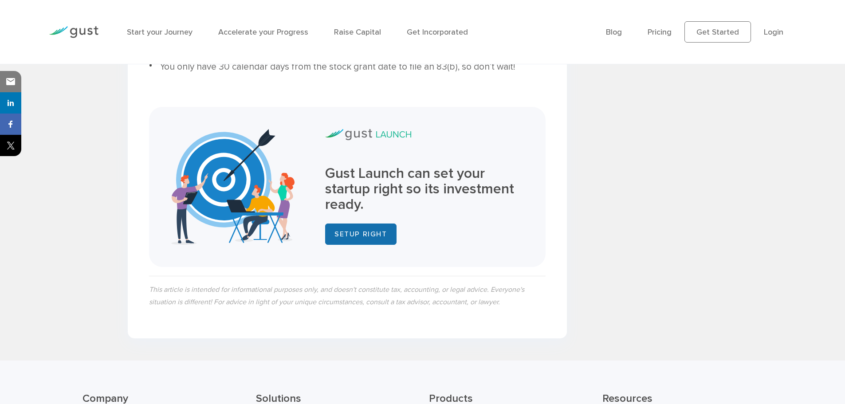
click at [368, 224] on link "SETUP RIGHT" at bounding box center [360, 234] width 71 height 21
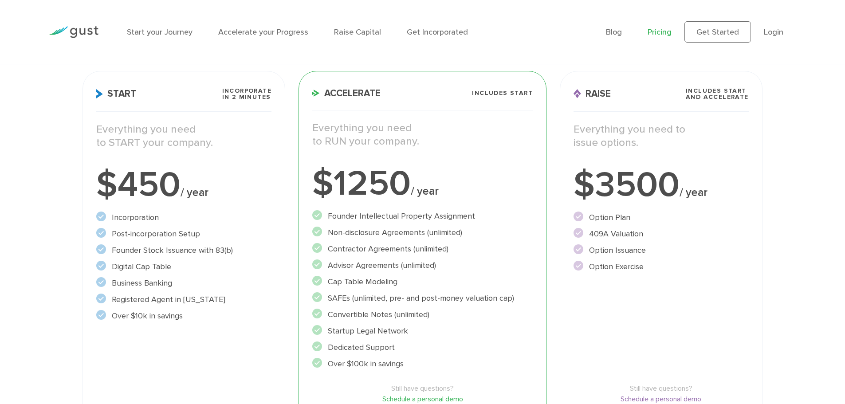
scroll to position [177, 0]
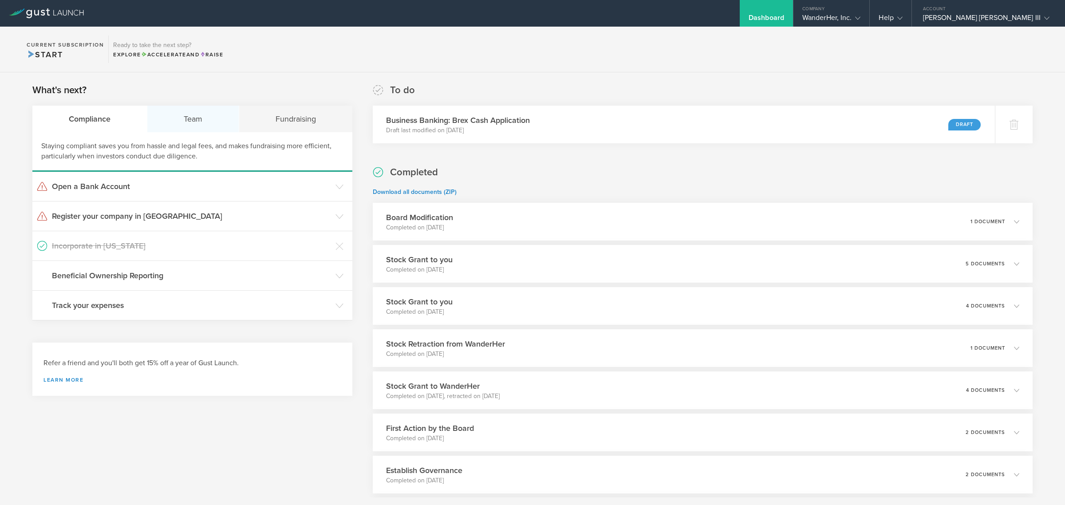
click at [194, 130] on div "Team" at bounding box center [193, 119] width 92 height 27
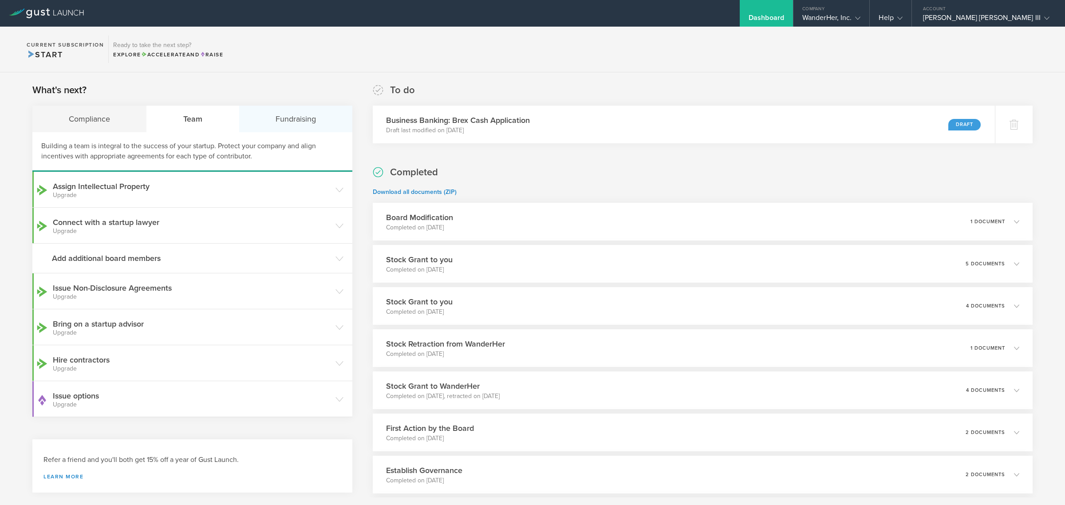
click at [301, 122] on div "Fundraising" at bounding box center [295, 119] width 113 height 27
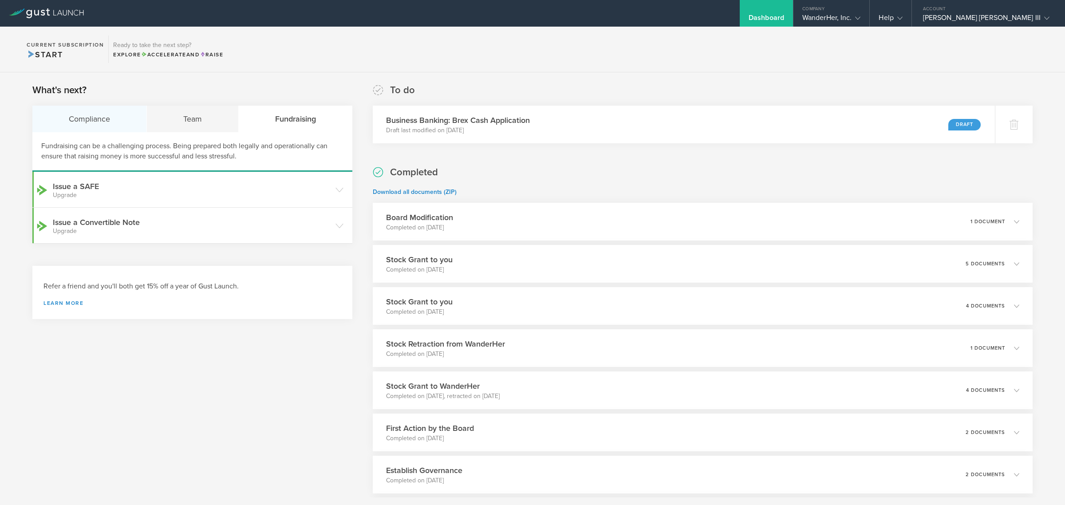
click at [76, 126] on div "Compliance" at bounding box center [89, 119] width 114 height 27
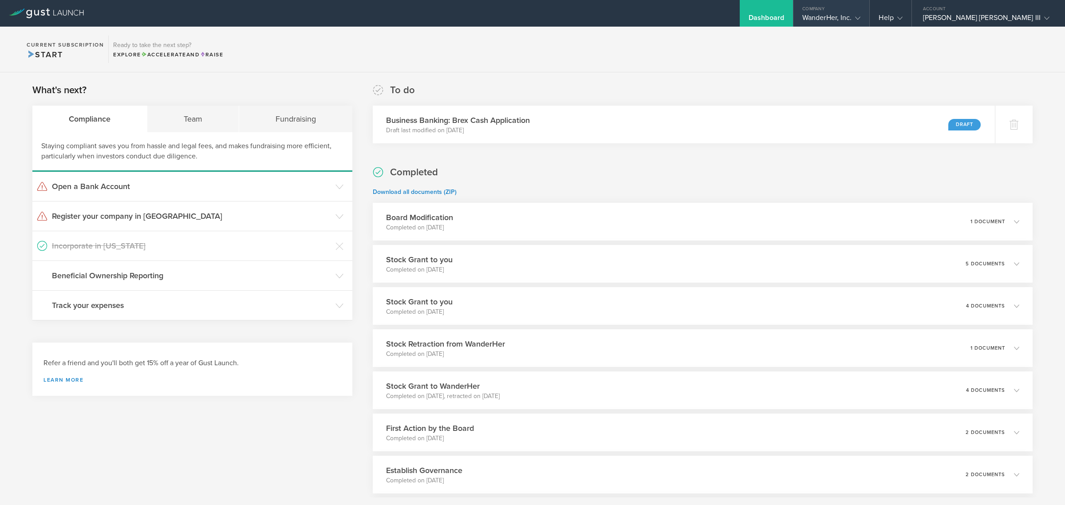
click at [861, 16] on div "WanderHer, Inc." at bounding box center [831, 19] width 59 height 13
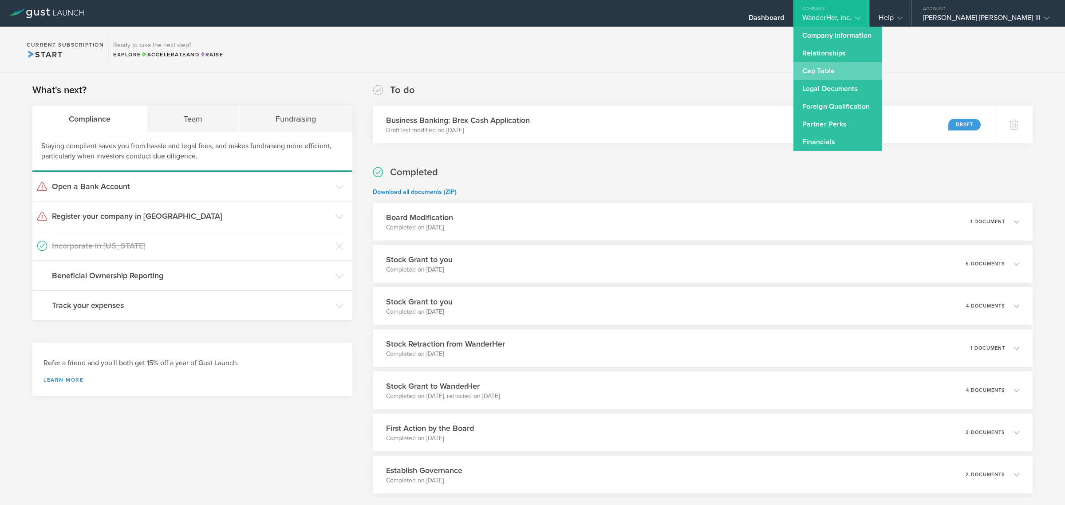
click at [882, 70] on link "Cap Table" at bounding box center [837, 71] width 89 height 18
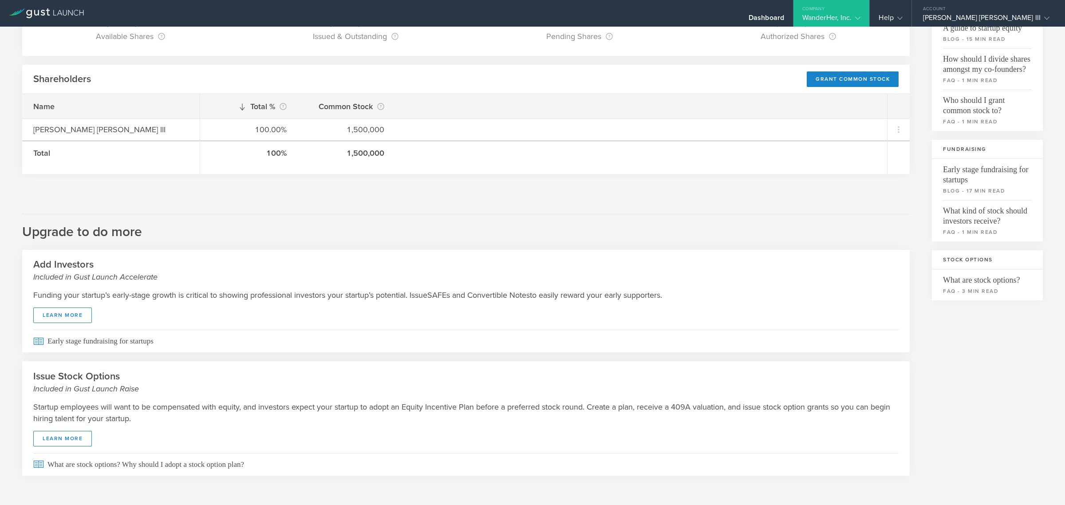
scroll to position [105, 0]
click at [862, 81] on div "Grant Common Stock" at bounding box center [853, 78] width 92 height 16
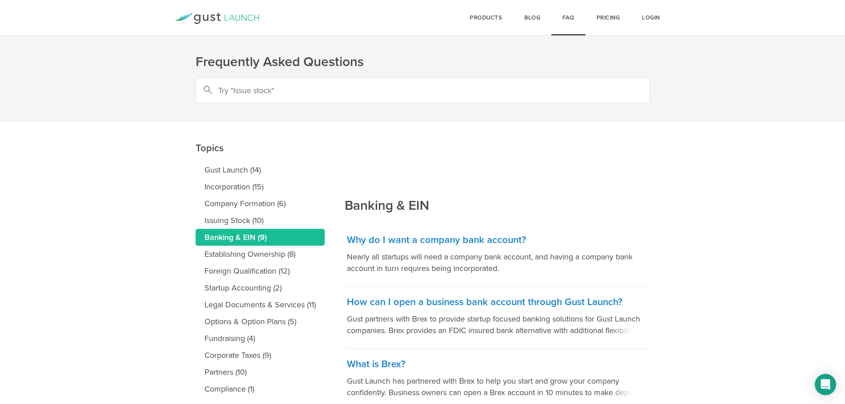
click at [313, 95] on input "text" at bounding box center [423, 91] width 454 height 26
drag, startPoint x: 565, startPoint y: 95, endPoint x: 216, endPoint y: 78, distance: 349.5
click at [216, 78] on input "i need to do more distribution of my stocks and I dont have the option anymore …" at bounding box center [423, 91] width 454 height 26
type input "i need to do more distribution of my stocks and I dont have the option anymore …"
click at [233, 18] on icon at bounding box center [216, 18] width 85 height 11
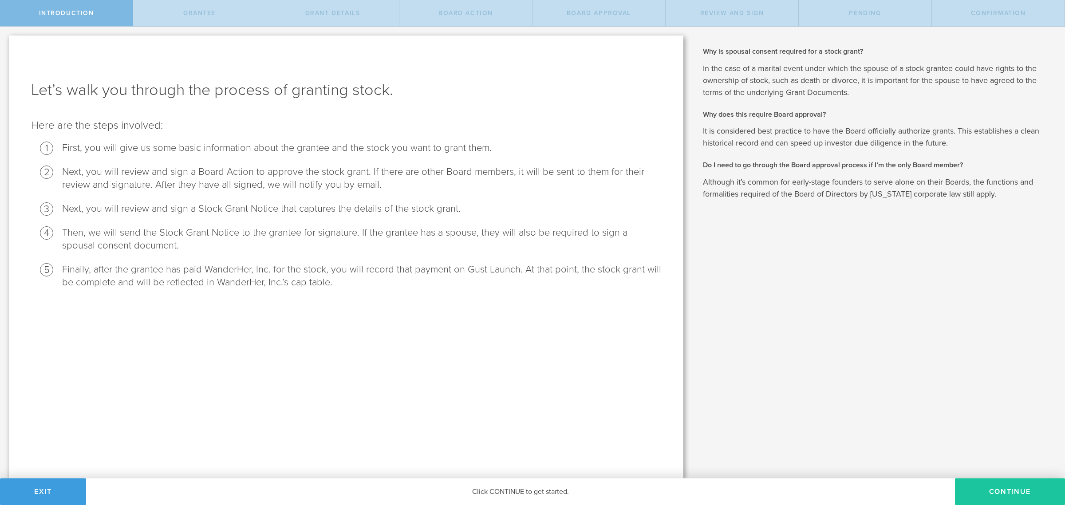
click at [1030, 492] on button "Continue" at bounding box center [1010, 491] width 110 height 27
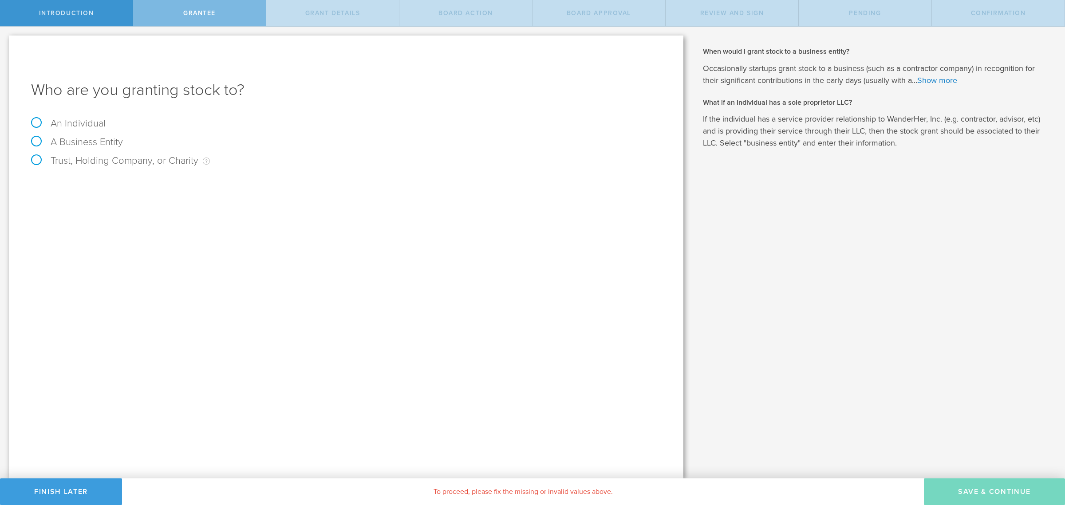
click at [31, 122] on label "An Individual" at bounding box center [68, 124] width 75 height 12
click at [6, 41] on input "An Individual" at bounding box center [3, 34] width 6 height 14
radio input "true"
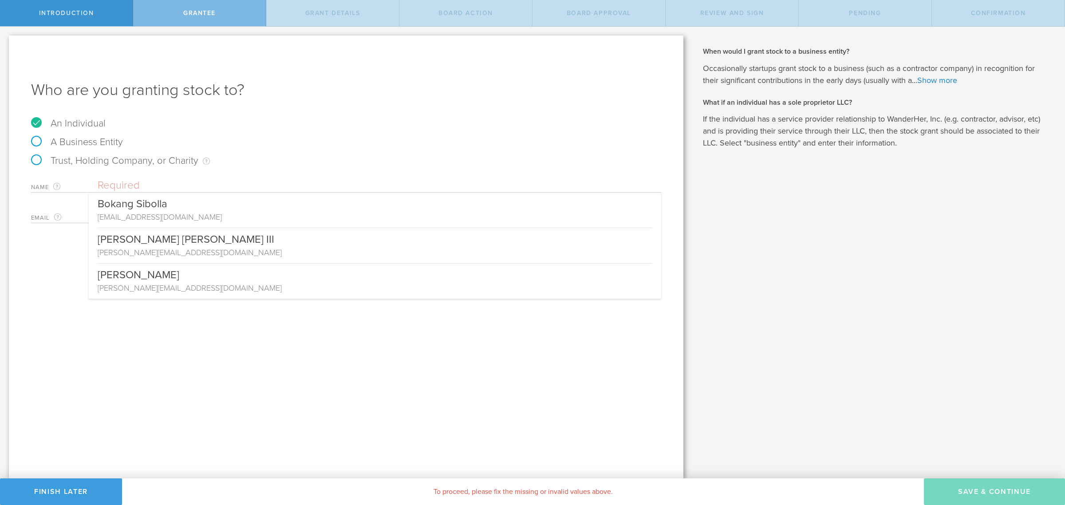
click at [181, 191] on input "text" at bounding box center [379, 185] width 563 height 13
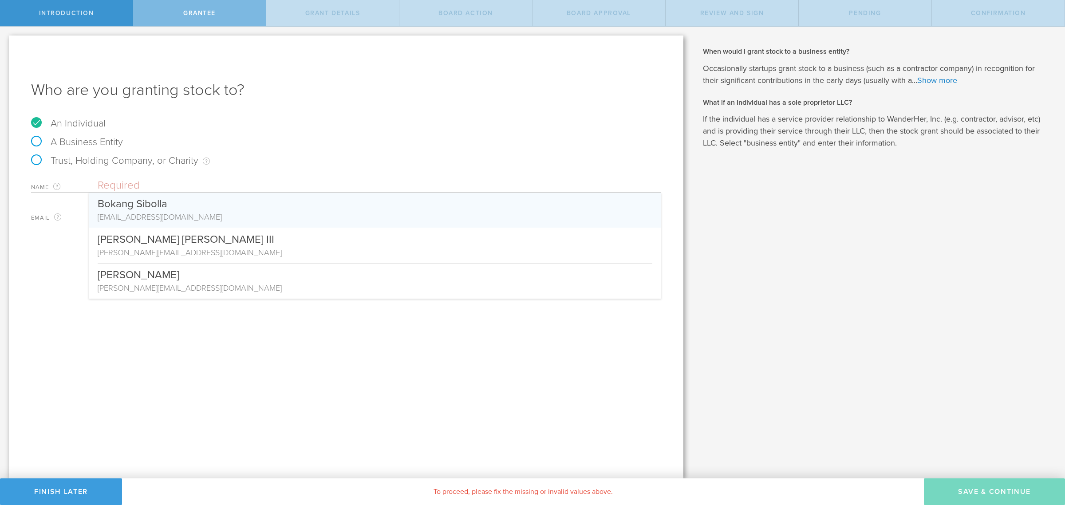
click at [161, 213] on div "[EMAIL_ADDRESS][DOMAIN_NAME]" at bounding box center [375, 217] width 555 height 12
type input "Bokang Sibolla"
type input "[EMAIL_ADDRESS][DOMAIN_NAME]"
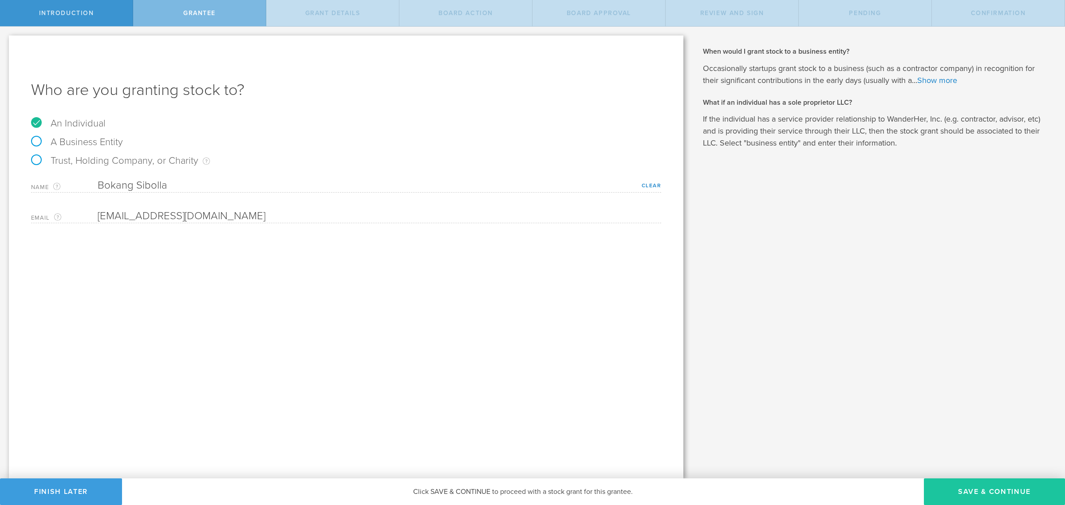
click at [971, 491] on button "Save & Continue" at bounding box center [994, 491] width 141 height 27
type input "48"
type input "12"
select select "none"
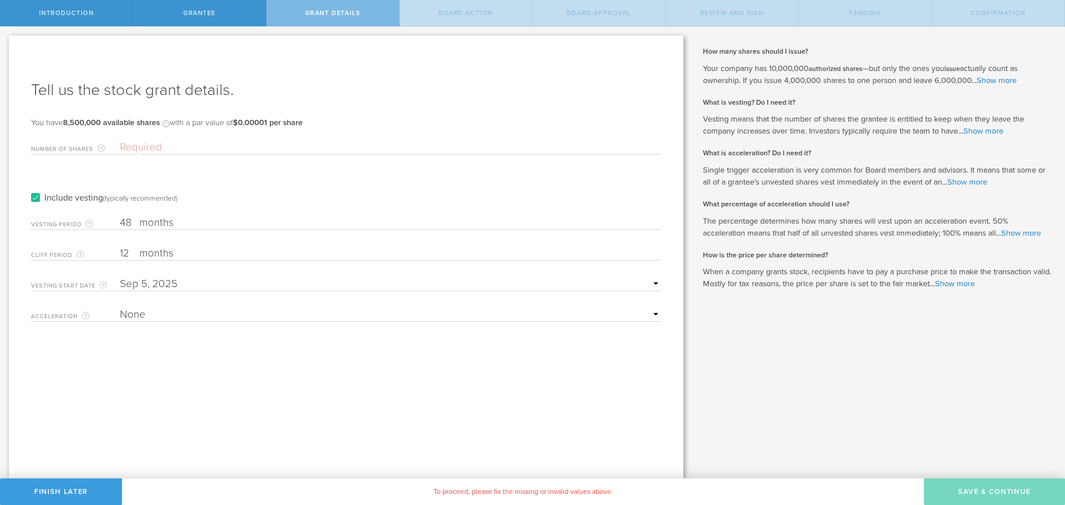
click at [147, 145] on input "Number of Shares The total amount of stock the company is granting to this reci…" at bounding box center [390, 147] width 541 height 13
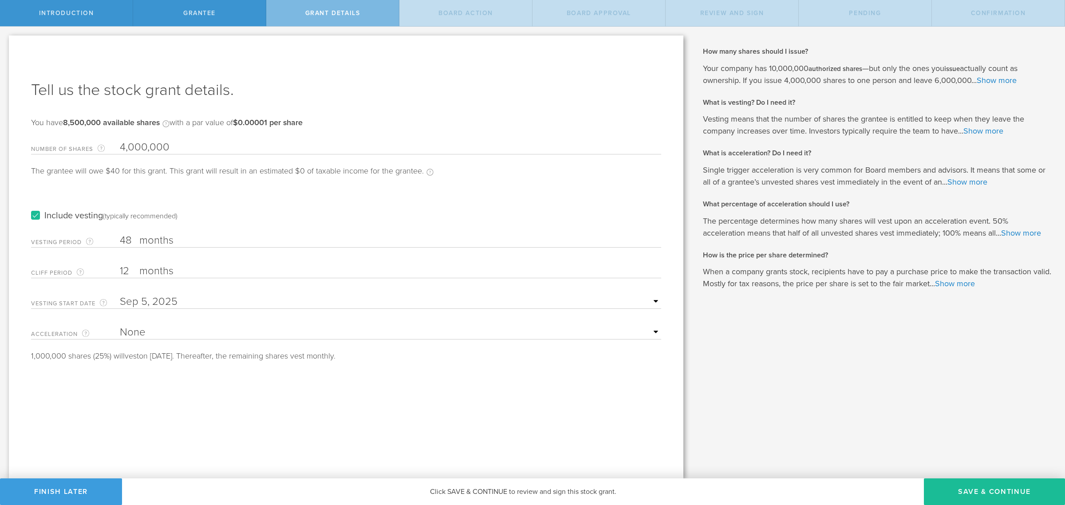
type input "4,000,000"
click at [198, 241] on label "months" at bounding box center [183, 241] width 89 height 15
click at [198, 241] on input "48" at bounding box center [390, 240] width 541 height 13
click at [36, 215] on label "Include vesting (typically recommended)" at bounding box center [104, 215] width 146 height 9
click at [0, 0] on input "Include vesting (typically recommended)" at bounding box center [0, 0] width 0 height 0
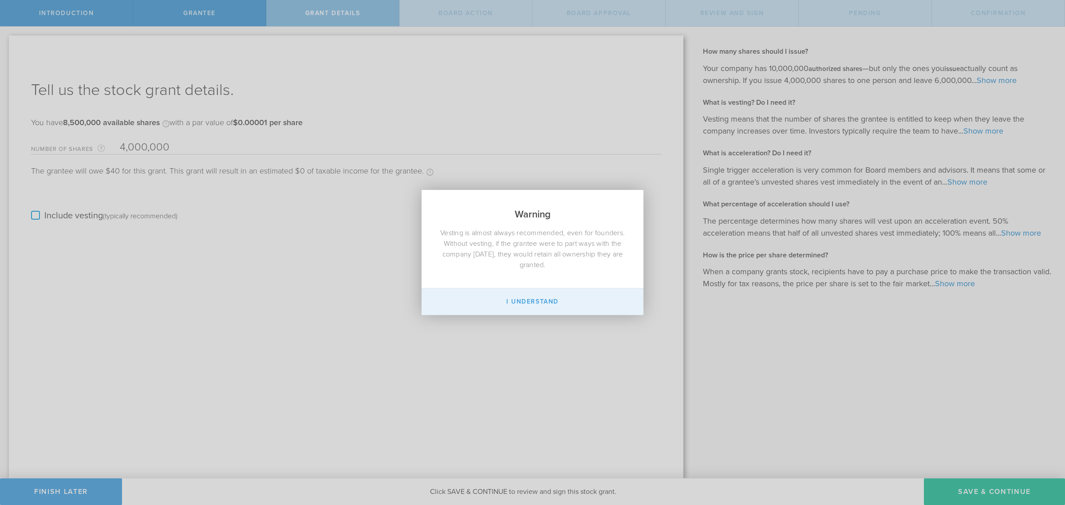
click at [519, 307] on button "I Understand" at bounding box center [532, 301] width 222 height 27
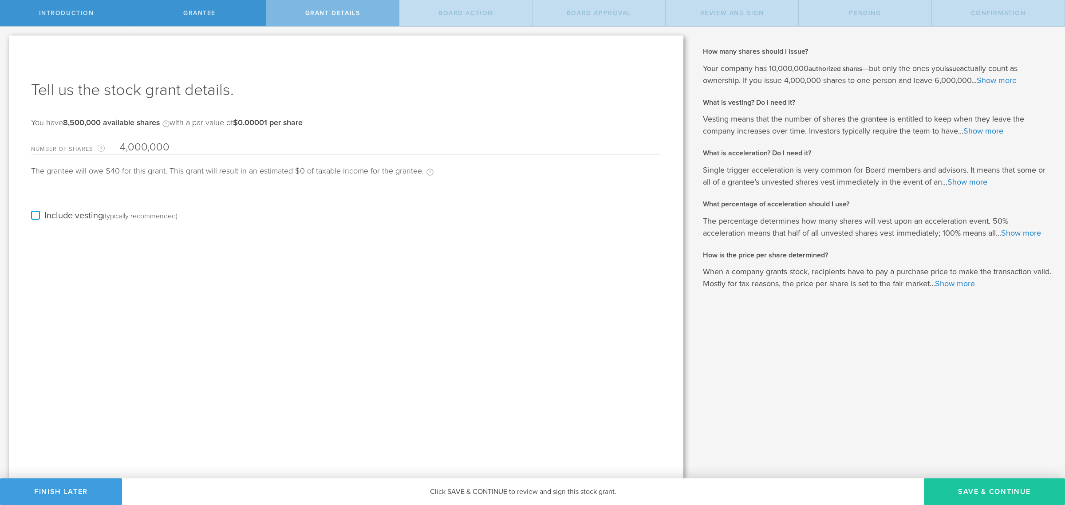
click at [985, 486] on button "Save & Continue" at bounding box center [994, 491] width 141 height 27
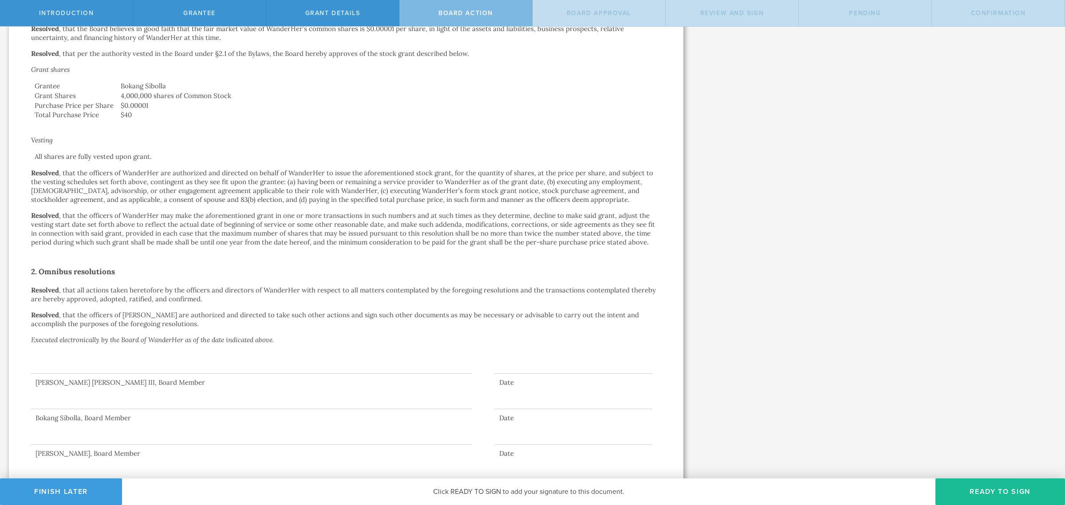
scroll to position [237, 0]
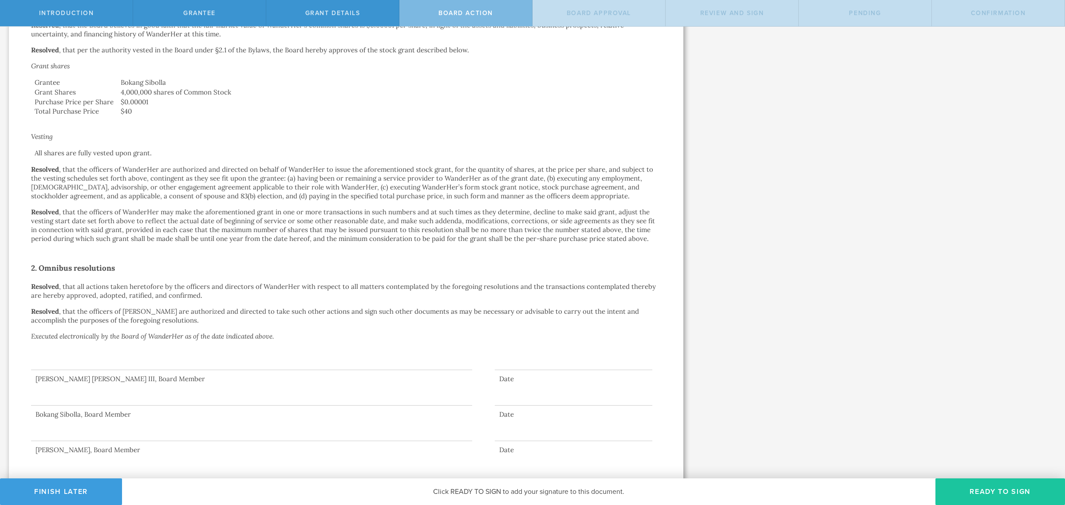
click at [1002, 497] on button "Ready to Sign" at bounding box center [1000, 491] width 130 height 27
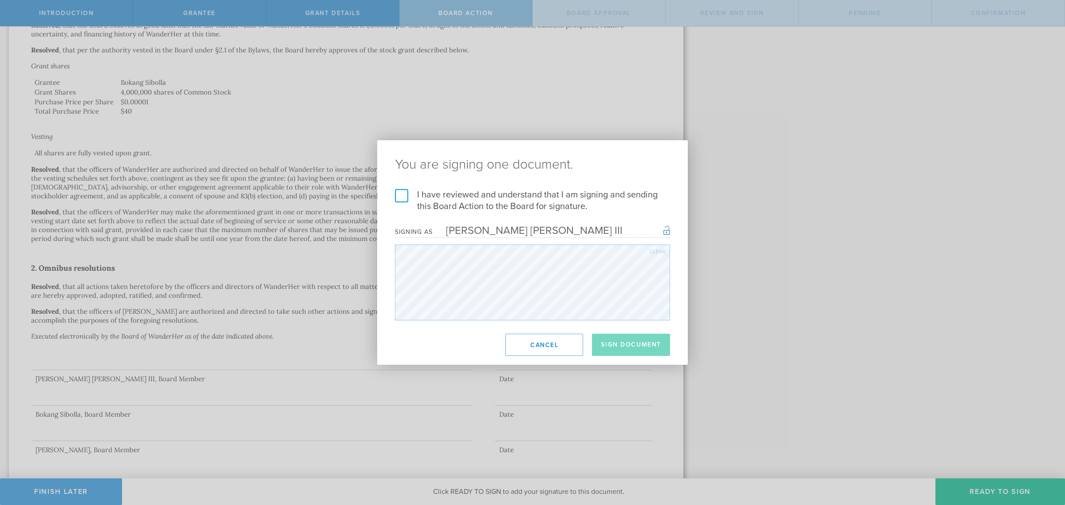
click at [403, 197] on label "I have reviewed and understand that I am signing and sending this Board Action …" at bounding box center [532, 200] width 275 height 23
click at [0, 0] on input "I have reviewed and understand that I am signing and sending this Board Action …" at bounding box center [0, 0] width 0 height 0
click at [633, 347] on button "Sign Document" at bounding box center [631, 345] width 78 height 22
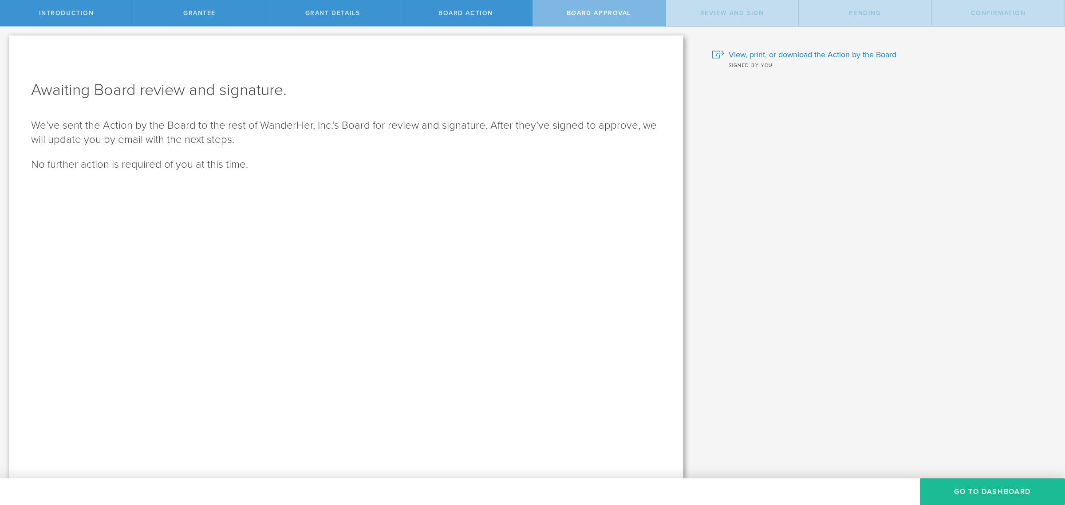
scroll to position [0, 0]
click at [994, 492] on button "Go To Dashboard" at bounding box center [992, 491] width 145 height 27
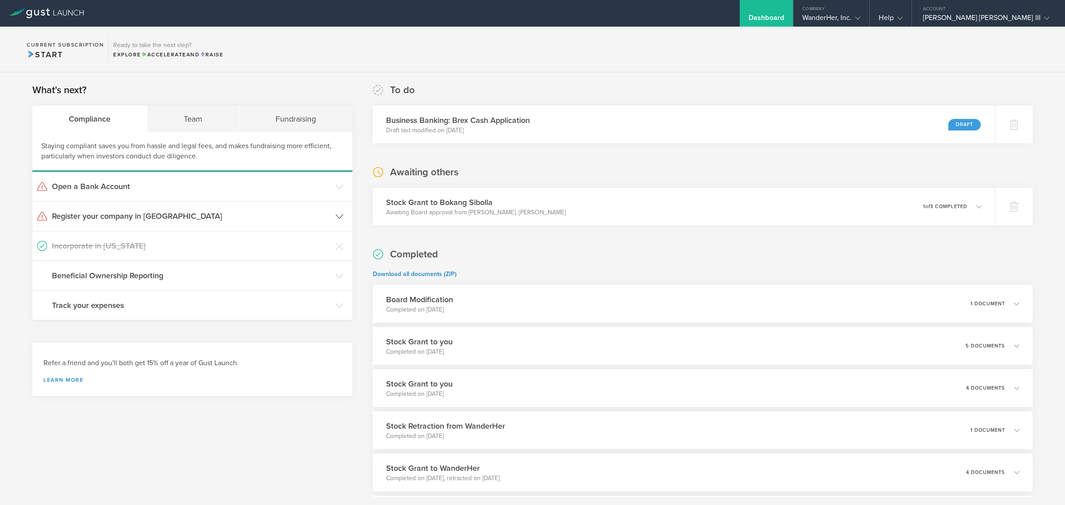
click at [335, 220] on icon at bounding box center [339, 217] width 8 height 8
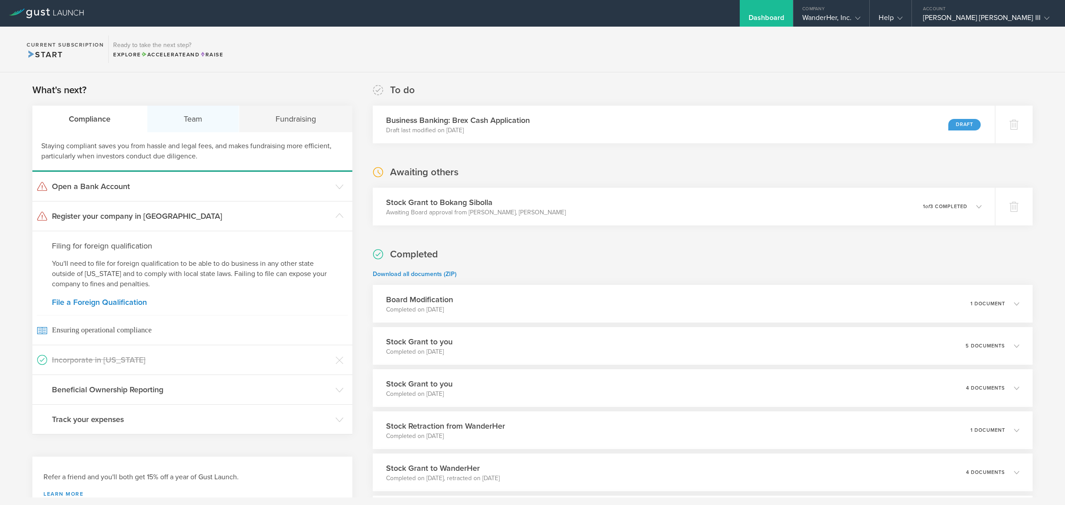
click at [180, 127] on div "Team" at bounding box center [193, 119] width 92 height 27
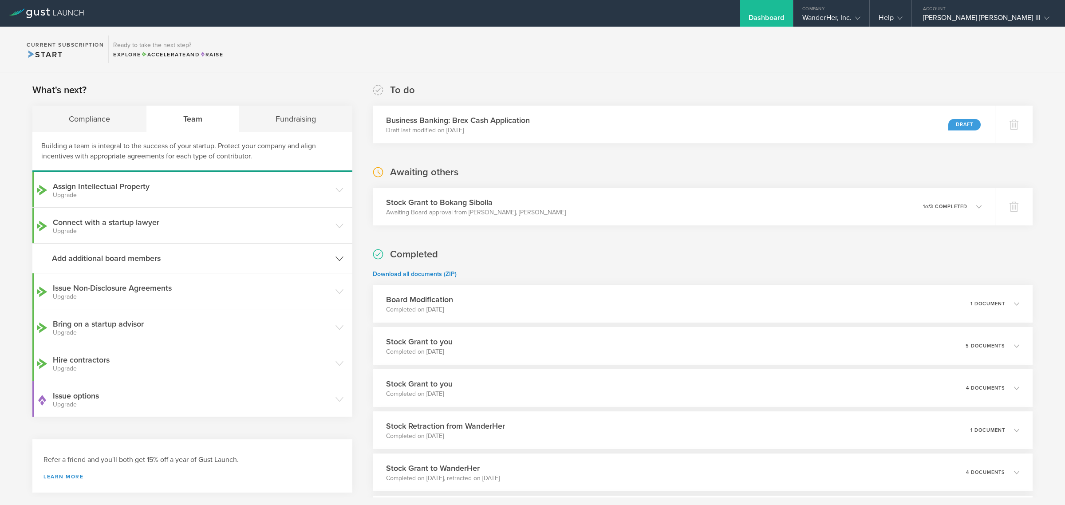
click at [144, 259] on h3 "Add additional board members" at bounding box center [191, 258] width 279 height 12
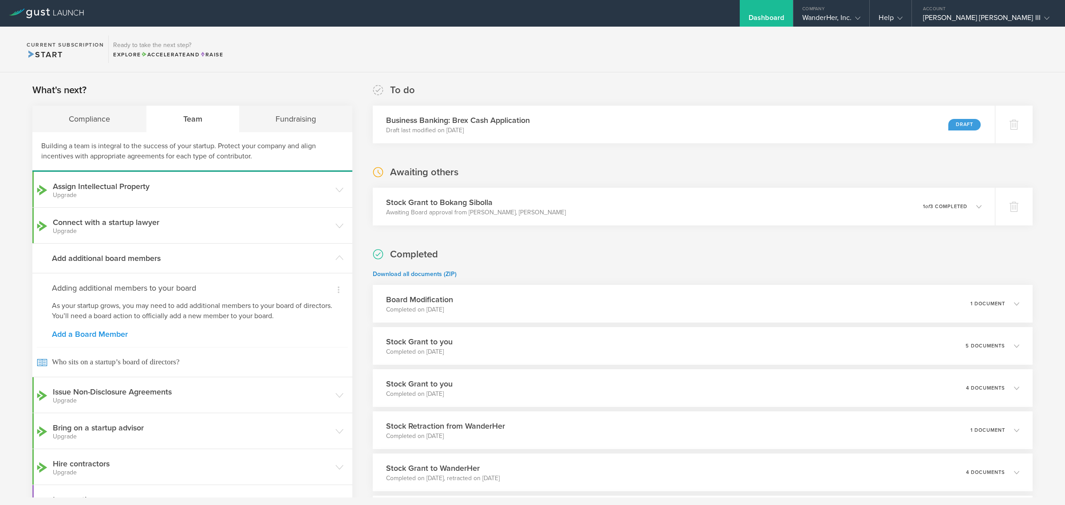
click at [94, 331] on link "Add a Board Member" at bounding box center [192, 334] width 281 height 8
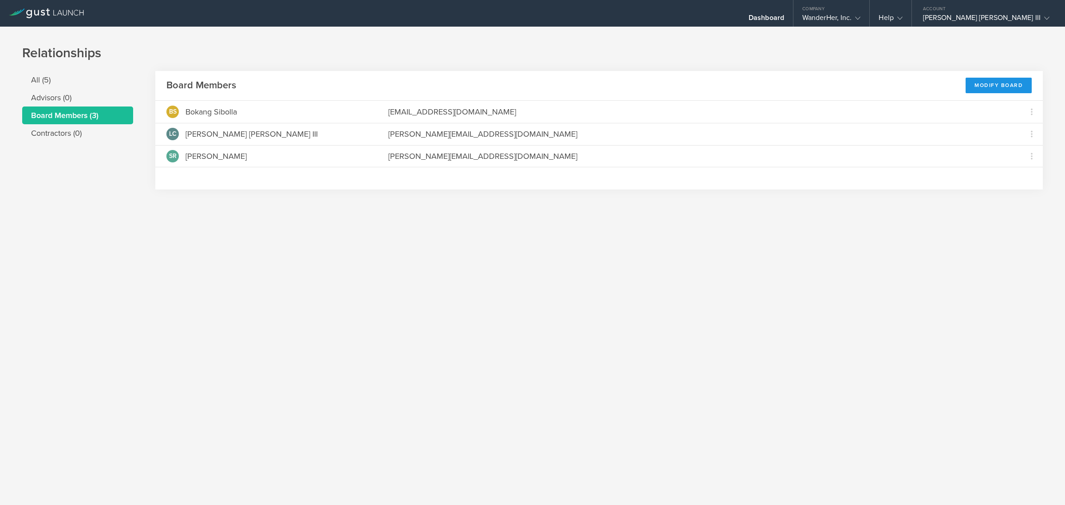
click at [1011, 80] on div "Modify Board" at bounding box center [998, 86] width 66 height 16
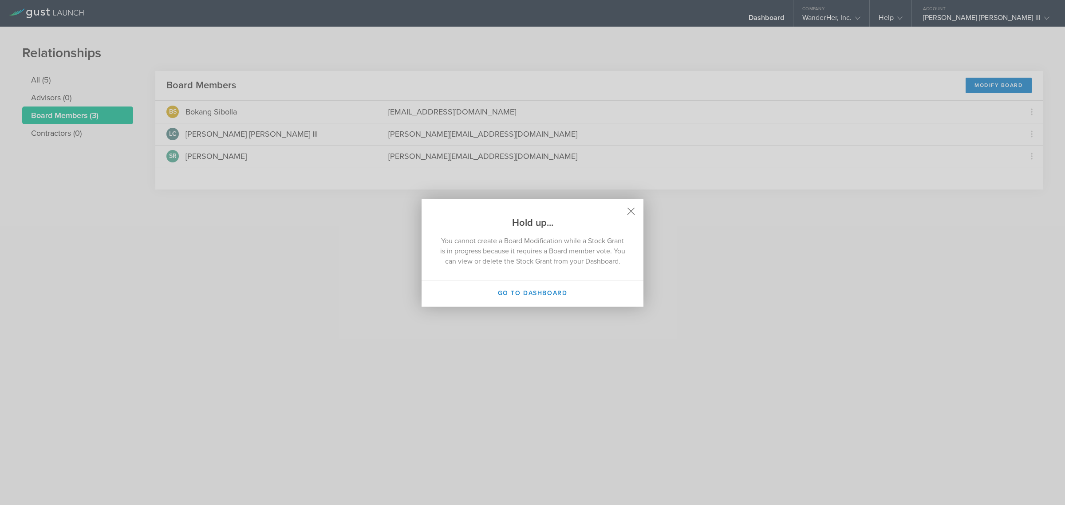
click at [633, 207] on icon at bounding box center [631, 211] width 8 height 8
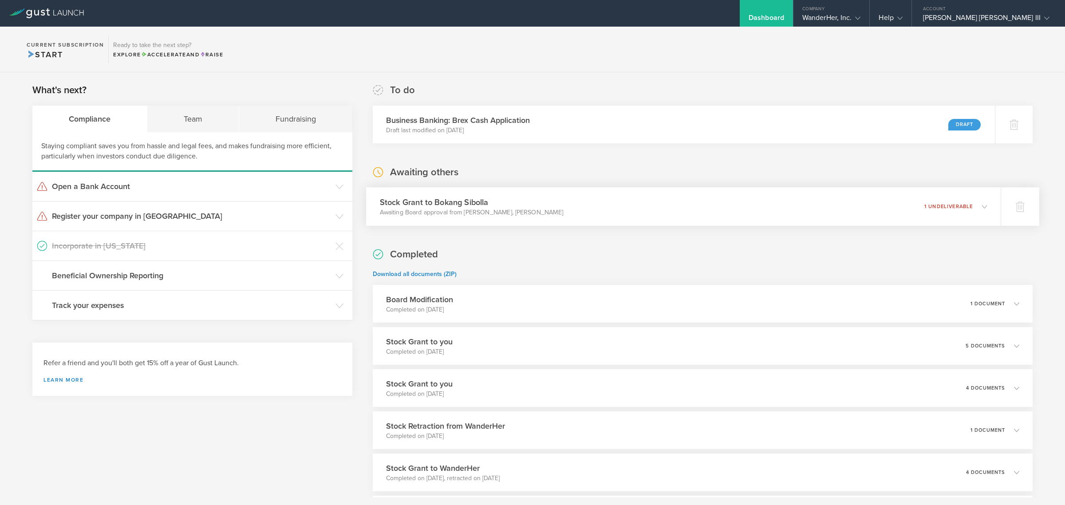
click at [972, 205] on icon at bounding box center [979, 206] width 15 height 8
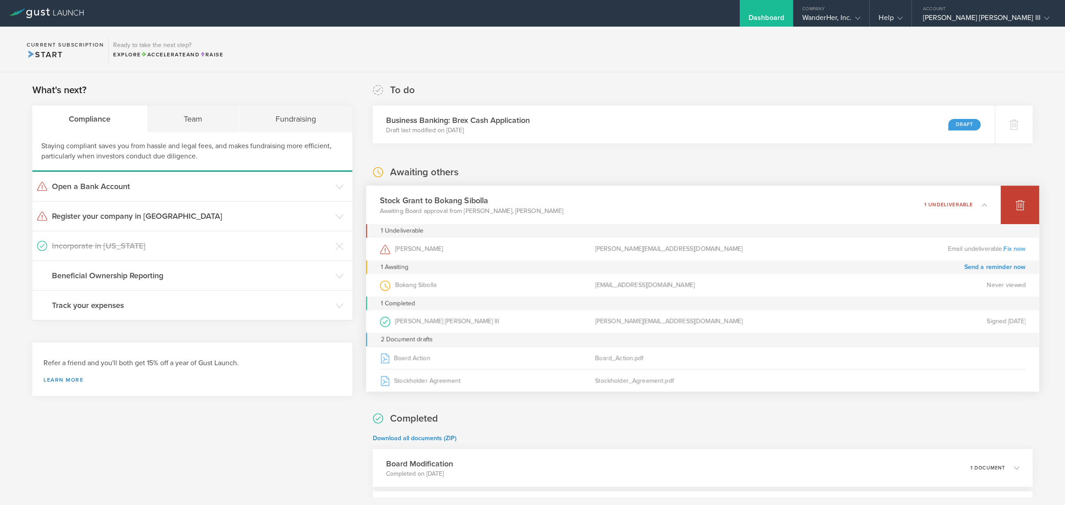
click at [1015, 209] on icon at bounding box center [1019, 205] width 9 height 8
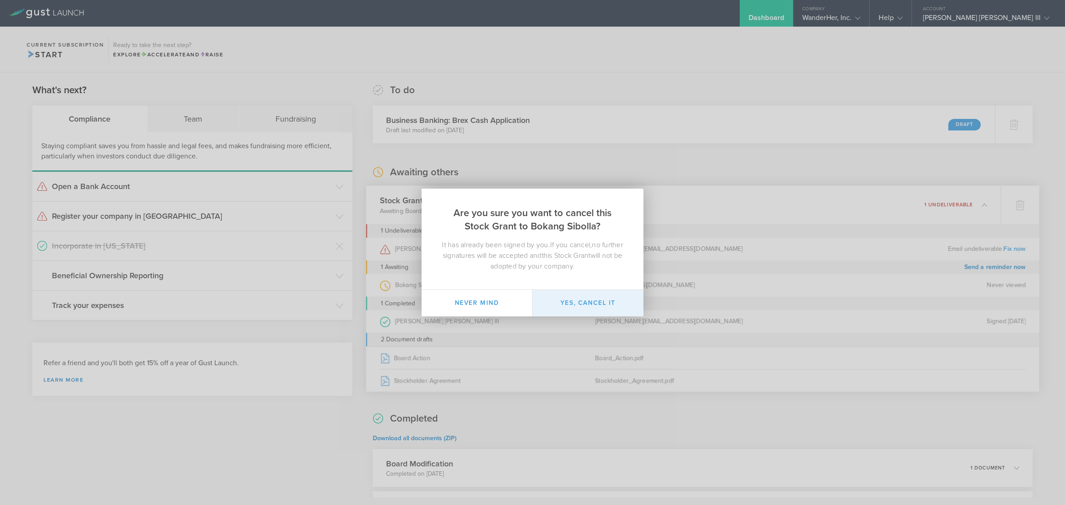
click at [609, 305] on button "Yes, cancel it" at bounding box center [587, 303] width 111 height 27
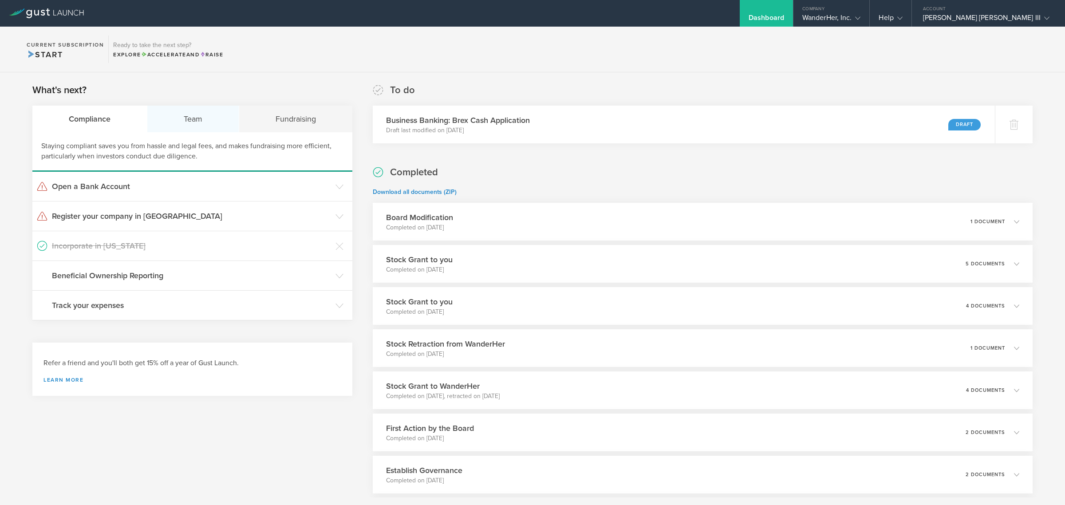
click at [181, 111] on div "Team" at bounding box center [193, 119] width 92 height 27
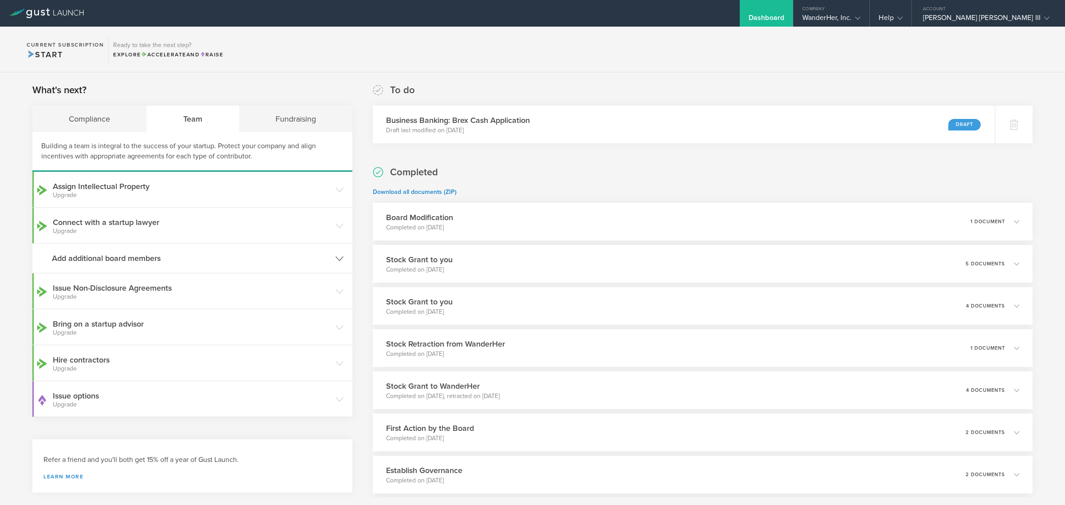
click at [147, 262] on h3 "Add additional board members" at bounding box center [191, 258] width 279 height 12
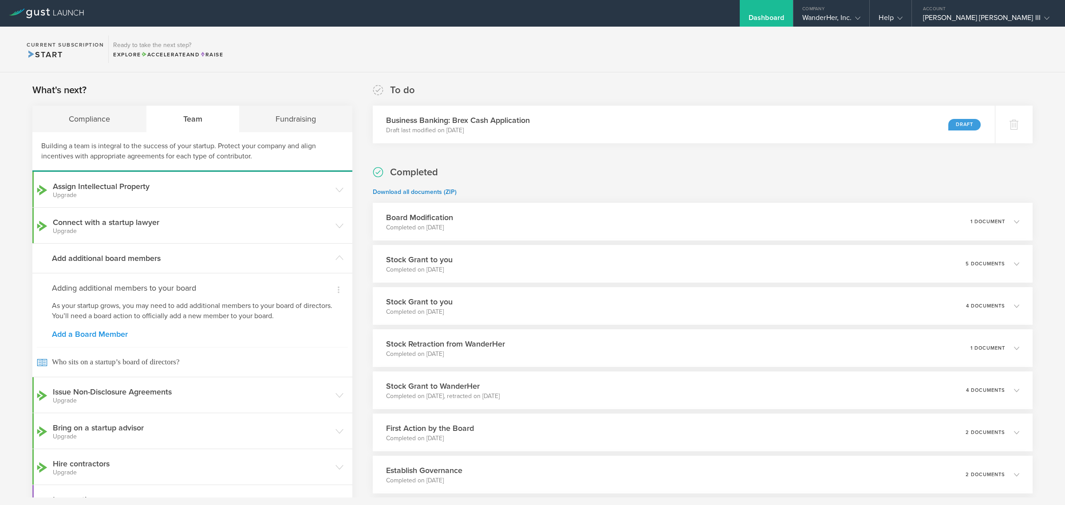
click at [101, 332] on link "Add a Board Member" at bounding box center [192, 334] width 281 height 8
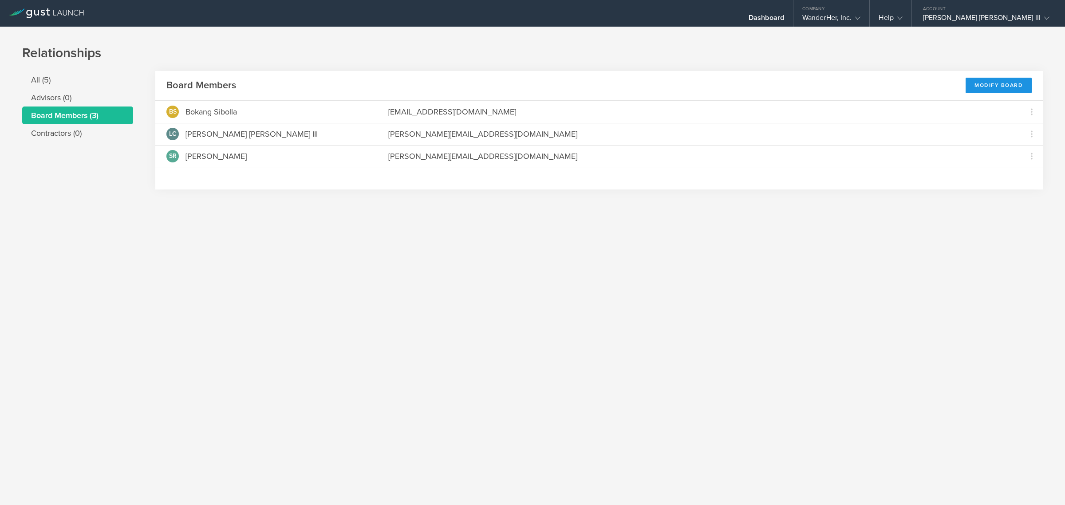
click at [990, 91] on div "Modify Board" at bounding box center [998, 86] width 66 height 16
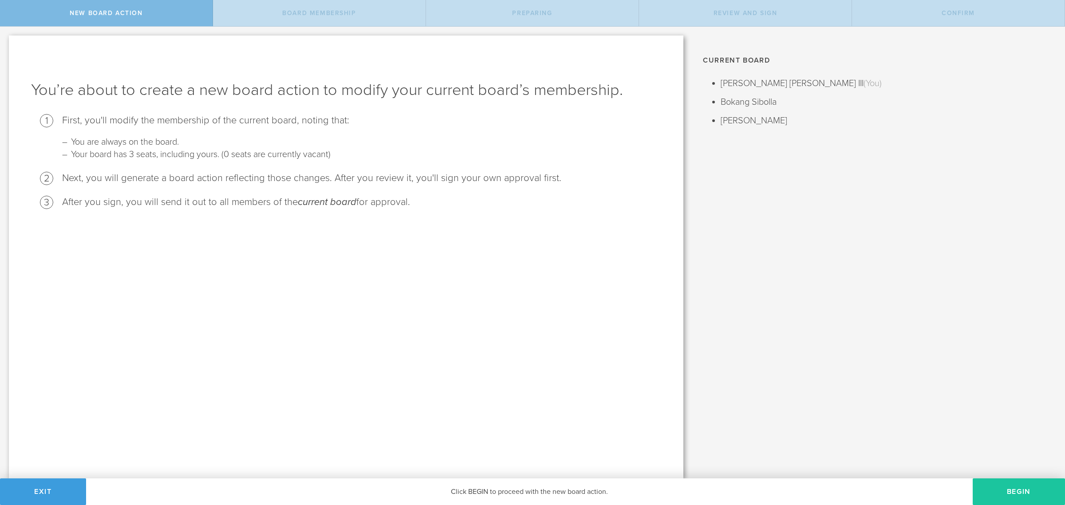
click at [1030, 484] on button "Begin" at bounding box center [1018, 491] width 92 height 27
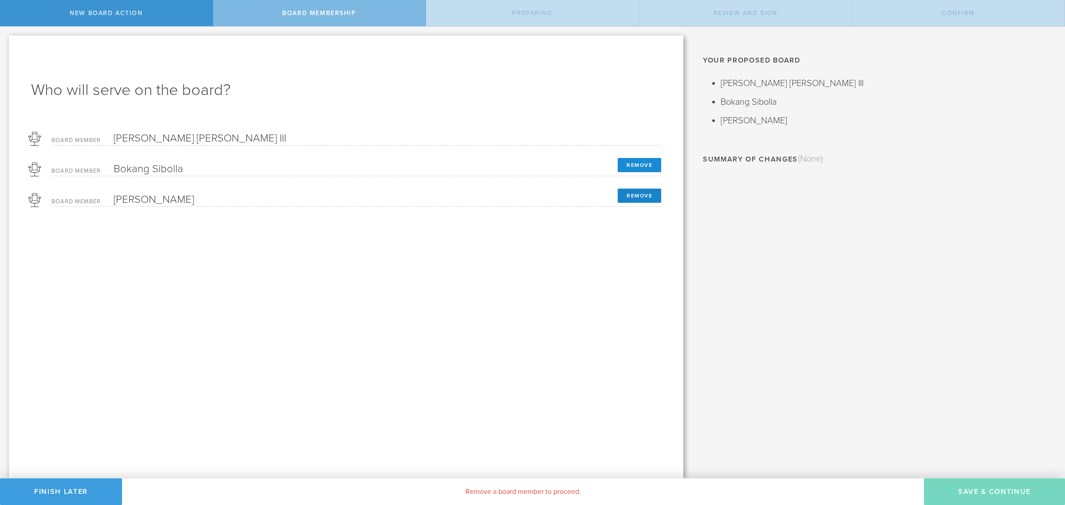
click at [641, 165] on button "Remove" at bounding box center [639, 165] width 43 height 14
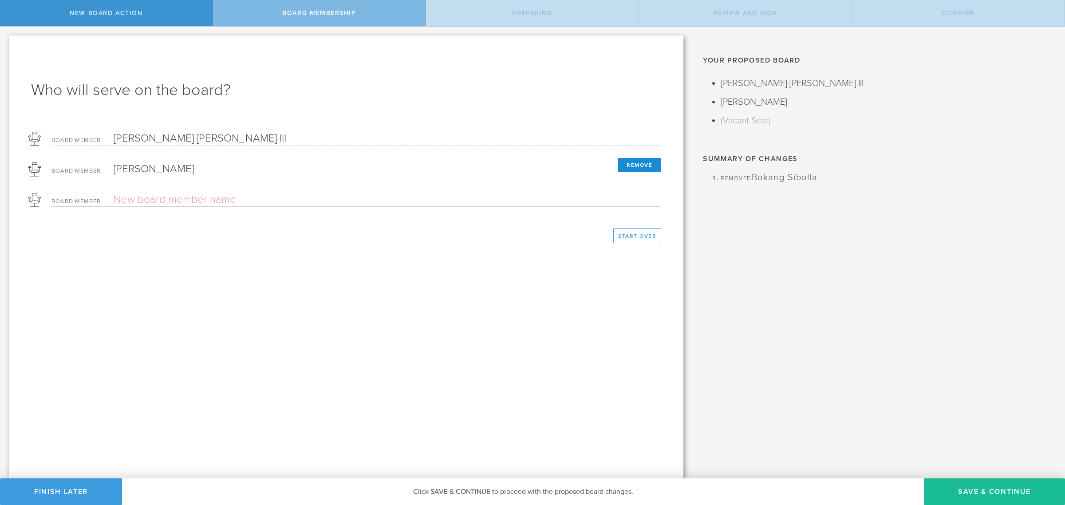
click at [653, 165] on button "Remove" at bounding box center [639, 165] width 43 height 14
click at [992, 493] on button "Save & Continue" at bounding box center [994, 491] width 141 height 27
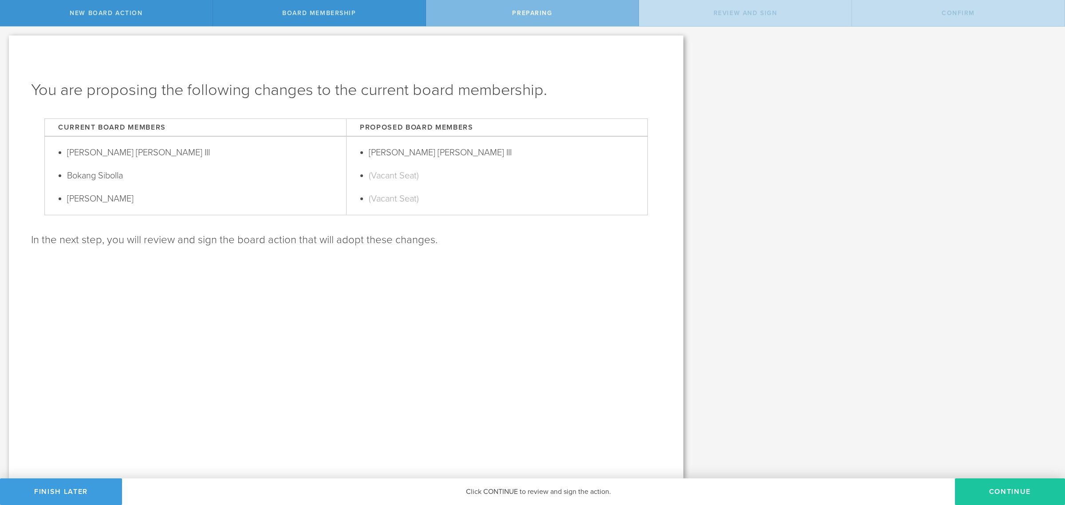
click at [984, 491] on button "Continue" at bounding box center [1010, 491] width 110 height 27
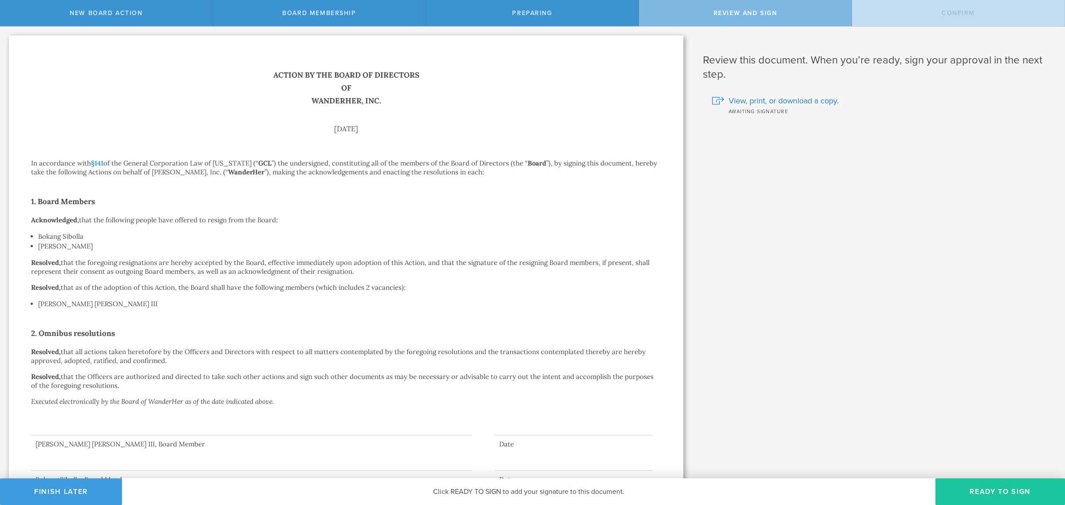
click at [989, 487] on button "Ready to Sign" at bounding box center [1000, 491] width 130 height 27
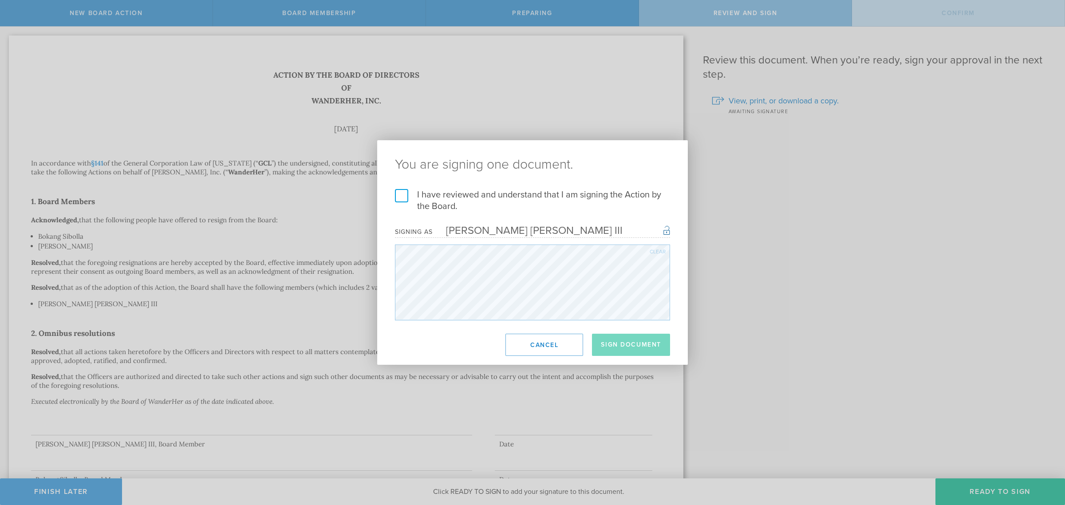
drag, startPoint x: 406, startPoint y: 193, endPoint x: 477, endPoint y: 244, distance: 87.8
click at [406, 194] on label "I have reviewed and understand that I am signing the Action by the Board." at bounding box center [532, 200] width 275 height 23
click at [0, 0] on input "I have reviewed and understand that I am signing the Action by the Board." at bounding box center [0, 0] width 0 height 0
click at [650, 342] on button "Sign Document" at bounding box center [631, 345] width 78 height 22
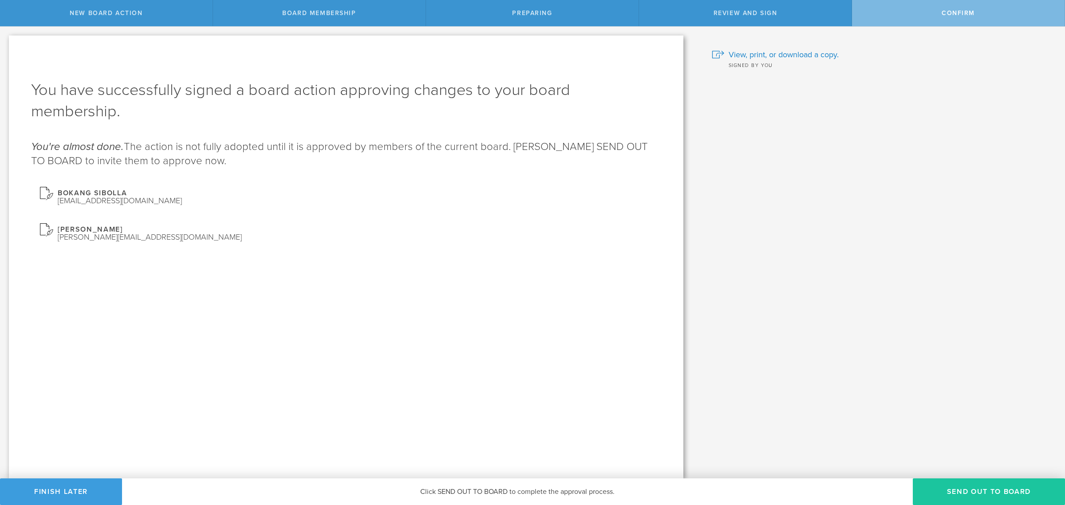
click at [1006, 492] on button "Send out to board" at bounding box center [989, 491] width 152 height 27
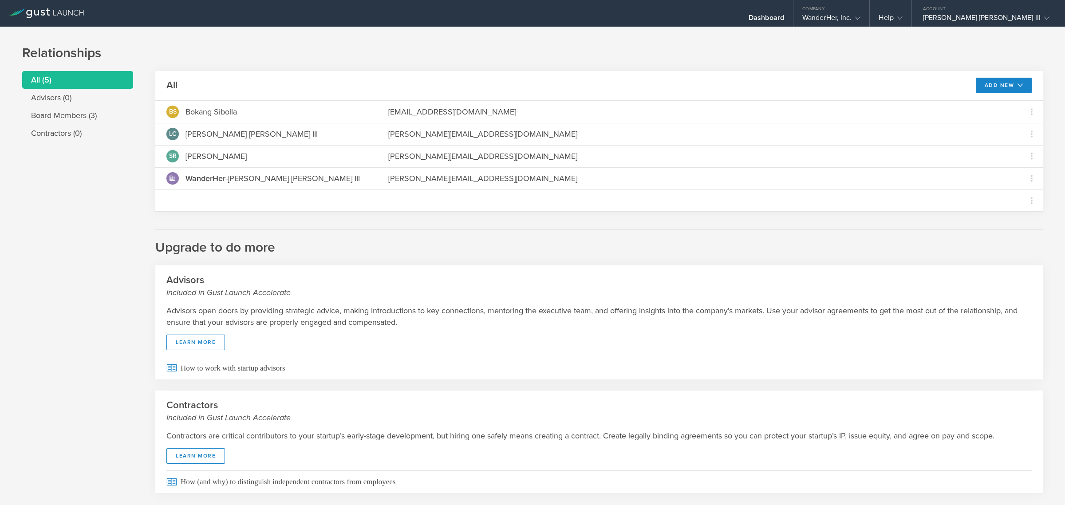
click at [48, 11] on icon at bounding box center [46, 13] width 75 height 10
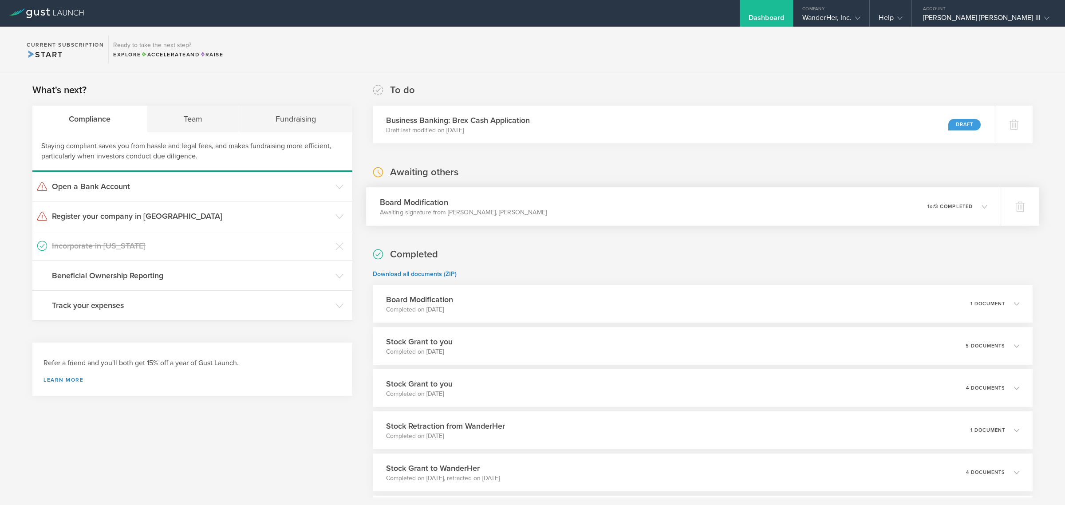
click at [978, 209] on icon at bounding box center [979, 206] width 15 height 8
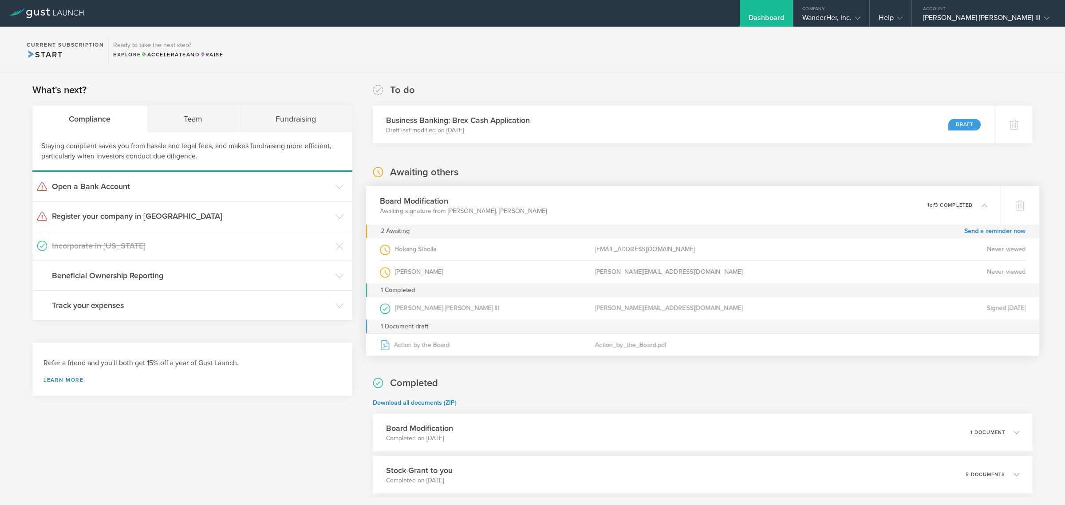
click at [1000, 254] on div "Never viewed" at bounding box center [917, 249] width 215 height 22
click at [963, 208] on div "0 undeliverable 1 of 3 completed" at bounding box center [957, 205] width 60 height 15
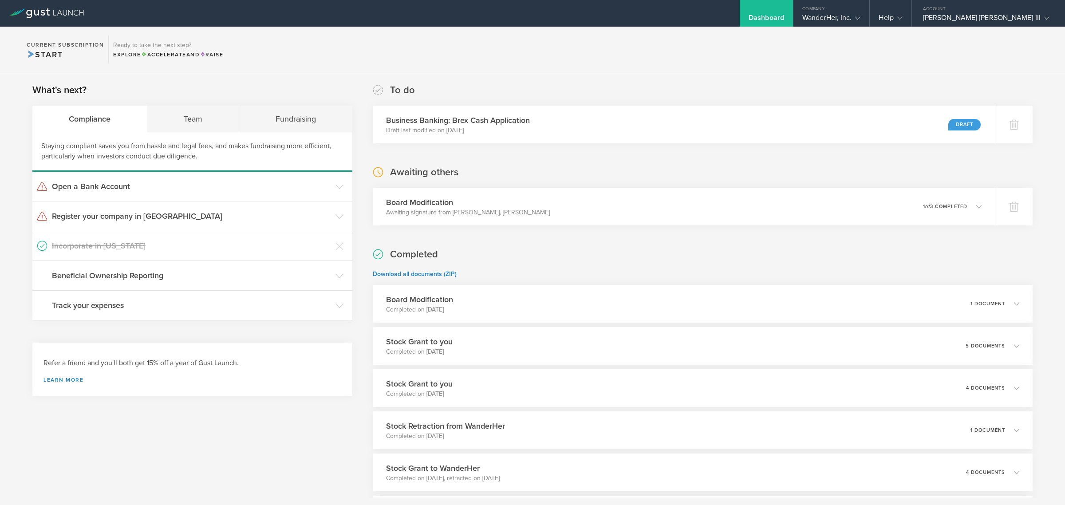
click at [951, 254] on div "Completed Download all documents (ZIP) Board Modification Completed on Sep 5, 2…" at bounding box center [703, 433] width 660 height 370
click at [549, 206] on div "Board Modification Awaiting signature from Bokang Sibolla, Sergio Ruiz Moral 0 …" at bounding box center [683, 206] width 634 height 39
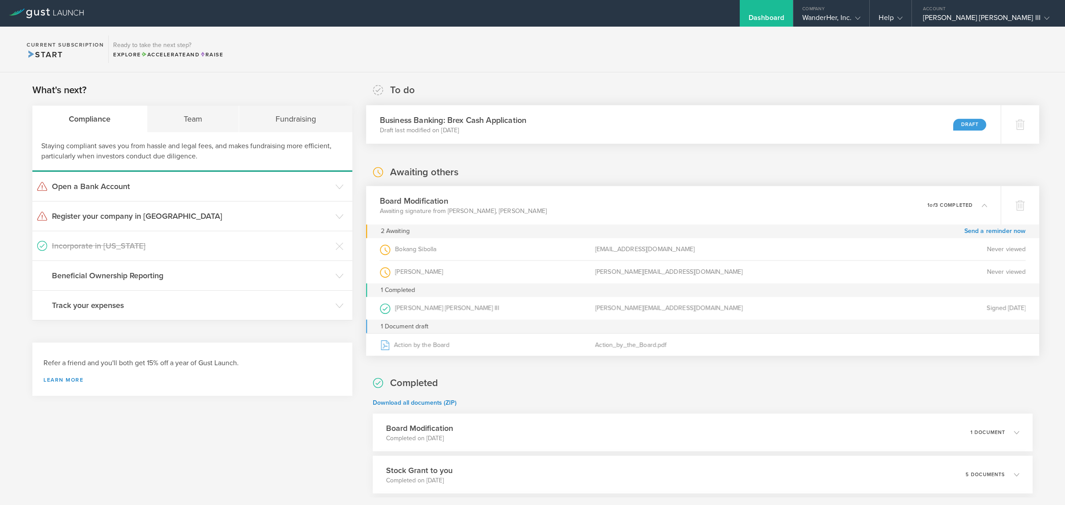
click at [624, 123] on div "Business Banking: Brex Cash Application Draft last modified on Sep 5, 2025 Draft" at bounding box center [683, 124] width 634 height 39
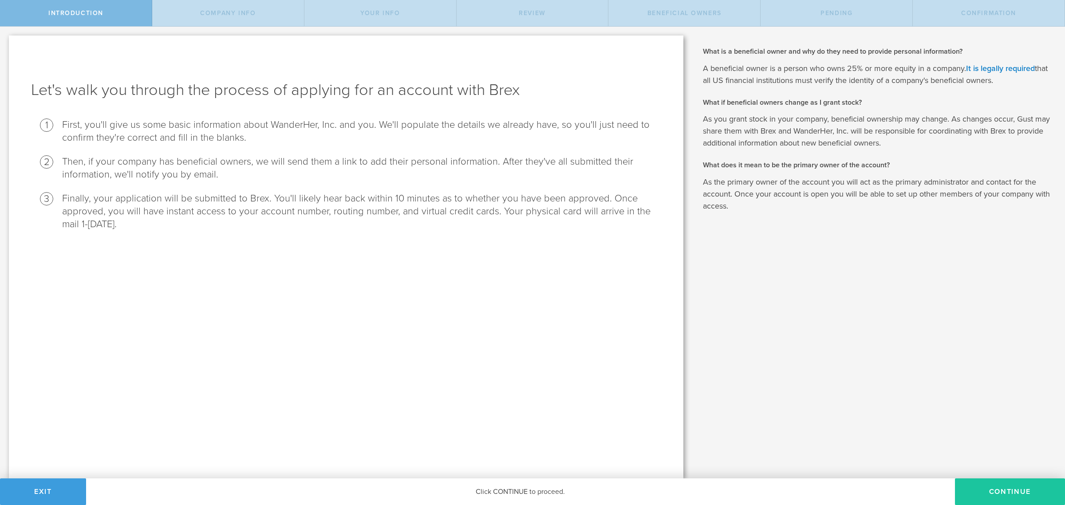
click at [990, 496] on button "Continue" at bounding box center [1010, 491] width 110 height 27
select select "string:C_CORP"
type input "Solo women’s travel & safety app"
type input "(914) 318-4815"
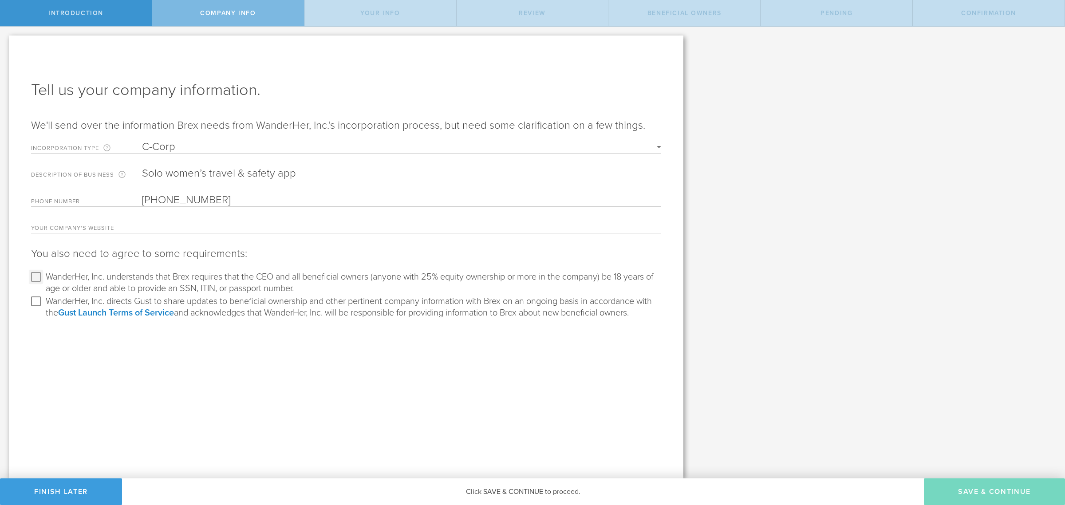
click at [40, 274] on input "WanderHer, Inc. understands that Brex requires that the CEO and all beneficial …" at bounding box center [36, 277] width 14 height 14
checkbox input "true"
click at [38, 294] on div "WanderHer, Inc. understands that Brex requires that the CEO and all beneficial …" at bounding box center [346, 282] width 630 height 24
click at [32, 303] on input "WanderHer, Inc. directs Gust to share updates to beneficial ownership and other…" at bounding box center [36, 301] width 14 height 14
checkbox input "true"
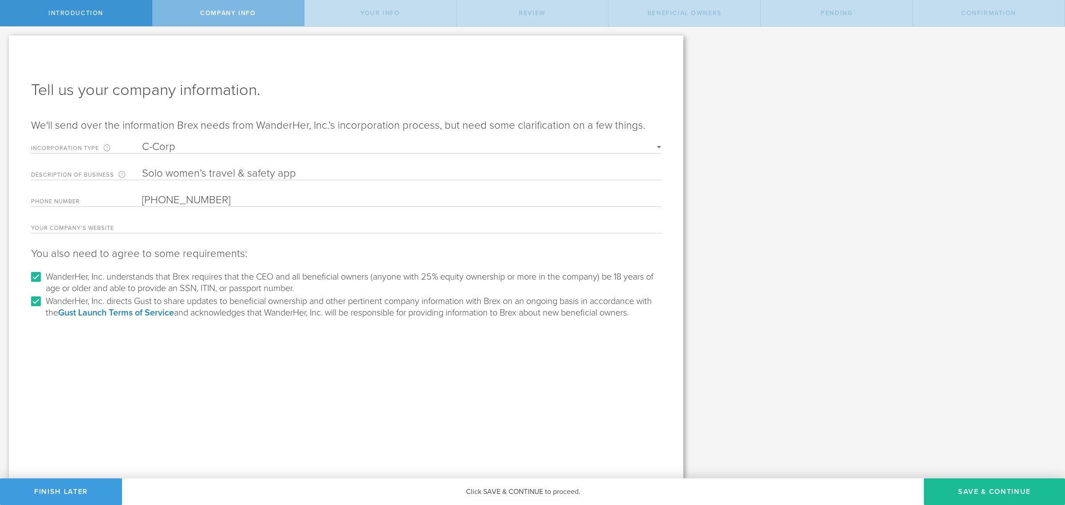
drag, startPoint x: 252, startPoint y: 387, endPoint x: 250, endPoint y: 345, distance: 42.2
click at [252, 387] on div "Tell us your company information. We'll send over the information Brex needs fr…" at bounding box center [346, 256] width 674 height 443
click at [201, 218] on form "Incorporation Type Unless you've changed this outside Gust Launch, you're a C-C…" at bounding box center [346, 230] width 630 height 177
click at [231, 193] on form "Incorporation Type Unless you've changed this outside Gust Launch, you're a C-C…" at bounding box center [346, 230] width 630 height 177
click at [237, 200] on input "(914) 318-4815" at bounding box center [401, 199] width 519 height 13
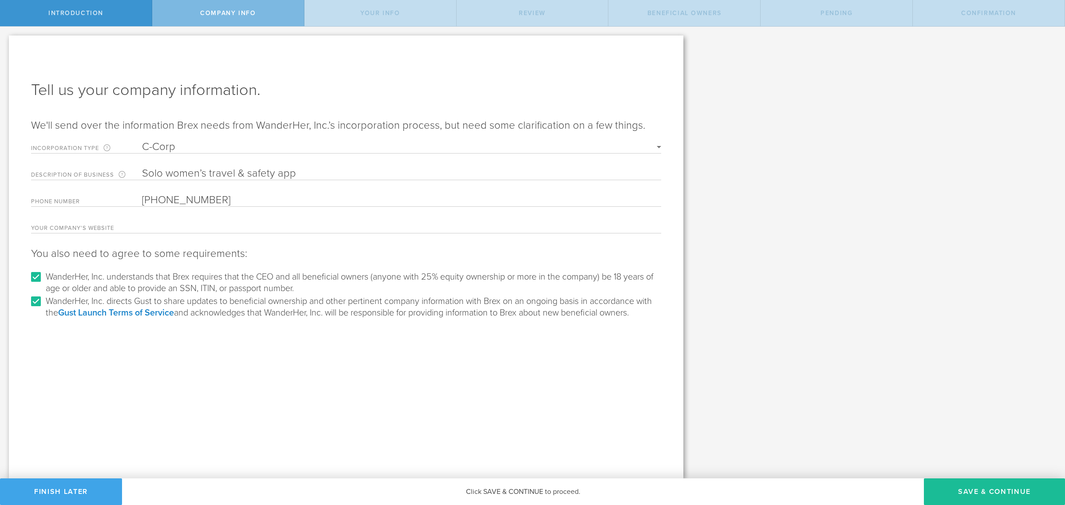
click at [86, 484] on button "Finish Later" at bounding box center [61, 491] width 122 height 27
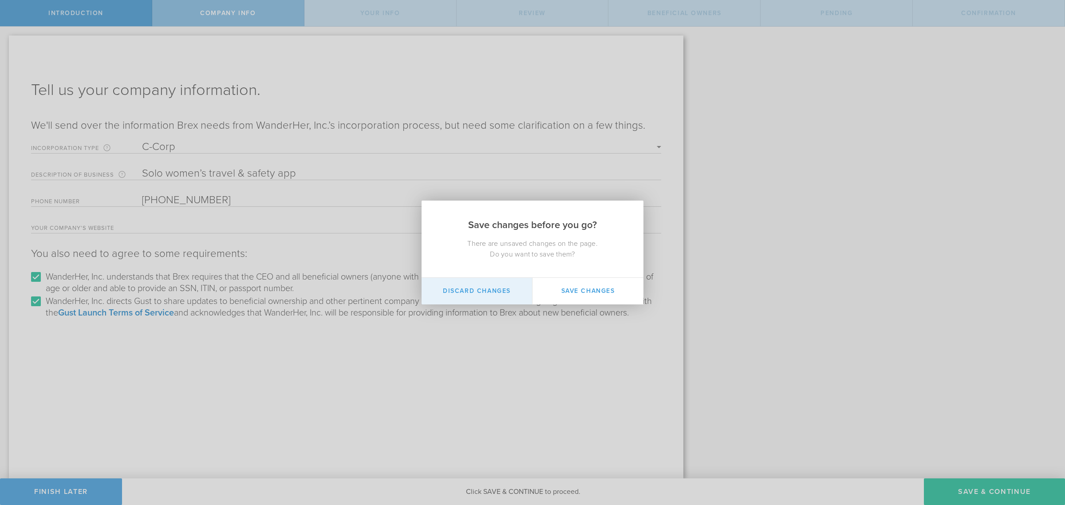
click at [472, 287] on button "Discard Changes" at bounding box center [476, 291] width 111 height 27
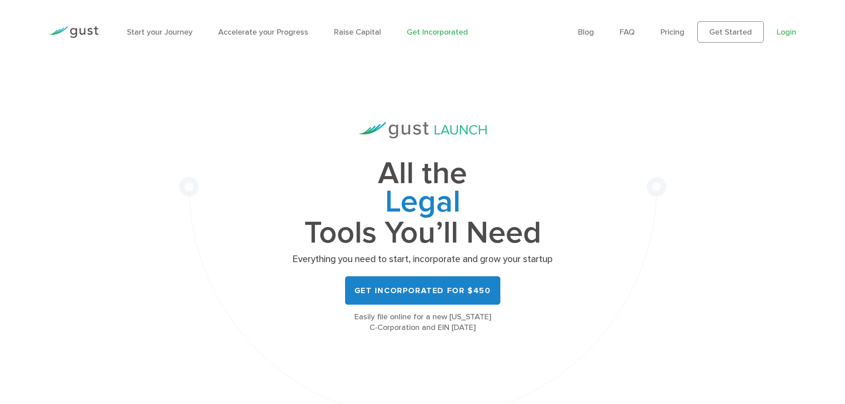
click at [787, 31] on link "Login" at bounding box center [787, 32] width 20 height 9
click at [784, 35] on link "Login" at bounding box center [787, 32] width 20 height 9
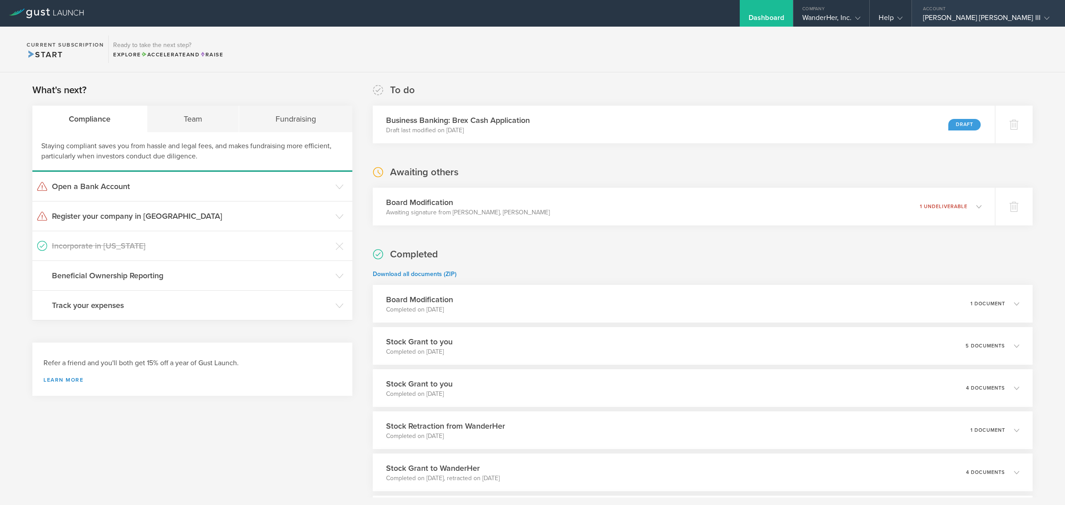
click at [996, 13] on div "Lynn Cordell Nicholas III" at bounding box center [986, 19] width 126 height 13
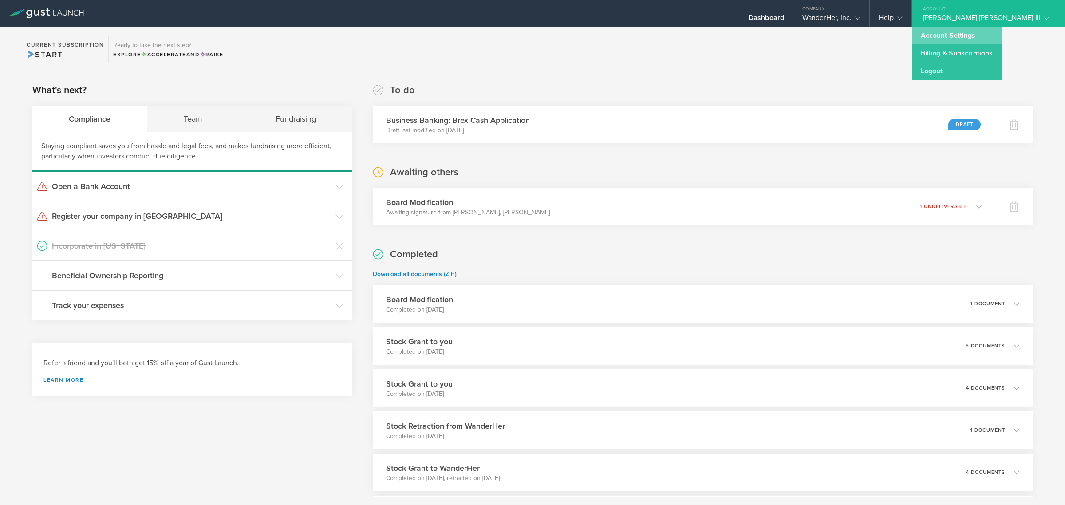
click at [992, 37] on link "Account Settings" at bounding box center [957, 36] width 90 height 18
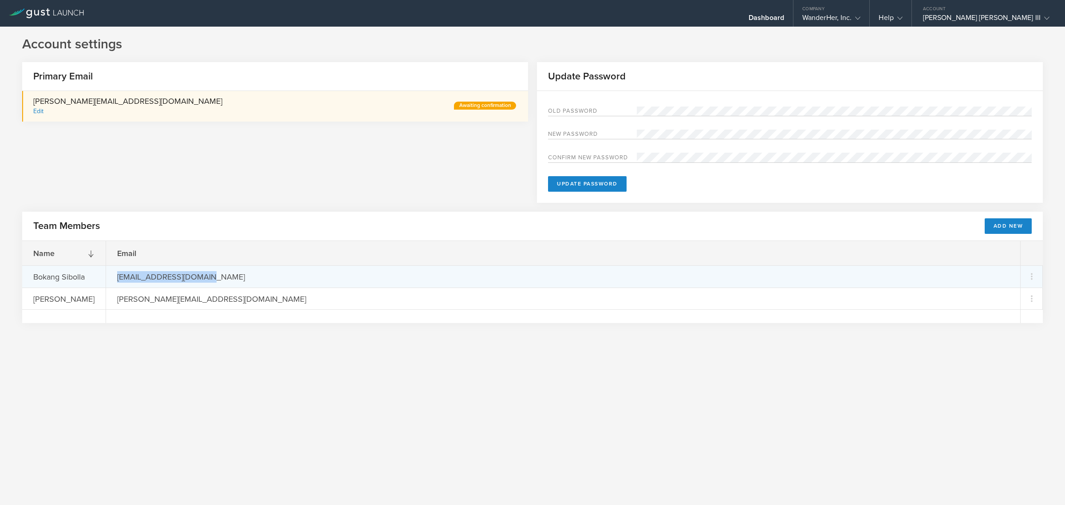
drag, startPoint x: 119, startPoint y: 276, endPoint x: 240, endPoint y: 276, distance: 121.1
click at [240, 276] on div "bokang@wanderher.world" at bounding box center [563, 276] width 914 height 22
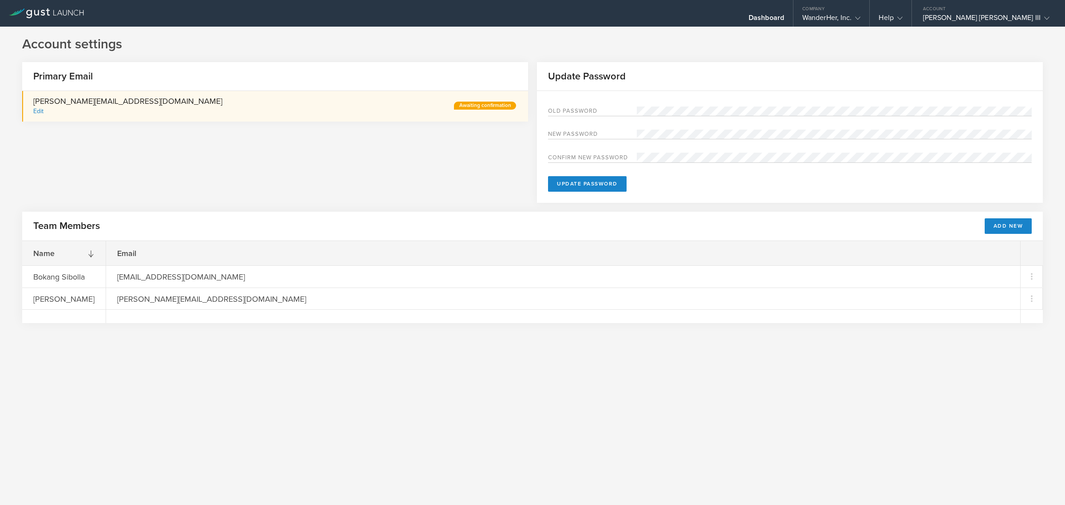
click at [486, 372] on div "Account settings Primary Email nick@wanderher.world Edit Awaiting confirmation …" at bounding box center [532, 266] width 1065 height 478
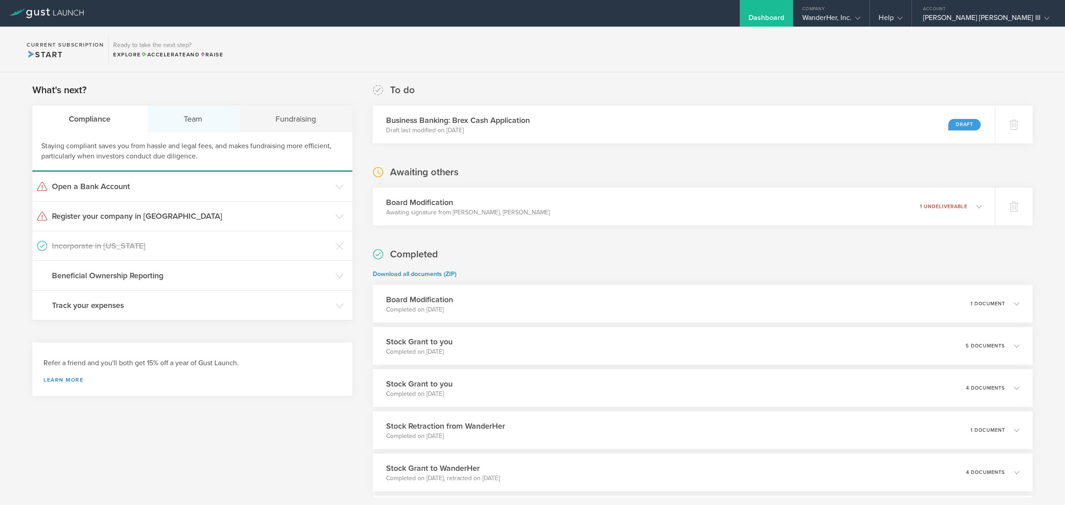
click at [203, 111] on div "Team" at bounding box center [193, 119] width 92 height 27
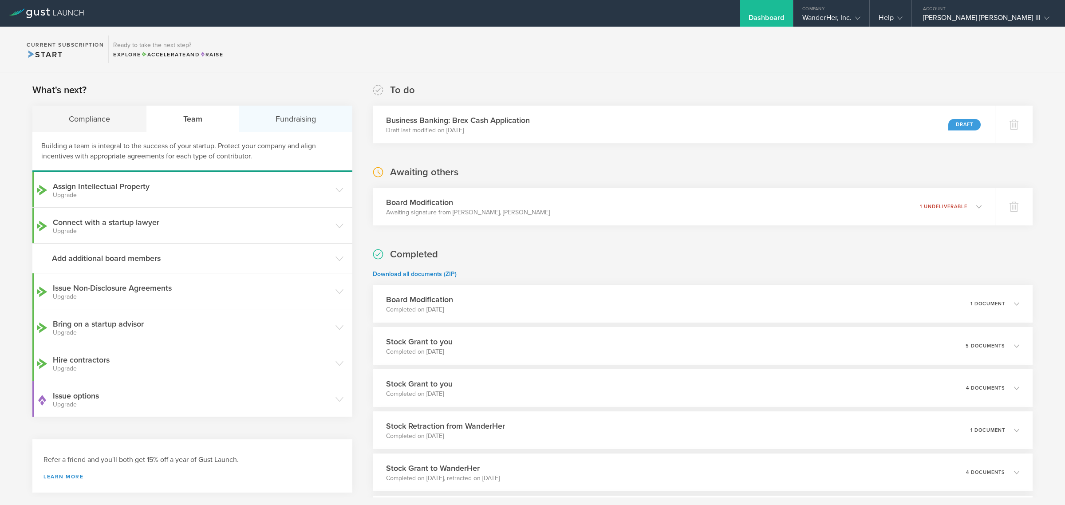
click at [326, 125] on div "Fundraising" at bounding box center [295, 119] width 113 height 27
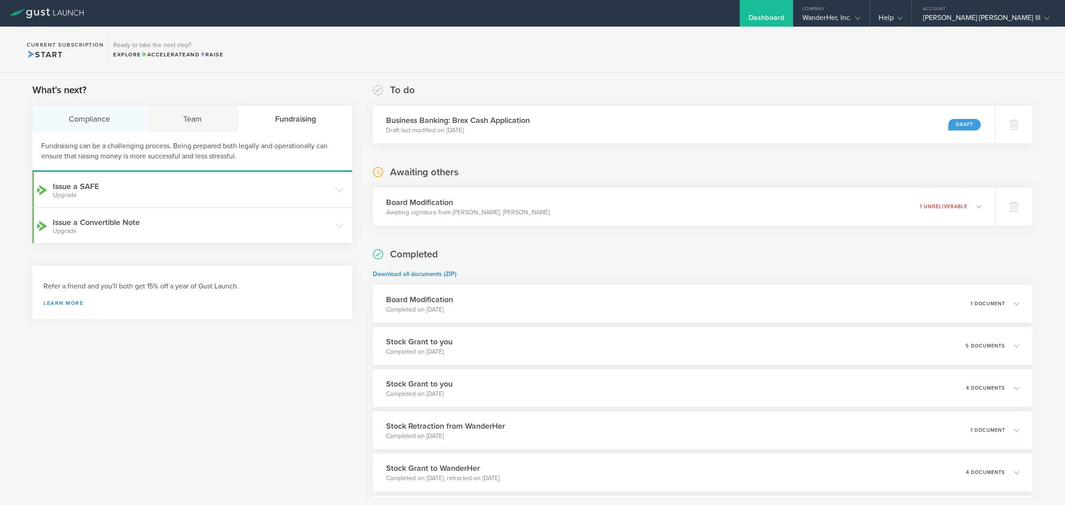
click at [81, 116] on div "Compliance" at bounding box center [89, 119] width 114 height 27
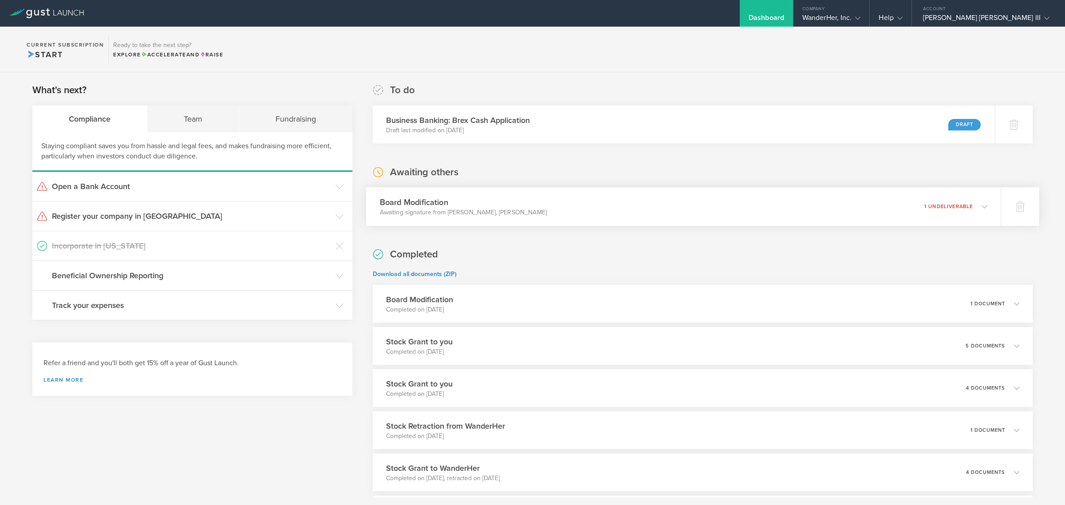
click at [843, 213] on div "Board Modification Awaiting signature from Bokang Sibolla, Sergio Ruiz Moral 1 …" at bounding box center [683, 206] width 634 height 39
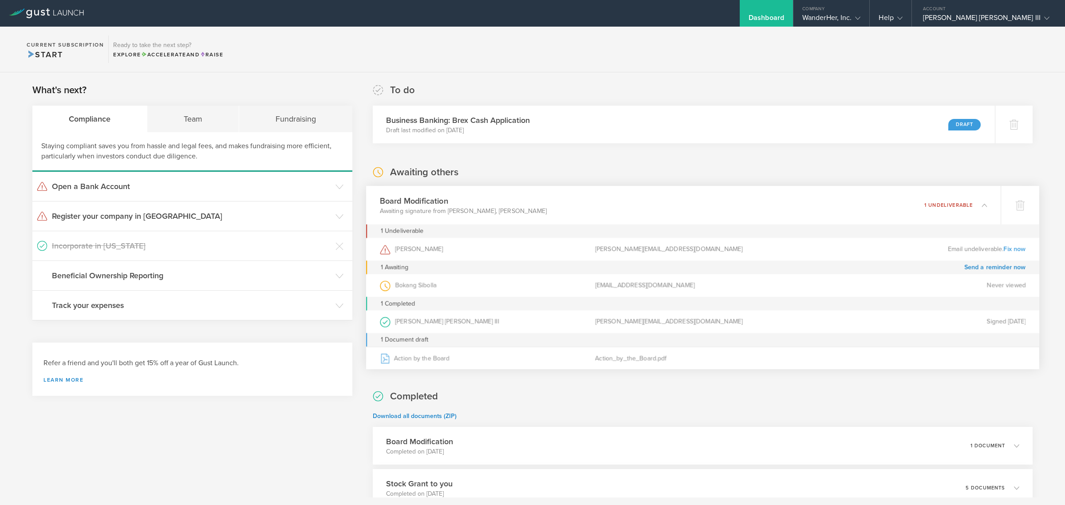
click at [954, 203] on p "1 undeliverable" at bounding box center [948, 205] width 48 height 5
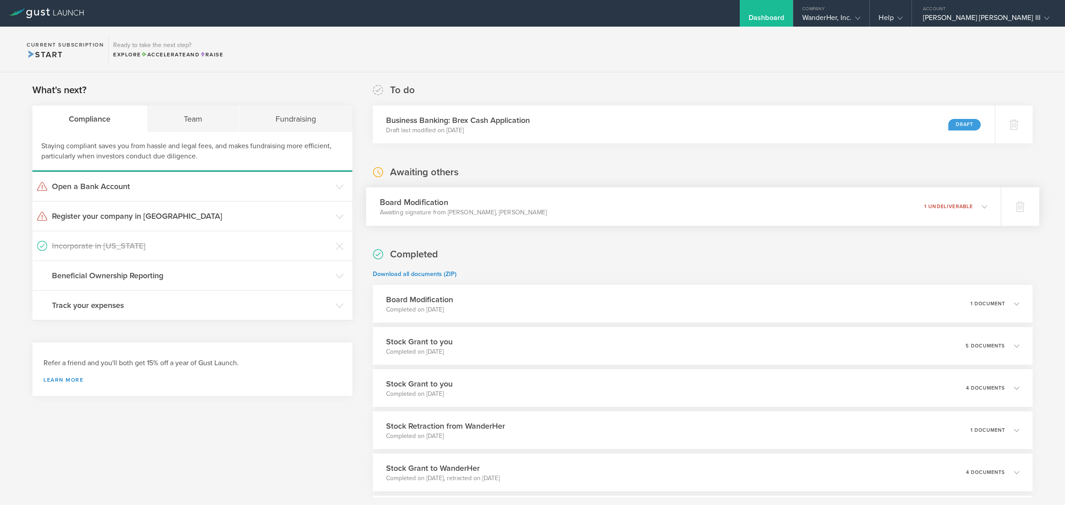
click at [954, 204] on p "1 undeliverable" at bounding box center [948, 206] width 48 height 5
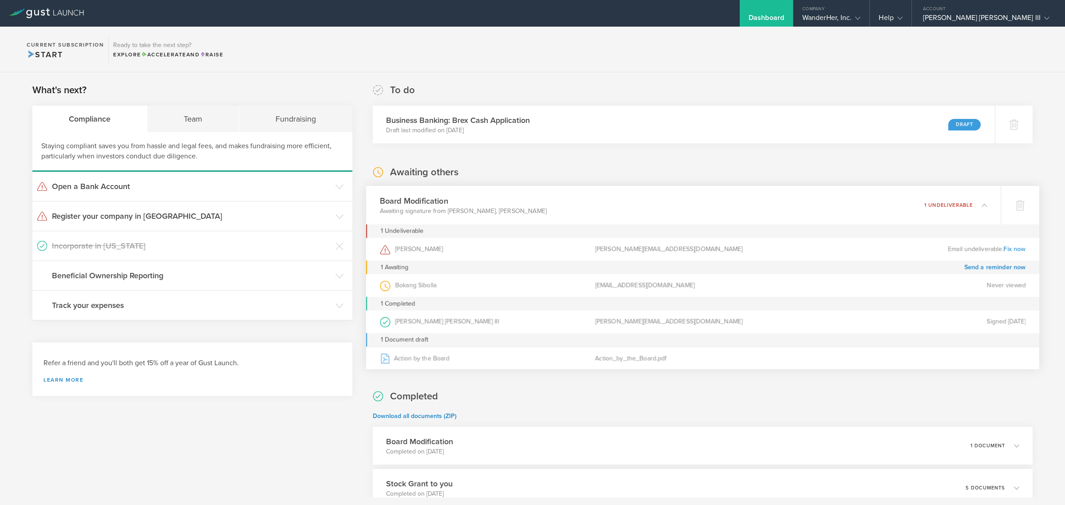
click at [1012, 247] on link "Fix now" at bounding box center [1014, 249] width 22 height 8
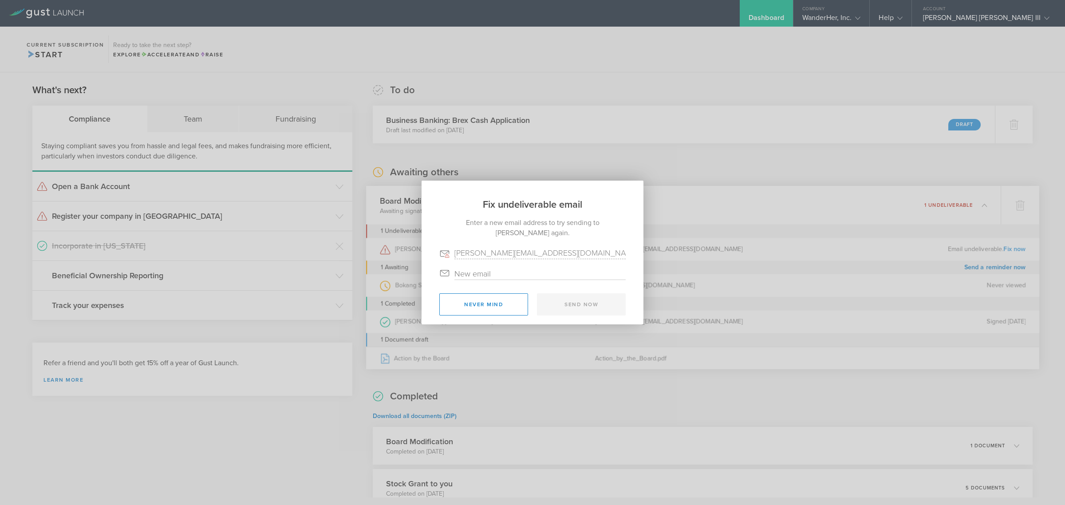
click at [526, 269] on input "email" at bounding box center [539, 274] width 171 height 12
click at [504, 214] on div "Enter a new email address to try sending to Sergio Ruiz Moral again. sergio@wan…" at bounding box center [532, 252] width 222 height 82
click at [493, 307] on button "Never mind" at bounding box center [483, 304] width 89 height 22
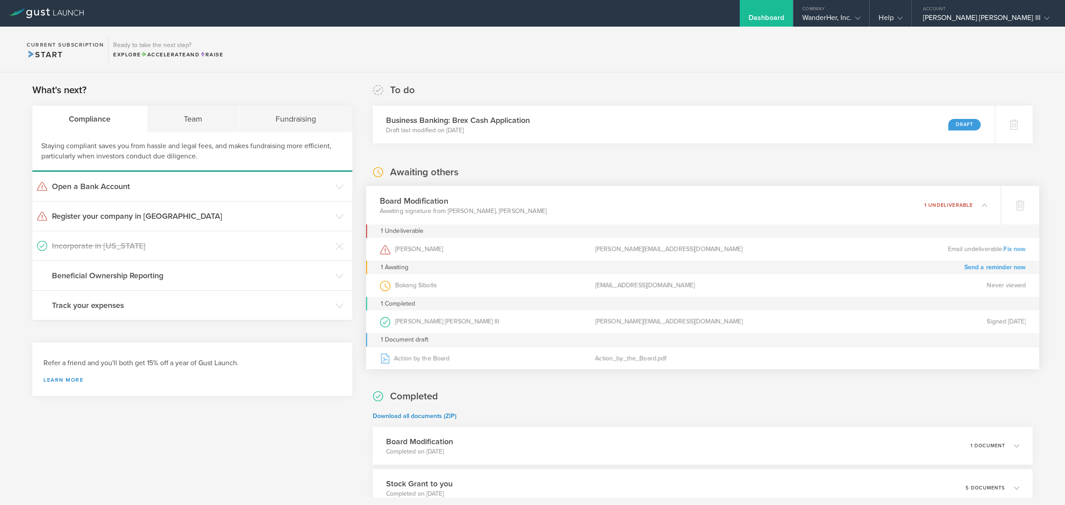
click at [975, 266] on link "Send a reminder now" at bounding box center [995, 267] width 62 height 14
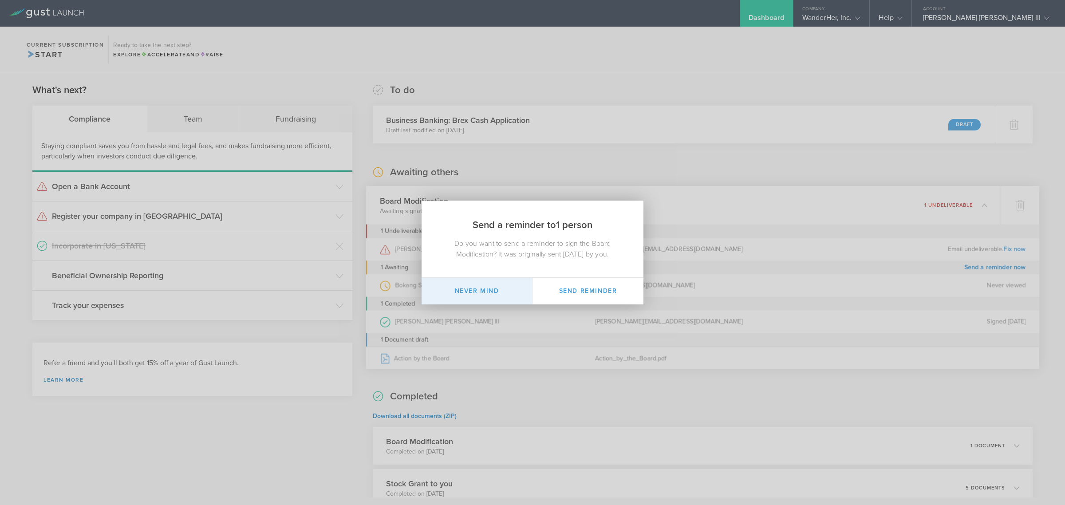
click at [486, 291] on button "Never mind" at bounding box center [476, 291] width 111 height 27
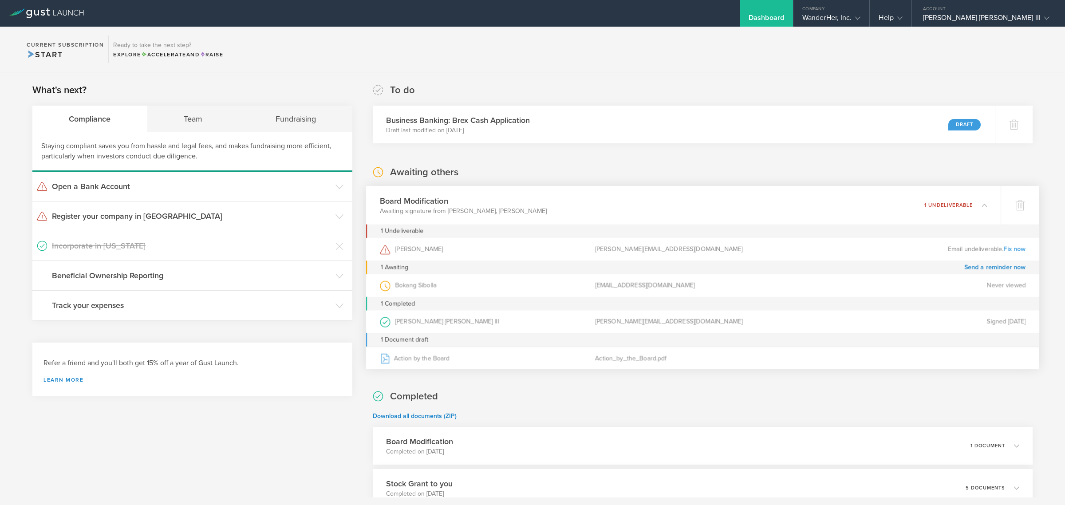
click at [1011, 250] on link "Fix now" at bounding box center [1014, 249] width 22 height 8
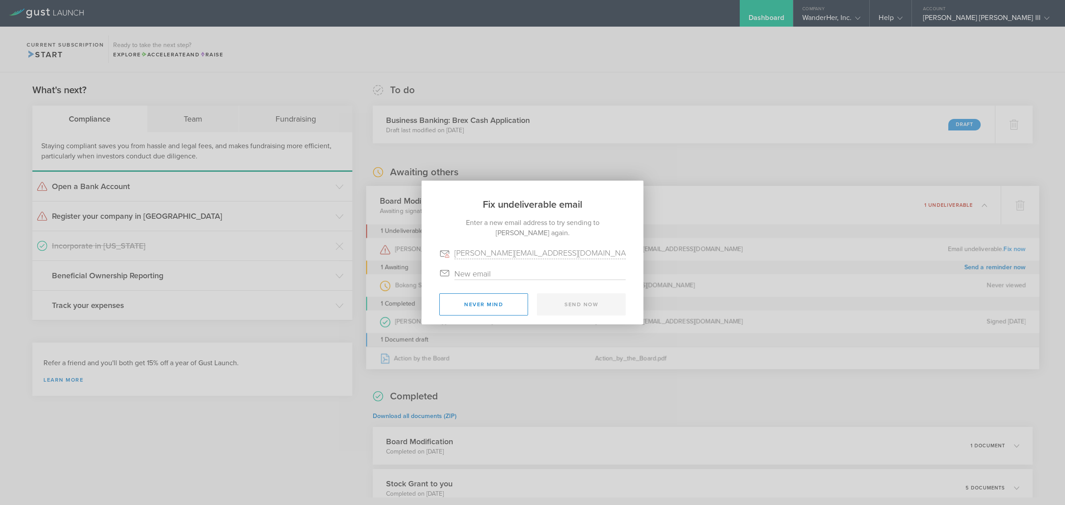
click at [518, 265] on div at bounding box center [532, 269] width 186 height 21
click at [558, 278] on input "email" at bounding box center [539, 274] width 171 height 12
click at [500, 305] on button "Never mind" at bounding box center [483, 304] width 89 height 22
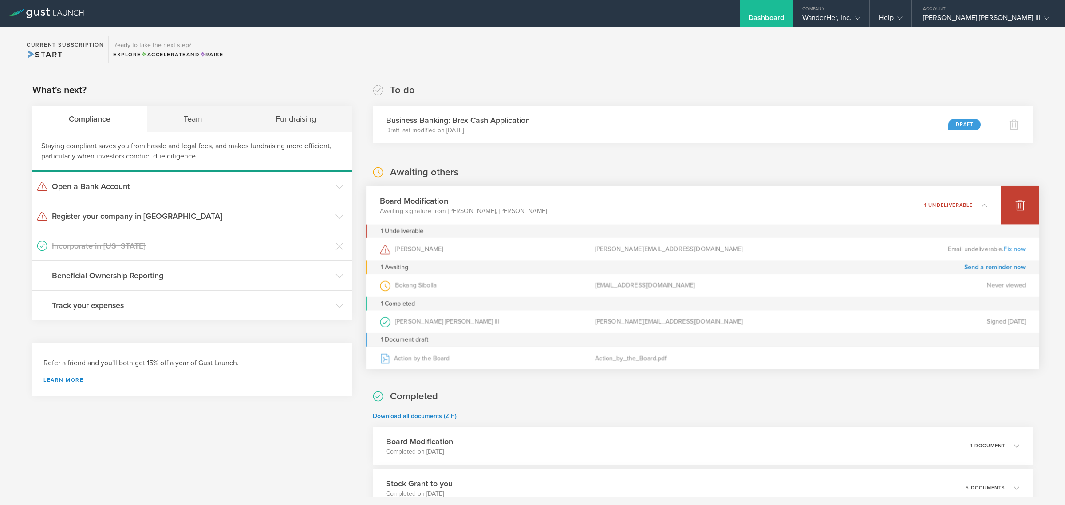
click at [1019, 206] on div at bounding box center [1019, 205] width 39 height 39
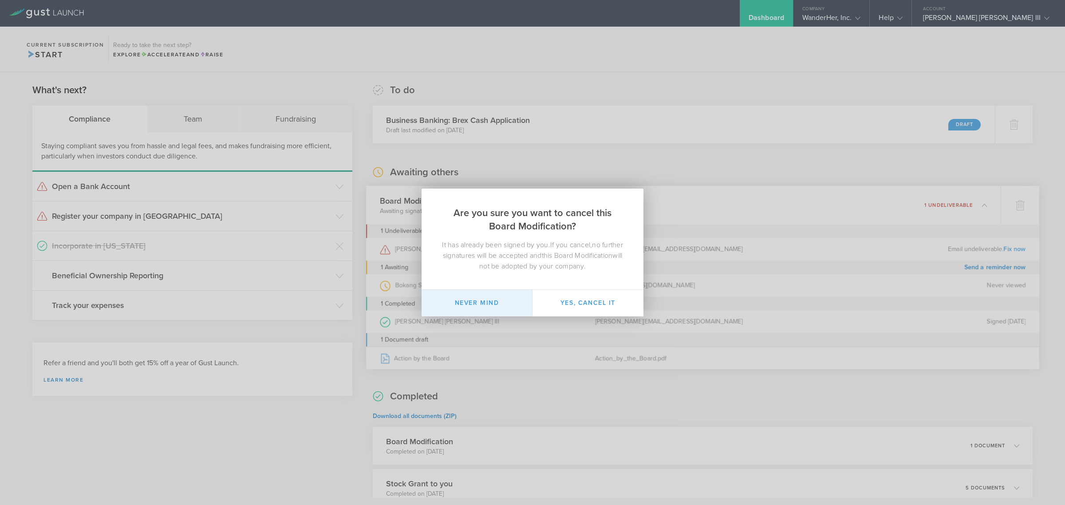
click at [507, 296] on button "Never mind" at bounding box center [476, 303] width 111 height 27
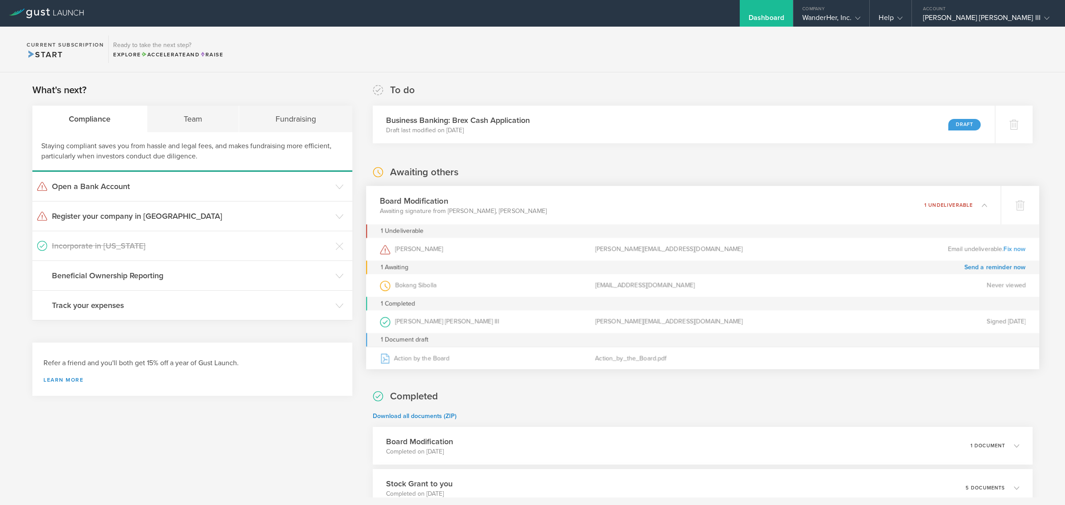
click at [1003, 249] on link "Fix now" at bounding box center [1014, 249] width 22 height 8
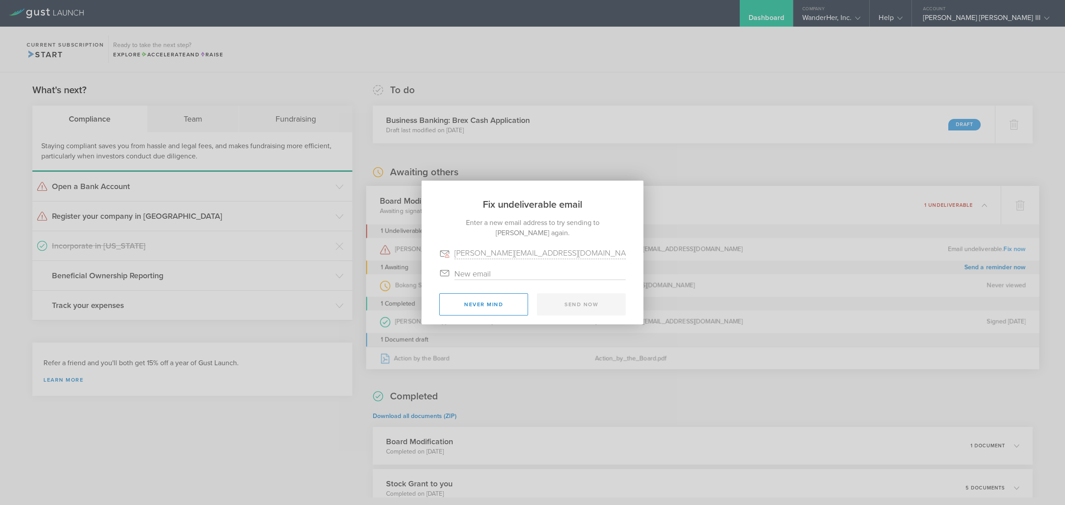
click at [923, 160] on div "Fix undeliverable email Enter a new email address to try sending to Sergio Ruiz…" at bounding box center [532, 252] width 1065 height 505
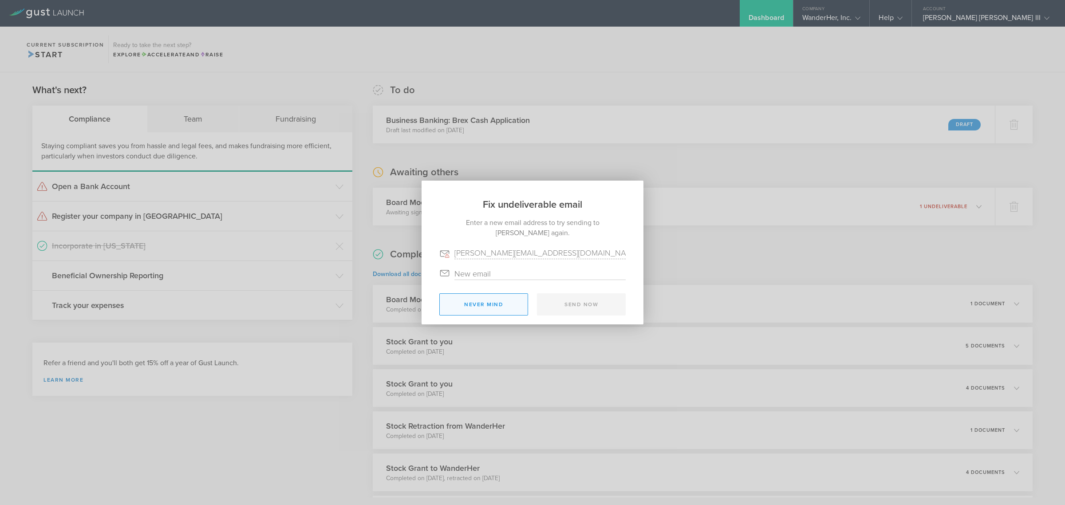
click at [496, 305] on button "Never mind" at bounding box center [483, 304] width 89 height 22
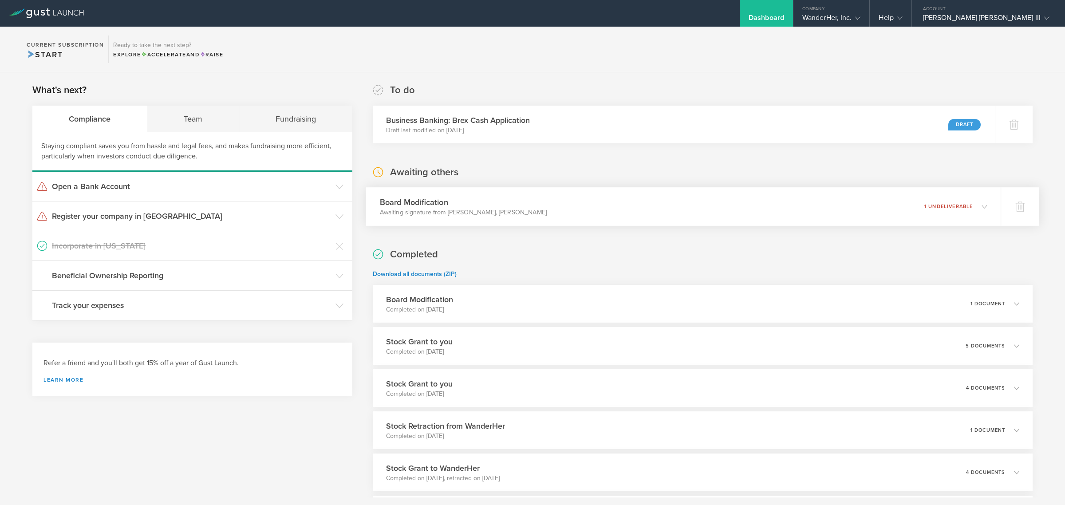
click at [975, 213] on div "1 undeliverable 2 of 3 completed" at bounding box center [955, 206] width 63 height 15
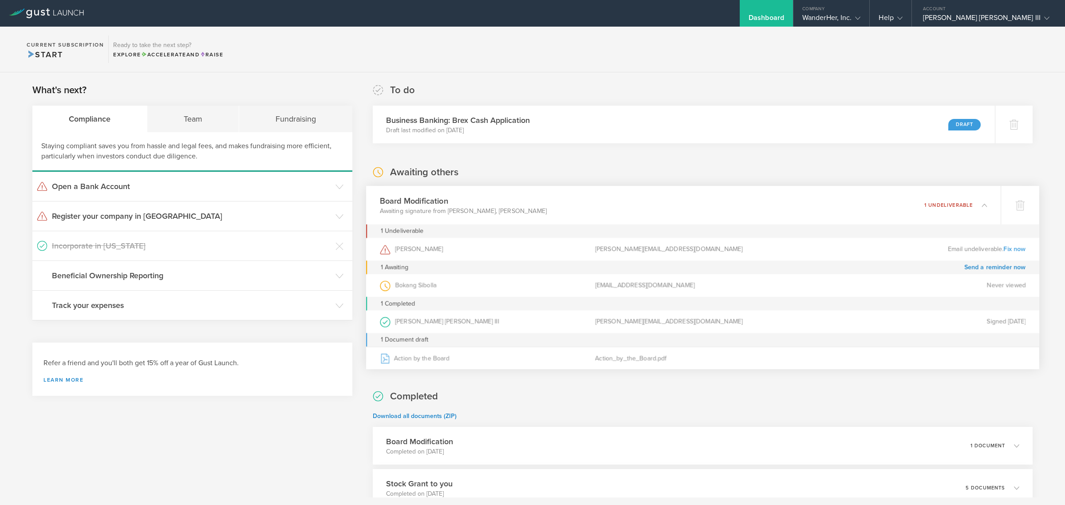
click at [471, 249] on div "Sergio Ruiz Moral" at bounding box center [486, 249] width 215 height 23
click at [1005, 247] on link "Fix now" at bounding box center [1014, 249] width 22 height 8
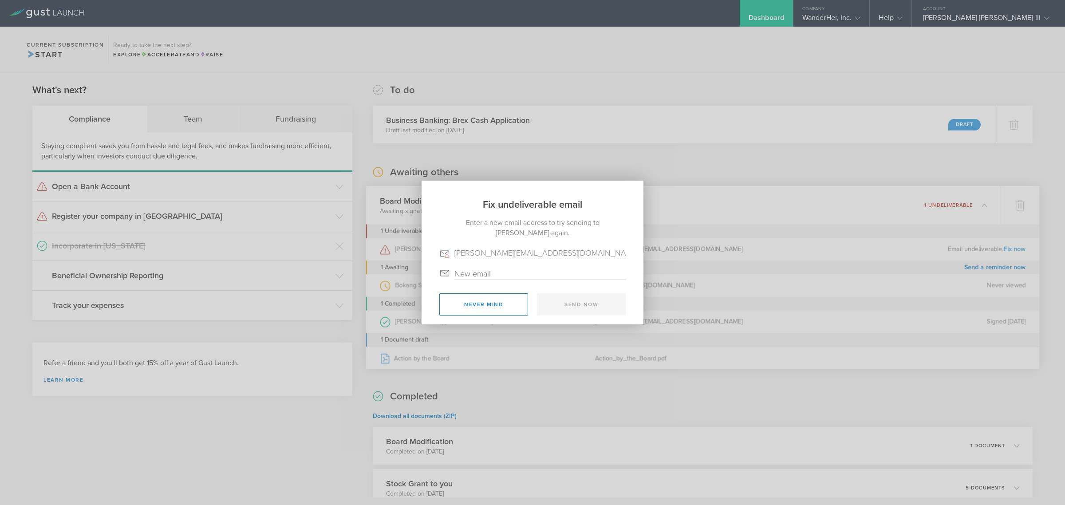
click at [529, 274] on input "email" at bounding box center [539, 274] width 171 height 12
type input "sergioruizmoral1@gmail.com"
click at [579, 301] on button "Send now" at bounding box center [581, 304] width 89 height 22
